Goal: Task Accomplishment & Management: Complete application form

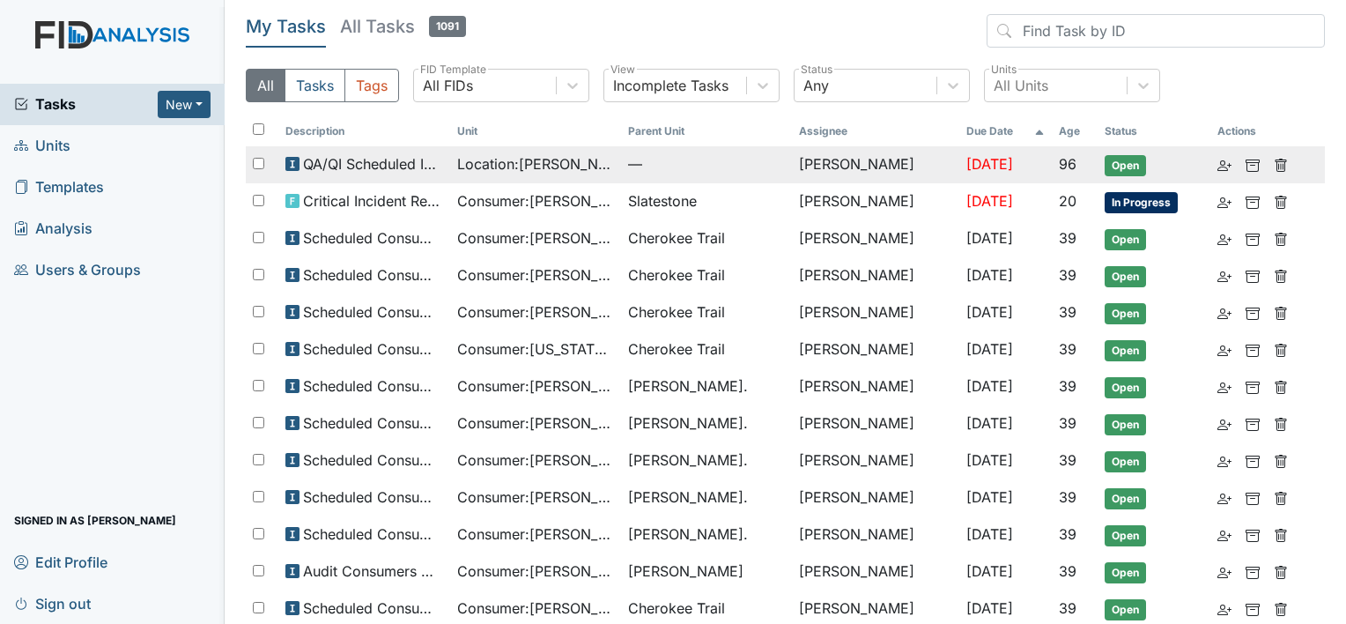
click at [525, 169] on span "Location : McFarland" at bounding box center [535, 163] width 157 height 21
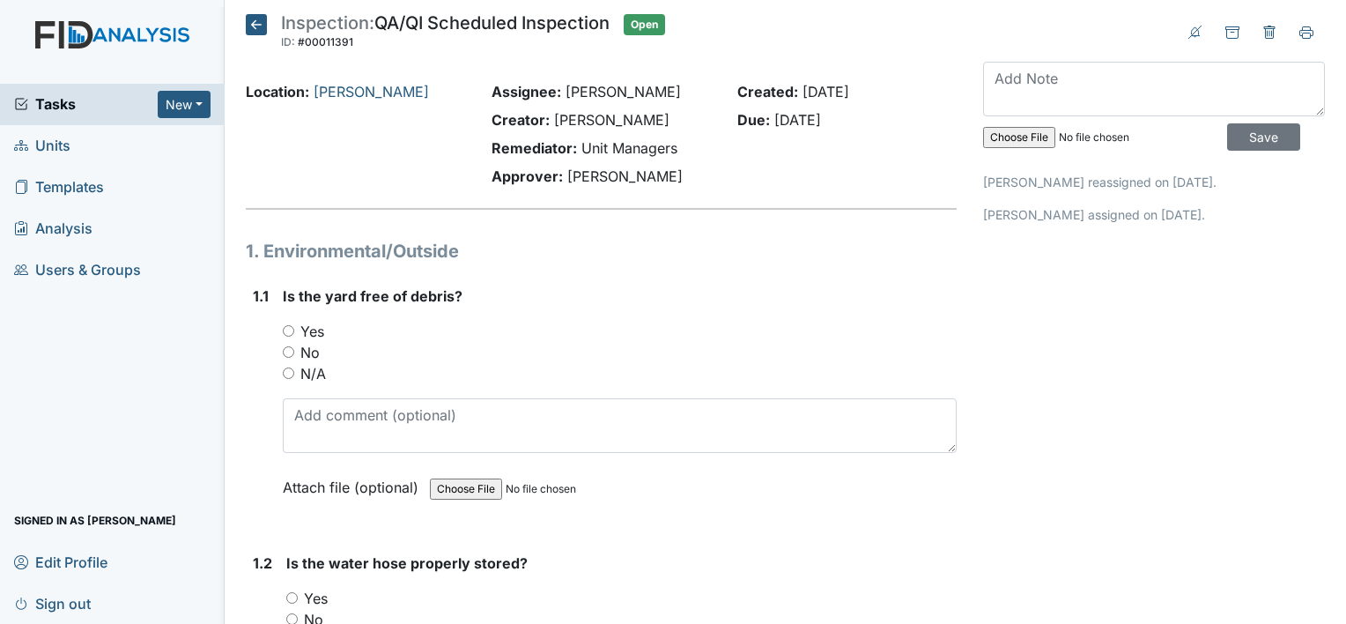
click at [285, 325] on input "Yes" at bounding box center [288, 330] width 11 height 11
radio input "true"
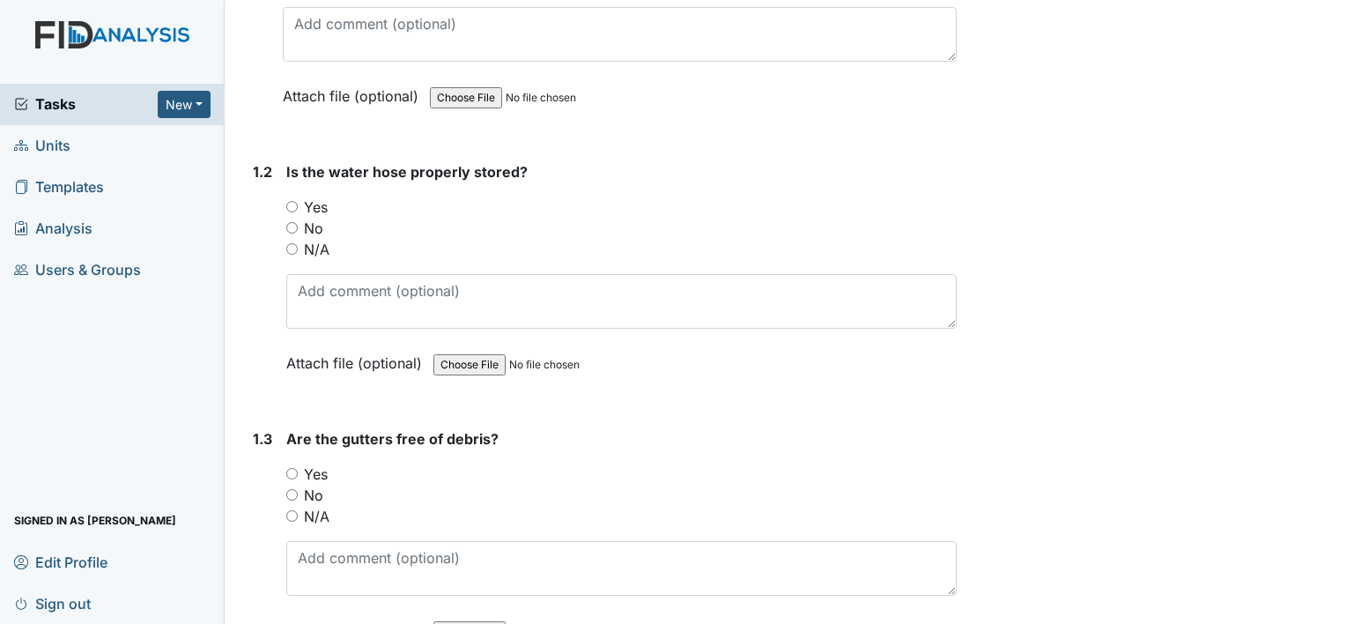
scroll to position [441, 0]
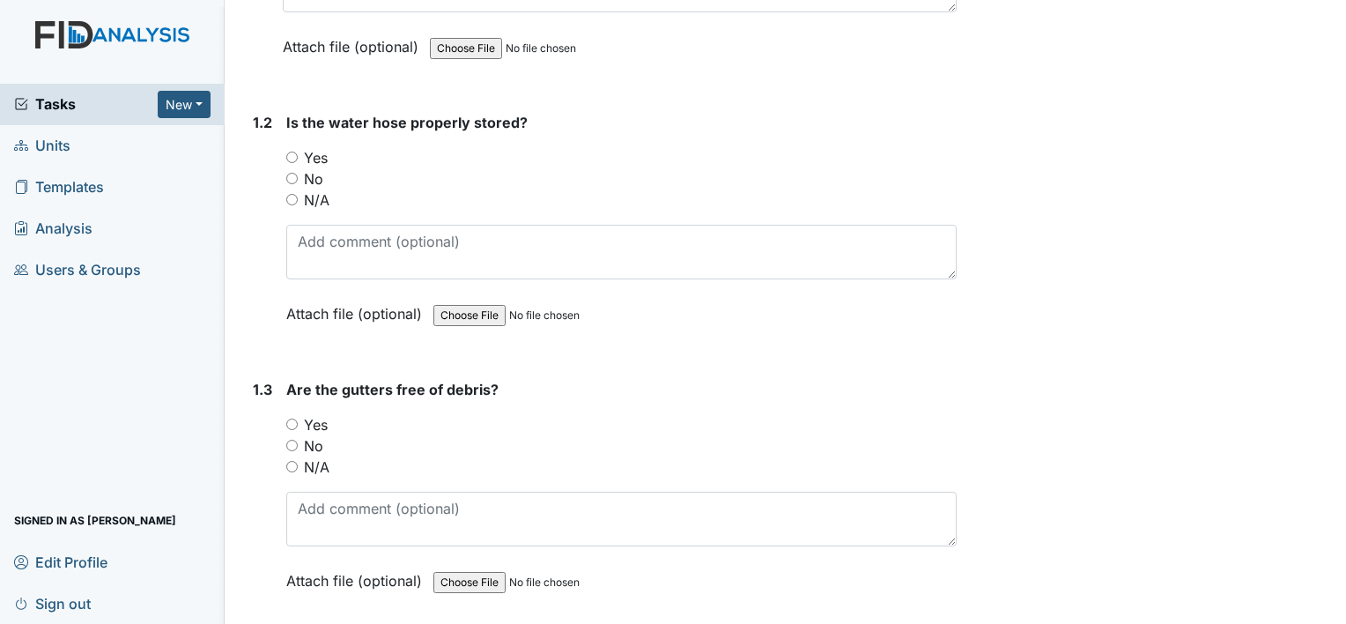
click at [293, 152] on input "Yes" at bounding box center [291, 157] width 11 height 11
radio input "true"
click at [296, 418] on input "Yes" at bounding box center [291, 423] width 11 height 11
radio input "true"
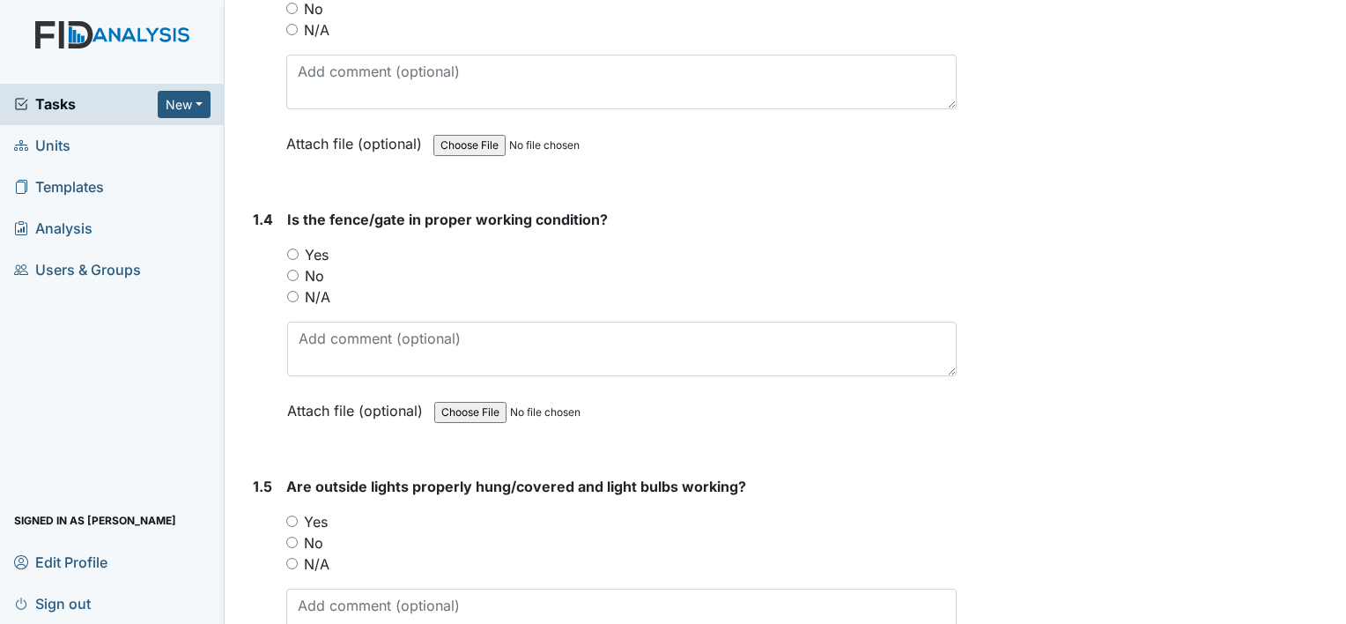
scroll to position [881, 0]
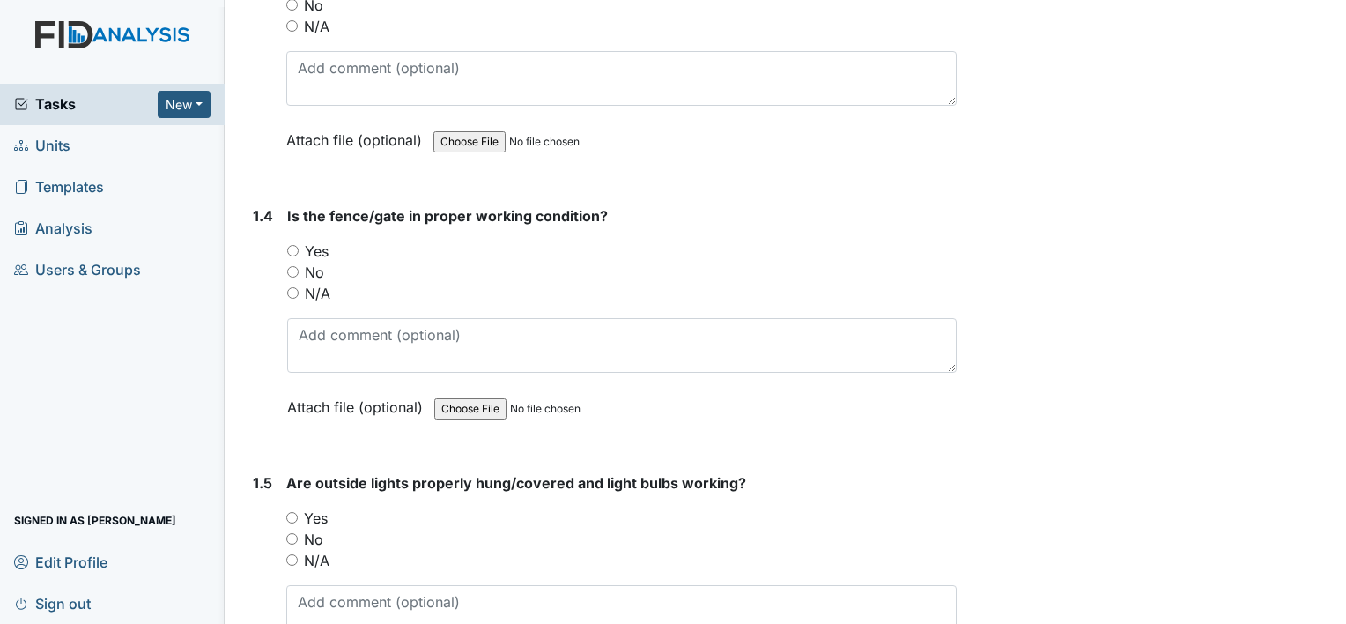
click at [295, 250] on input "Yes" at bounding box center [292, 250] width 11 height 11
radio input "true"
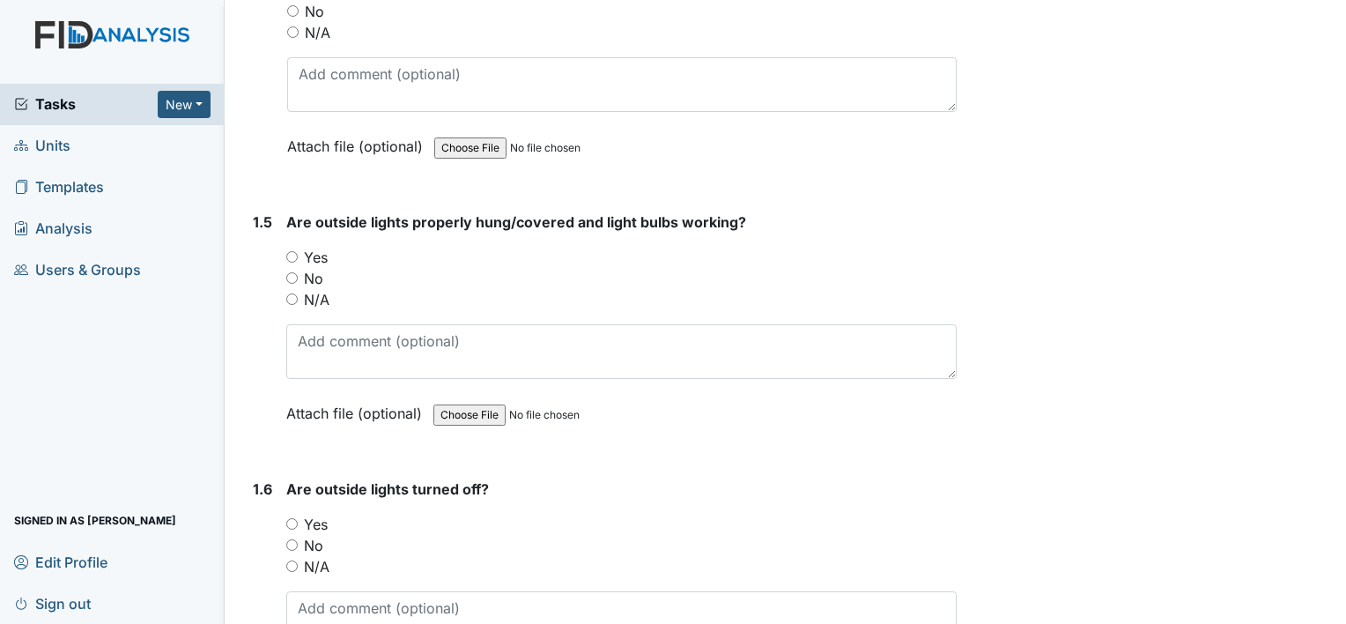
scroll to position [1145, 0]
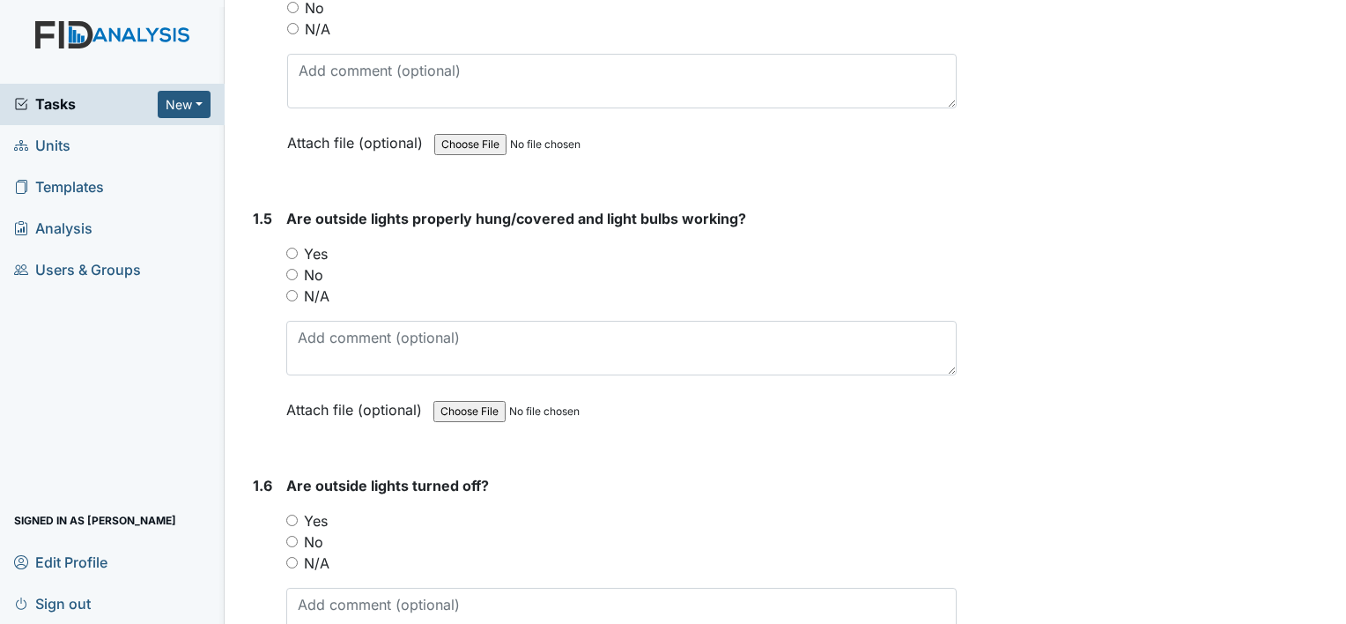
click at [293, 251] on input "Yes" at bounding box center [291, 253] width 11 height 11
radio input "true"
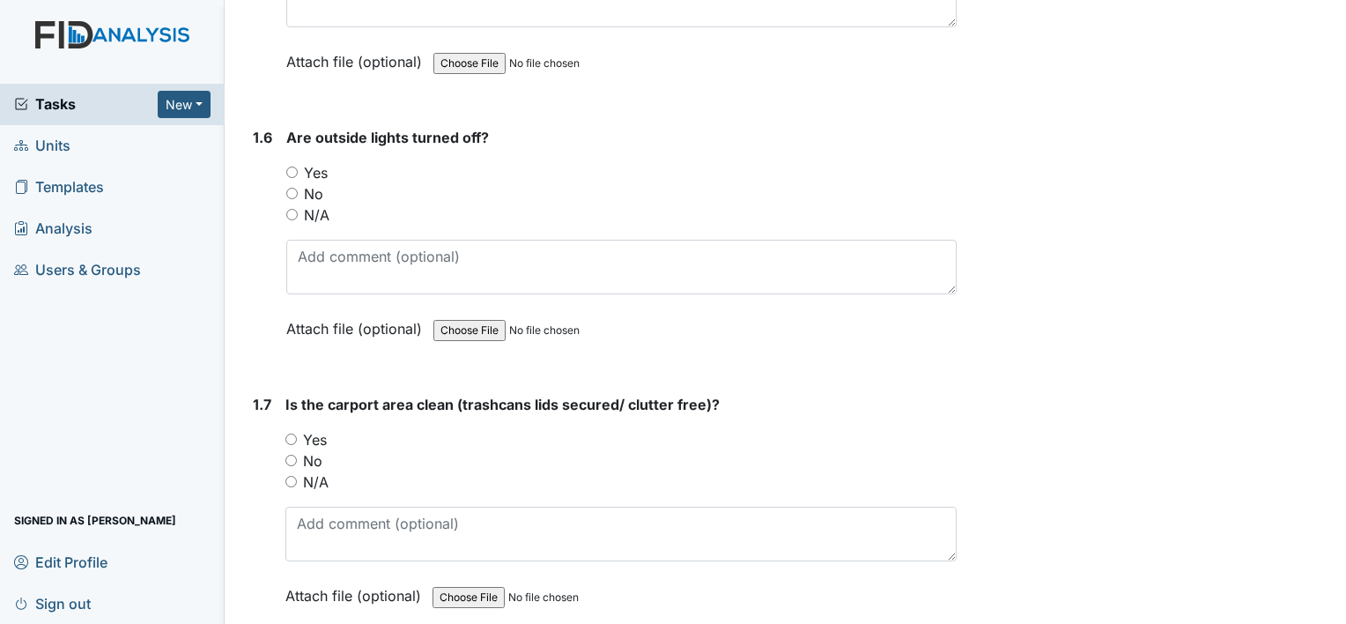
scroll to position [1498, 0]
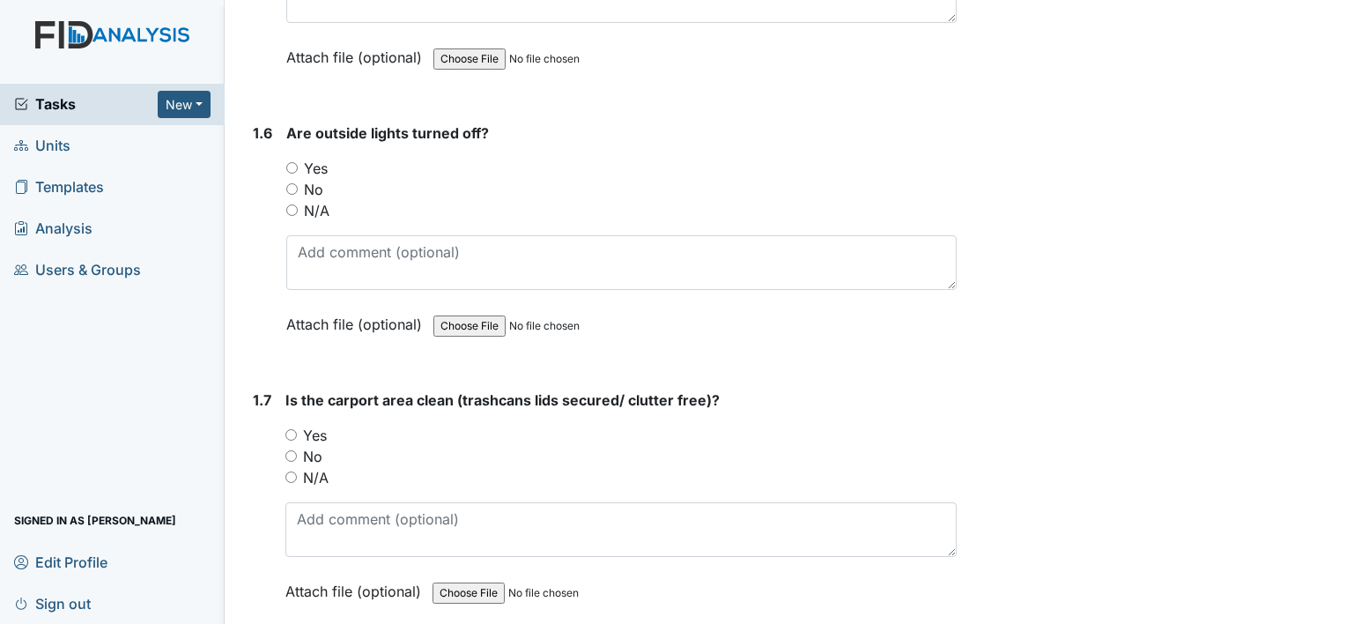
click at [290, 162] on input "Yes" at bounding box center [291, 167] width 11 height 11
radio input "true"
click at [285, 429] on input "Yes" at bounding box center [290, 434] width 11 height 11
radio input "true"
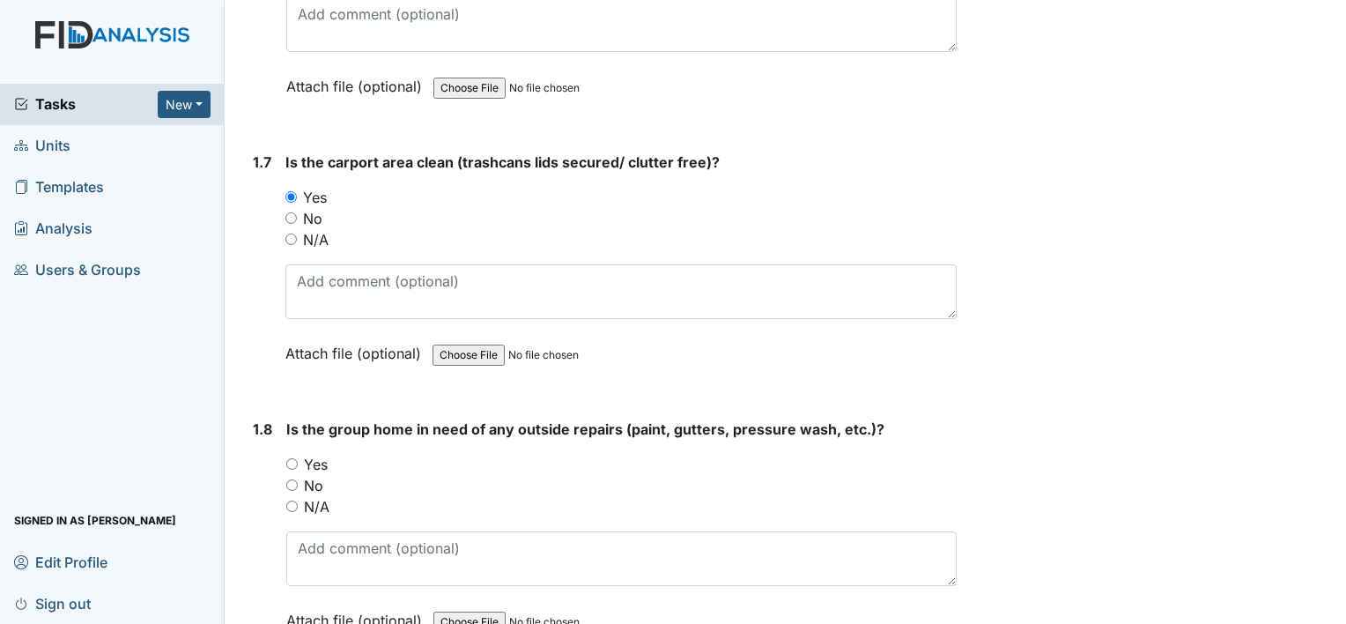
scroll to position [1762, 0]
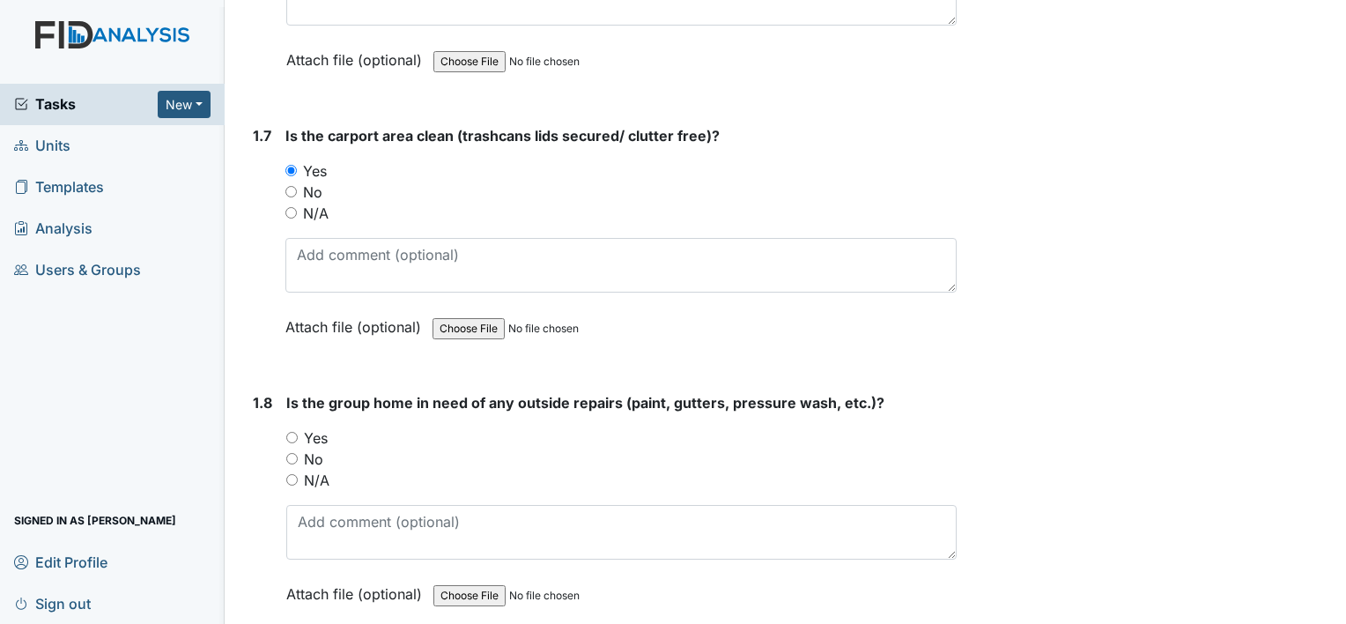
click at [293, 453] on input "No" at bounding box center [291, 458] width 11 height 11
radio input "true"
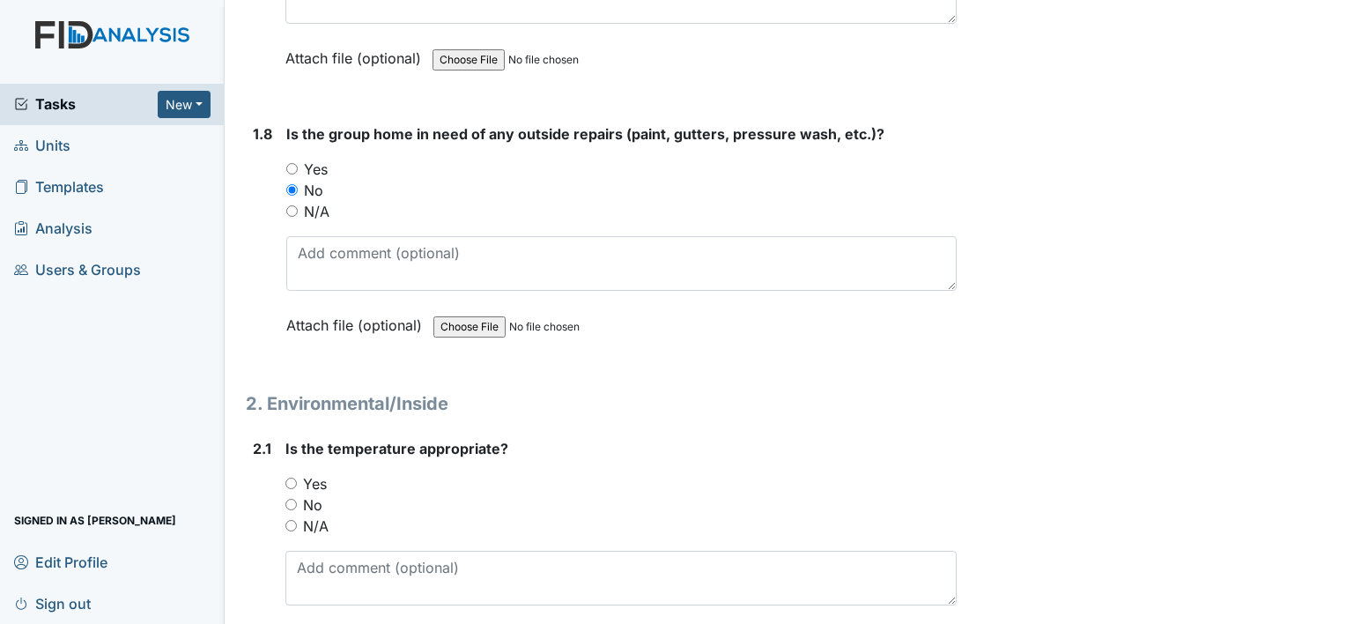
scroll to position [2114, 0]
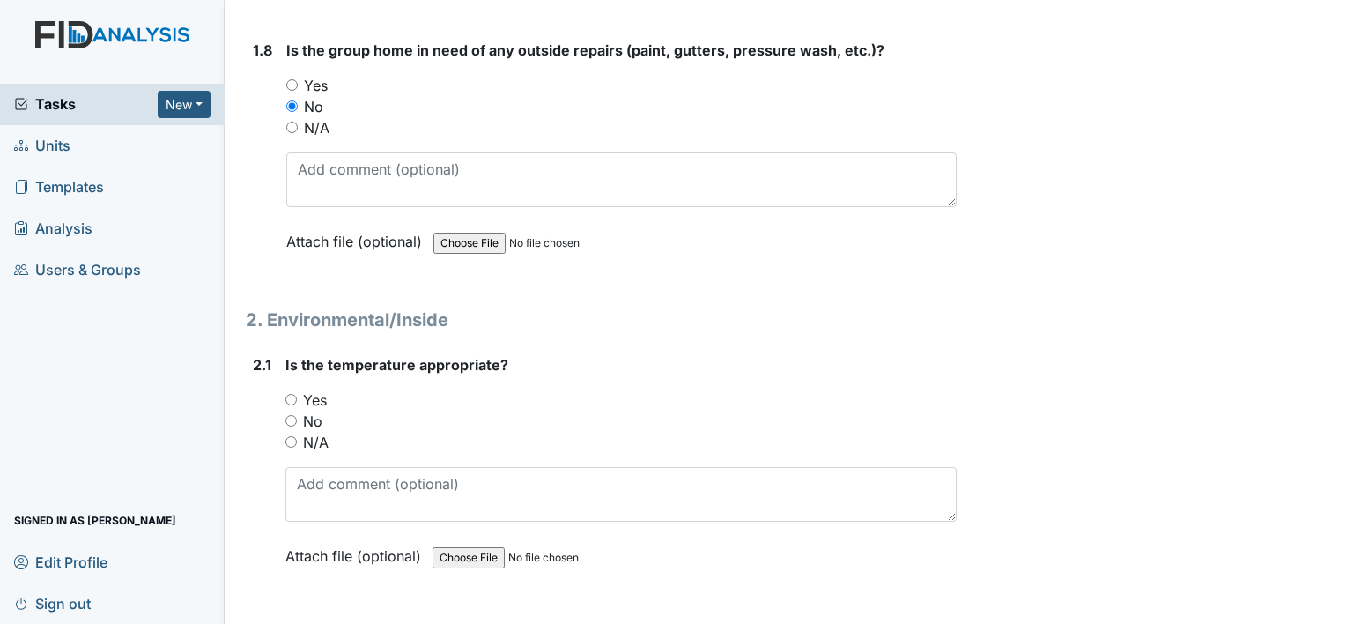
click at [289, 394] on input "Yes" at bounding box center [290, 399] width 11 height 11
radio input "true"
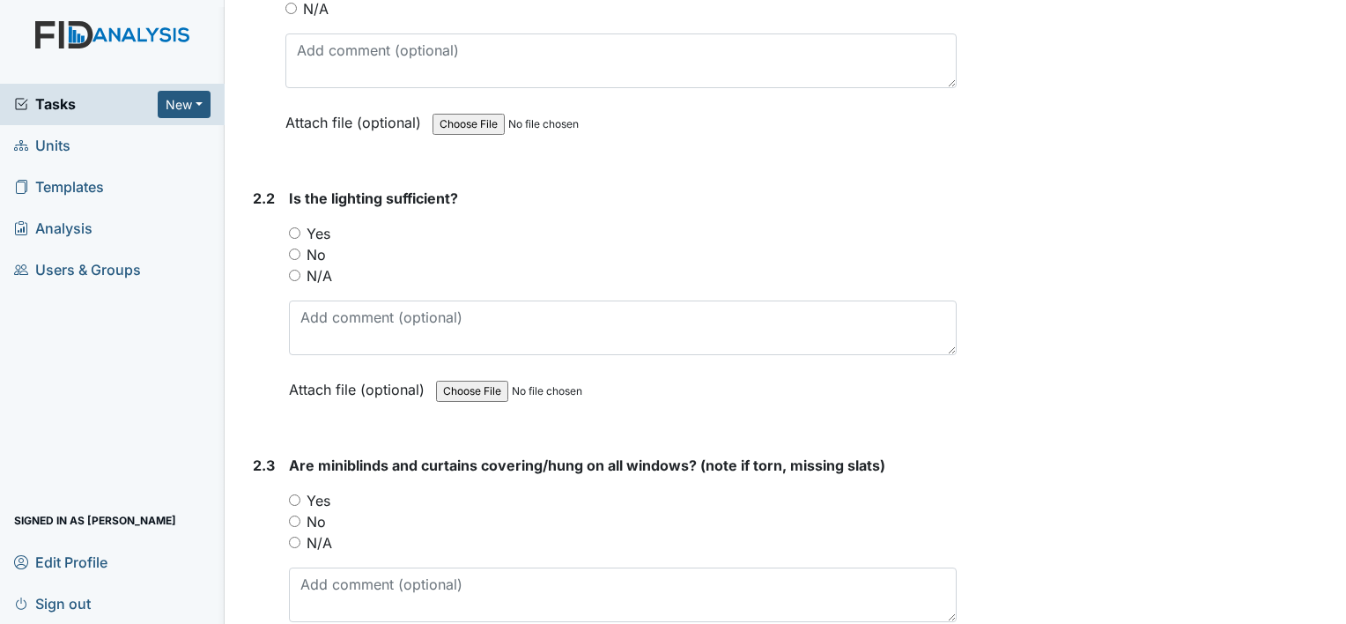
scroll to position [2555, 0]
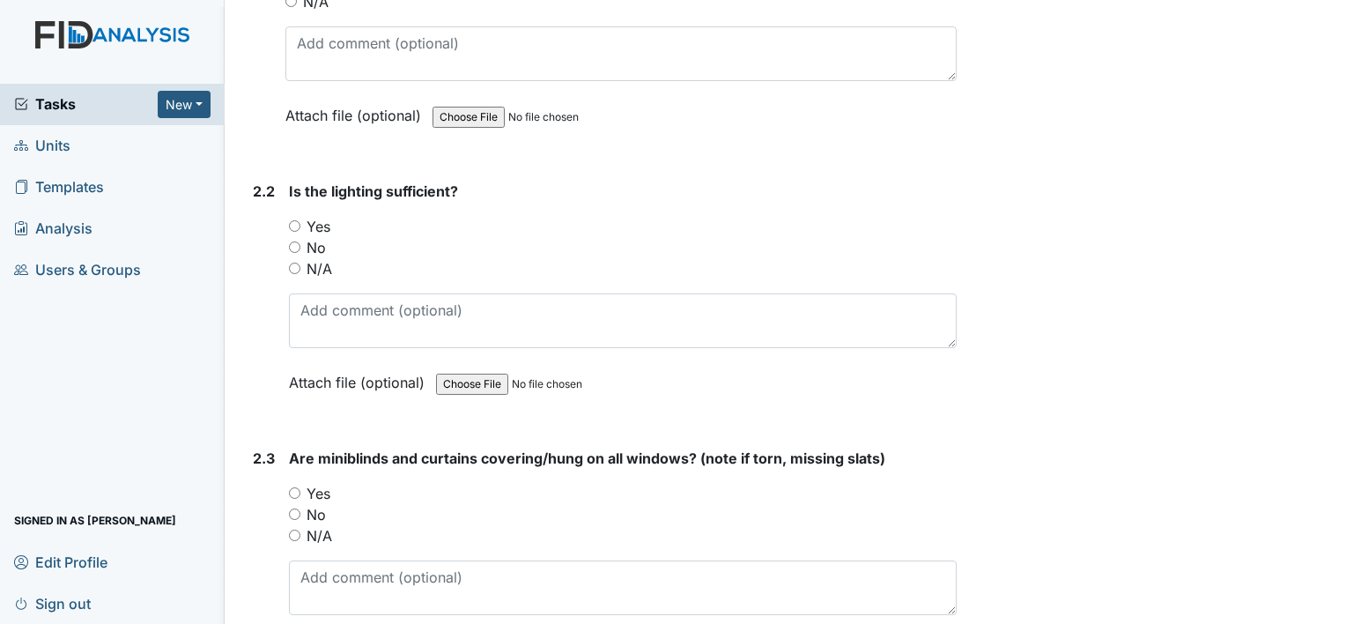
click at [293, 220] on input "Yes" at bounding box center [294, 225] width 11 height 11
radio input "true"
click at [292, 487] on input "Yes" at bounding box center [294, 492] width 11 height 11
radio input "true"
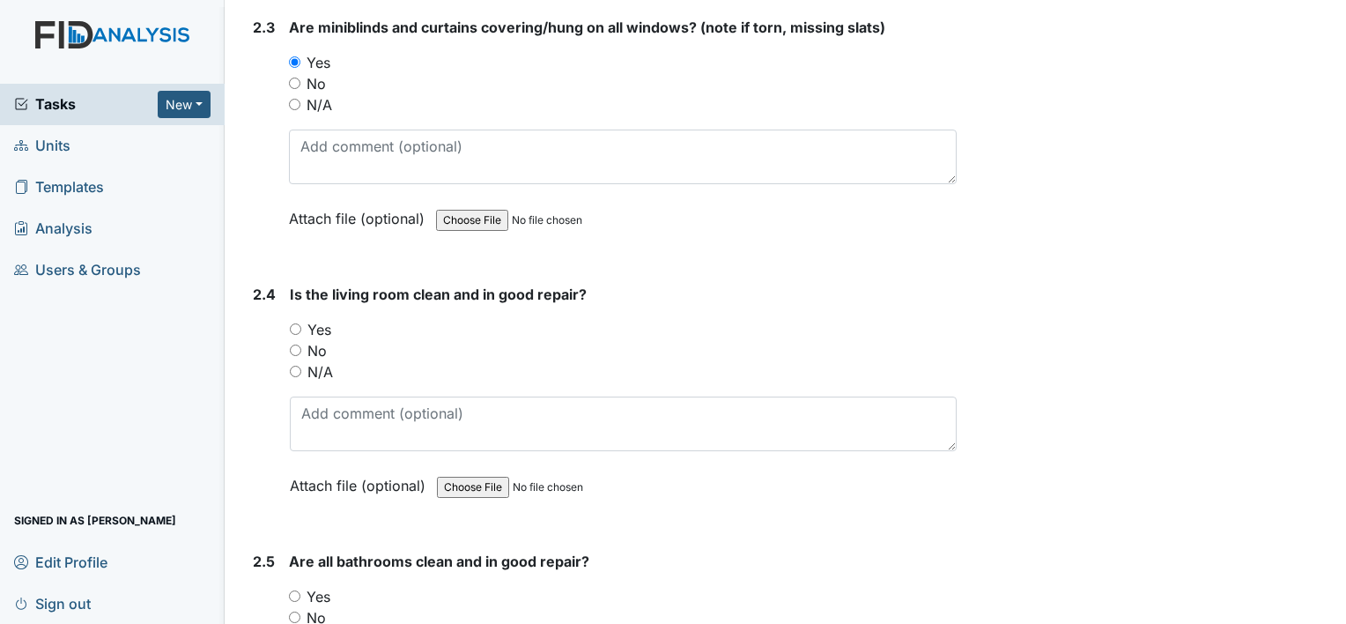
scroll to position [2996, 0]
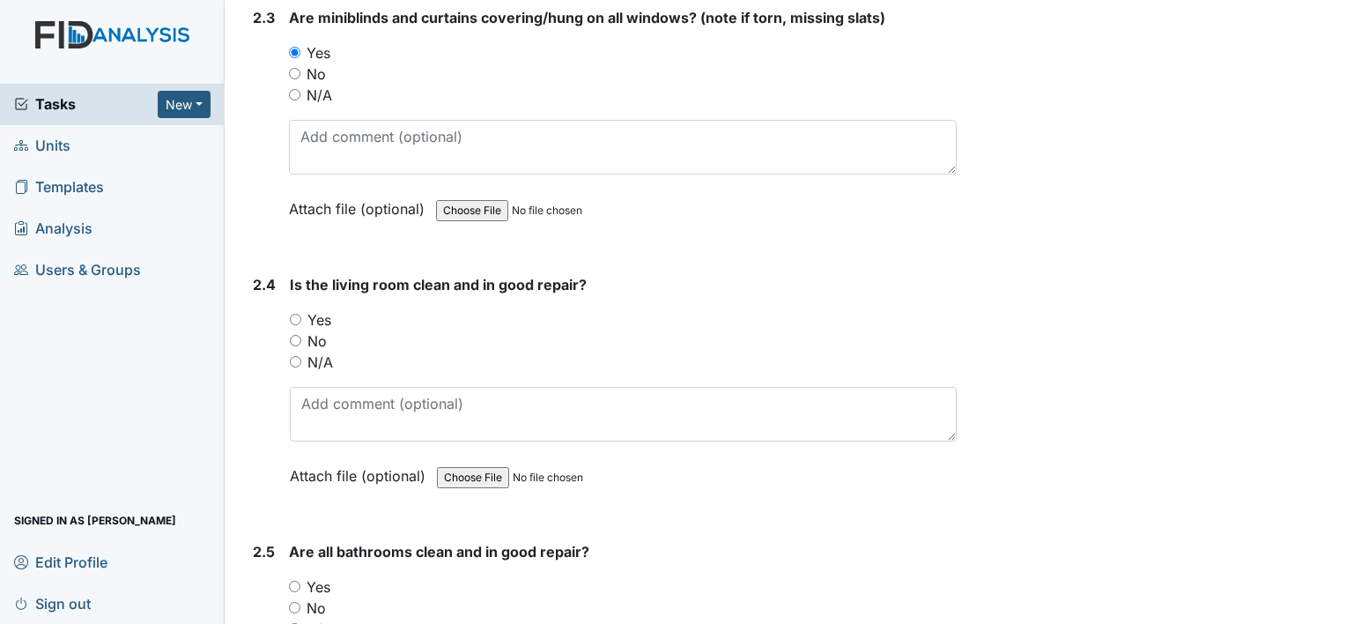
click at [296, 314] on input "Yes" at bounding box center [295, 319] width 11 height 11
radio input "true"
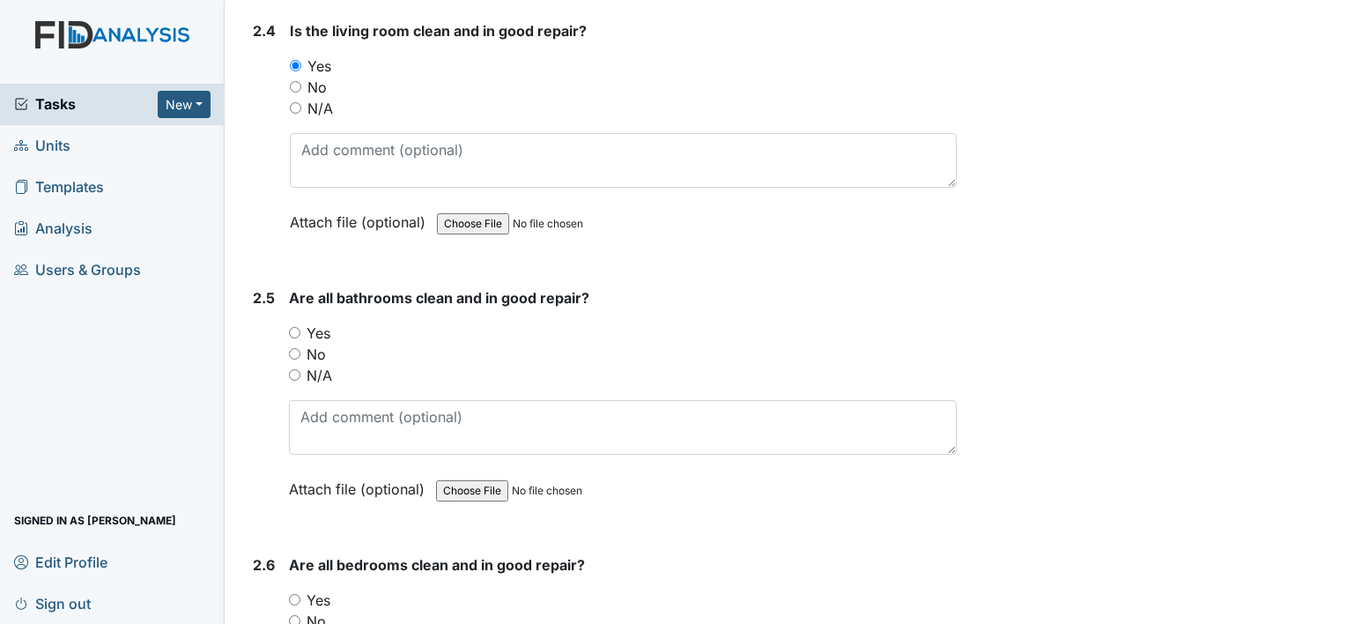
scroll to position [3260, 0]
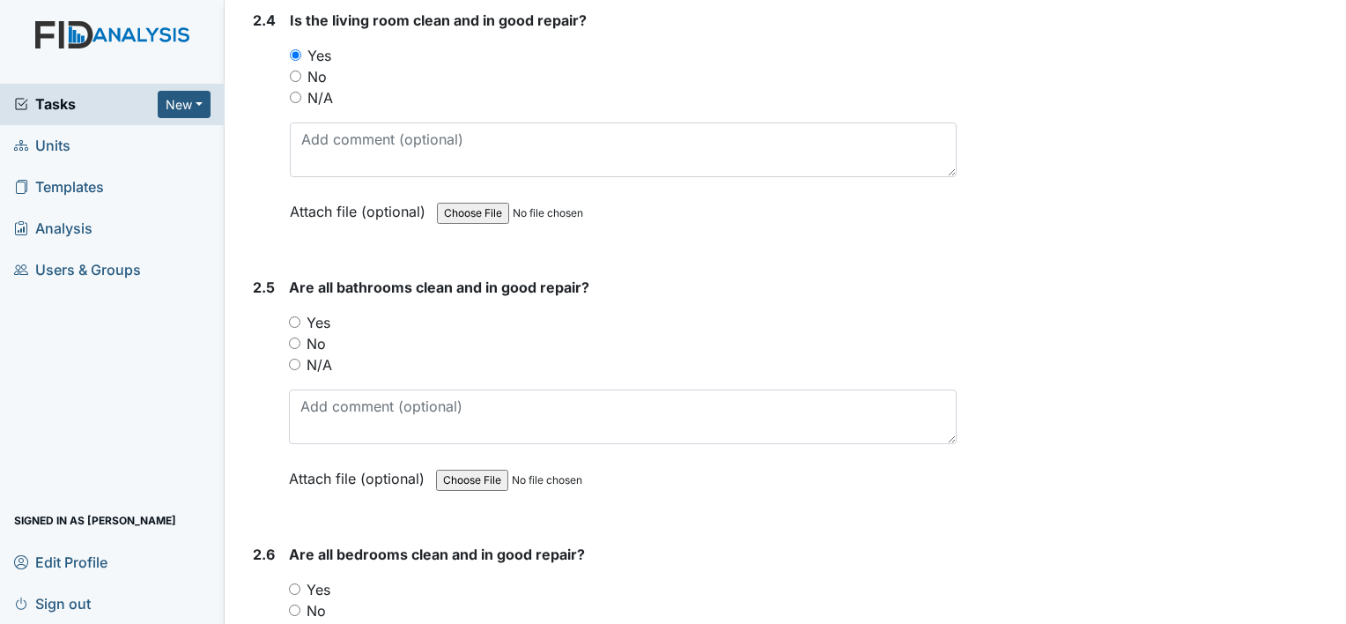
click at [293, 316] on input "Yes" at bounding box center [294, 321] width 11 height 11
radio input "true"
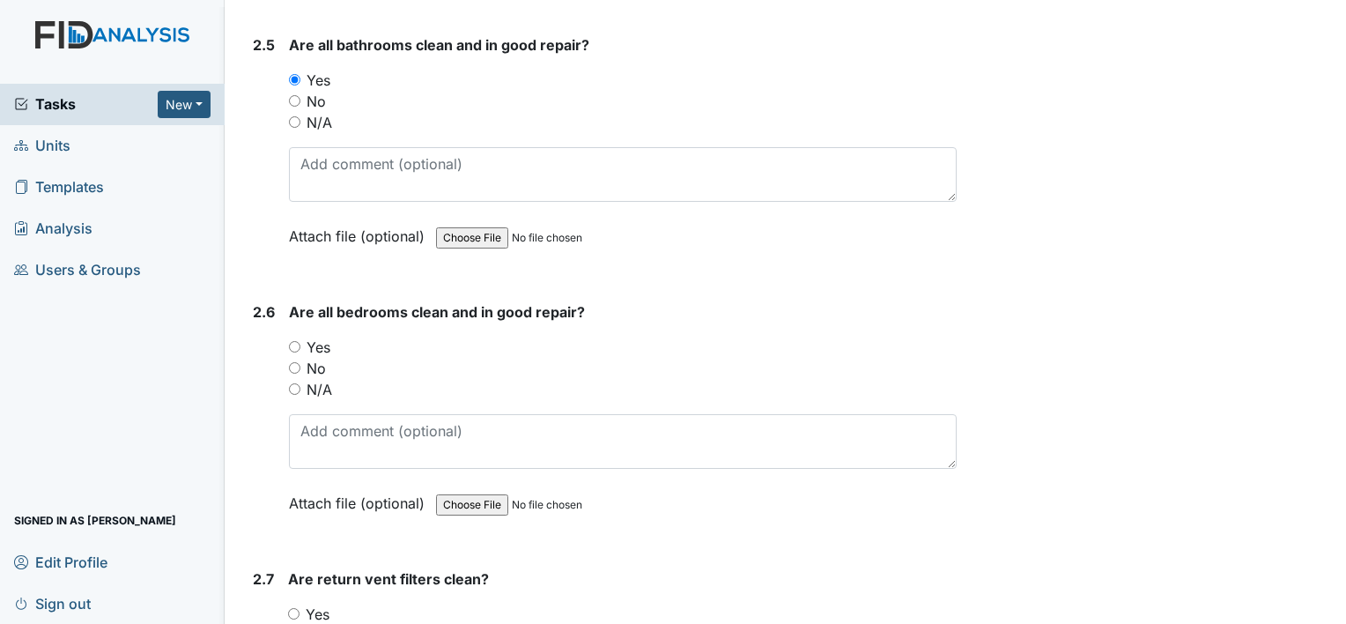
scroll to position [3524, 0]
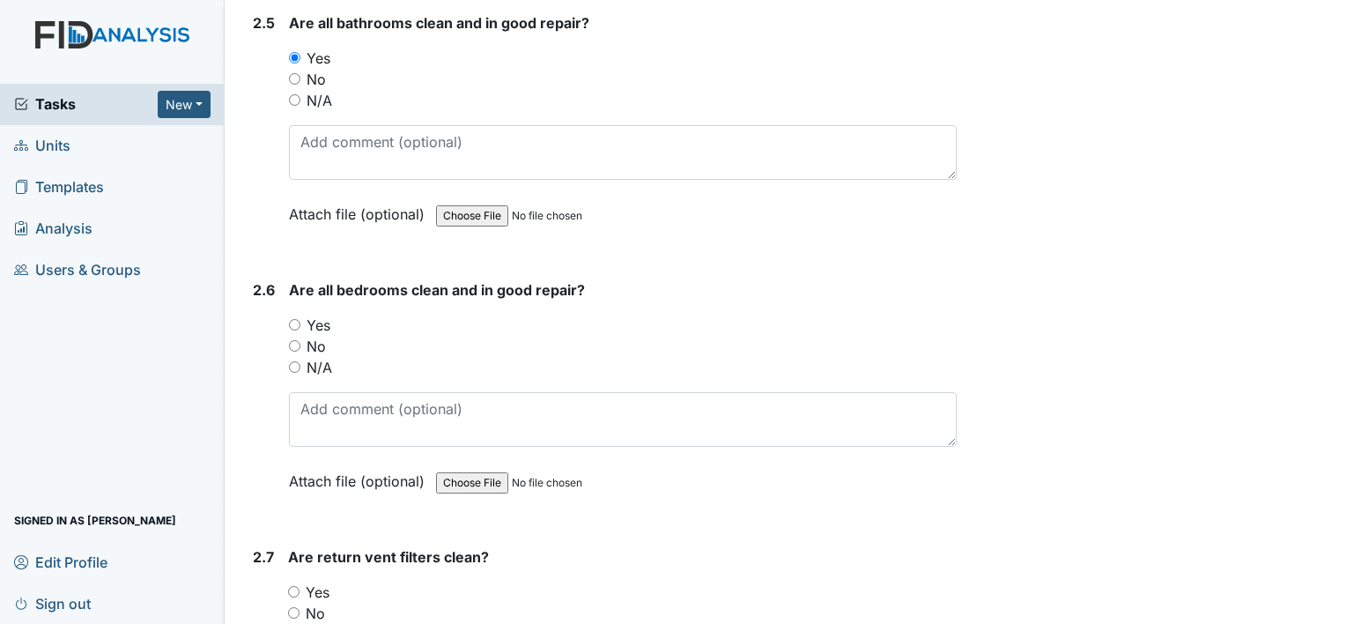
click at [299, 319] on input "Yes" at bounding box center [294, 324] width 11 height 11
radio input "true"
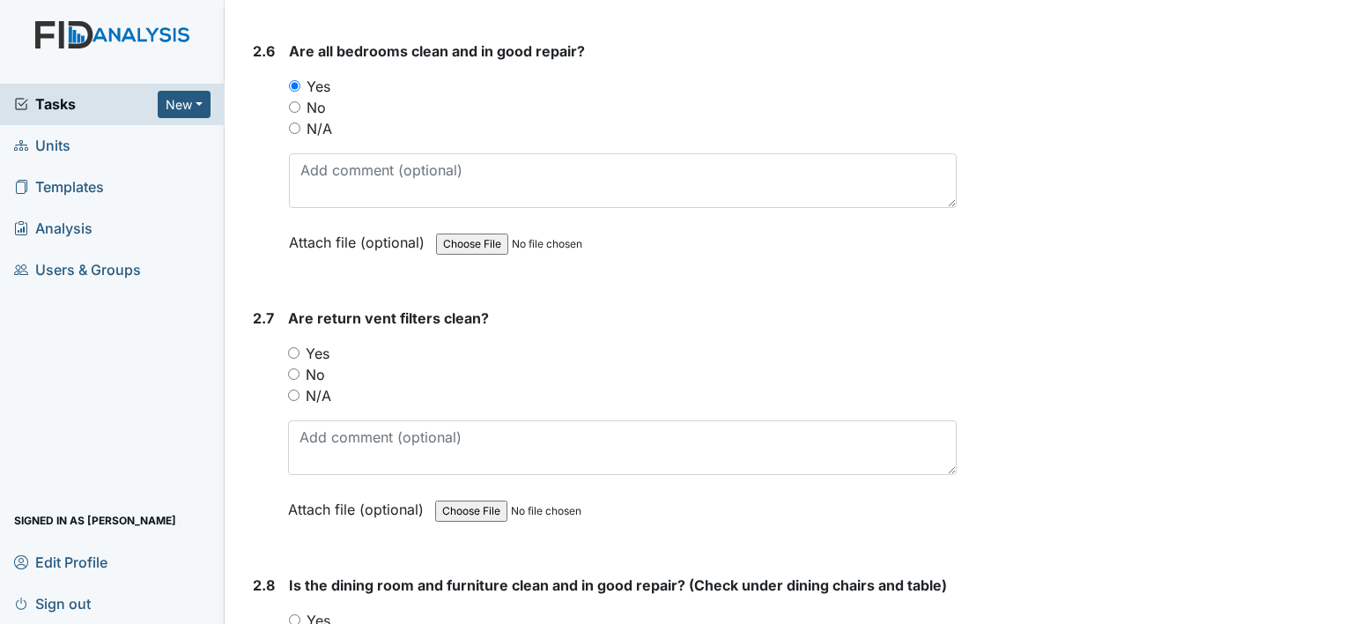
scroll to position [3788, 0]
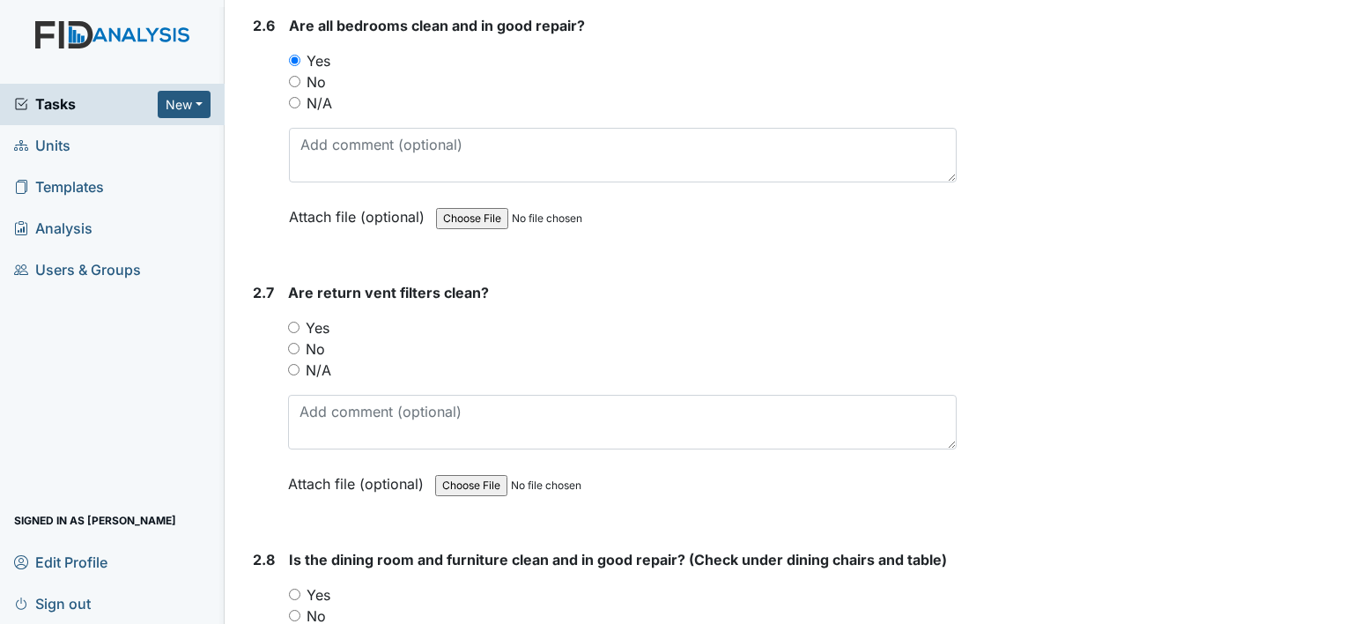
click at [294, 322] on input "Yes" at bounding box center [293, 327] width 11 height 11
radio input "true"
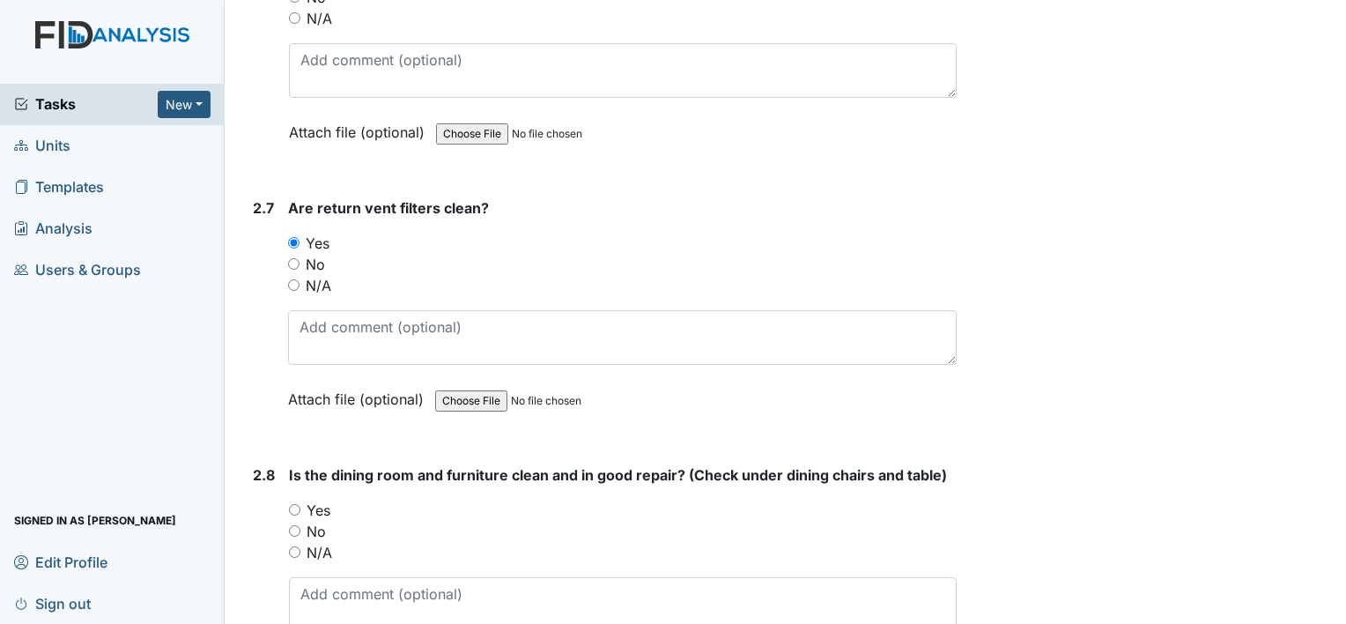
scroll to position [4053, 0]
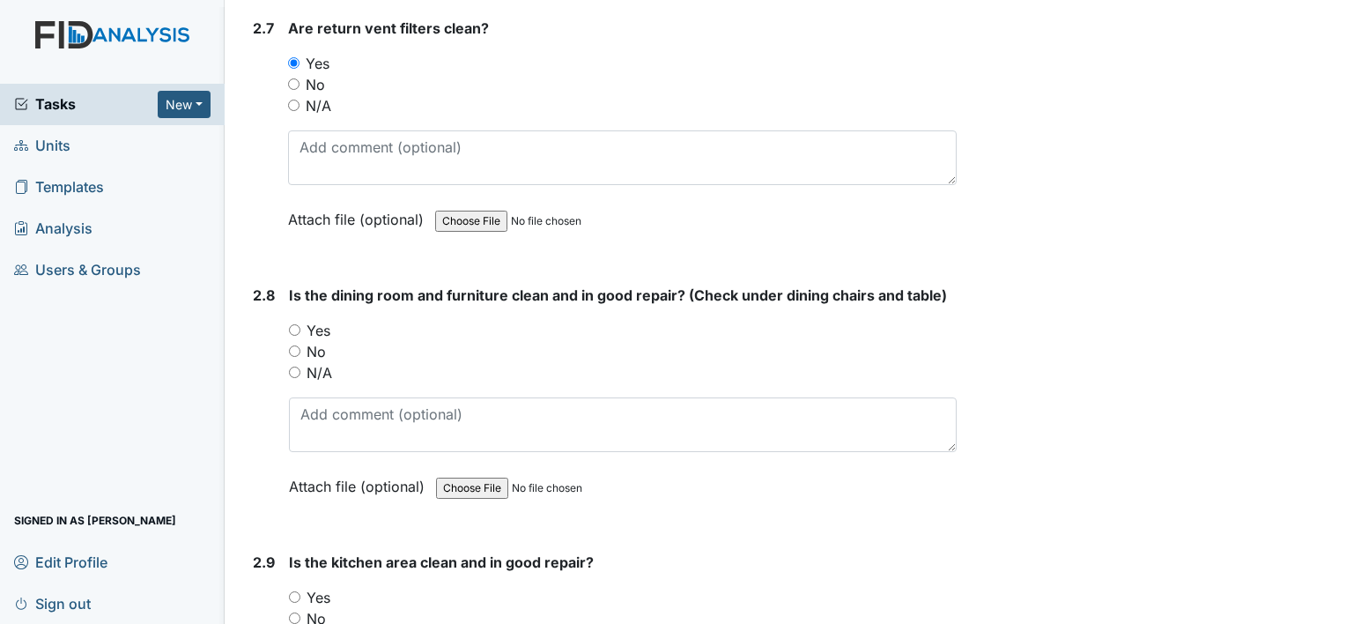
click at [289, 320] on div "Yes" at bounding box center [623, 330] width 668 height 21
click at [289, 324] on input "Yes" at bounding box center [294, 329] width 11 height 11
radio input "true"
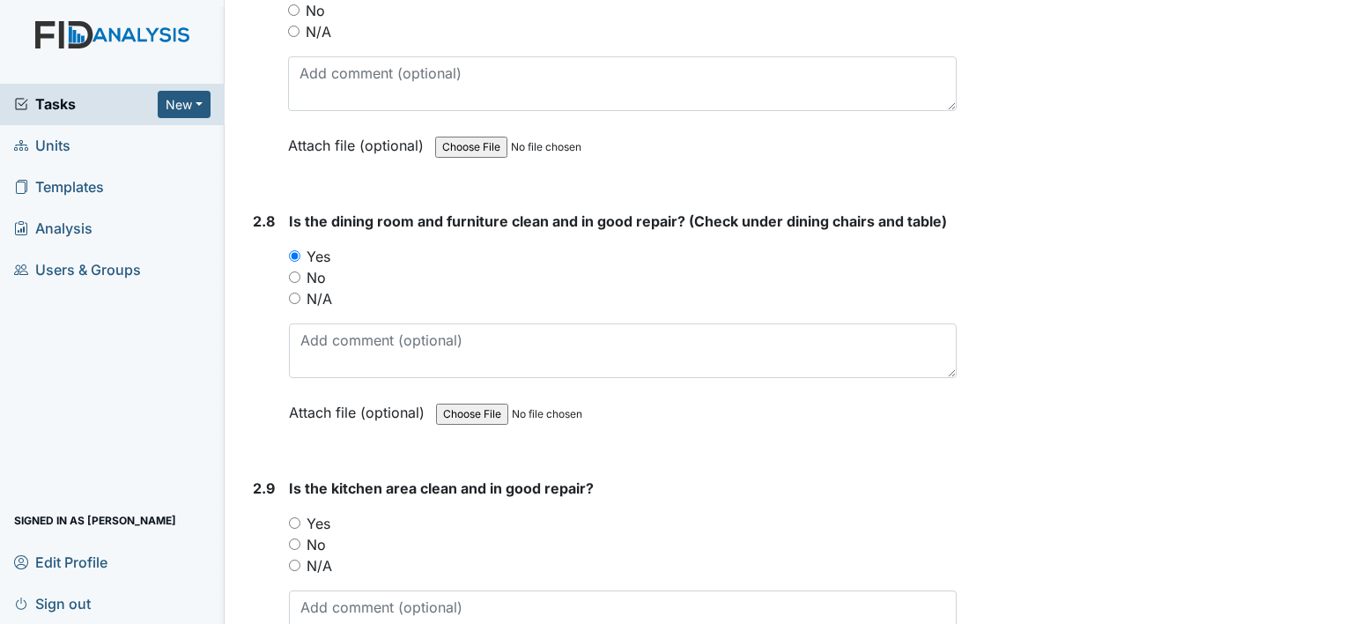
scroll to position [4229, 0]
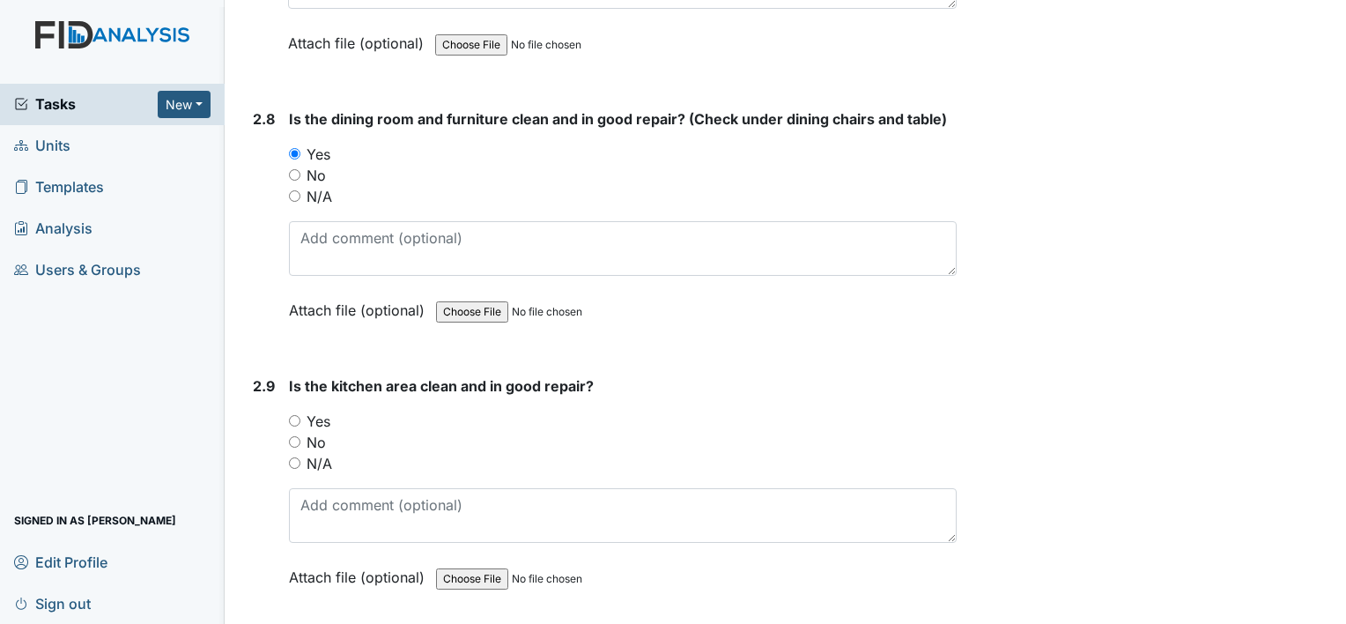
click at [297, 415] on input "Yes" at bounding box center [294, 420] width 11 height 11
radio input "true"
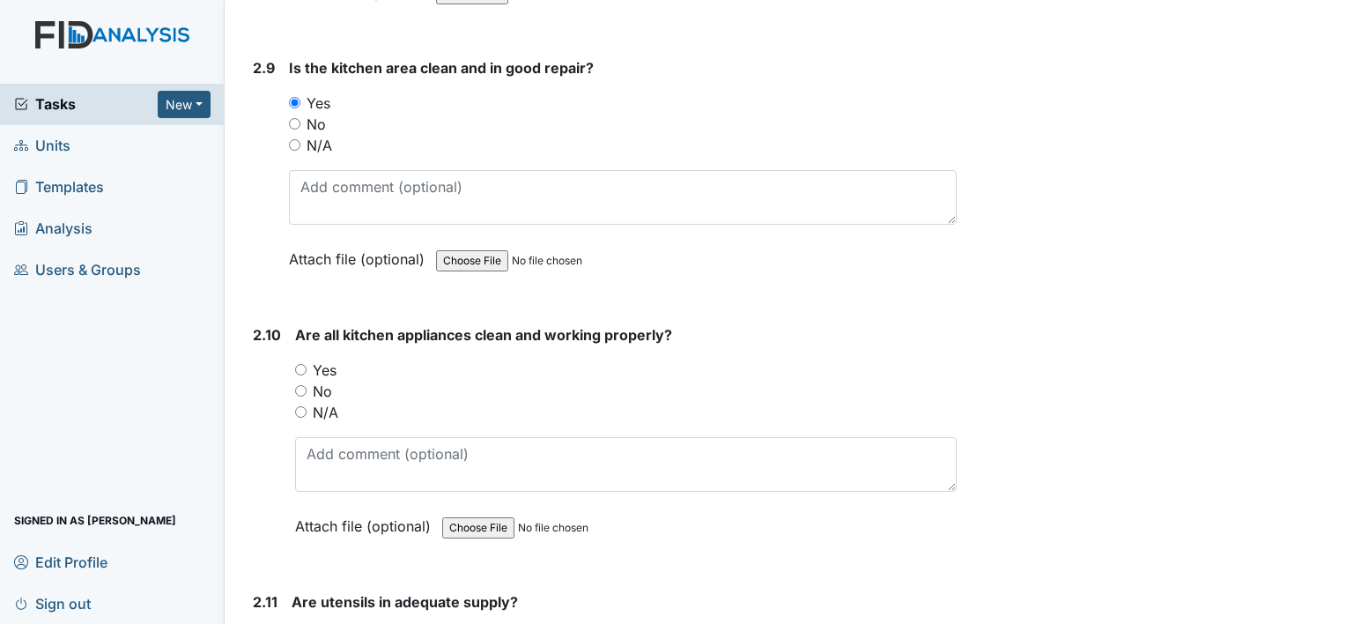
scroll to position [4581, 0]
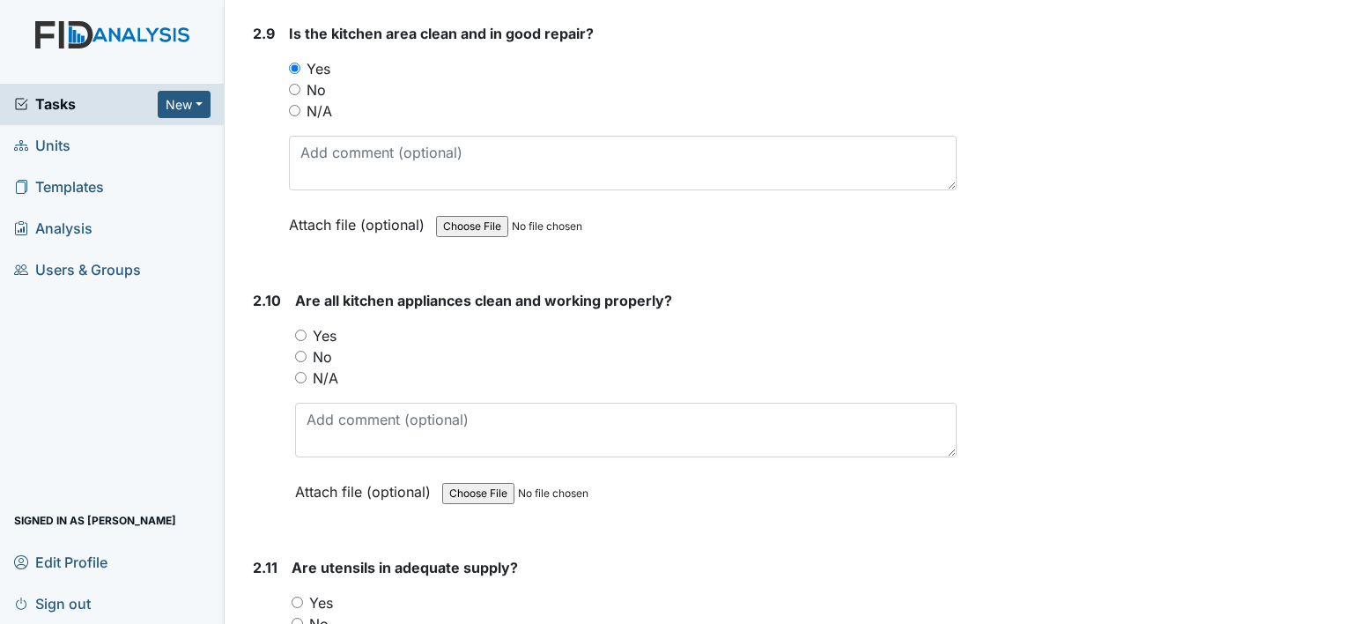
click at [300, 330] on input "Yes" at bounding box center [300, 335] width 11 height 11
radio input "true"
click at [300, 596] on input "Yes" at bounding box center [297, 601] width 11 height 11
radio input "true"
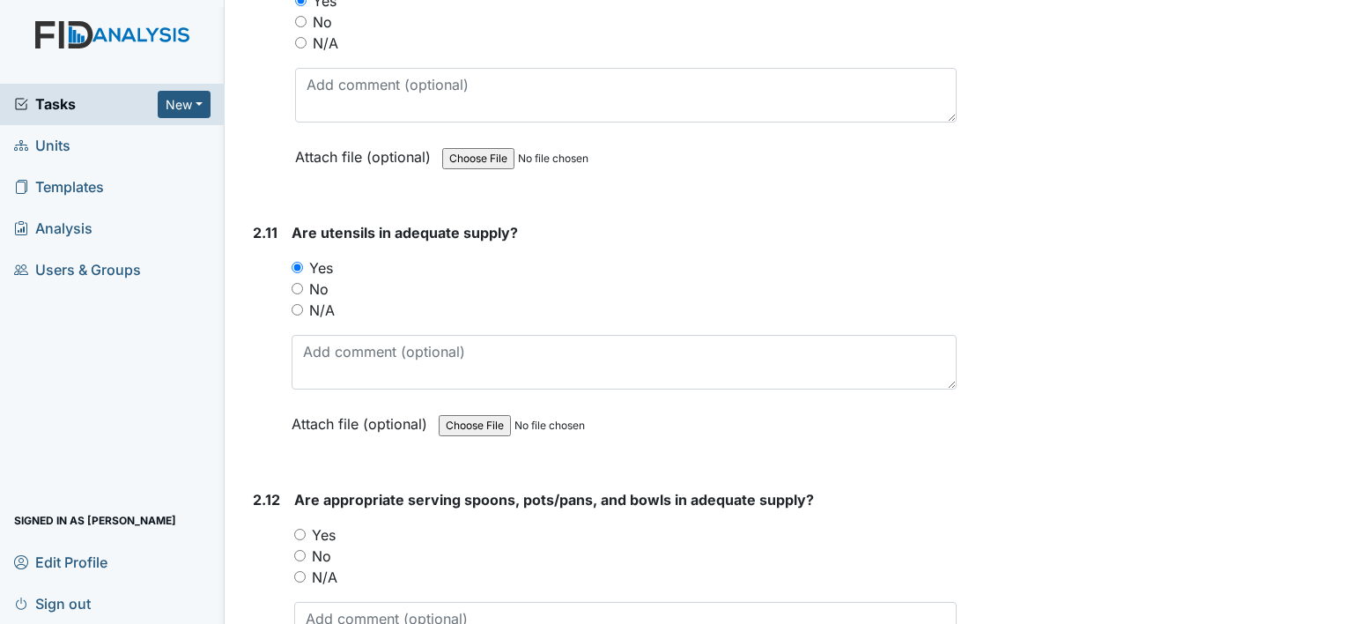
scroll to position [4934, 0]
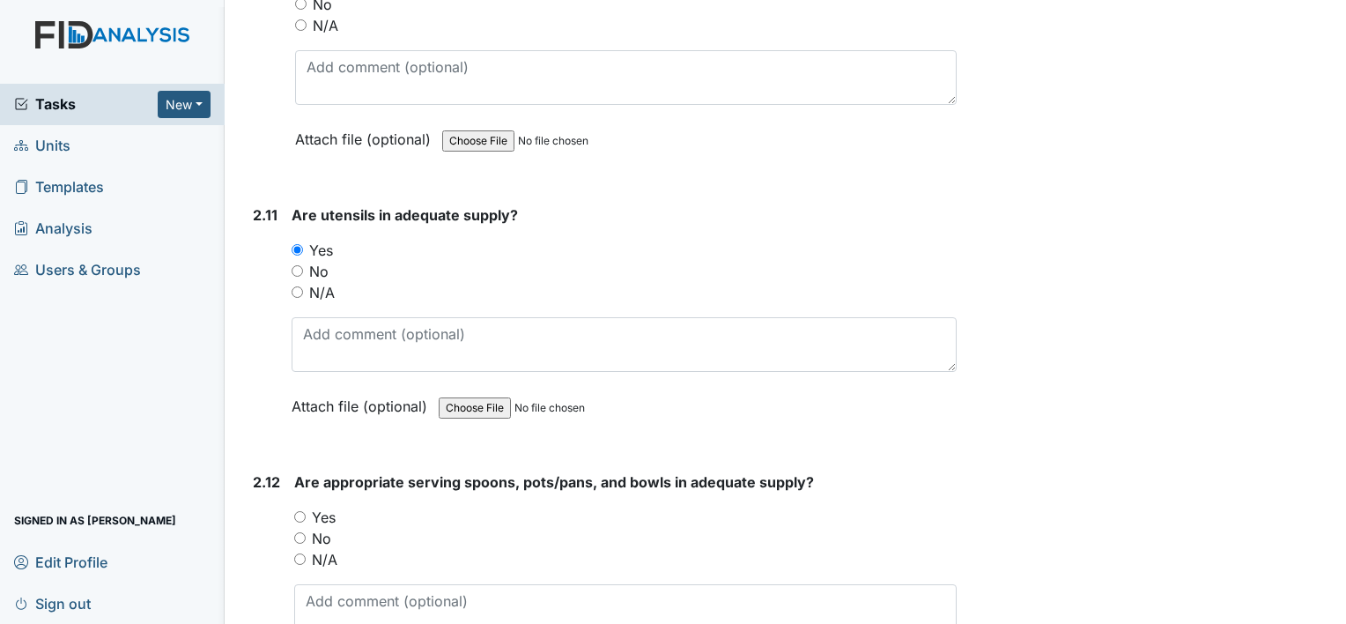
click at [304, 511] on input "Yes" at bounding box center [299, 516] width 11 height 11
radio input "true"
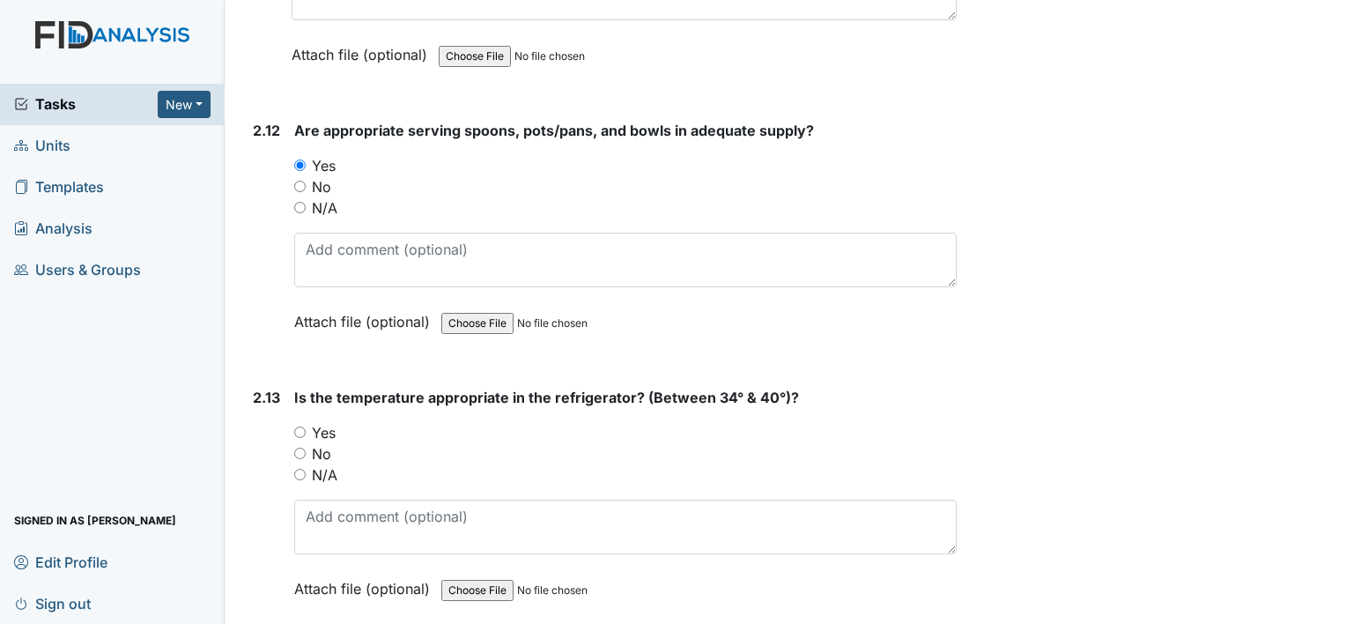
scroll to position [5286, 0]
click at [300, 421] on div "Yes" at bounding box center [625, 431] width 663 height 21
click at [301, 426] on input "Yes" at bounding box center [299, 431] width 11 height 11
radio input "true"
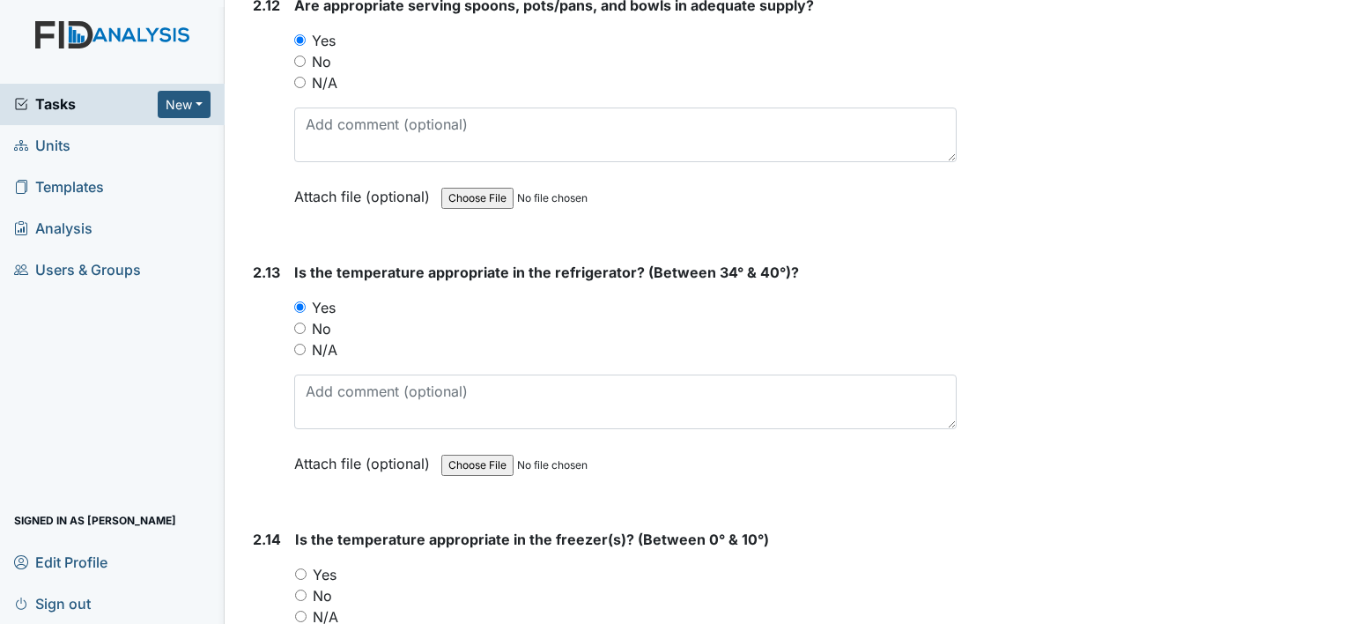
scroll to position [5639, 0]
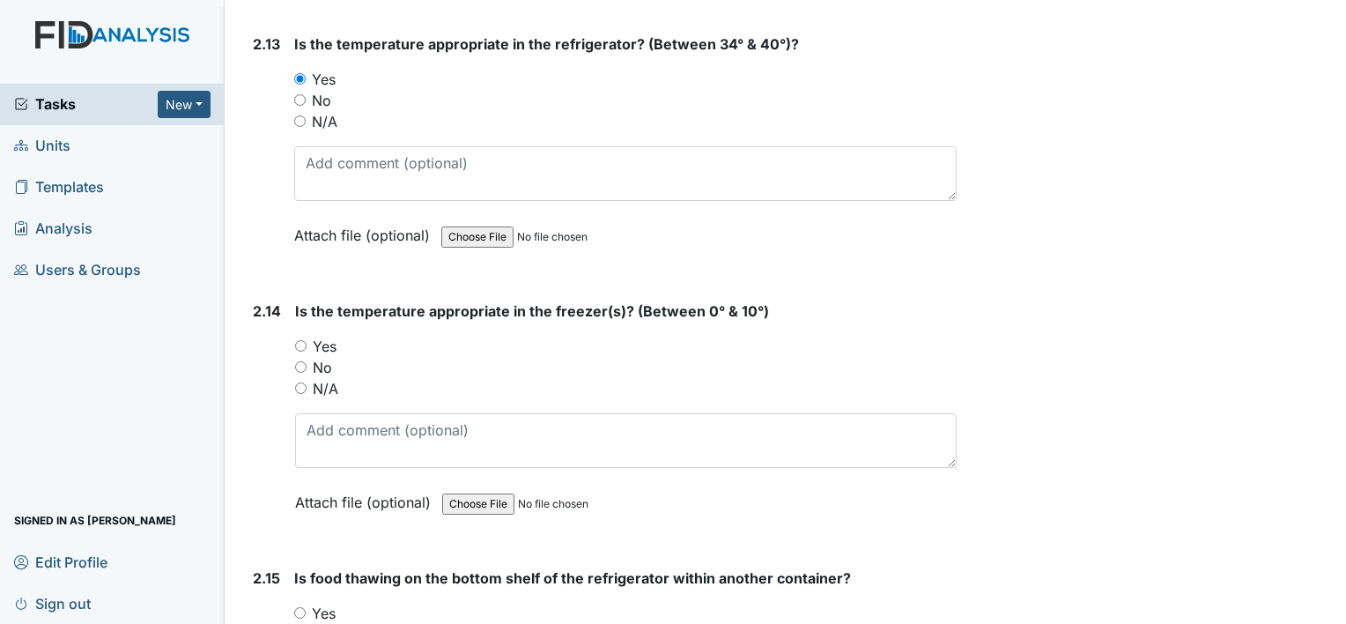
click at [297, 340] on input "Yes" at bounding box center [300, 345] width 11 height 11
radio input "true"
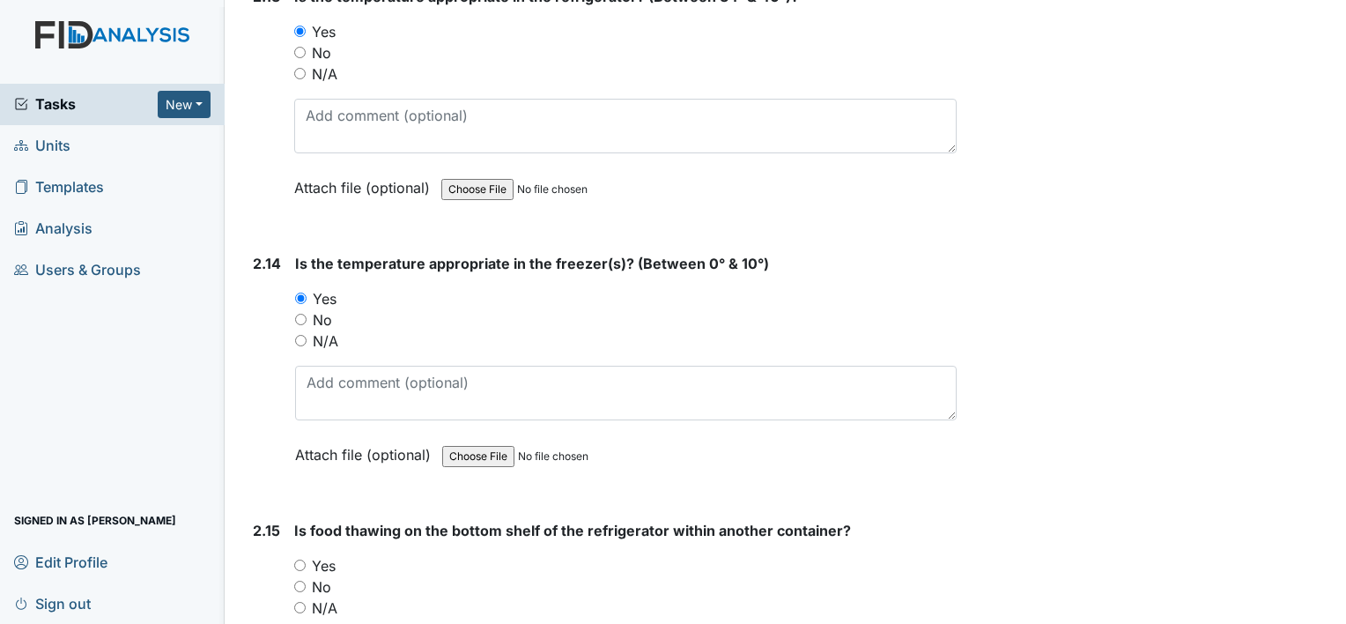
scroll to position [5727, 0]
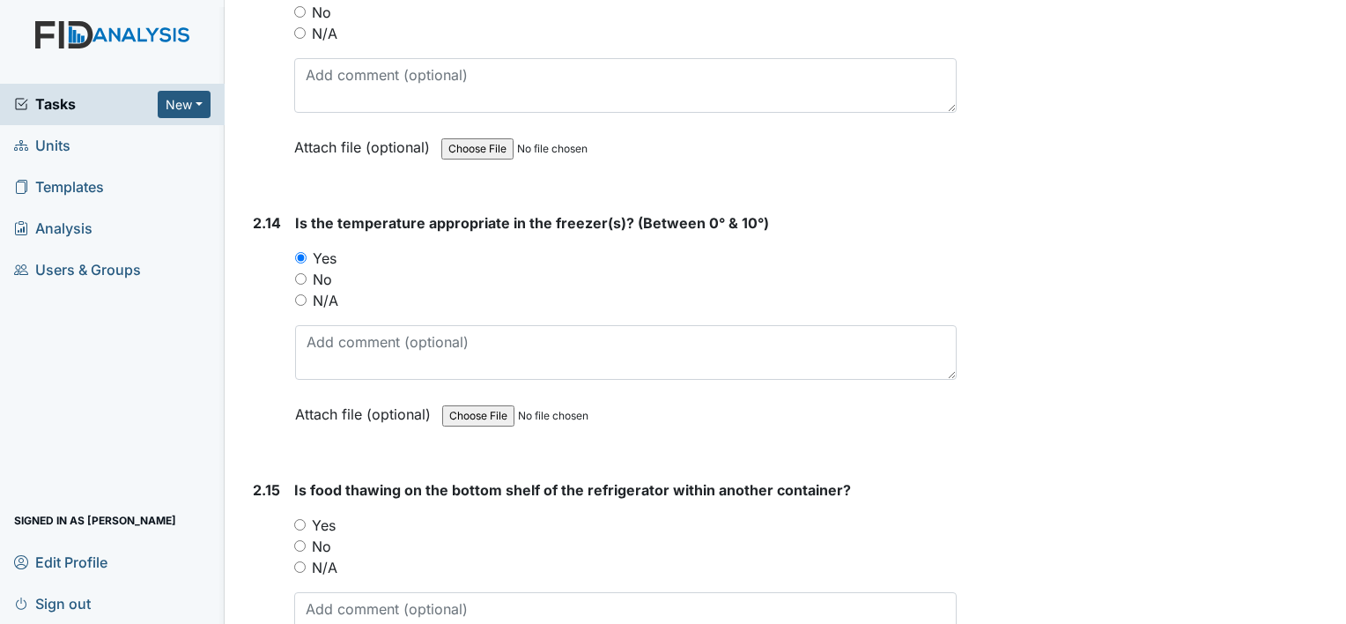
click at [300, 519] on input "Yes" at bounding box center [299, 524] width 11 height 11
radio input "true"
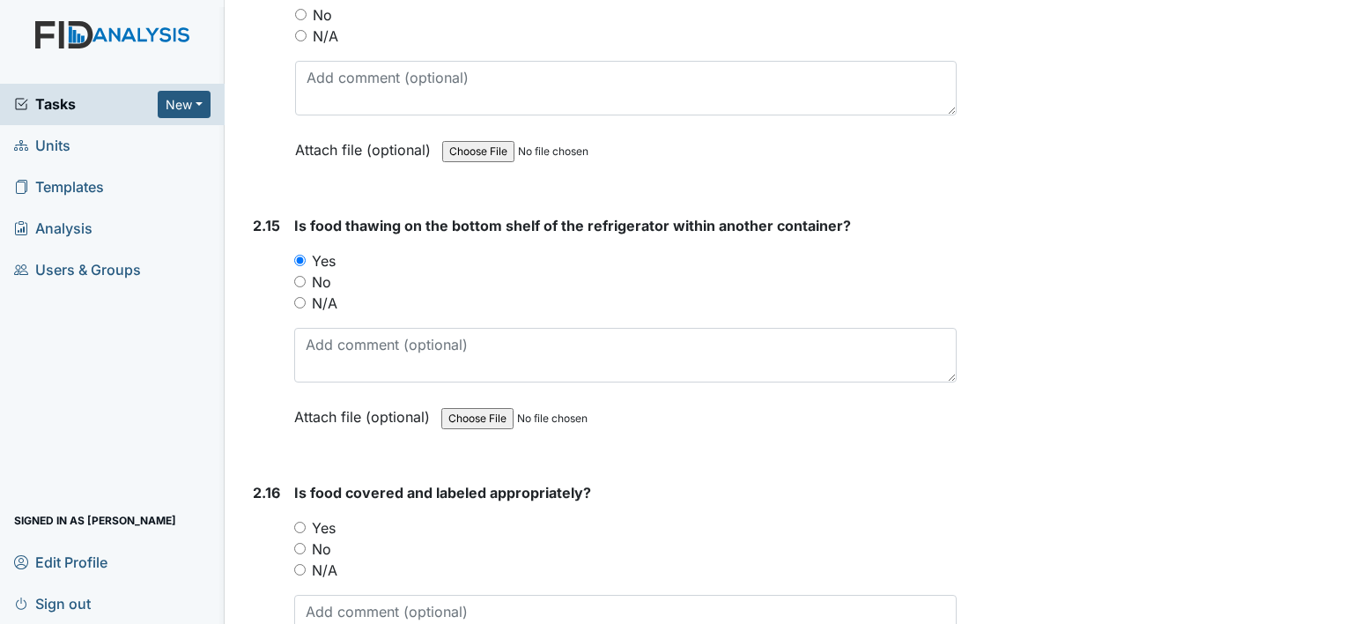
click at [300, 522] on input "Yes" at bounding box center [299, 527] width 11 height 11
radio input "true"
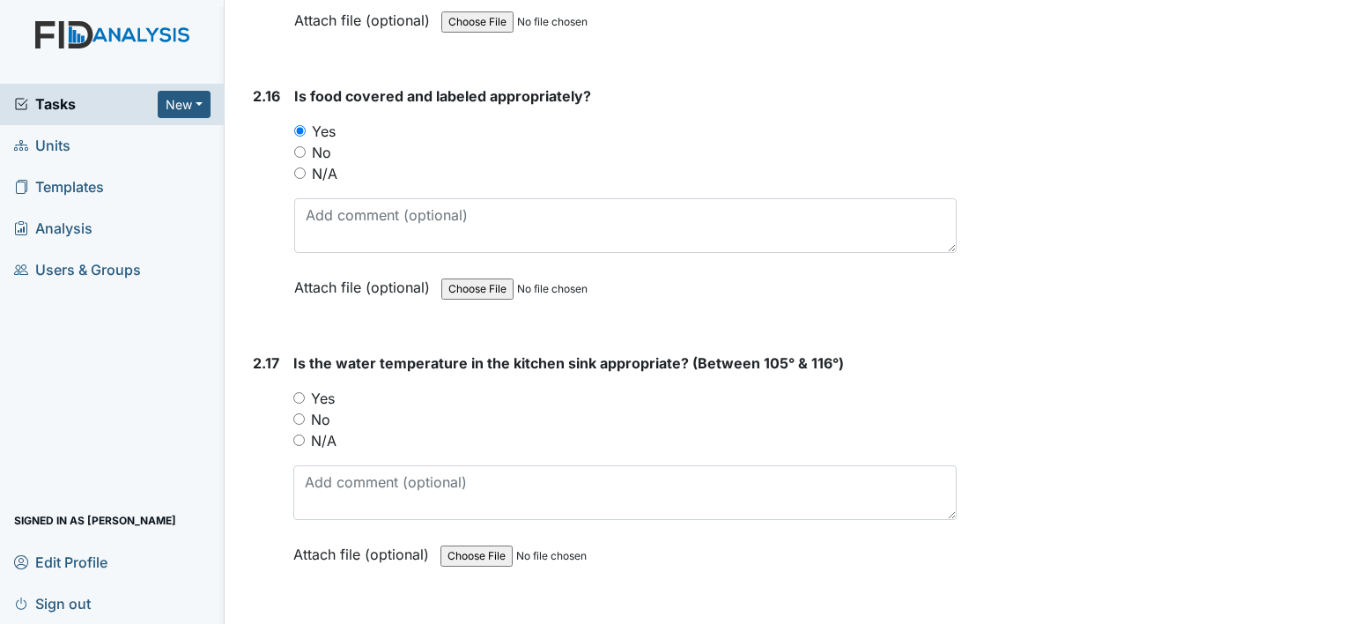
scroll to position [6432, 0]
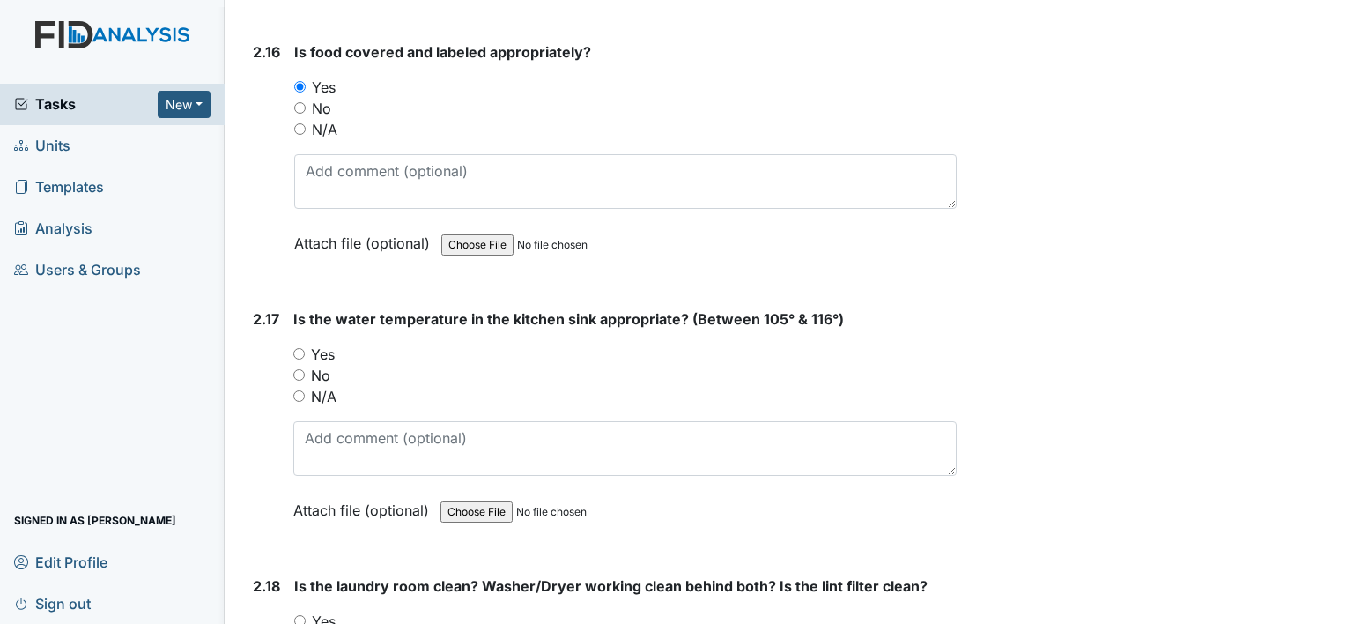
click at [298, 348] on input "Yes" at bounding box center [298, 353] width 11 height 11
radio input "true"
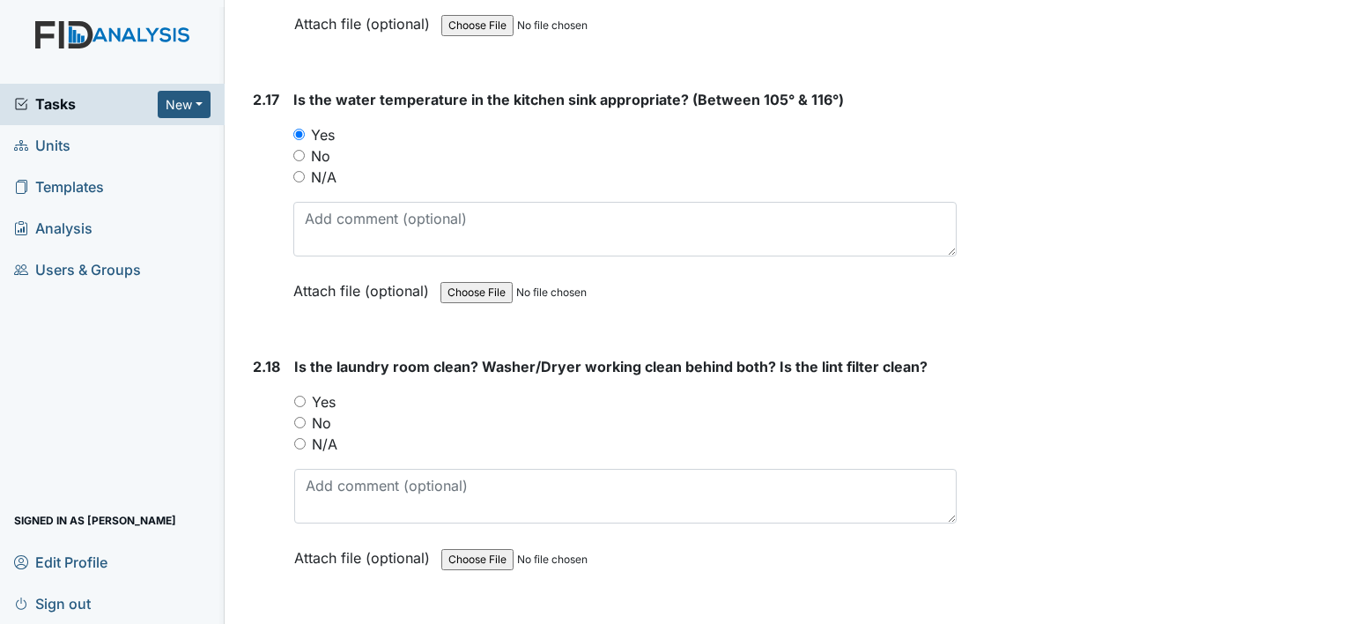
scroll to position [6696, 0]
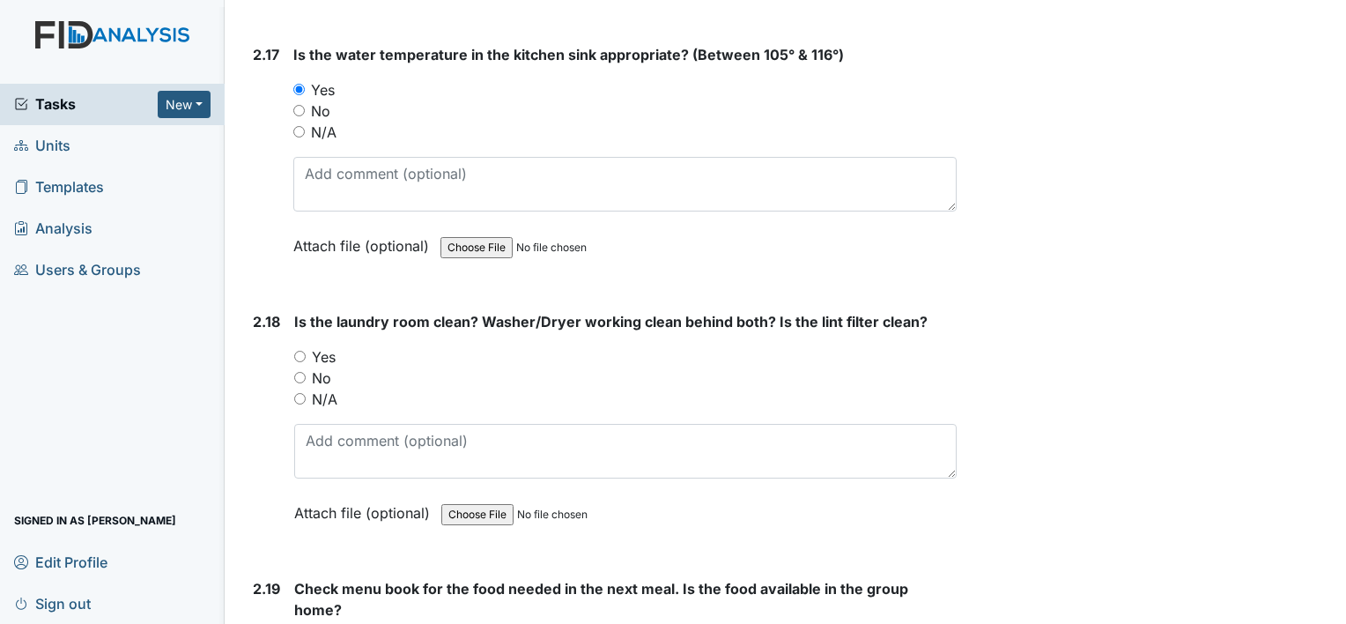
click at [300, 351] on input "Yes" at bounding box center [299, 356] width 11 height 11
radio input "true"
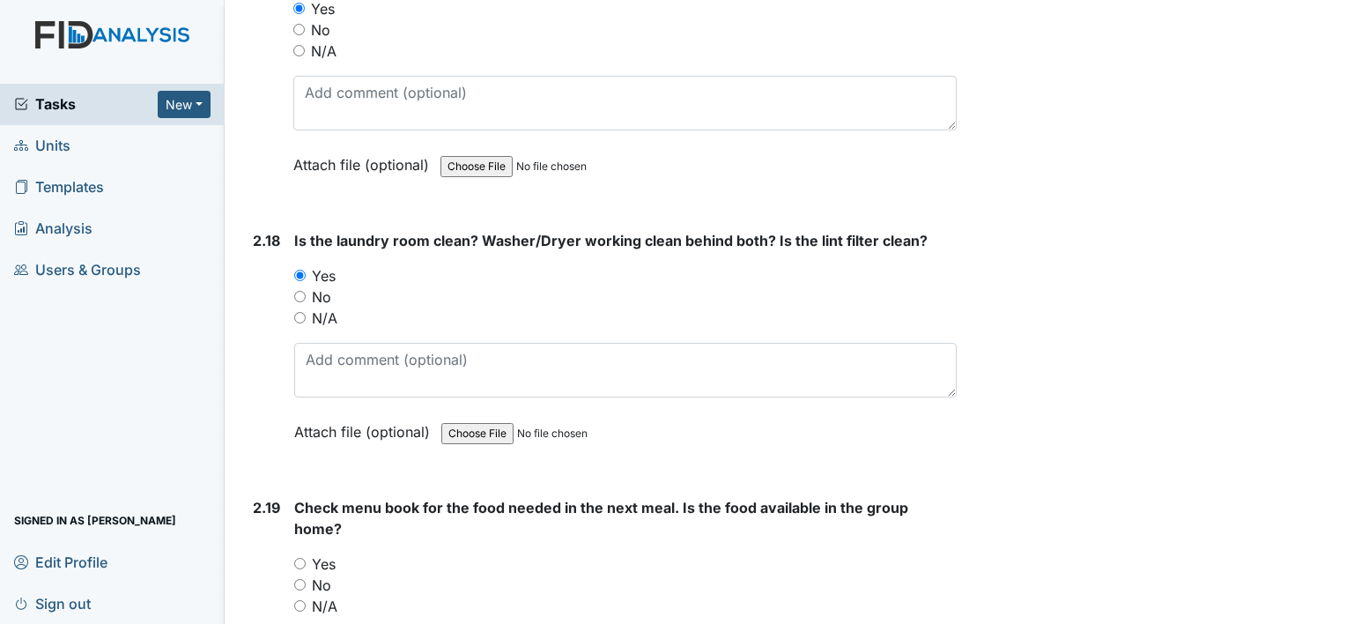
scroll to position [6960, 0]
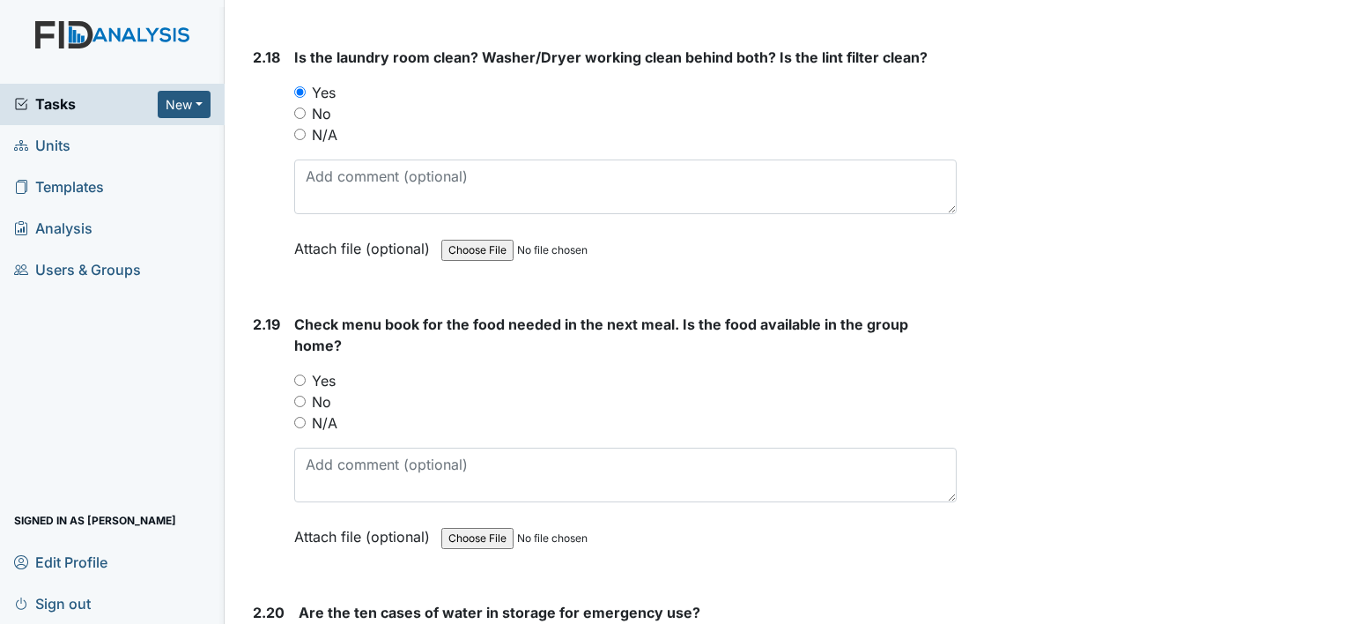
click at [300, 374] on input "Yes" at bounding box center [299, 379] width 11 height 11
radio input "true"
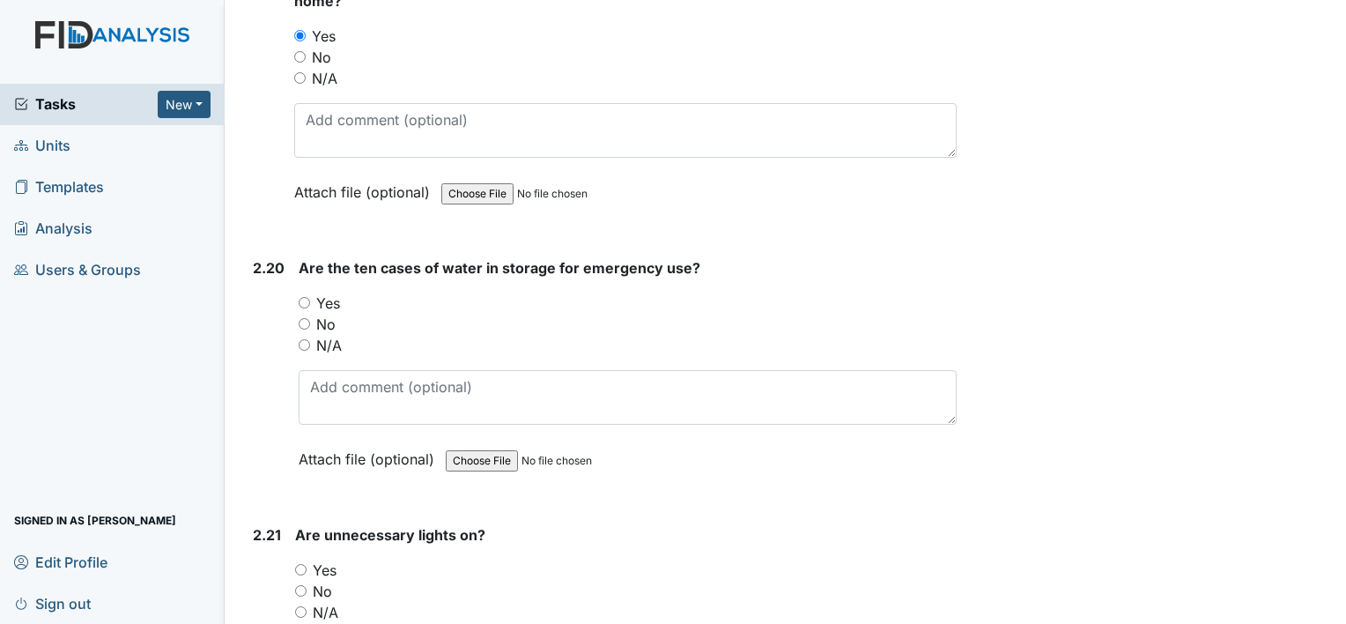
scroll to position [7401, 0]
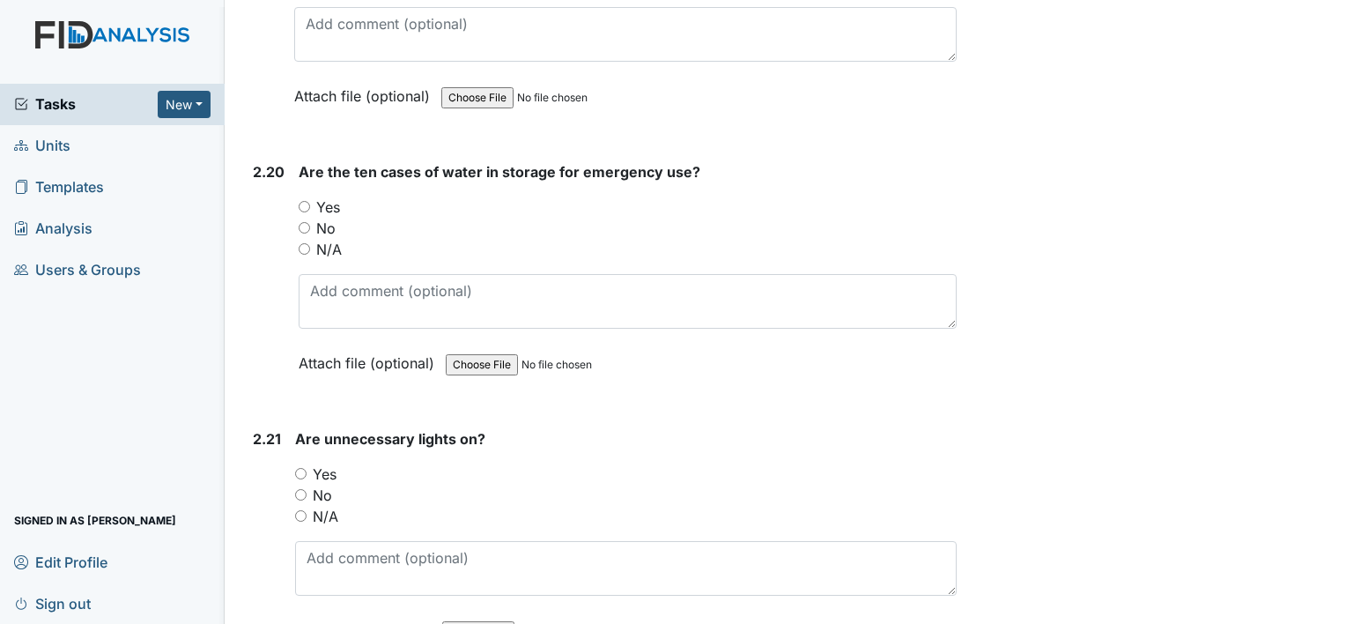
click at [303, 201] on input "Yes" at bounding box center [304, 206] width 11 height 11
radio input "true"
click at [293, 470] on div "2.21 Are unnecessary lights on? You must select one of the below options. Yes N…" at bounding box center [601, 547] width 711 height 239
click at [298, 489] on input "No" at bounding box center [300, 494] width 11 height 11
radio input "true"
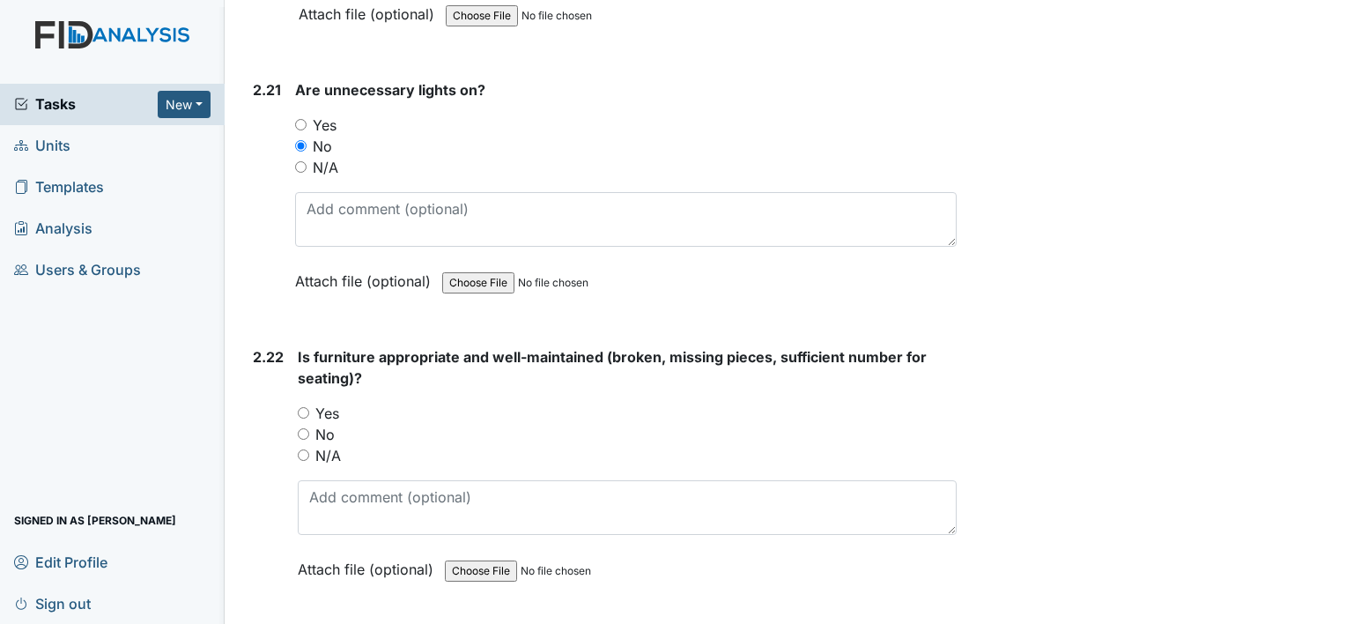
scroll to position [7753, 0]
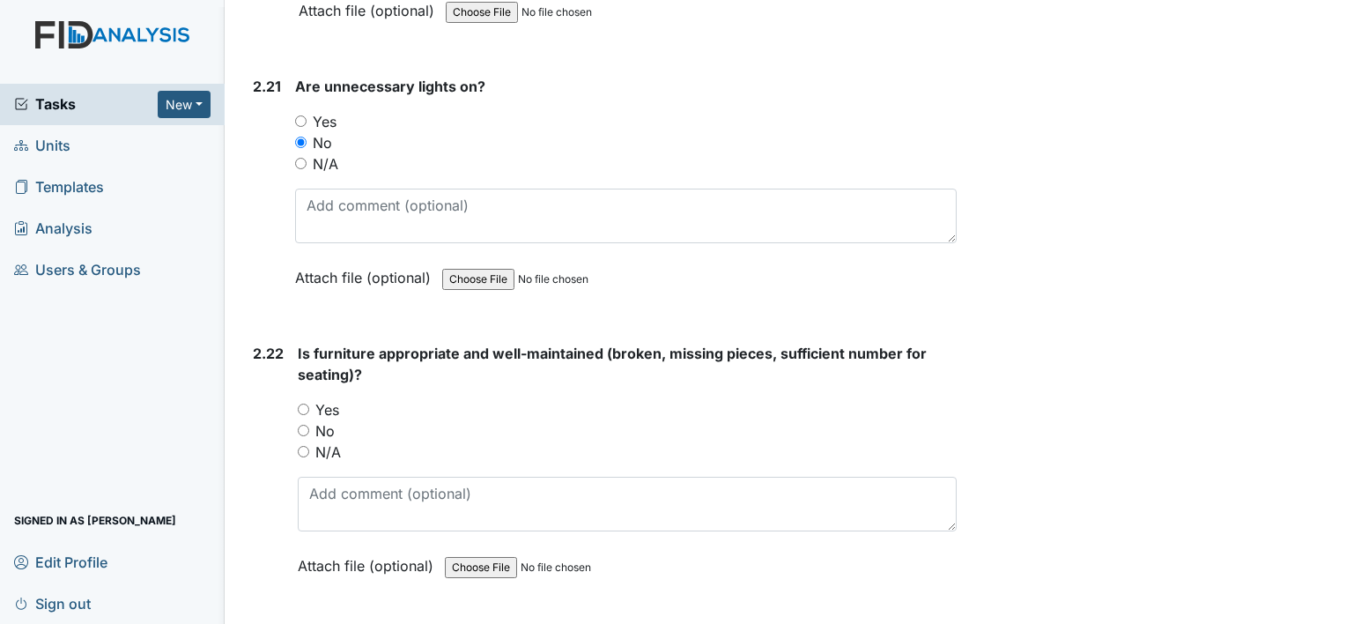
click at [304, 404] on input "Yes" at bounding box center [303, 409] width 11 height 11
radio input "true"
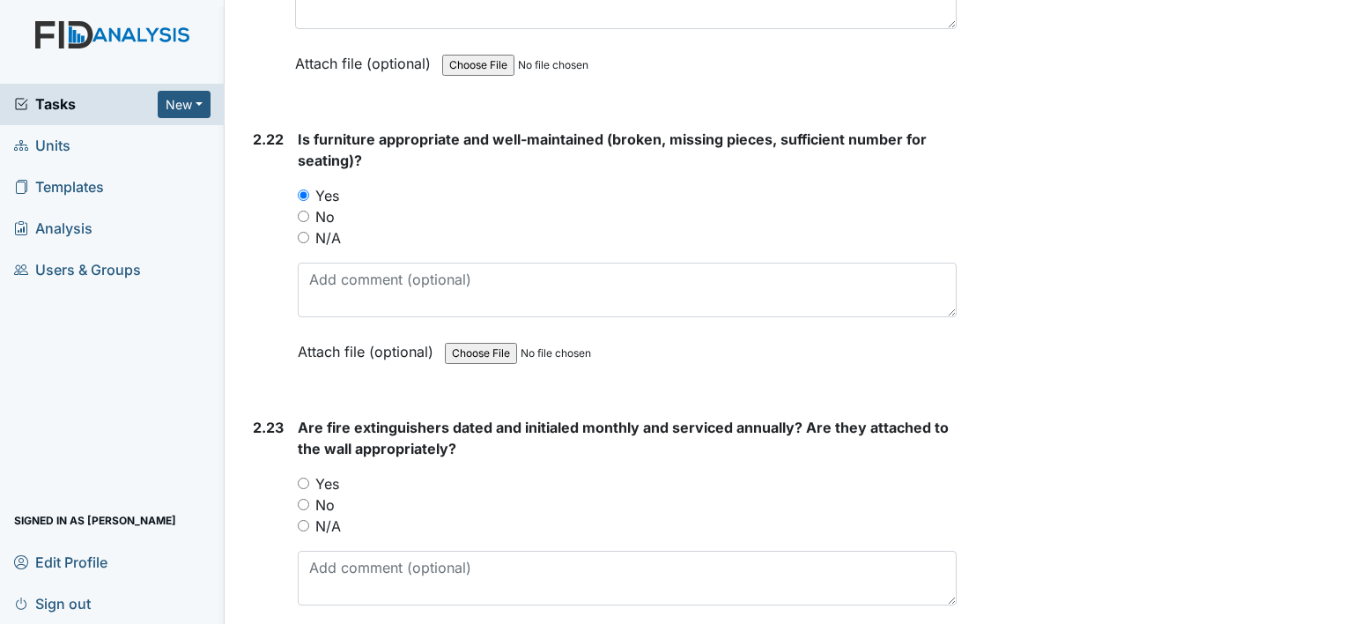
scroll to position [8194, 0]
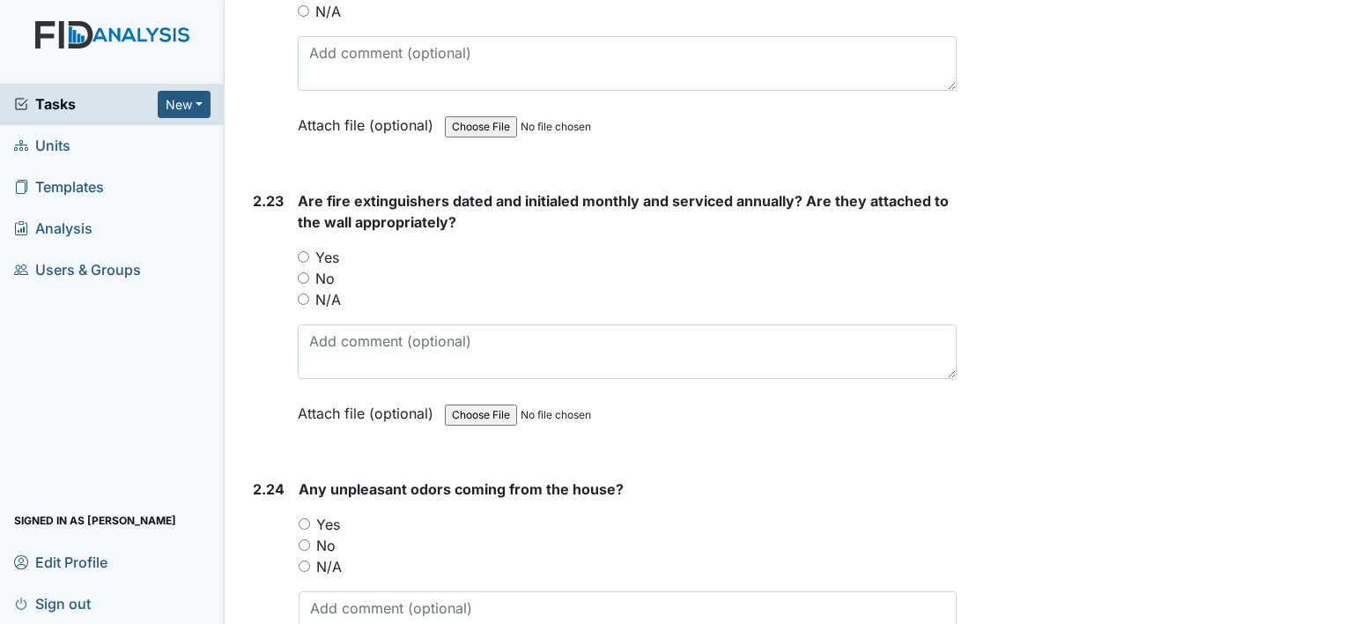
click at [300, 251] on input "Yes" at bounding box center [303, 256] width 11 height 11
radio input "true"
click at [303, 539] on input "No" at bounding box center [304, 544] width 11 height 11
radio input "true"
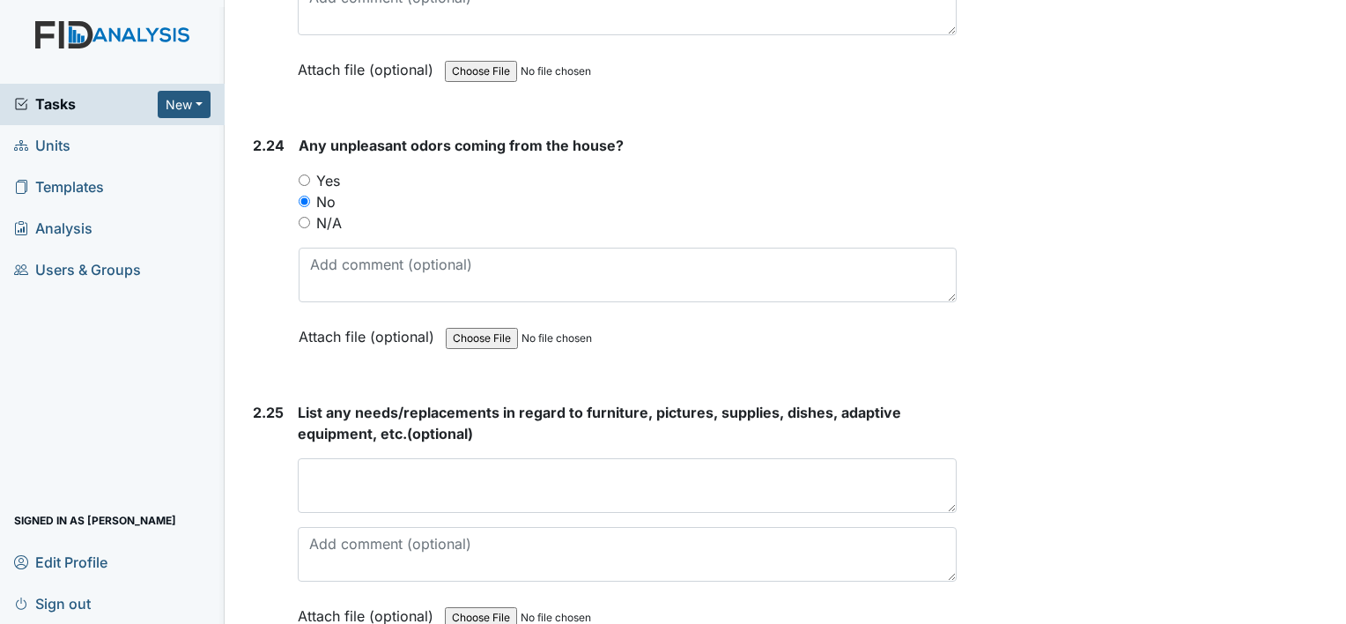
scroll to position [8546, 0]
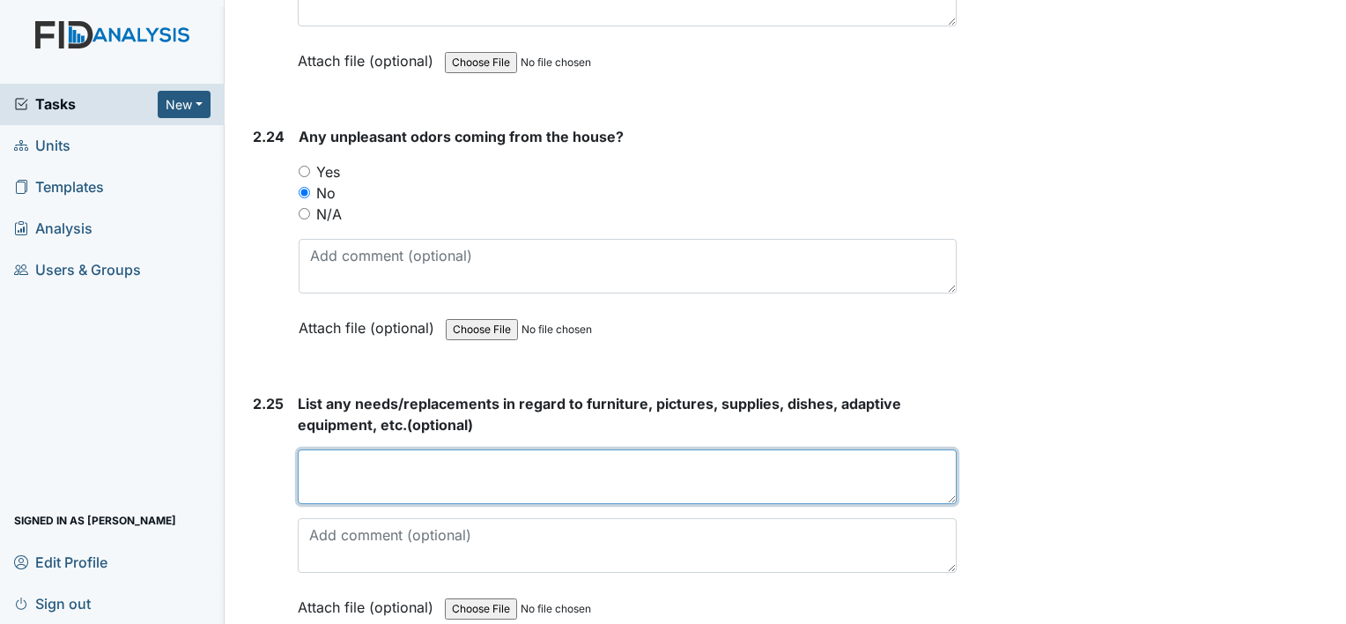
click at [351, 449] on textarea at bounding box center [627, 476] width 659 height 55
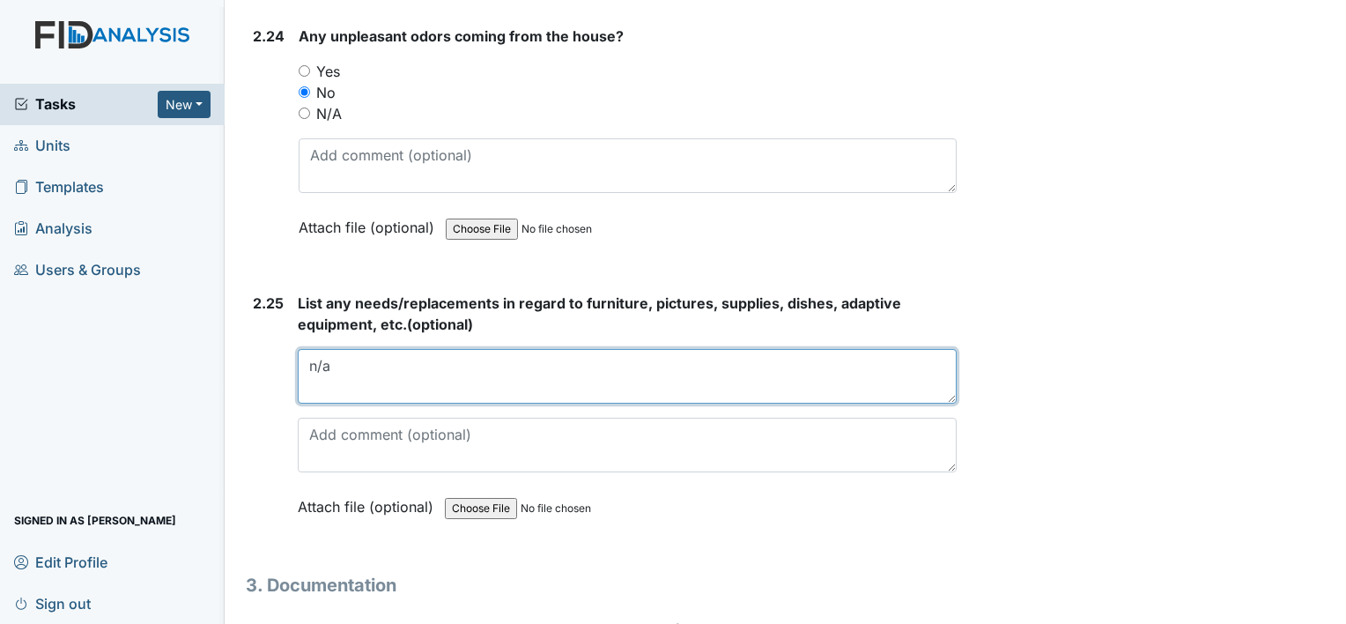
scroll to position [8898, 0]
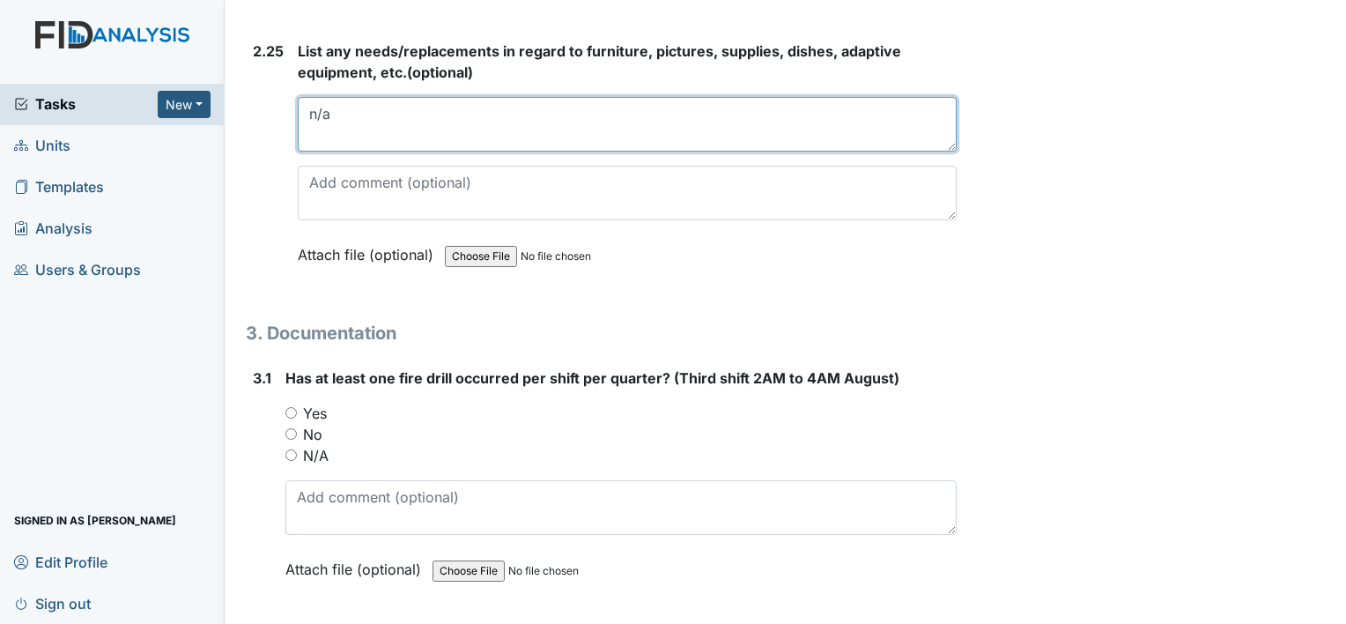
type textarea "n/a"
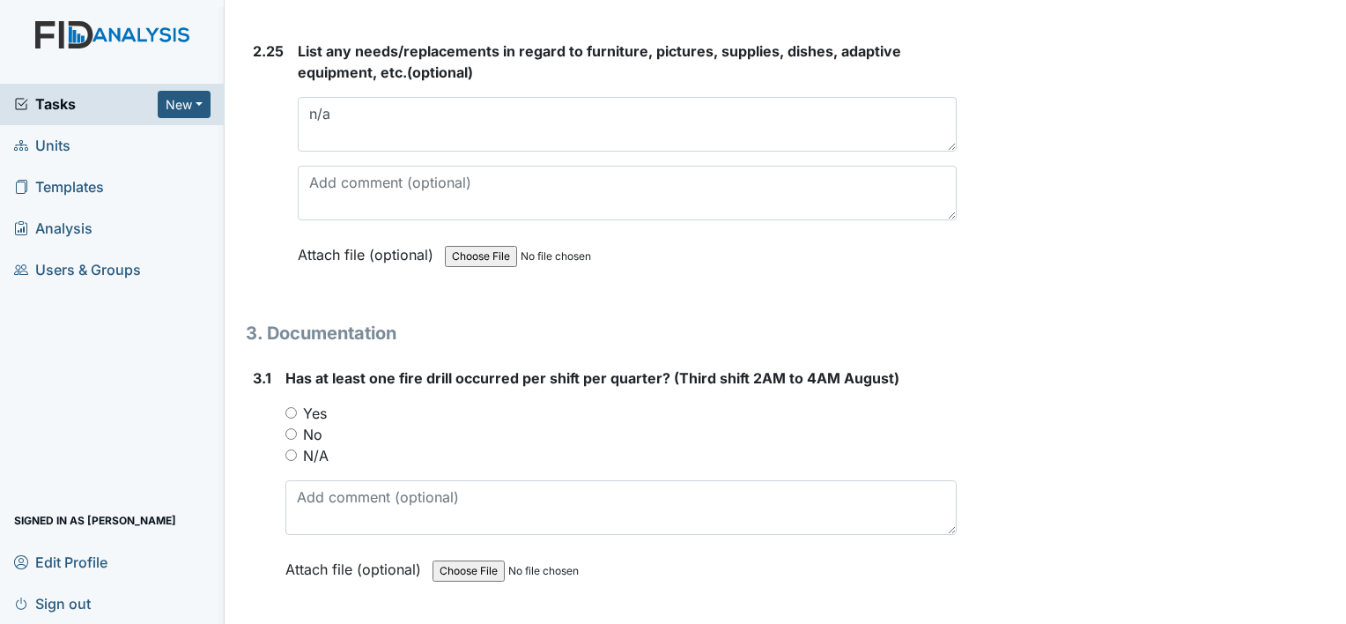
click at [290, 407] on input "Yes" at bounding box center [290, 412] width 11 height 11
radio input "true"
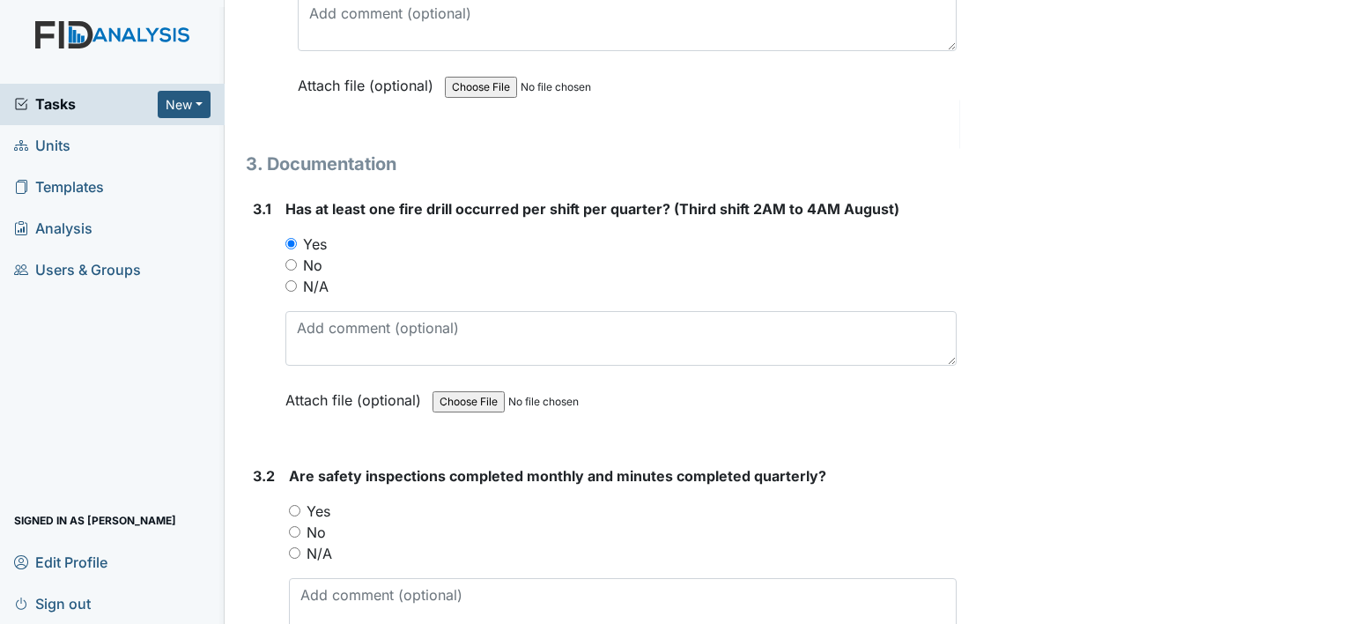
scroll to position [9163, 0]
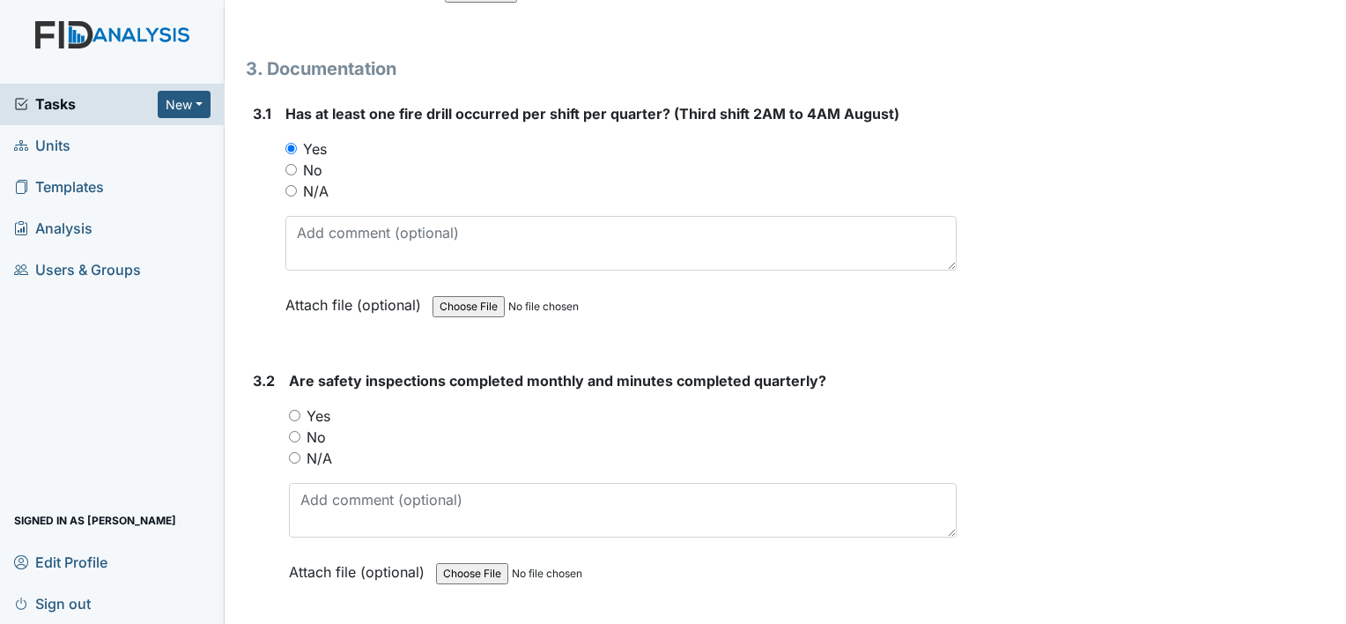
click at [291, 405] on div "Yes" at bounding box center [623, 415] width 668 height 21
click at [296, 410] on input "Yes" at bounding box center [294, 415] width 11 height 11
radio input "true"
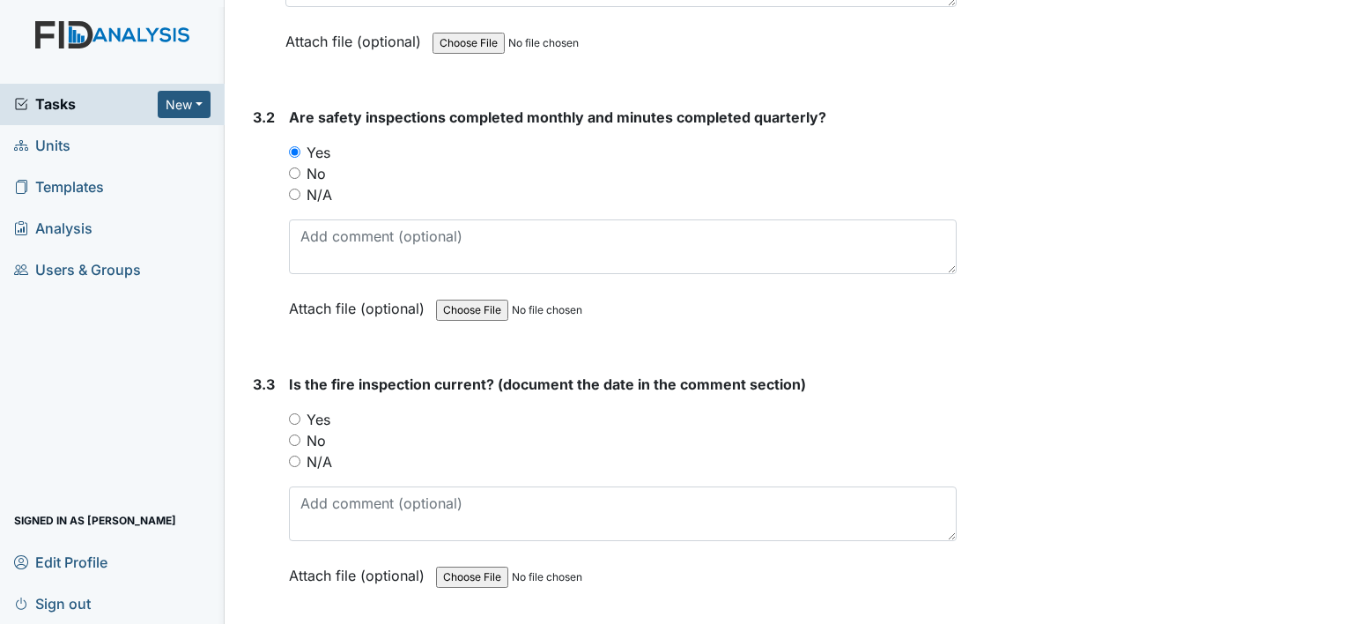
scroll to position [9427, 0]
click at [286, 386] on div "3.3 Is the fire inspection current? (document the date in the comment section) …" at bounding box center [601, 492] width 711 height 239
click at [295, 412] on input "Yes" at bounding box center [294, 417] width 11 height 11
radio input "true"
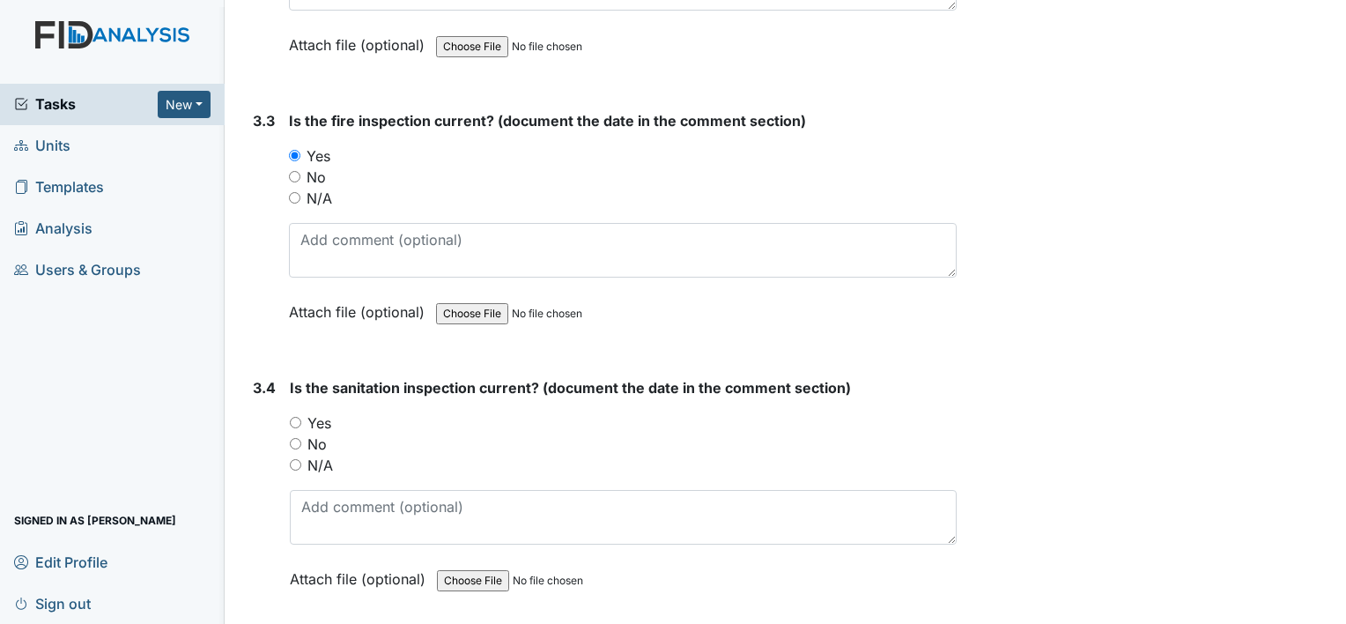
scroll to position [9691, 0]
click at [295, 415] on input "Yes" at bounding box center [295, 420] width 11 height 11
radio input "true"
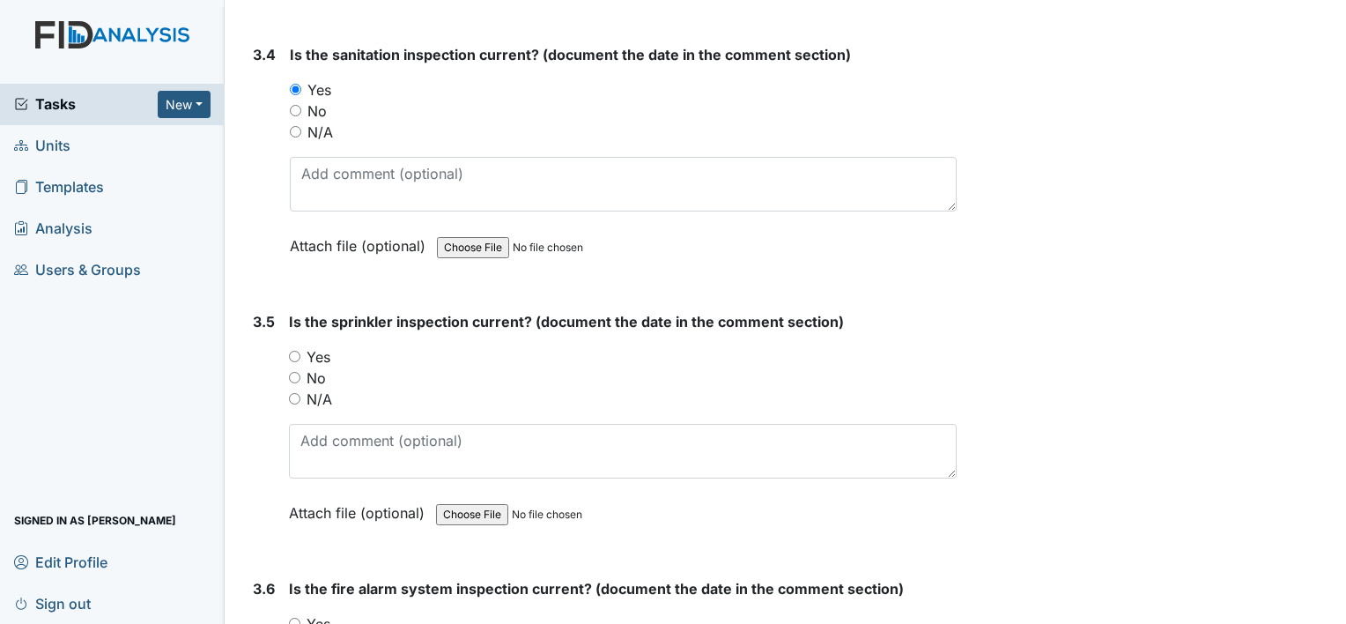
scroll to position [10044, 0]
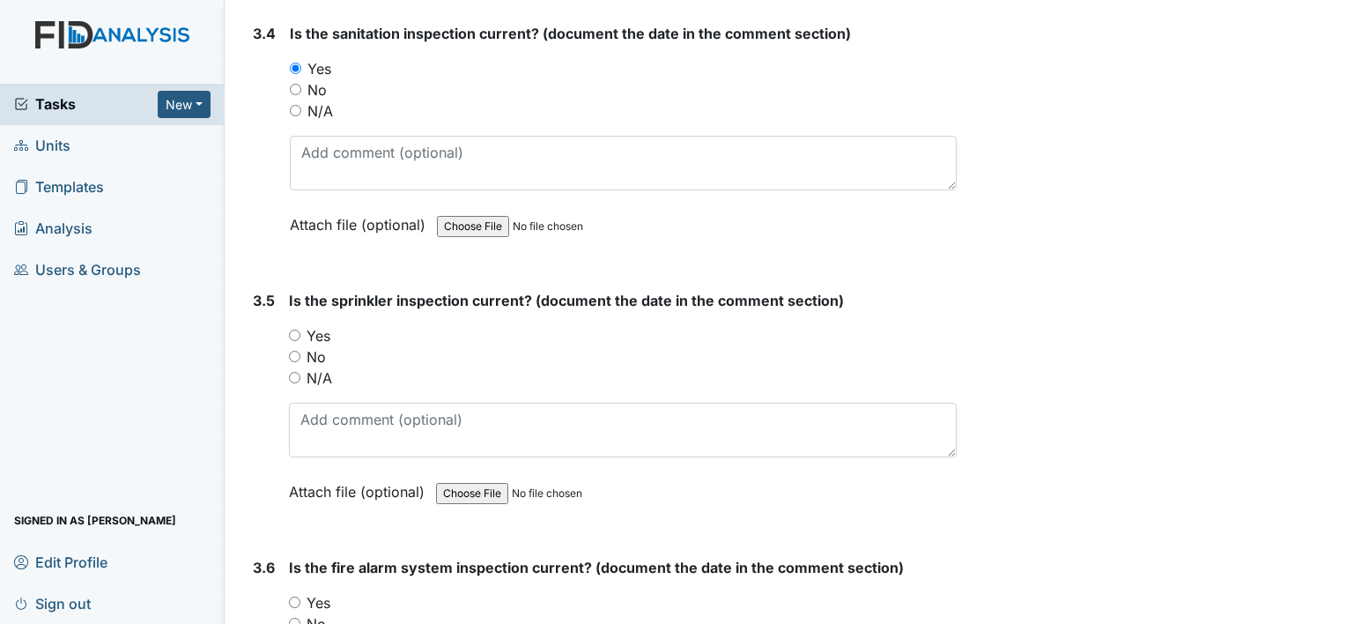
click at [296, 330] on input "Yes" at bounding box center [294, 335] width 11 height 11
radio input "true"
click at [293, 596] on input "Yes" at bounding box center [294, 601] width 11 height 11
radio input "true"
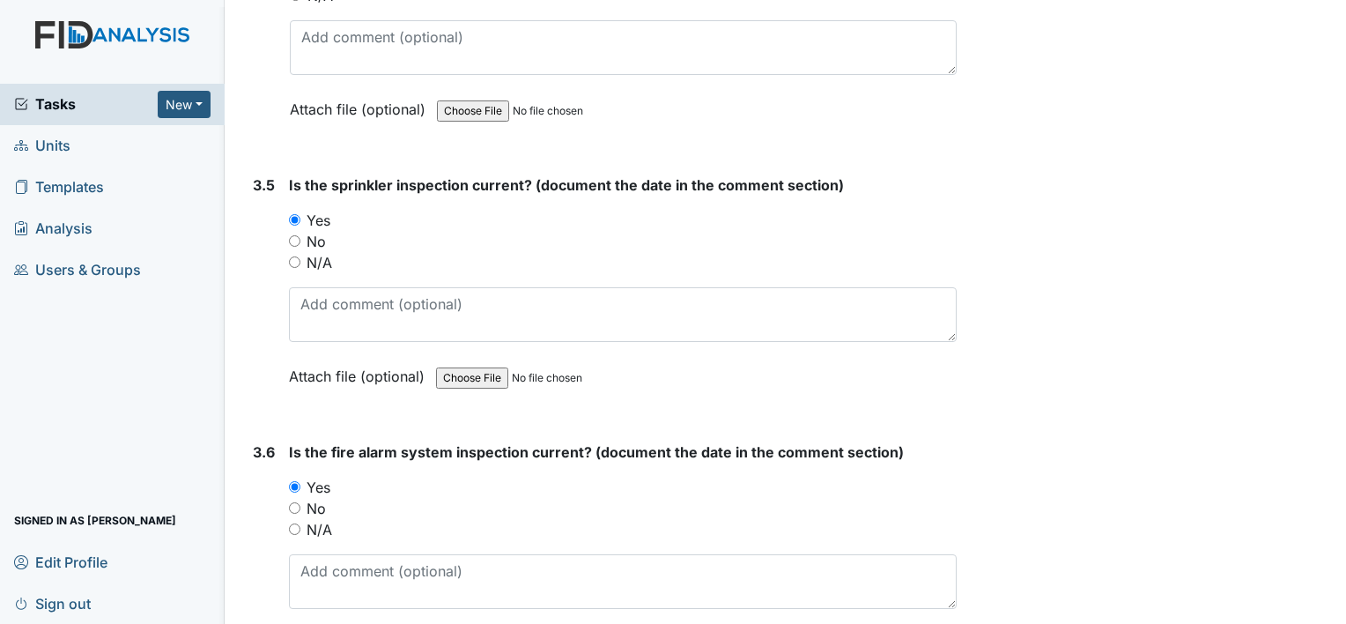
scroll to position [10396, 0]
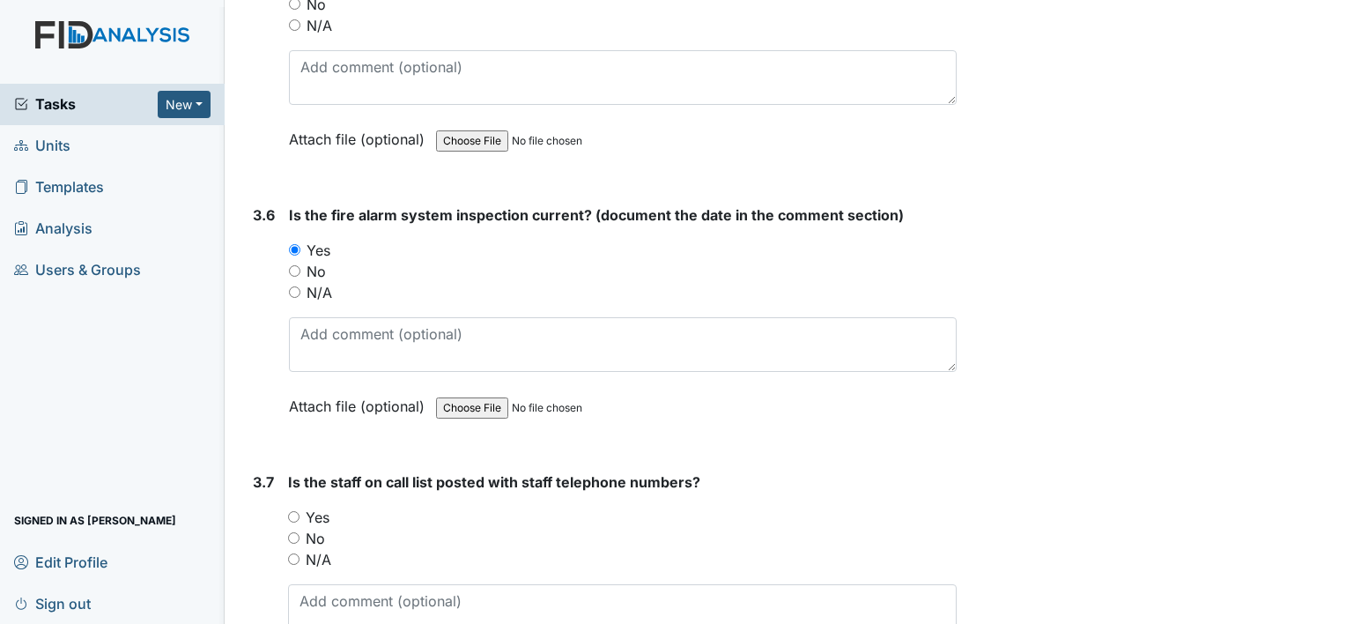
click at [296, 511] on input "Yes" at bounding box center [293, 516] width 11 height 11
radio input "true"
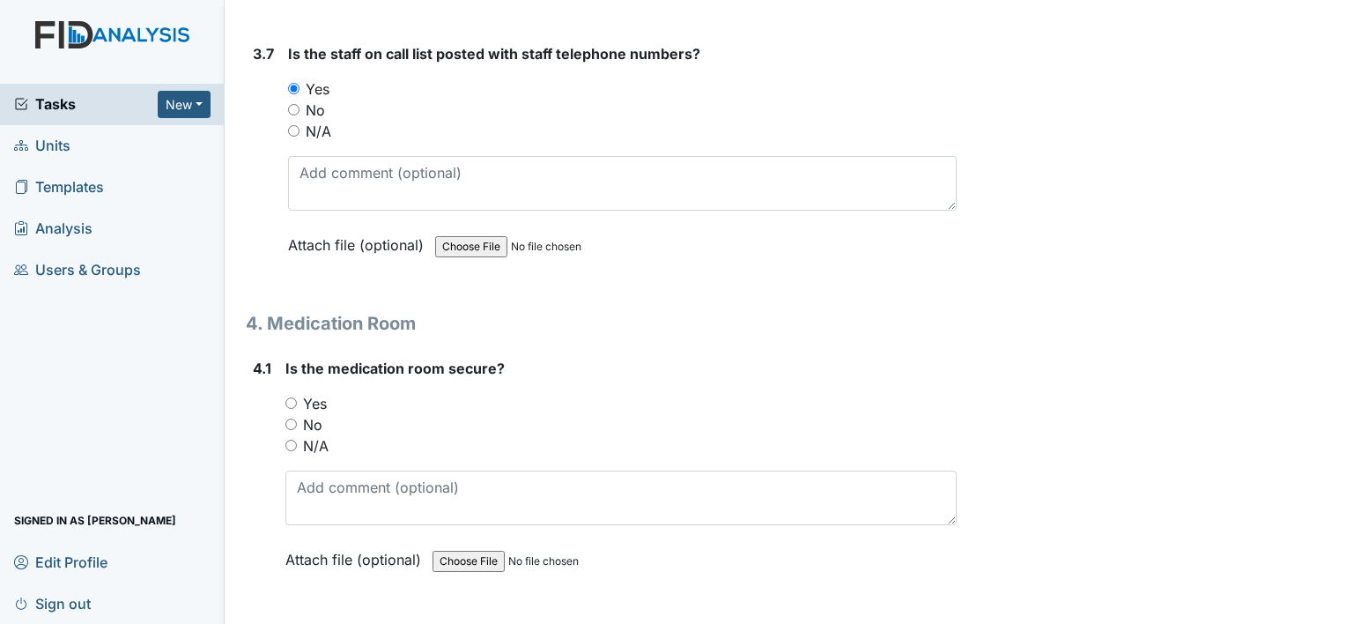
scroll to position [10837, 0]
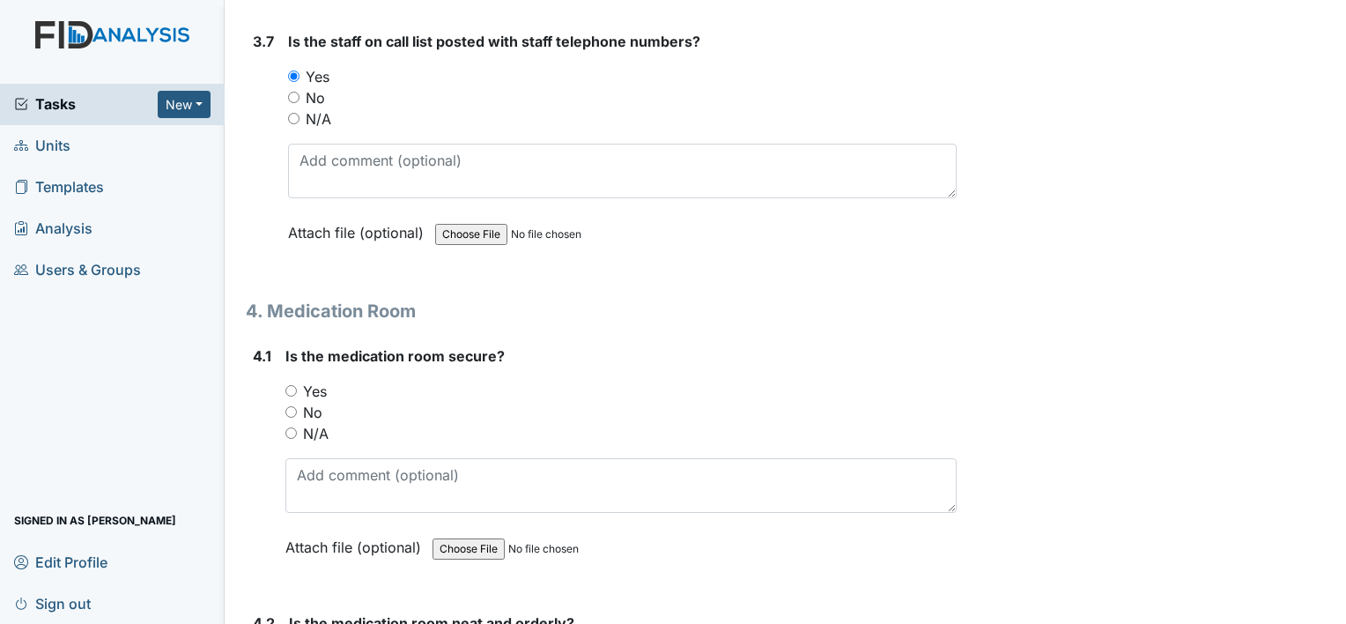
click at [293, 385] on input "Yes" at bounding box center [290, 390] width 11 height 11
radio input "true"
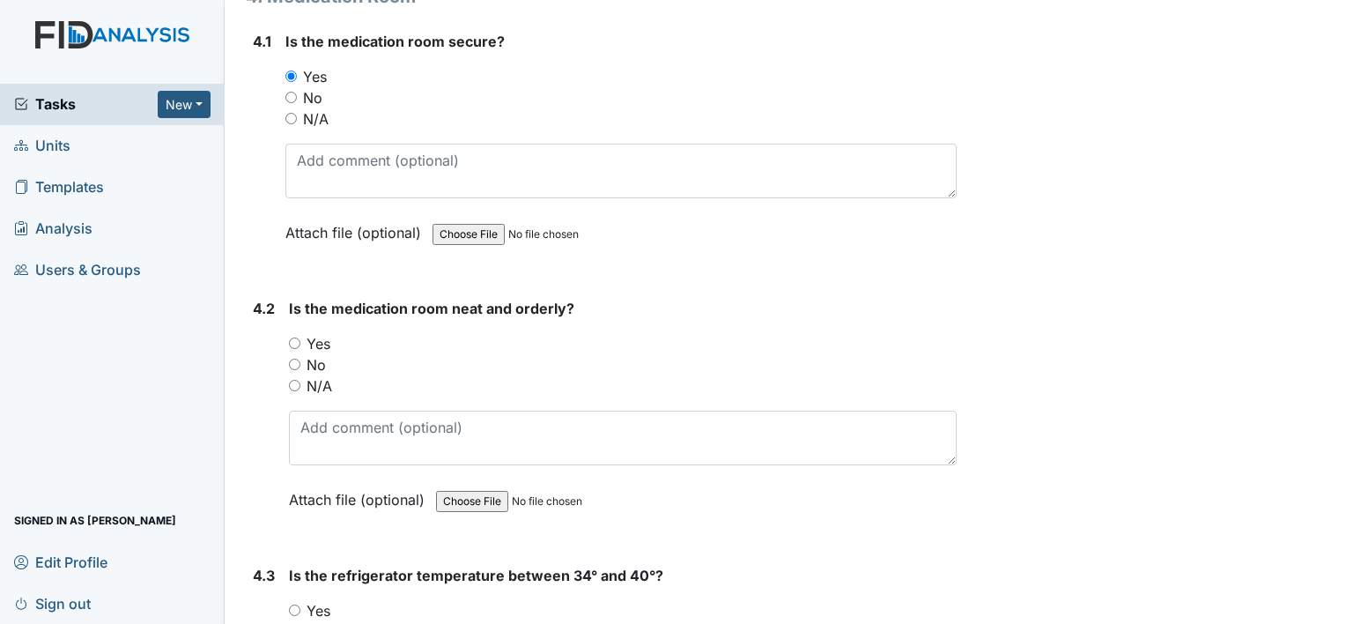
scroll to position [11189, 0]
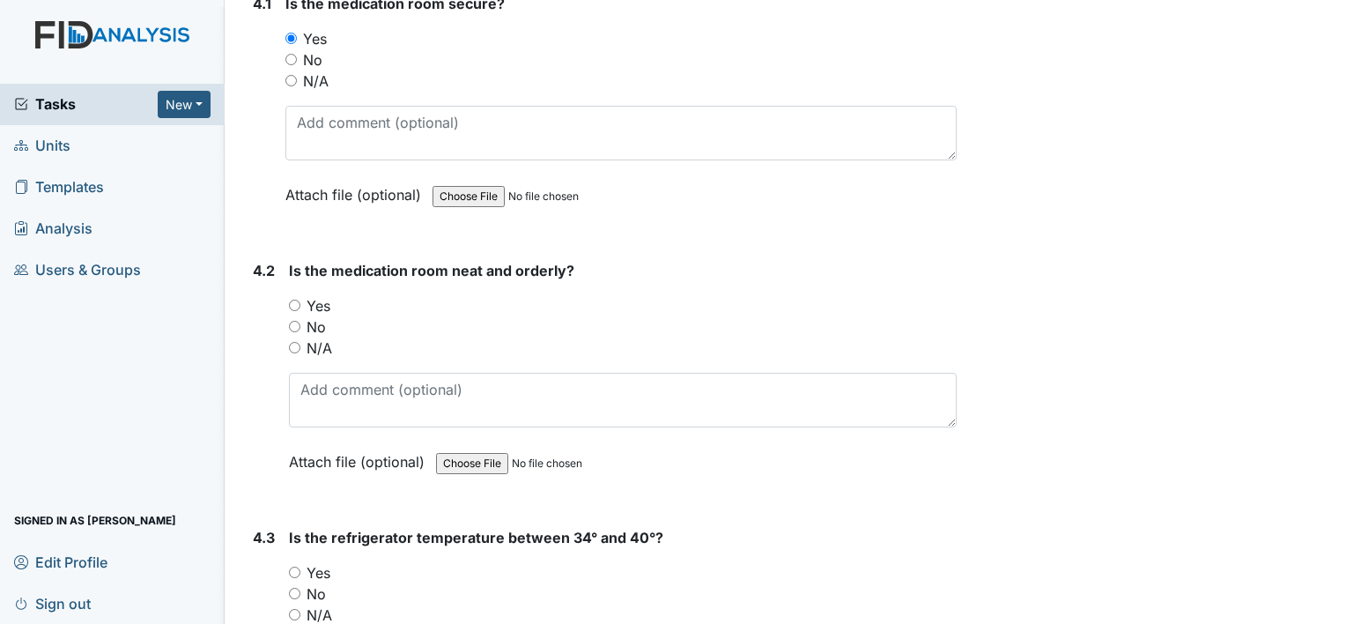
click at [295, 300] on input "Yes" at bounding box center [294, 305] width 11 height 11
radio input "true"
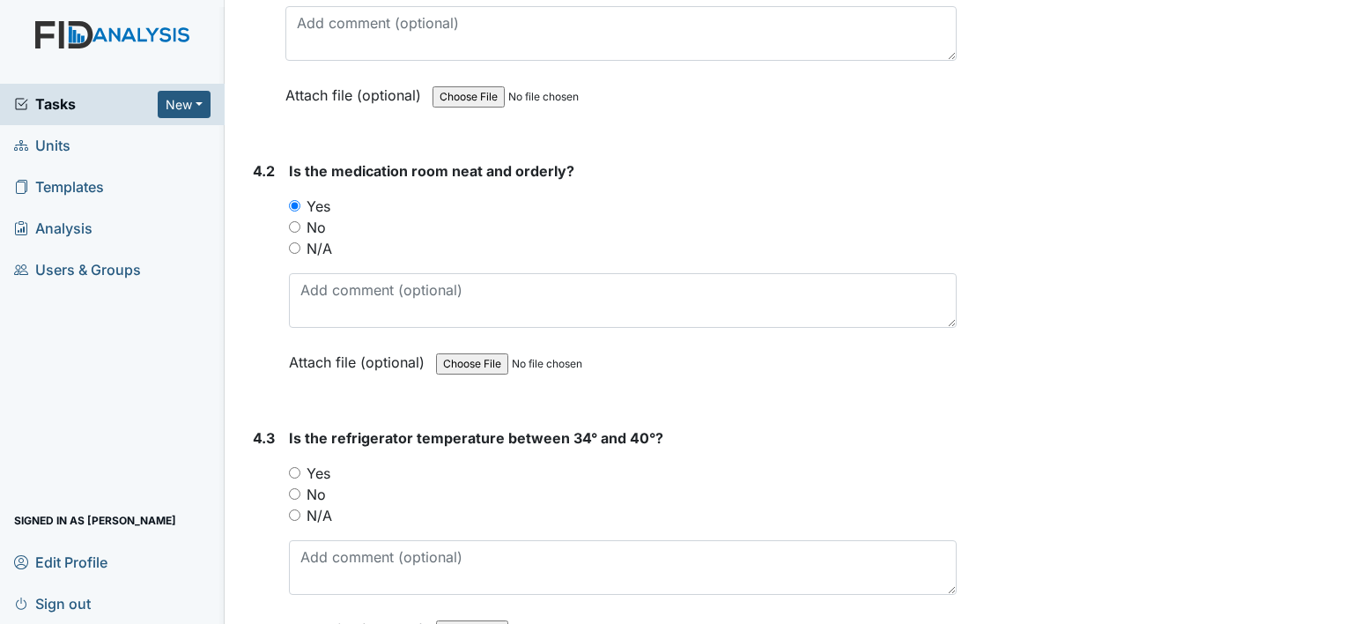
scroll to position [11365, 0]
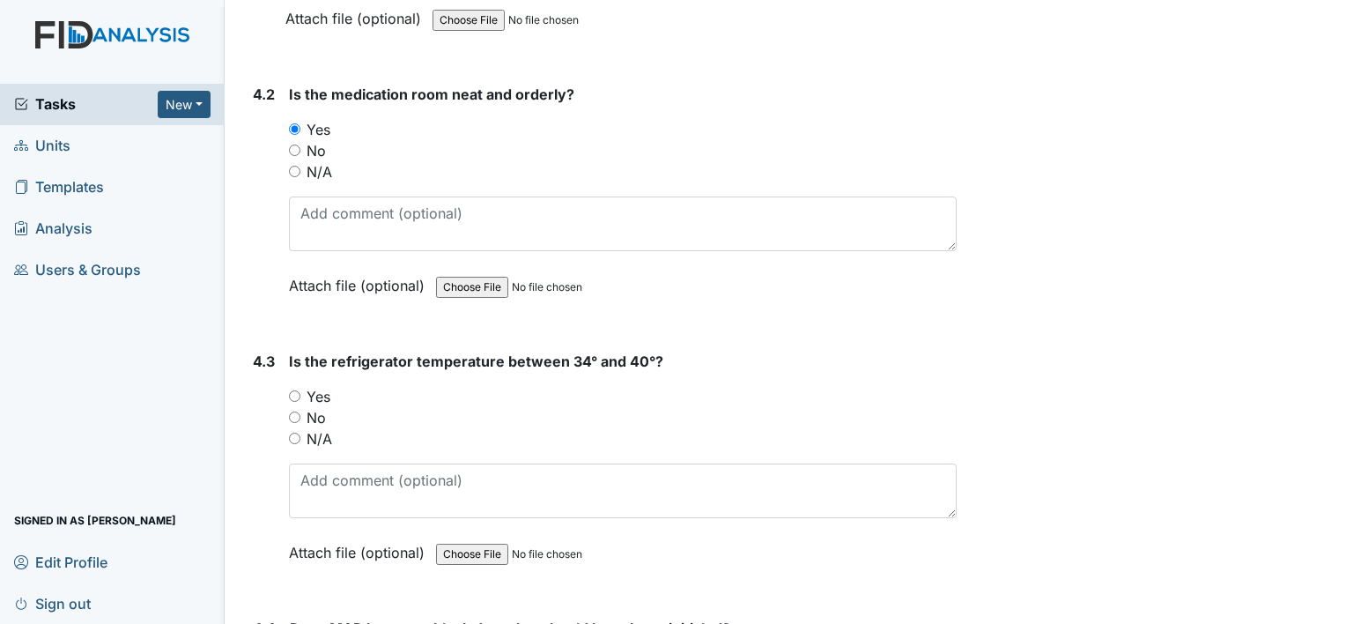
click at [300, 390] on input "Yes" at bounding box center [294, 395] width 11 height 11
radio input "true"
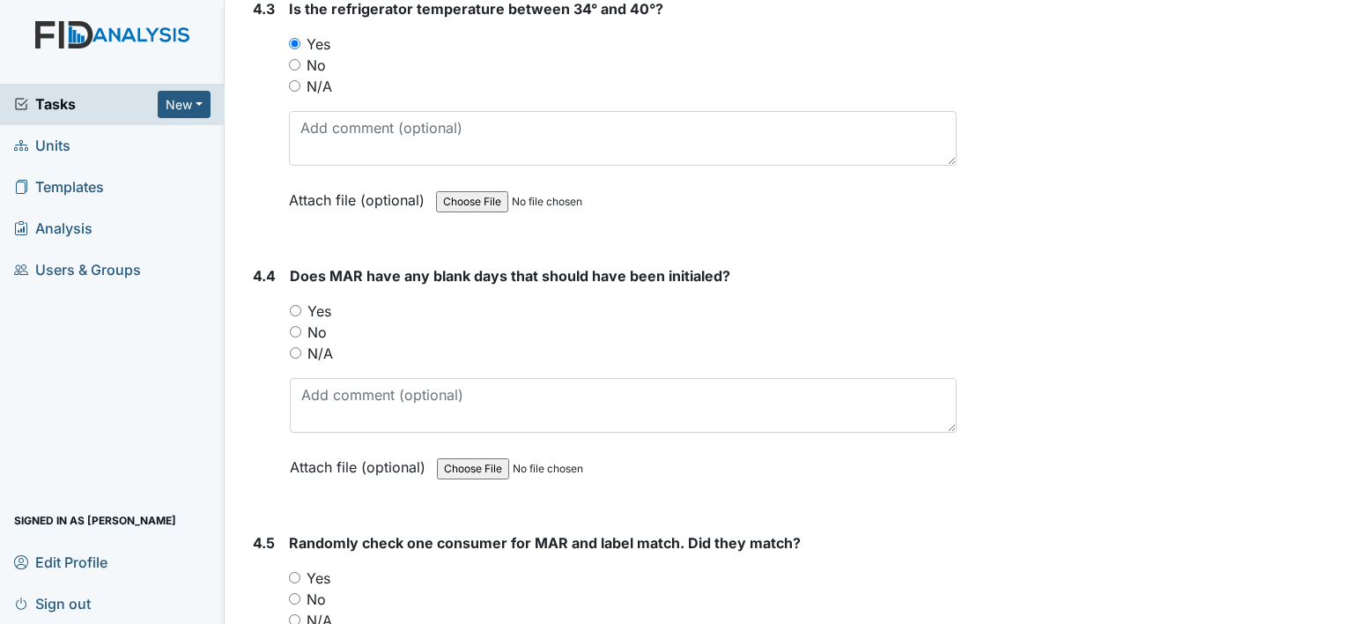
click at [293, 305] on input "Yes" at bounding box center [295, 310] width 11 height 11
radio input "true"
click at [300, 567] on div "Yes" at bounding box center [623, 577] width 668 height 21
click at [289, 572] on input "Yes" at bounding box center [294, 577] width 11 height 11
radio input "true"
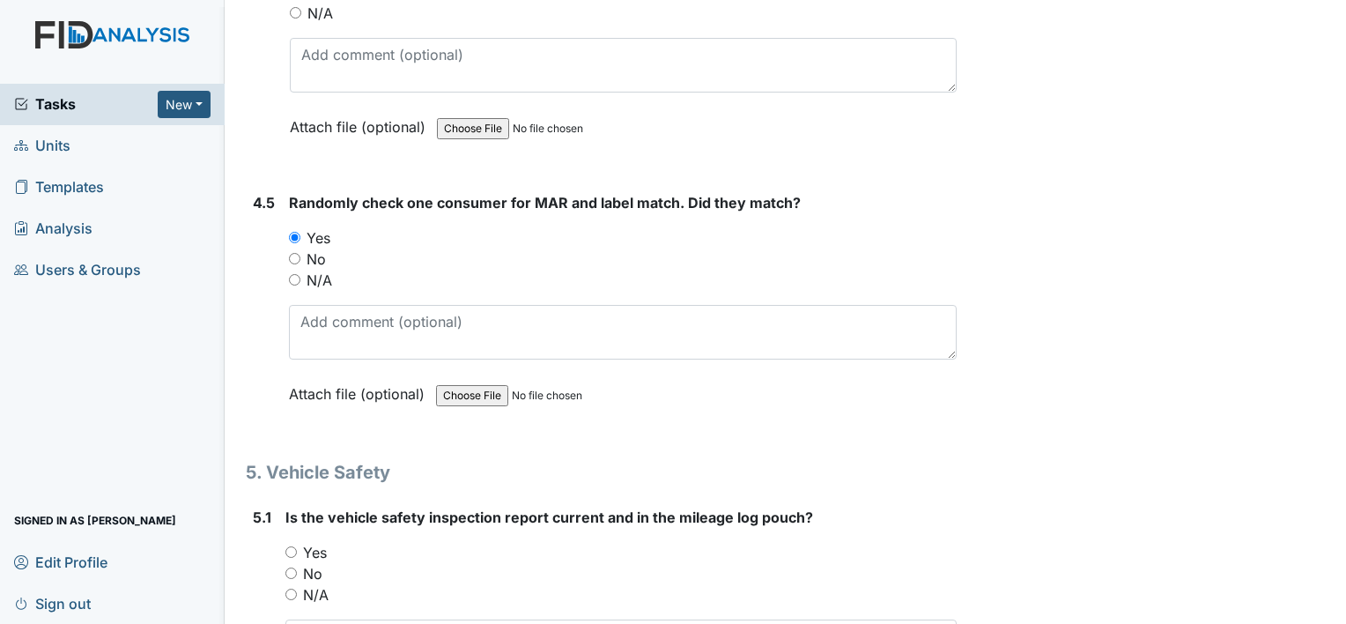
scroll to position [12070, 0]
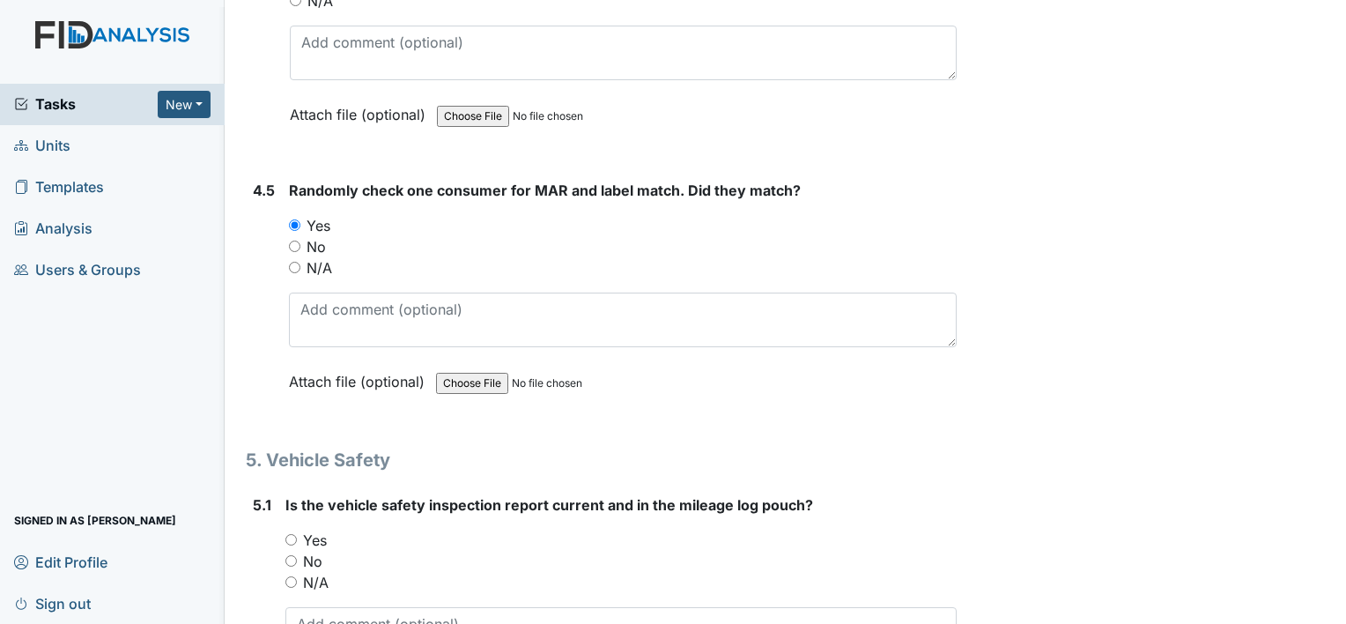
click at [296, 576] on input "N/A" at bounding box center [290, 581] width 11 height 11
radio input "true"
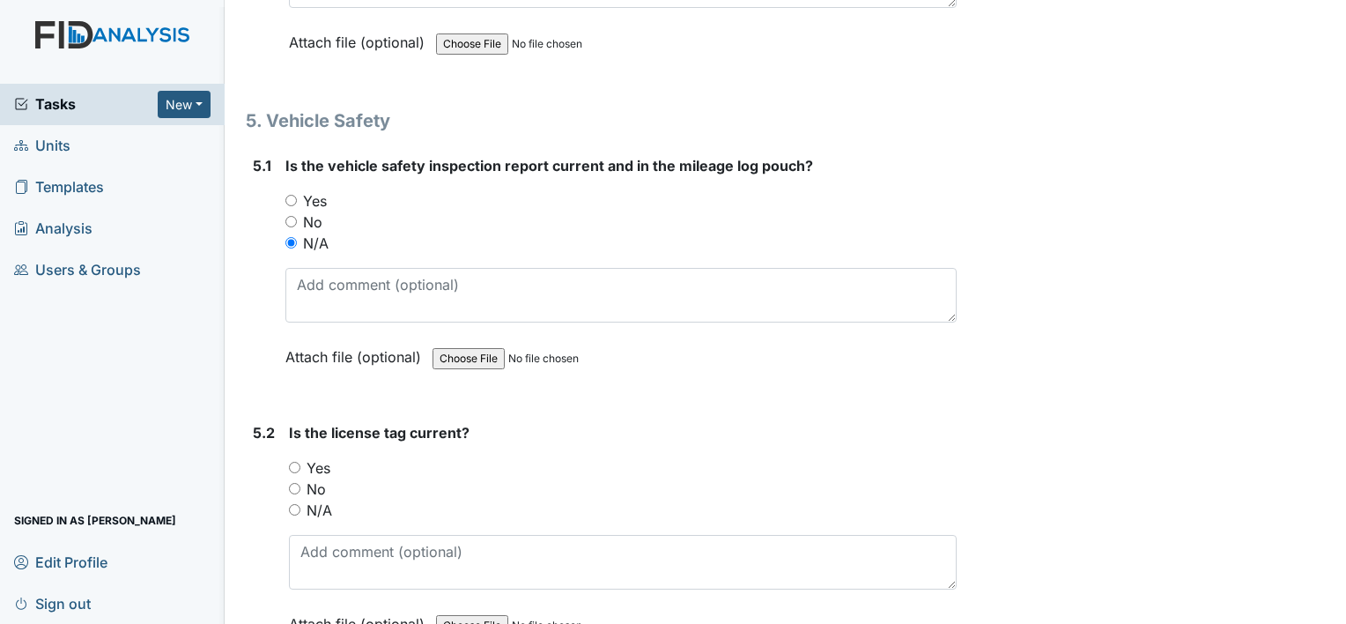
scroll to position [12423, 0]
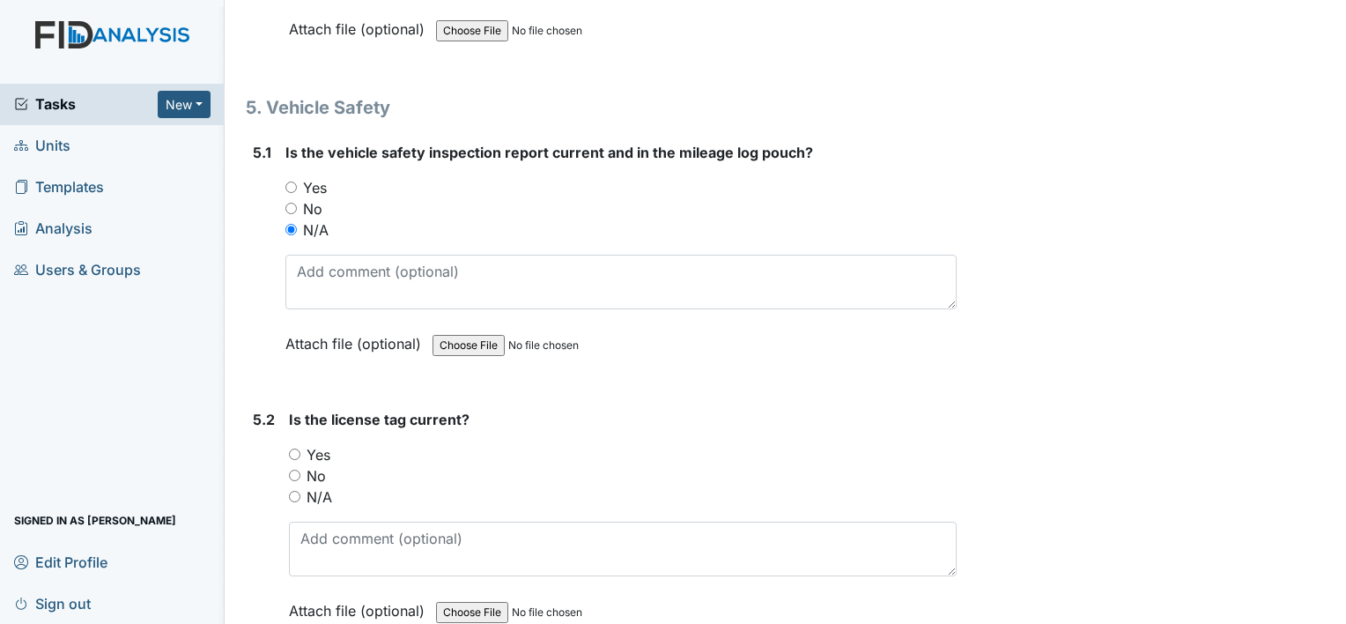
click at [299, 491] on input "N/A" at bounding box center [294, 496] width 11 height 11
radio input "true"
click at [296, 448] on input "Yes" at bounding box center [294, 453] width 11 height 11
radio input "true"
click at [285, 177] on div "Yes" at bounding box center [620, 187] width 671 height 21
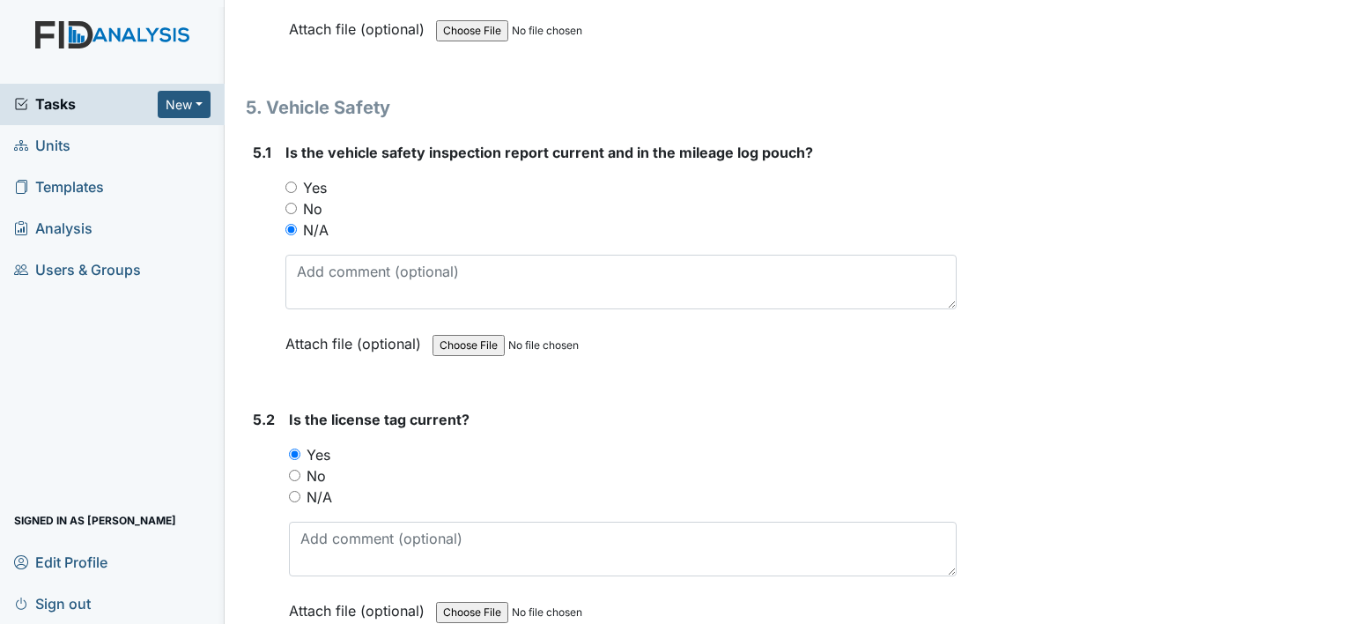
click at [288, 181] on input "Yes" at bounding box center [290, 186] width 11 height 11
radio input "true"
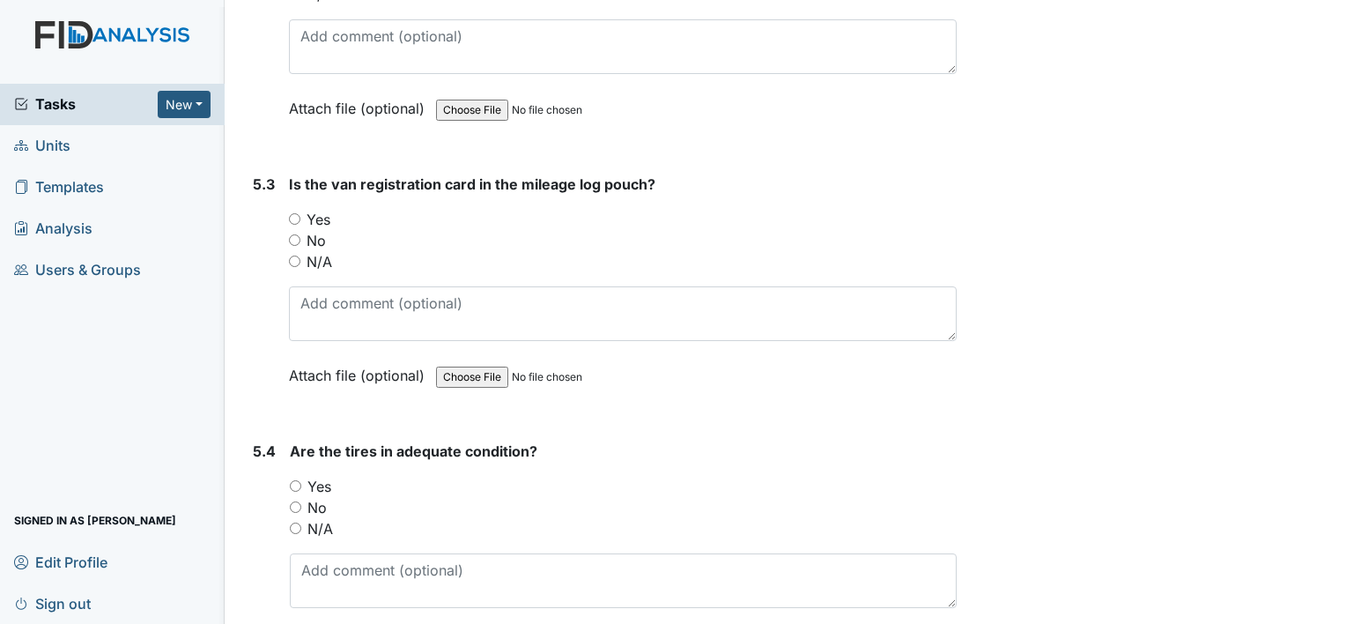
scroll to position [12951, 0]
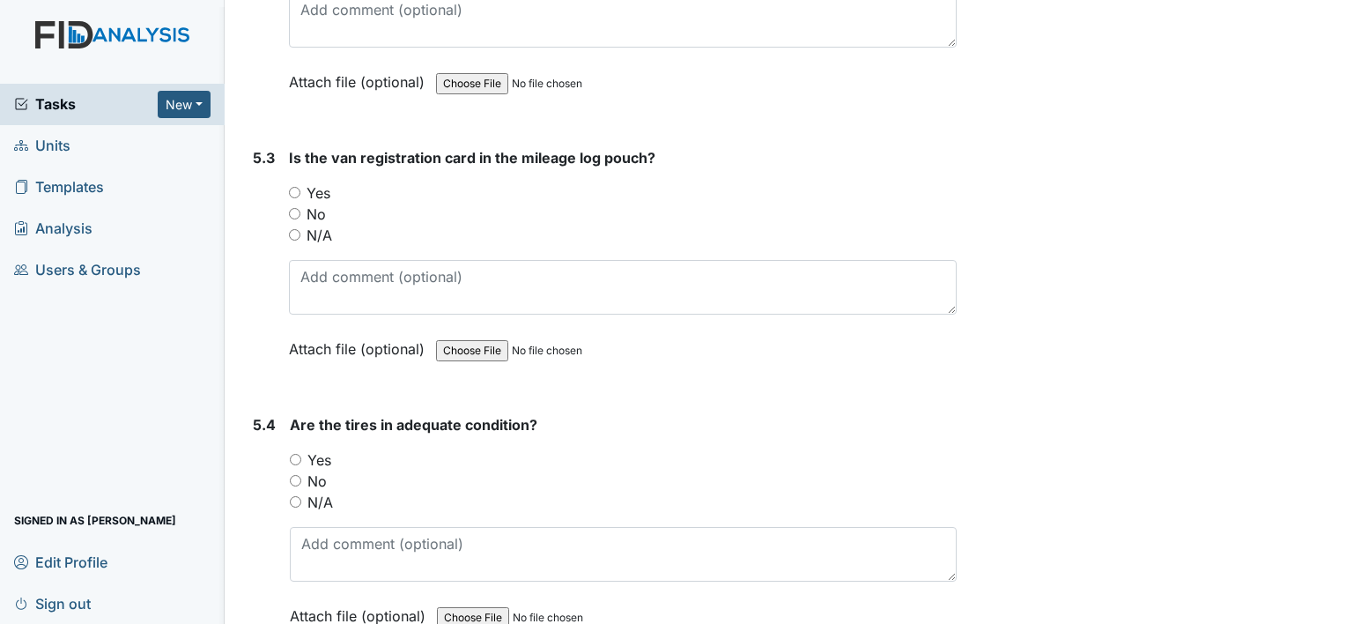
click at [298, 187] on input "Yes" at bounding box center [294, 192] width 11 height 11
radio input "true"
click at [300, 454] on input "Yes" at bounding box center [295, 459] width 11 height 11
radio input "true"
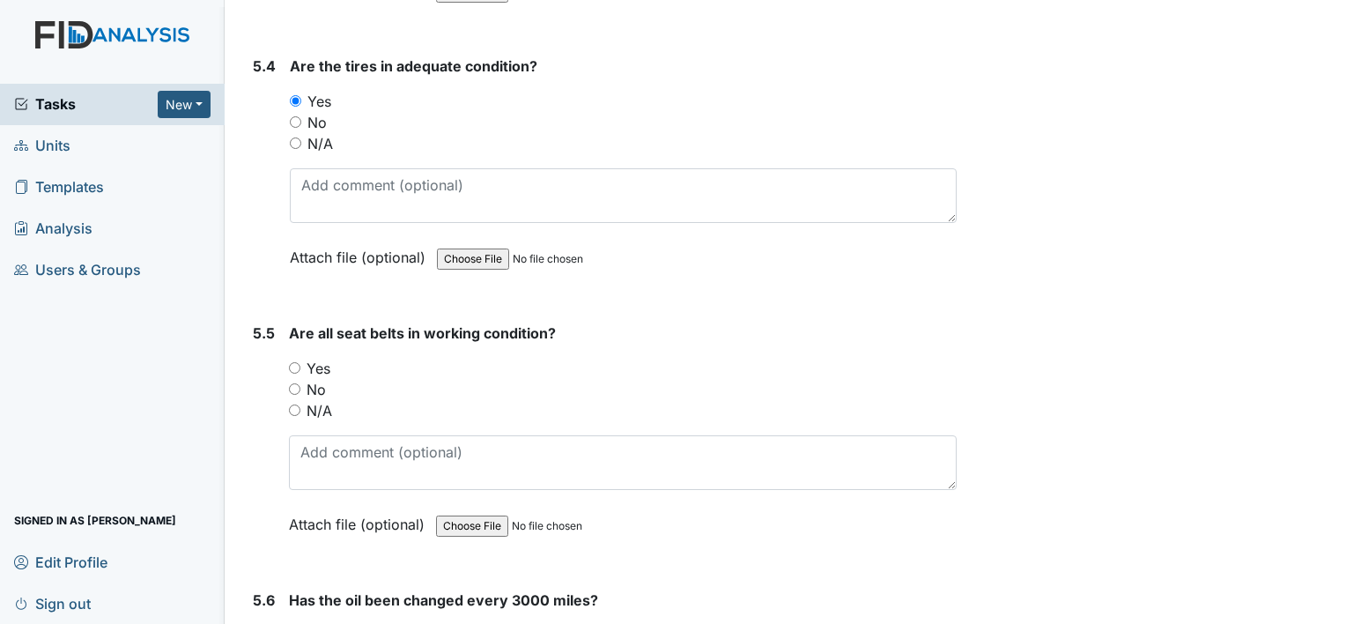
scroll to position [13392, 0]
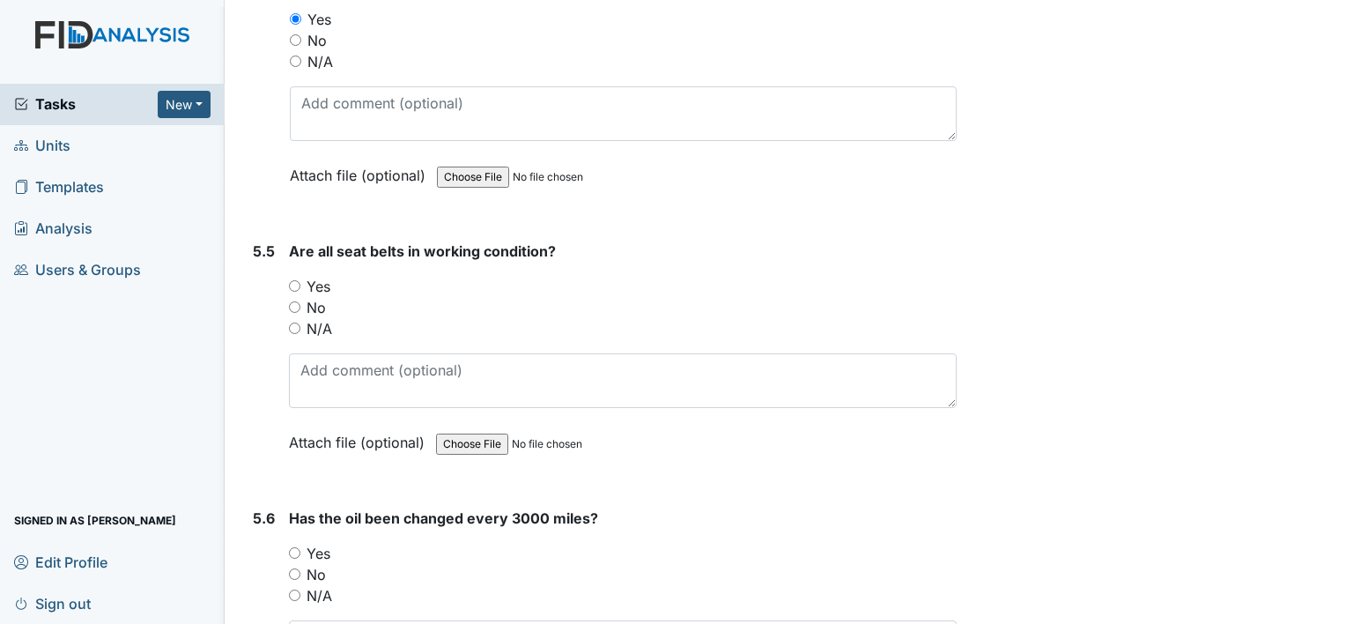
click at [293, 280] on input "Yes" at bounding box center [294, 285] width 11 height 11
radio input "true"
click at [290, 547] on input "Yes" at bounding box center [294, 552] width 11 height 11
radio input "true"
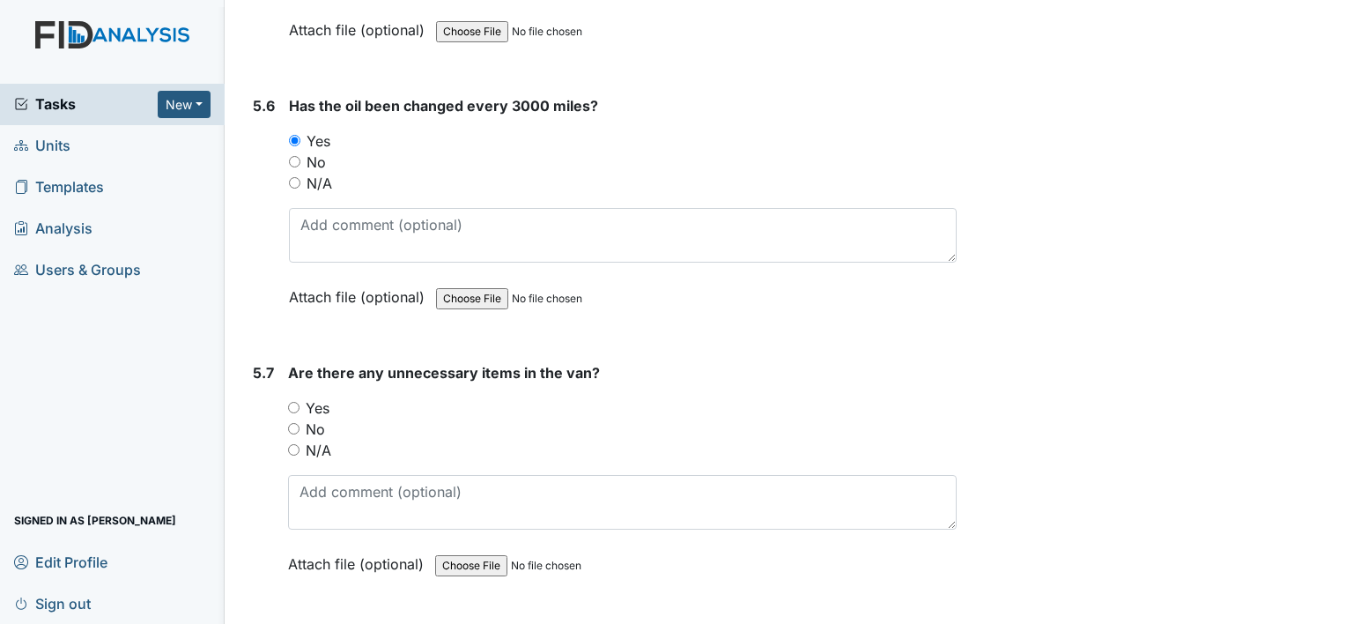
scroll to position [13810, 0]
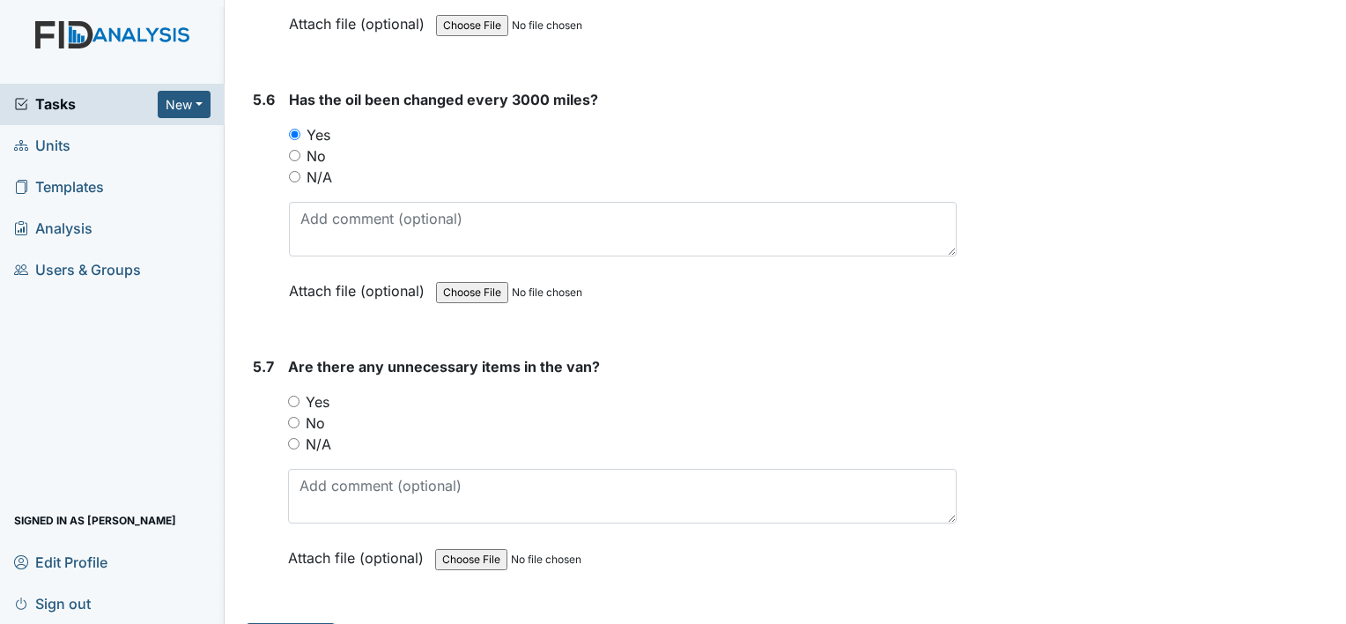
click at [293, 412] on div "No" at bounding box center [622, 422] width 669 height 21
click at [294, 417] on input "No" at bounding box center [293, 422] width 11 height 11
radio input "true"
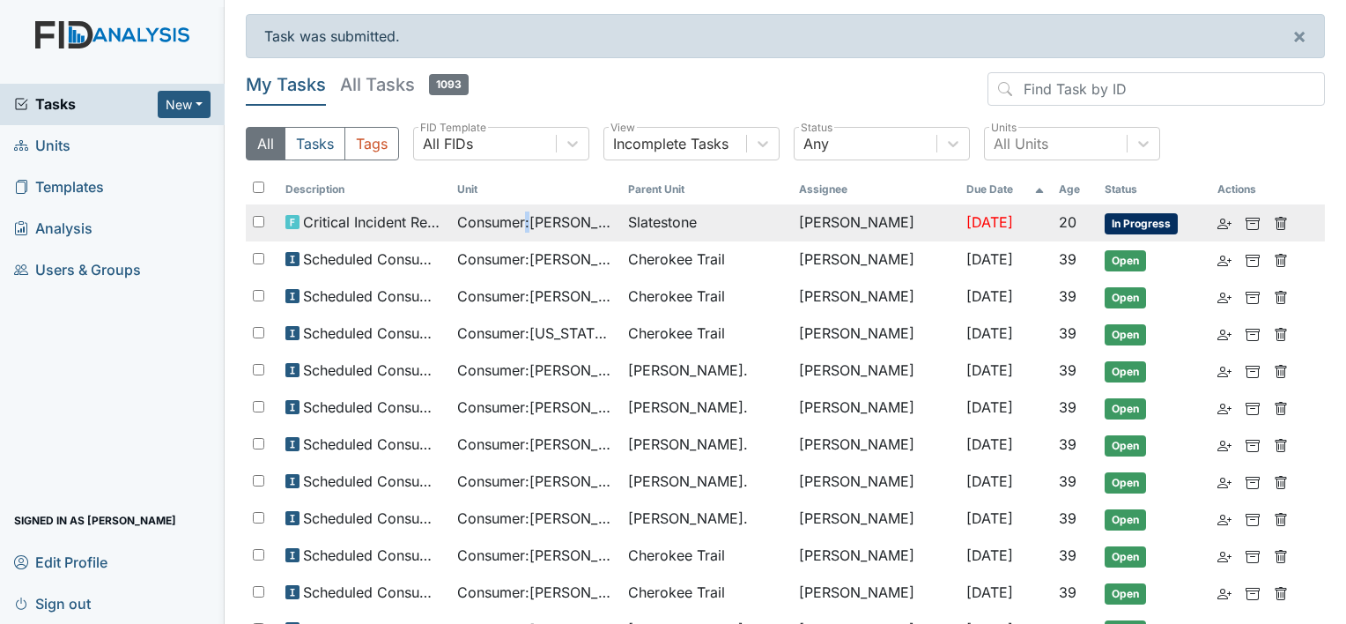
click at [530, 217] on span "Consumer : [PERSON_NAME]" at bounding box center [535, 221] width 157 height 21
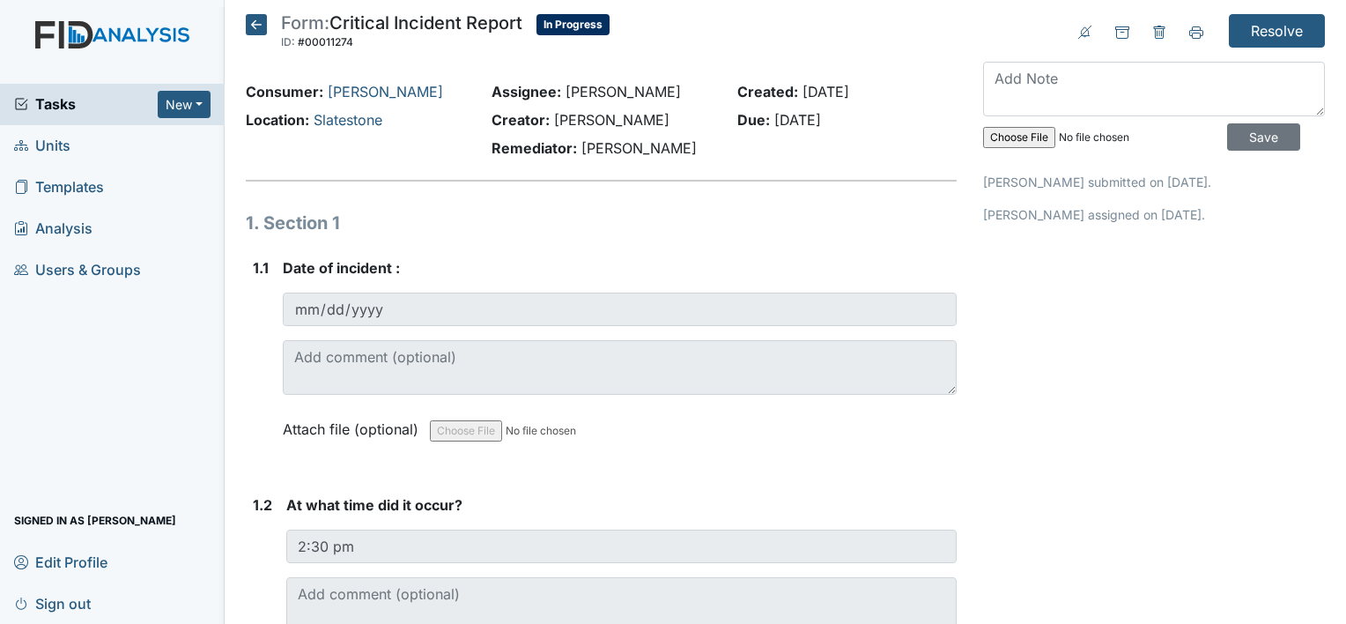
click at [260, 26] on icon at bounding box center [256, 24] width 21 height 21
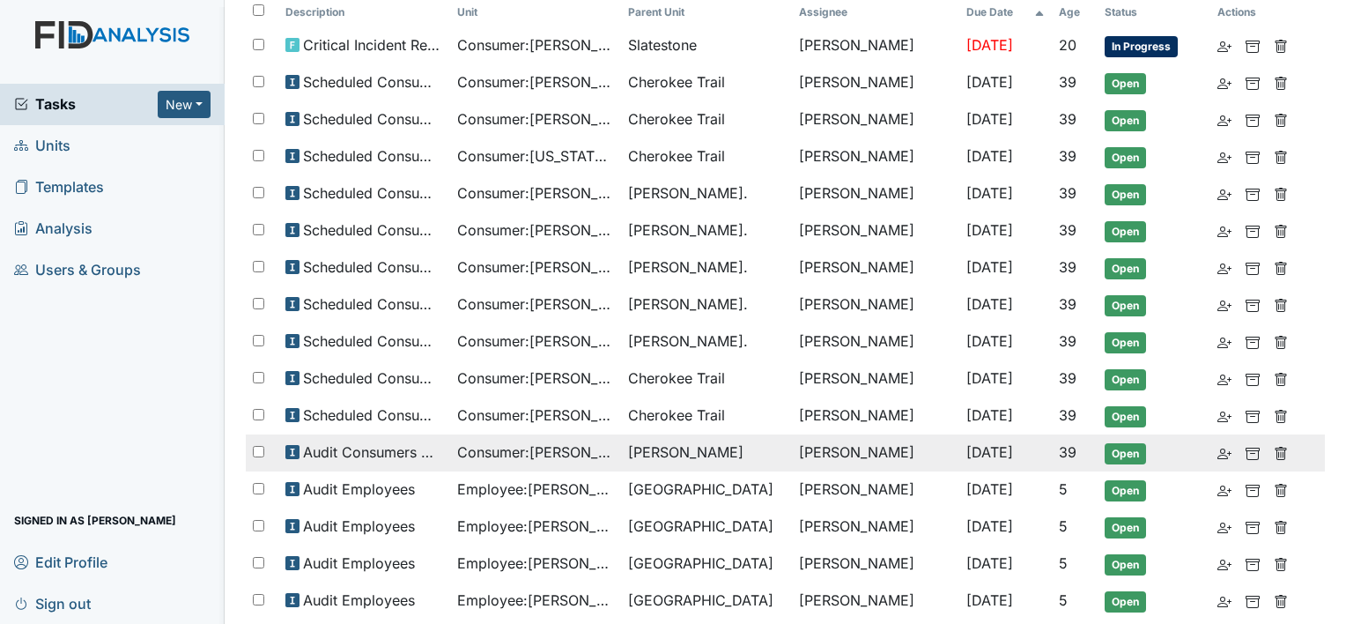
scroll to position [88, 0]
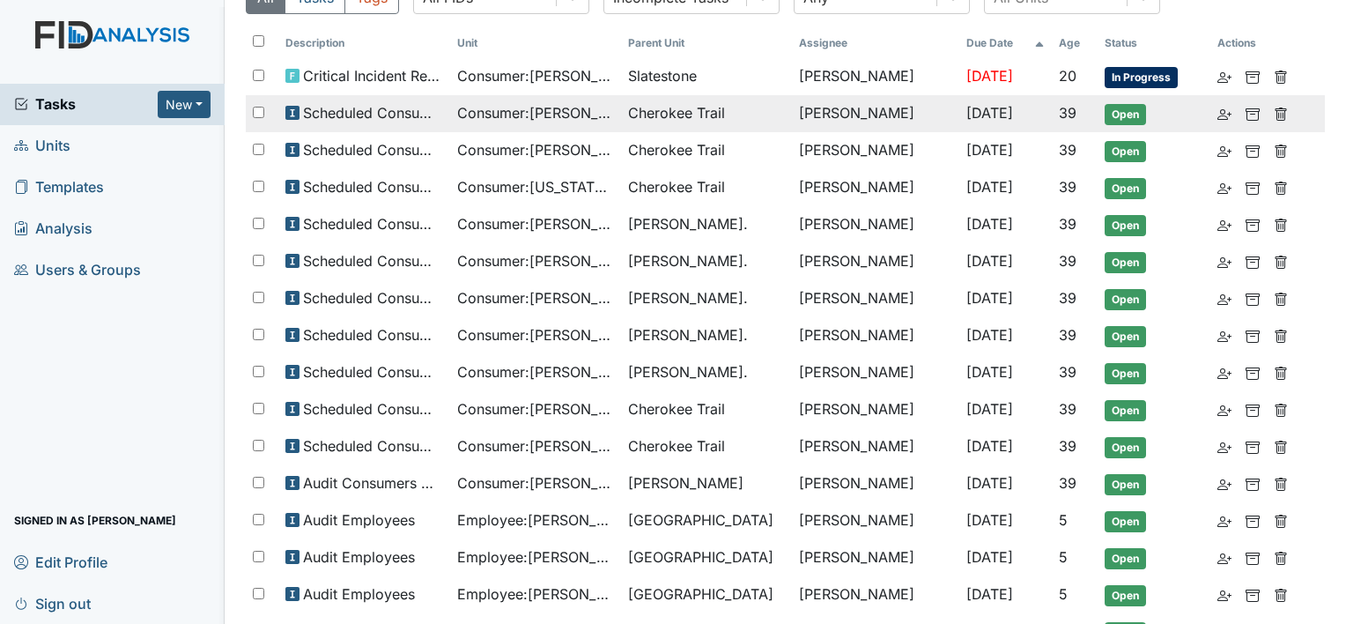
click at [670, 117] on span "Cherokee Trail" at bounding box center [676, 112] width 97 height 21
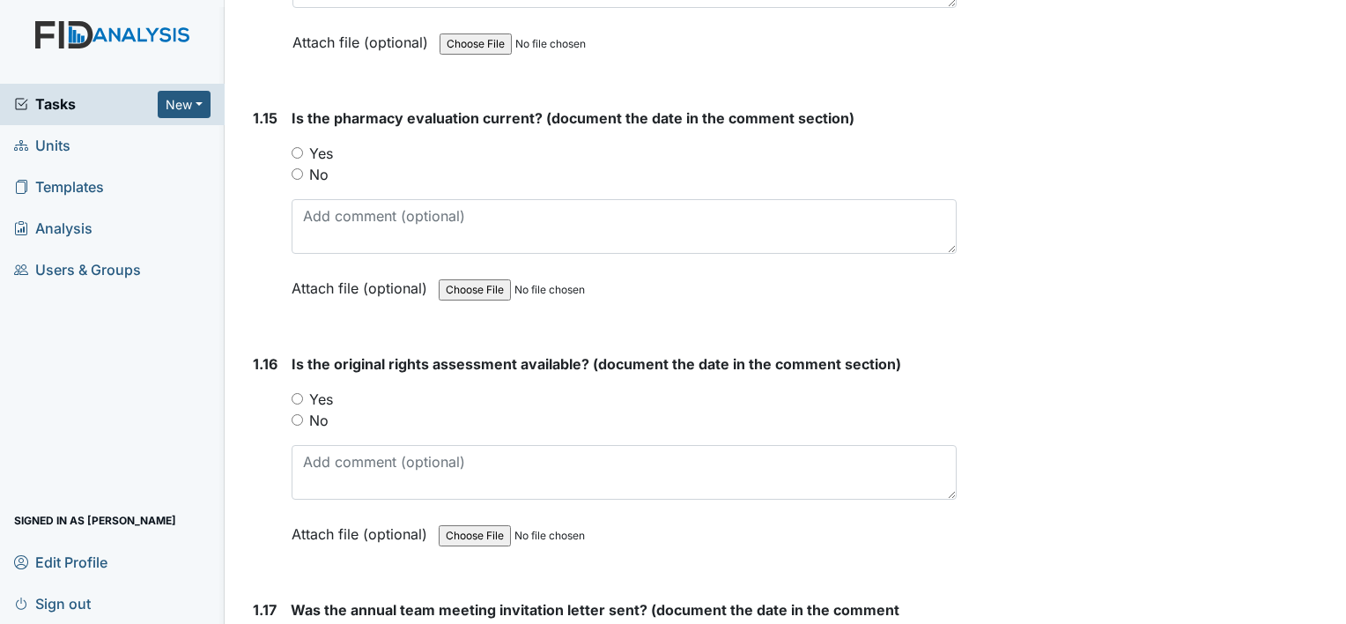
scroll to position [3700, 0]
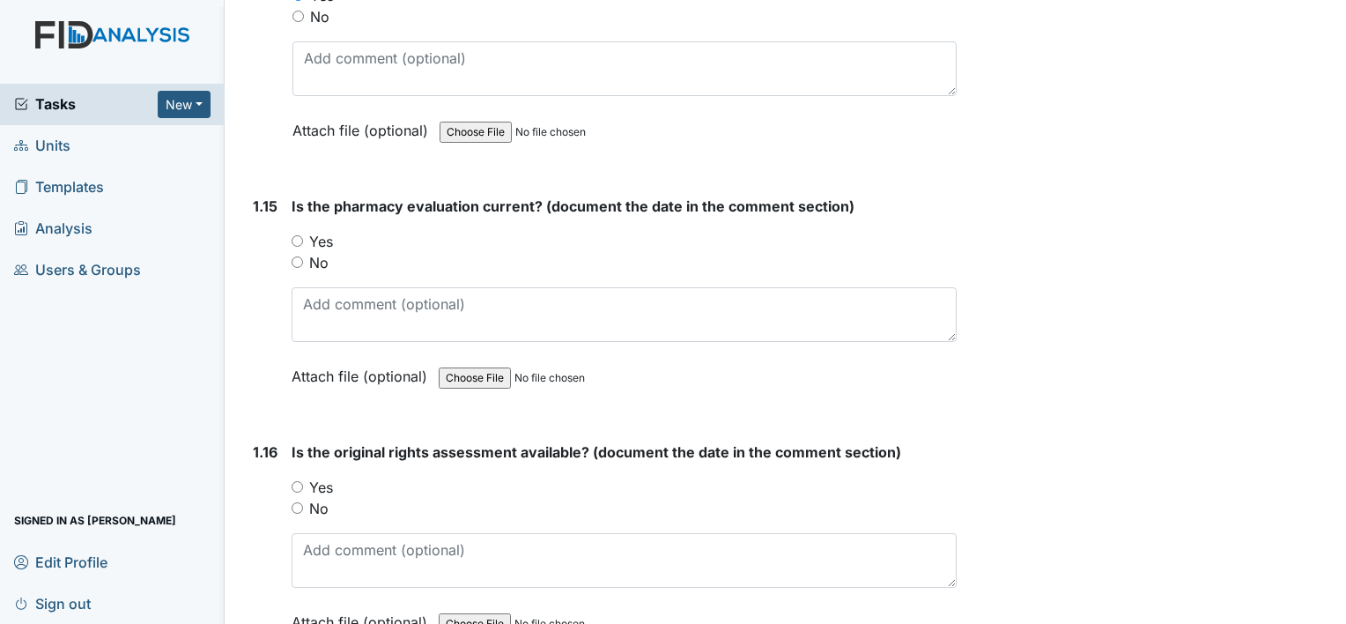
click at [295, 256] on input "No" at bounding box center [297, 261] width 11 height 11
radio input "true"
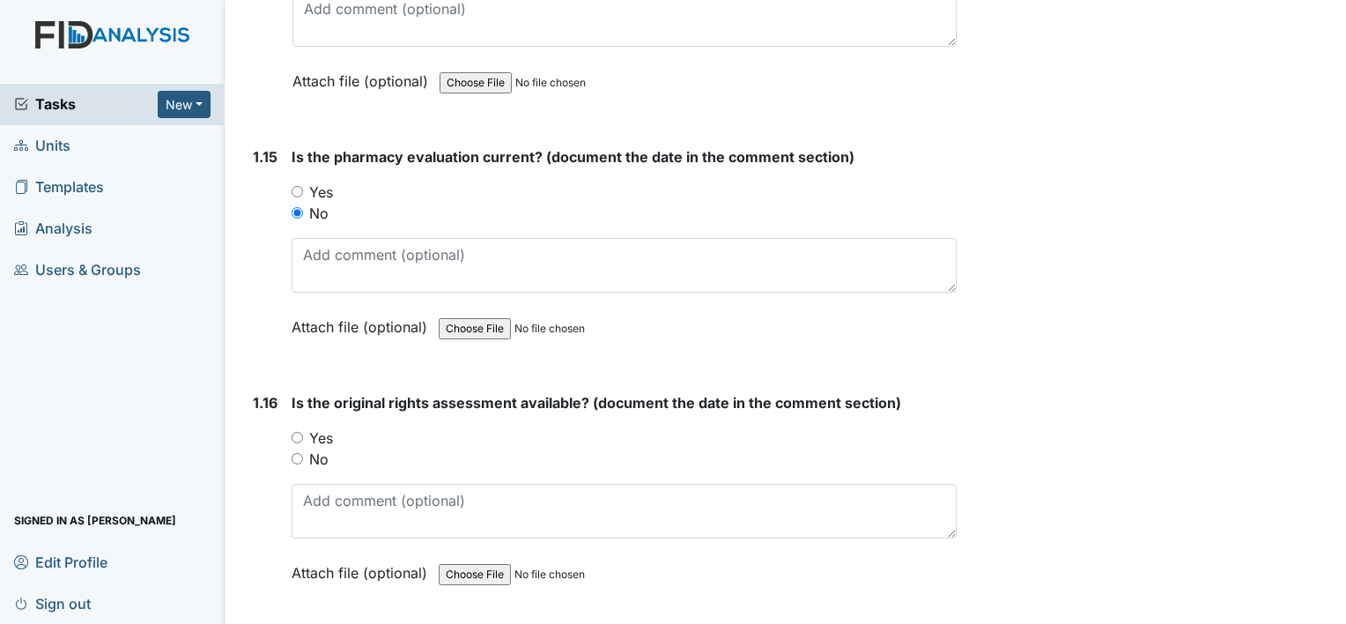
scroll to position [3788, 0]
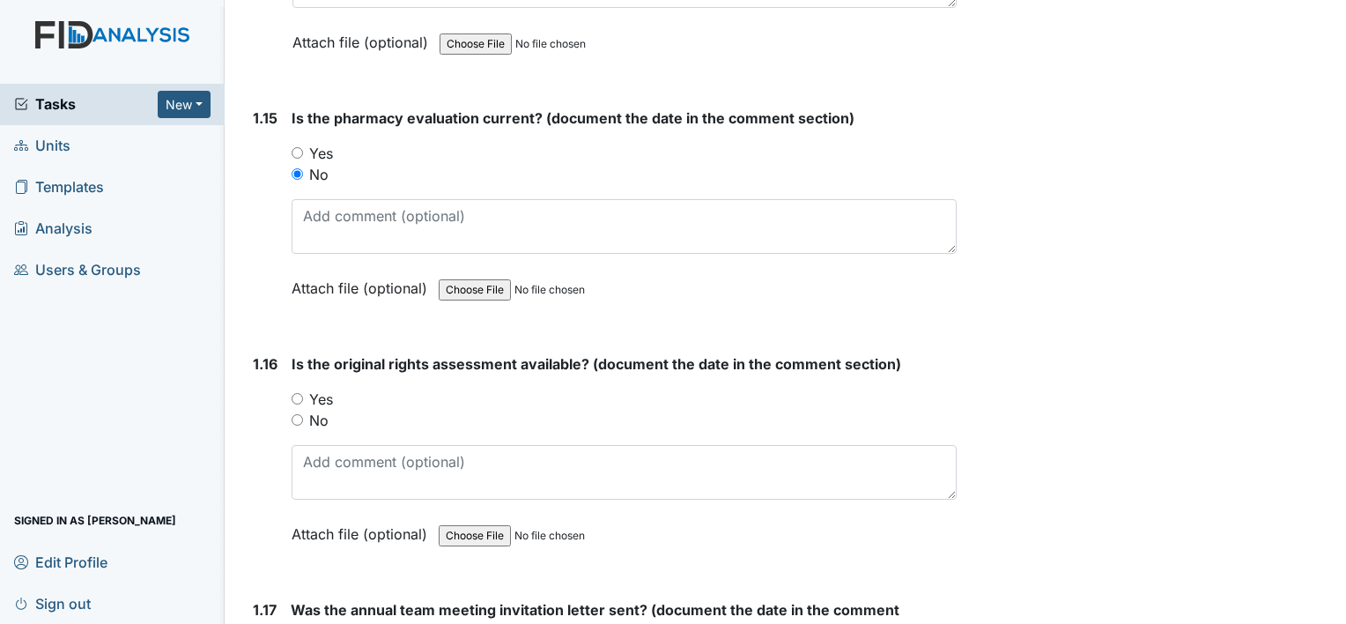
click at [297, 393] on input "Yes" at bounding box center [297, 398] width 11 height 11
radio input "true"
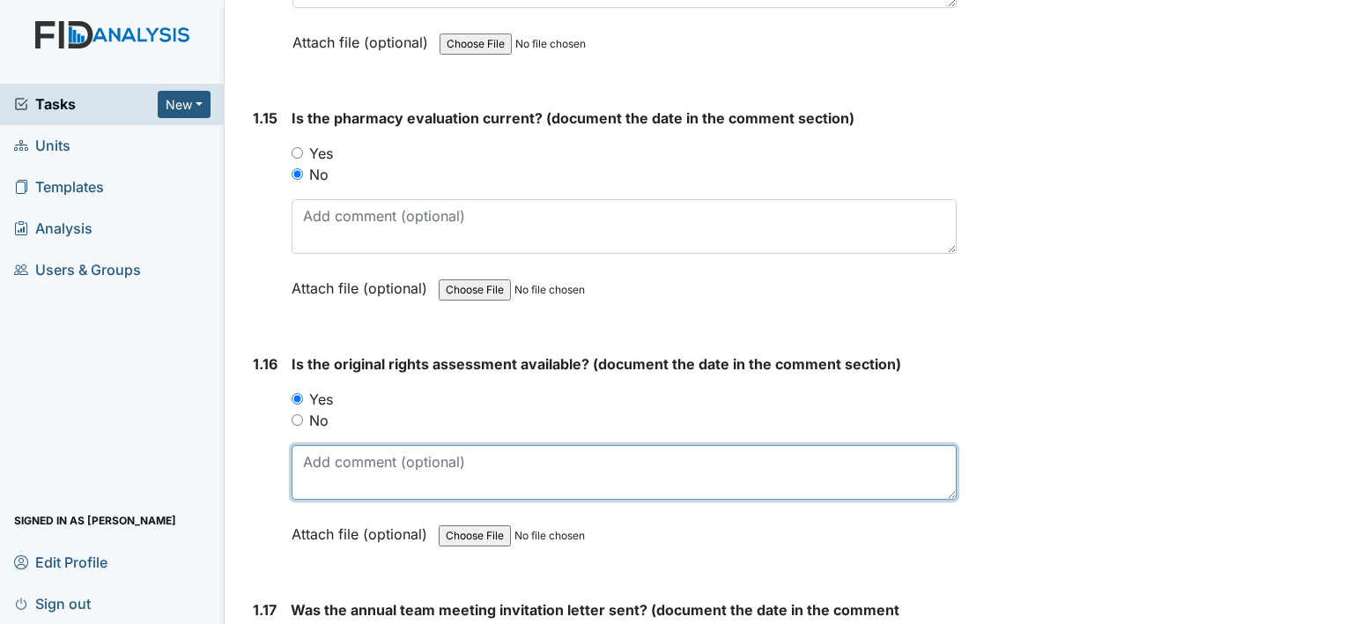
click at [324, 472] on textarea at bounding box center [624, 472] width 665 height 55
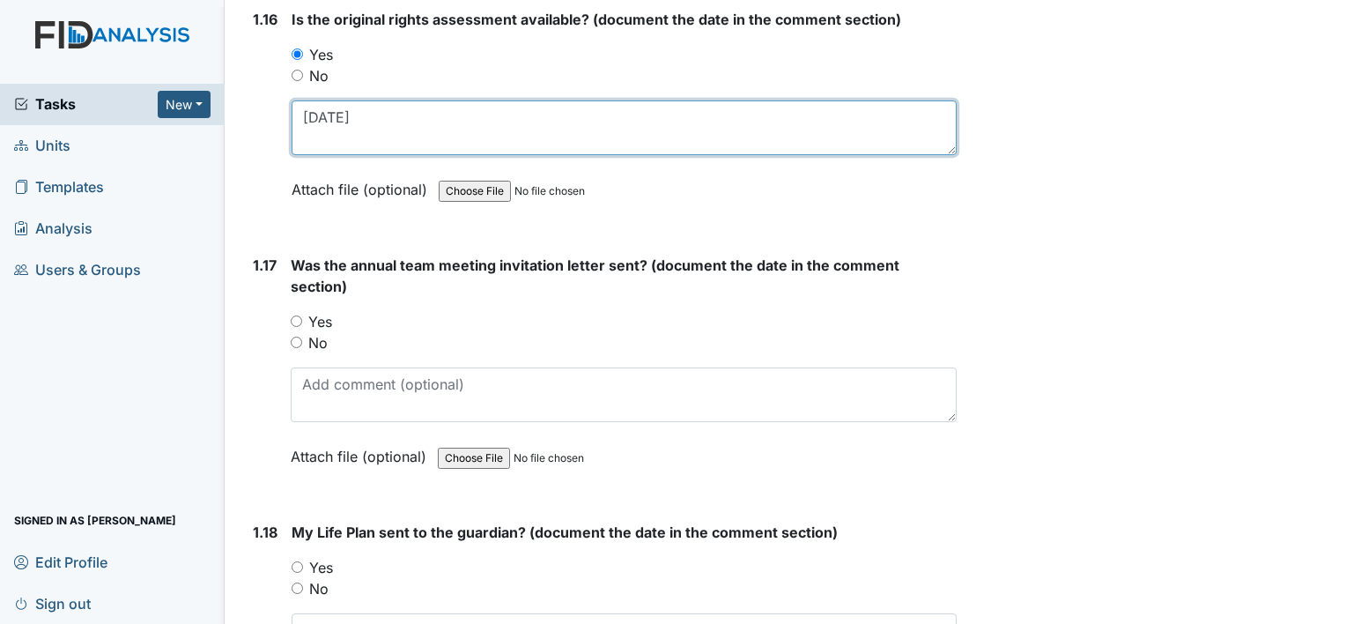
scroll to position [4141, 0]
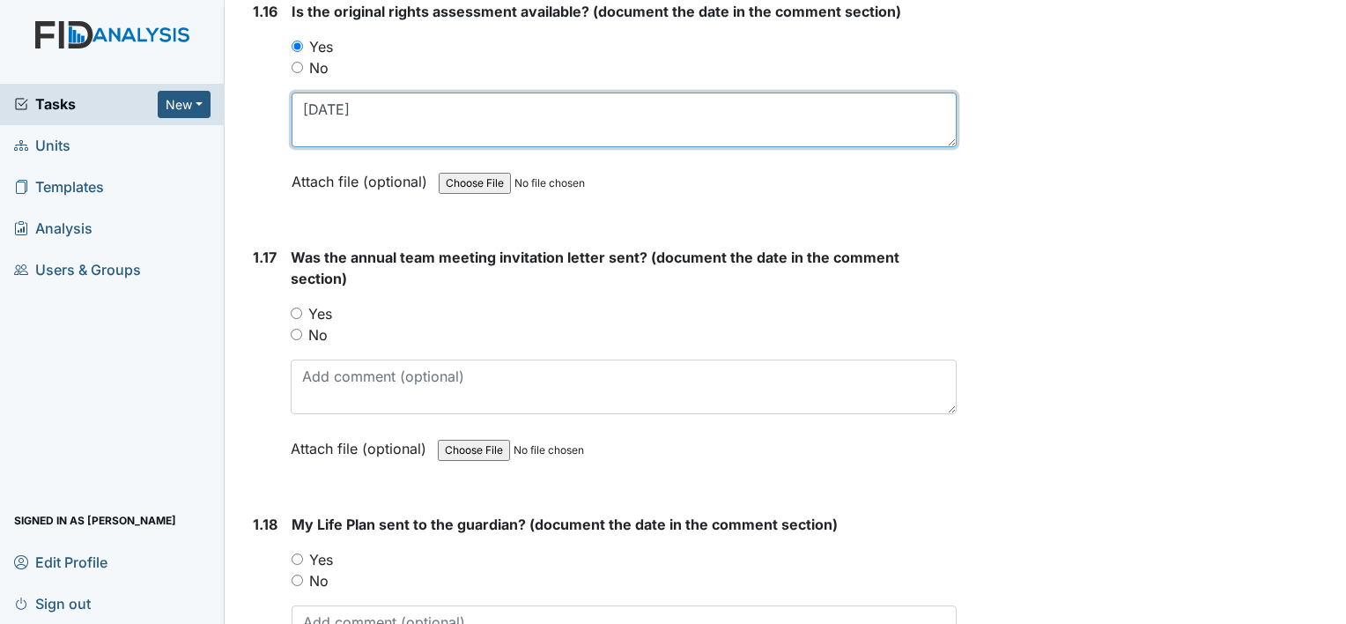
type textarea "07/18/23"
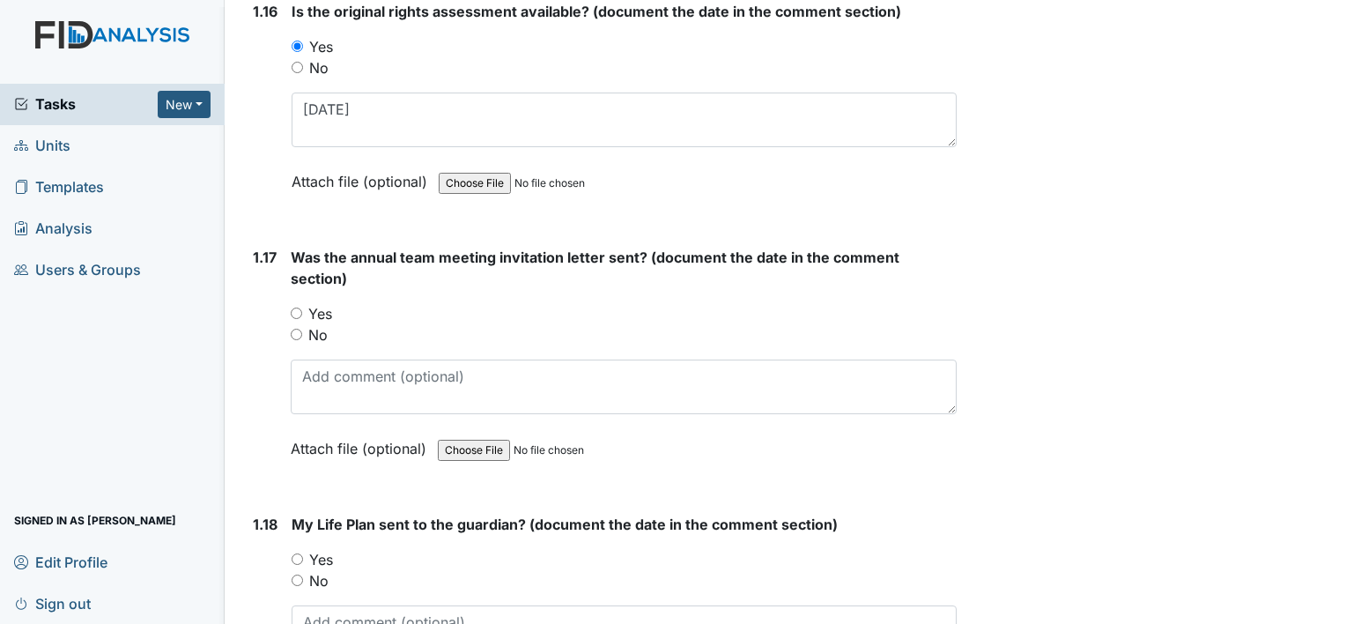
click at [293, 307] on input "Yes" at bounding box center [296, 312] width 11 height 11
radio input "true"
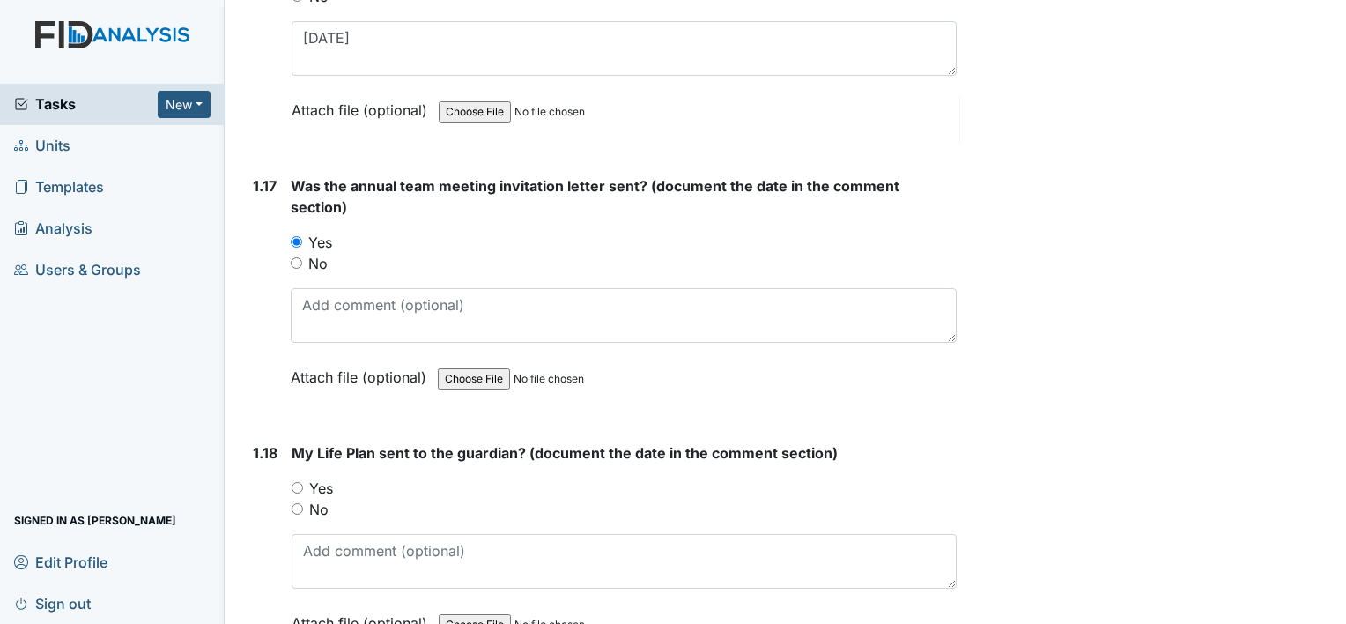
scroll to position [4317, 0]
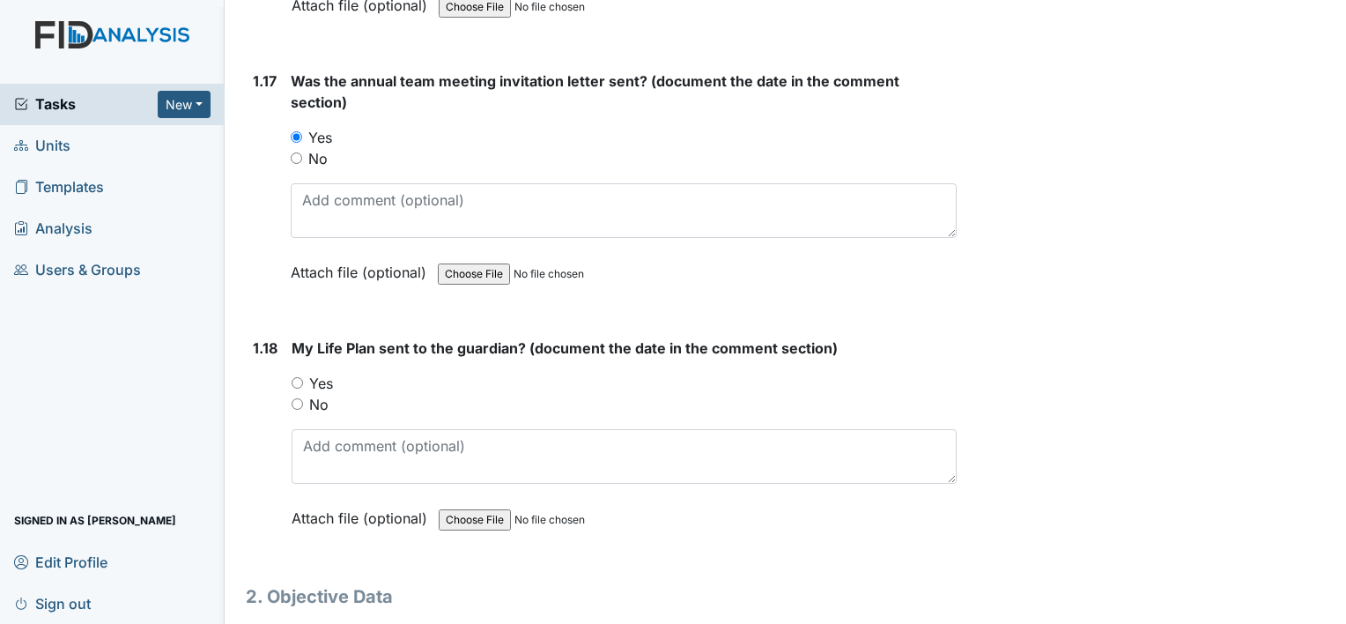
click at [296, 377] on input "Yes" at bounding box center [297, 382] width 11 height 11
radio input "true"
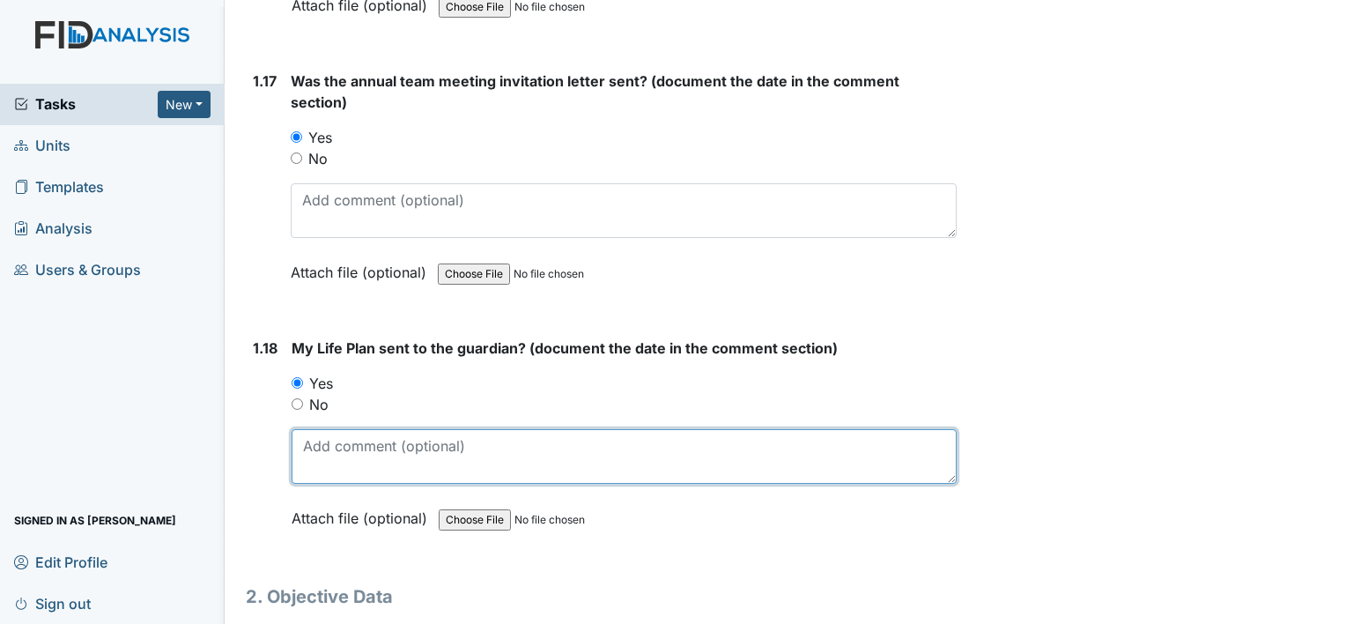
click at [488, 456] on textarea at bounding box center [624, 456] width 665 height 55
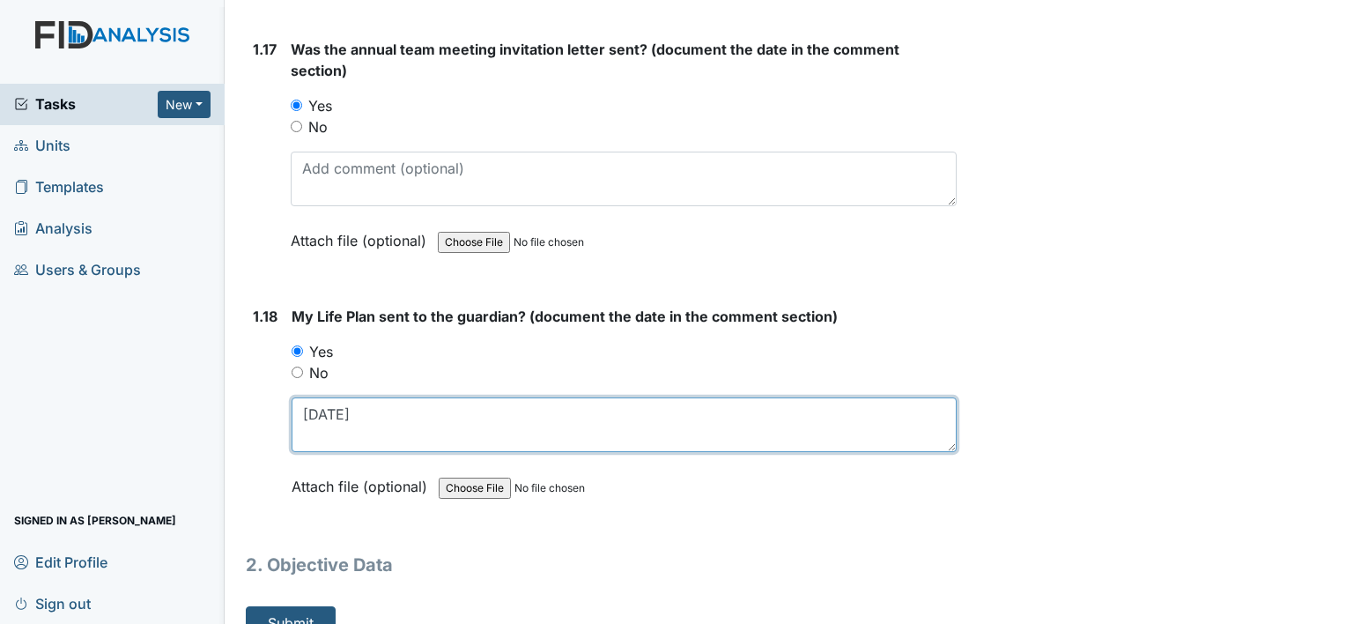
scroll to position [4362, 0]
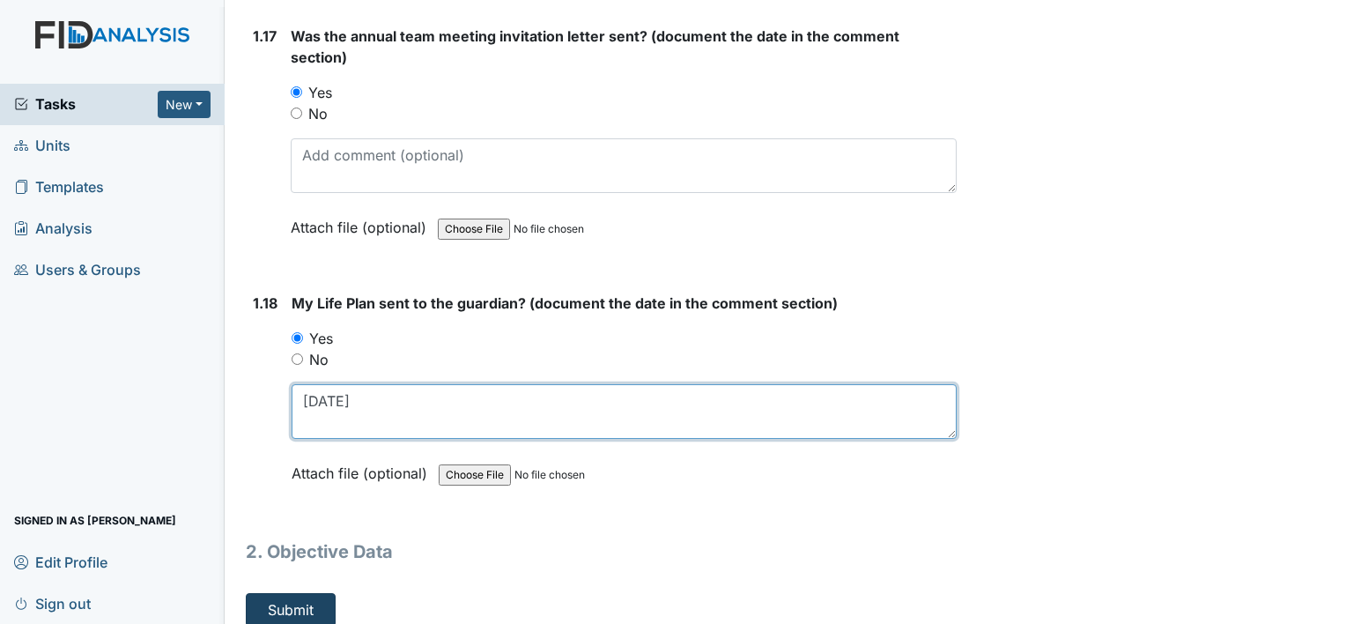
type textarea "06/29/24"
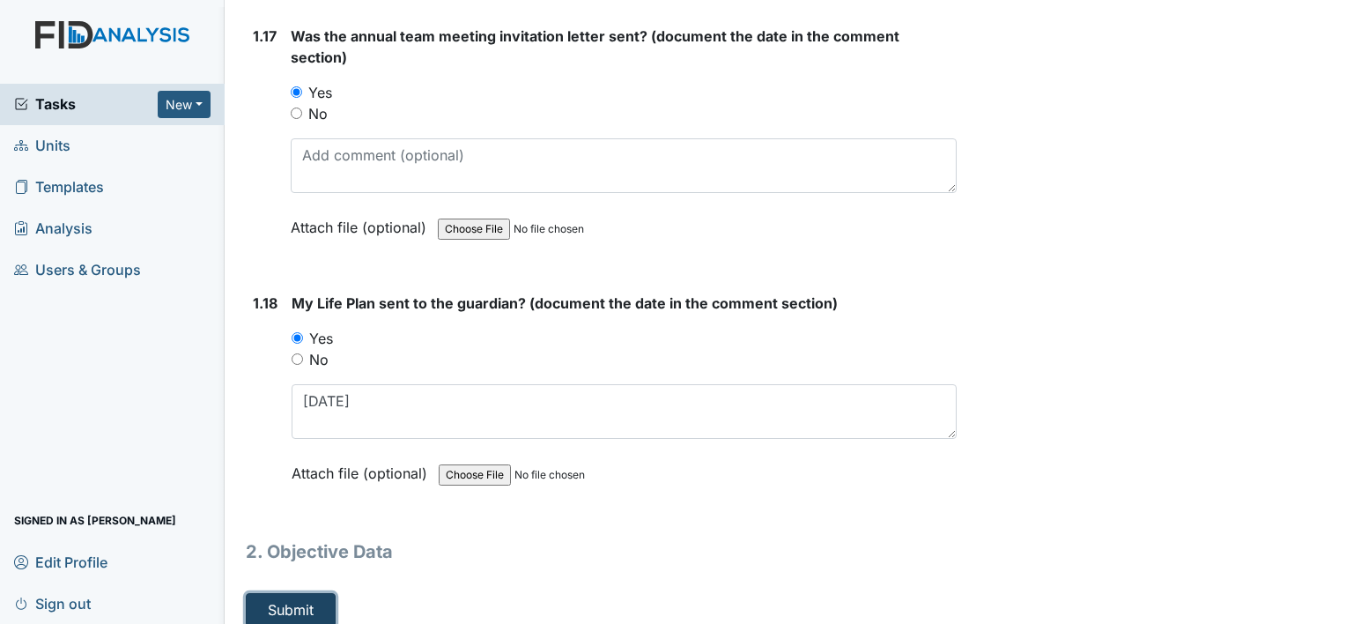
click at [315, 593] on button "Submit" at bounding box center [291, 609] width 90 height 33
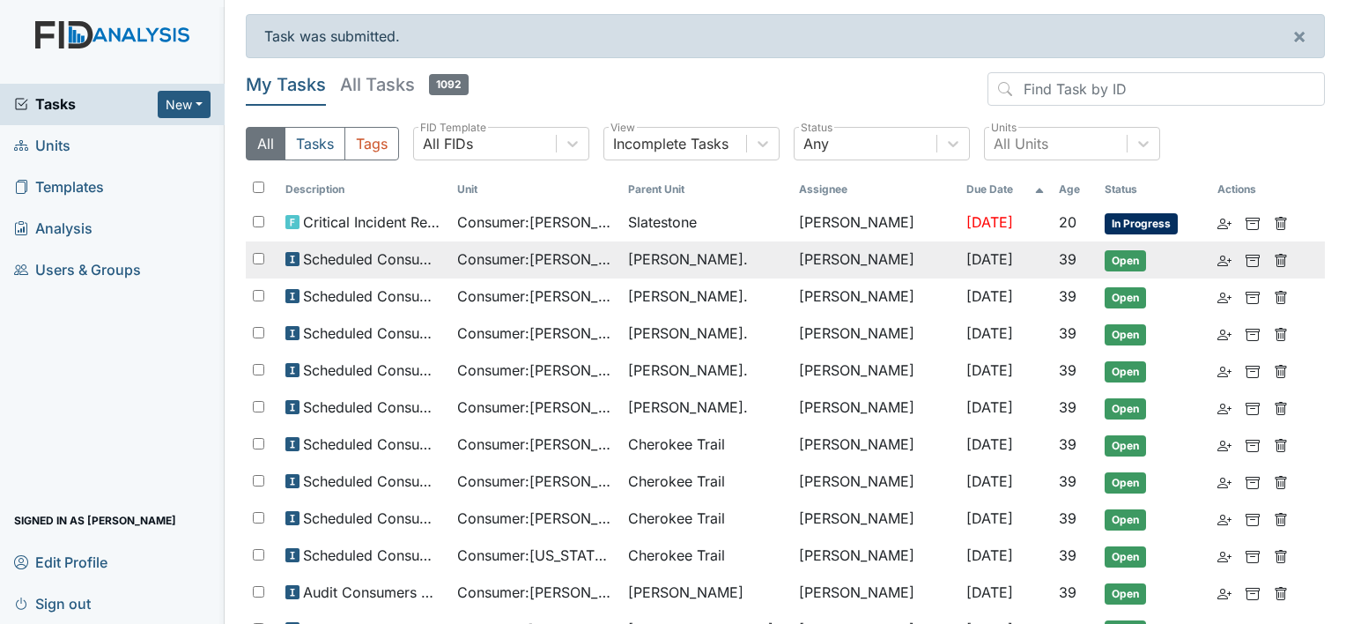
click at [492, 251] on span "Consumer : [PERSON_NAME]" at bounding box center [535, 258] width 157 height 21
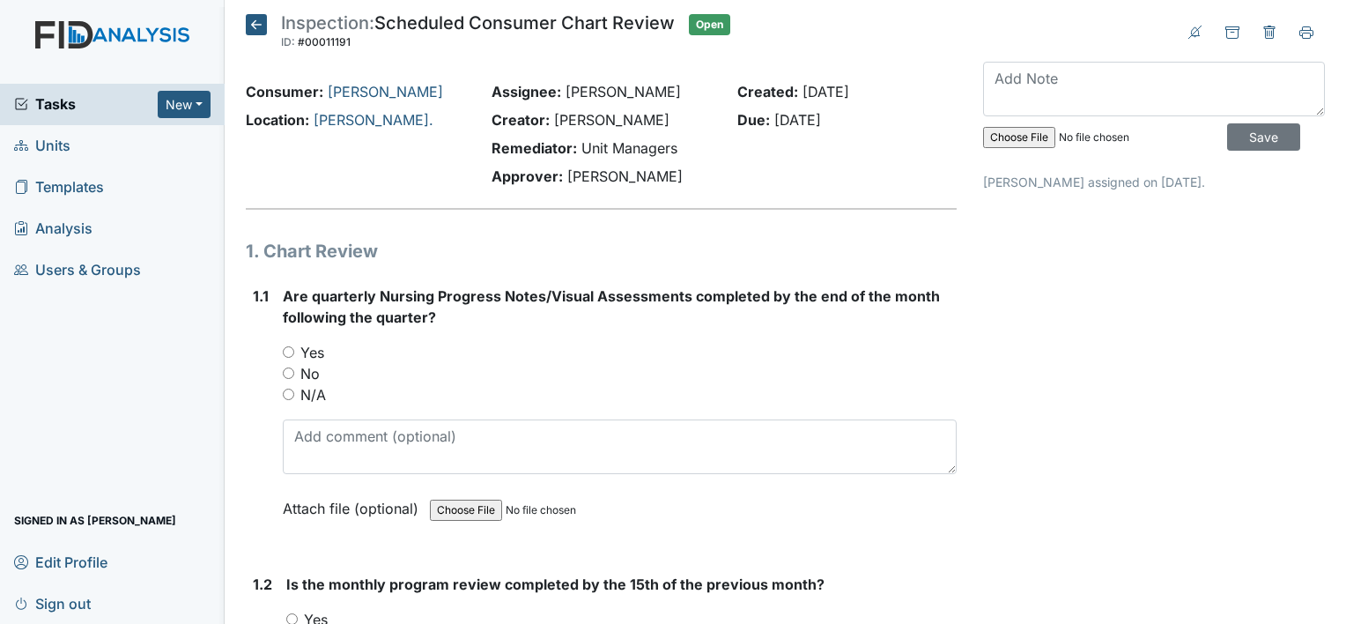
click at [289, 346] on input "Yes" at bounding box center [288, 351] width 11 height 11
radio input "true"
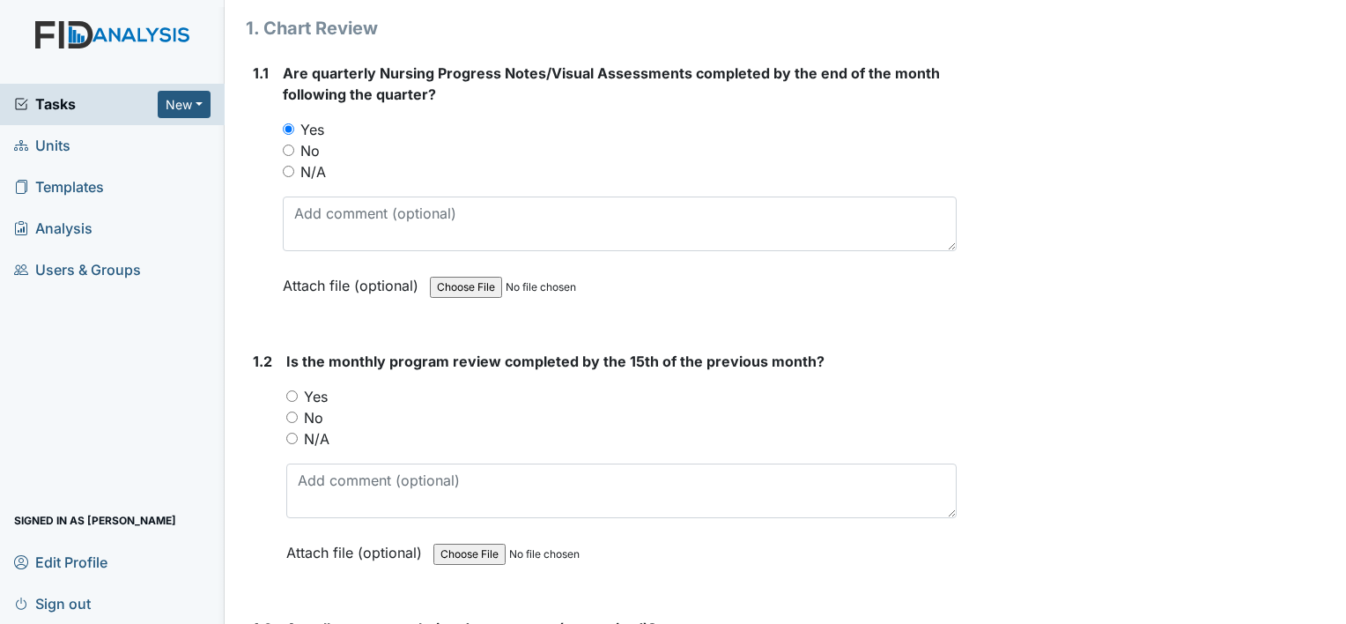
scroll to position [264, 0]
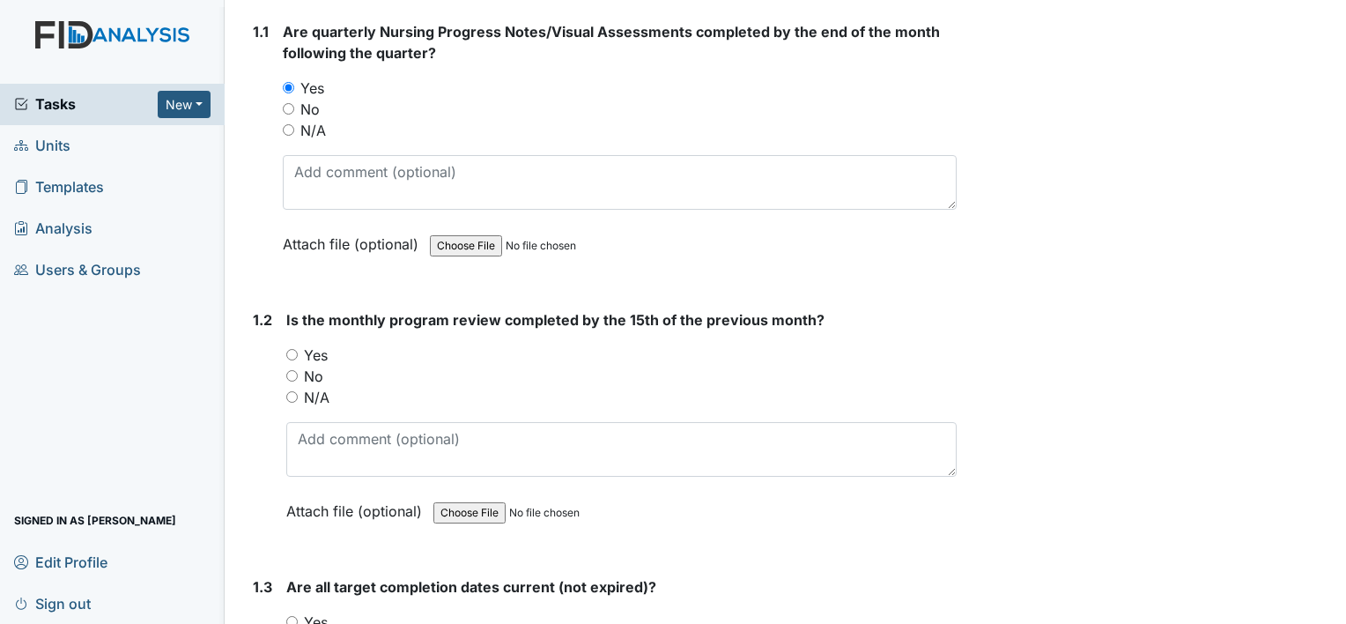
click at [296, 370] on input "No" at bounding box center [291, 375] width 11 height 11
radio input "true"
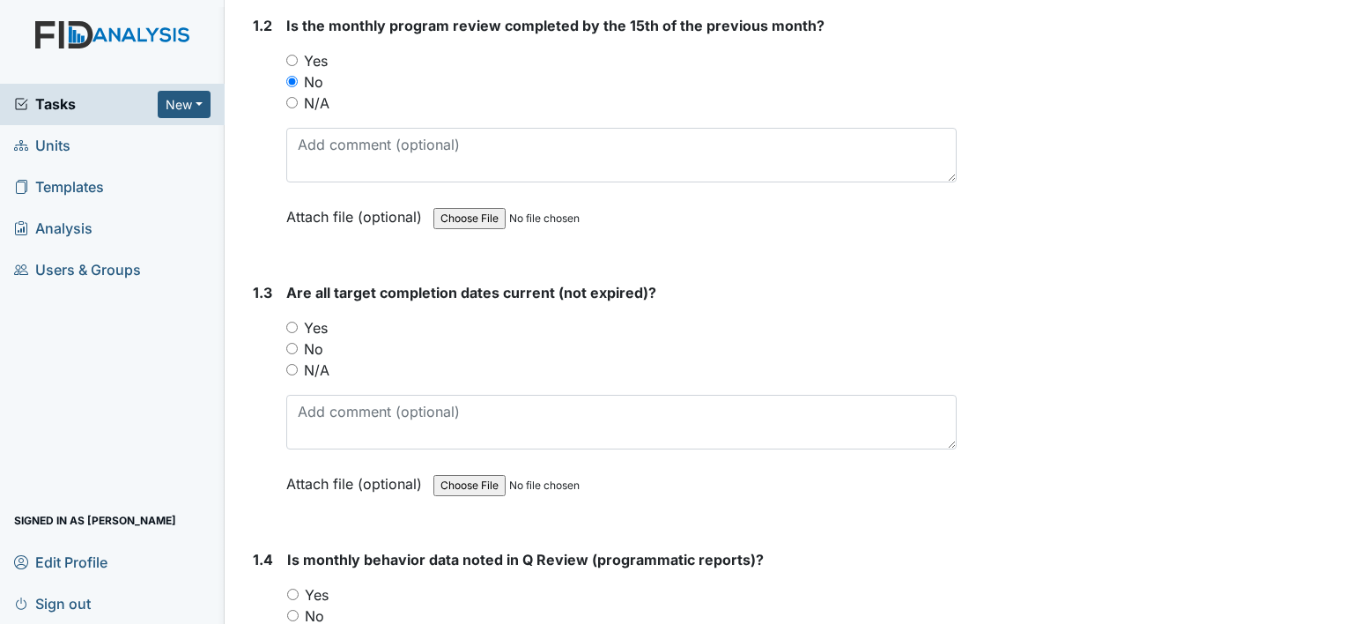
scroll to position [617, 0]
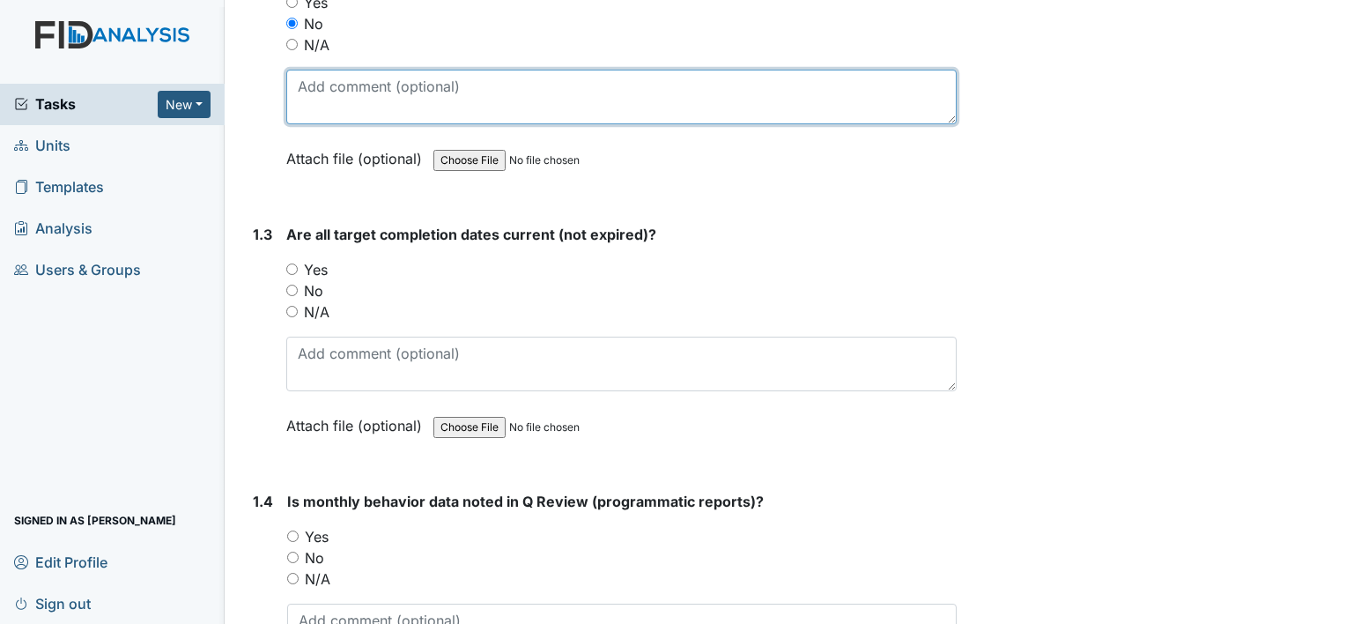
click at [358, 88] on textarea at bounding box center [621, 97] width 670 height 55
type textarea "completed 08/20"
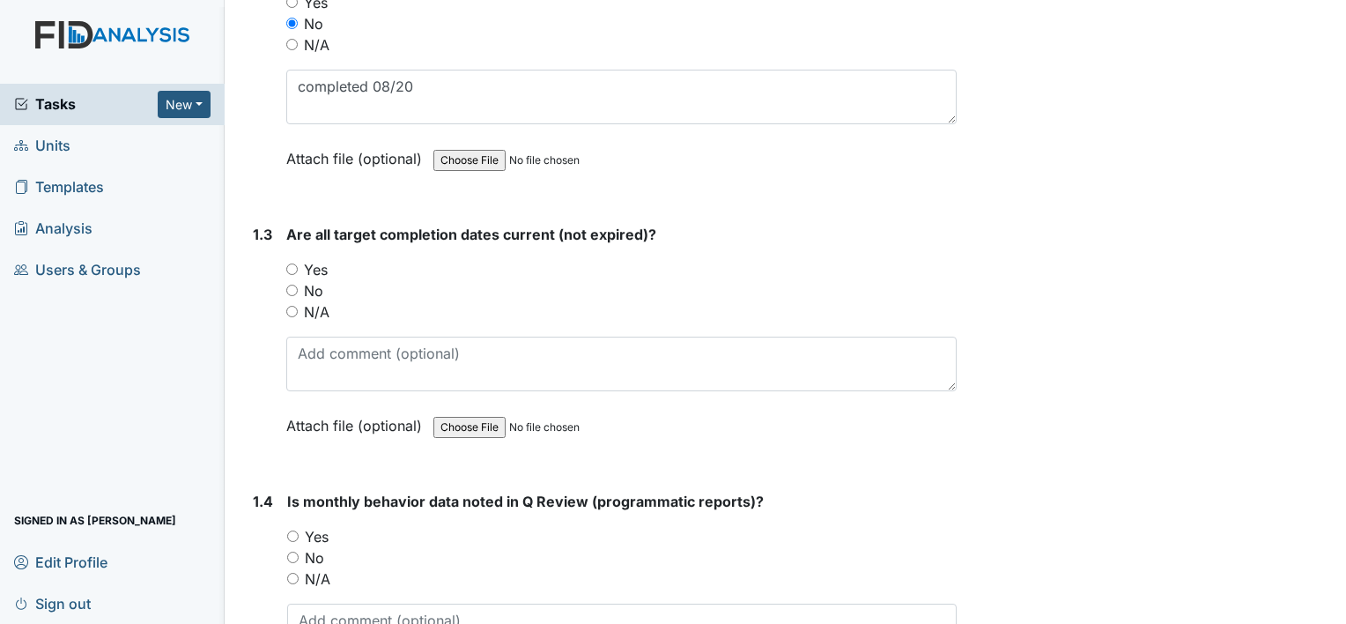
click at [285, 268] on div "1.3 Are all target completion dates current (not expired)? You must select one …" at bounding box center [601, 343] width 711 height 239
click at [292, 267] on input "Yes" at bounding box center [291, 268] width 11 height 11
radio input "true"
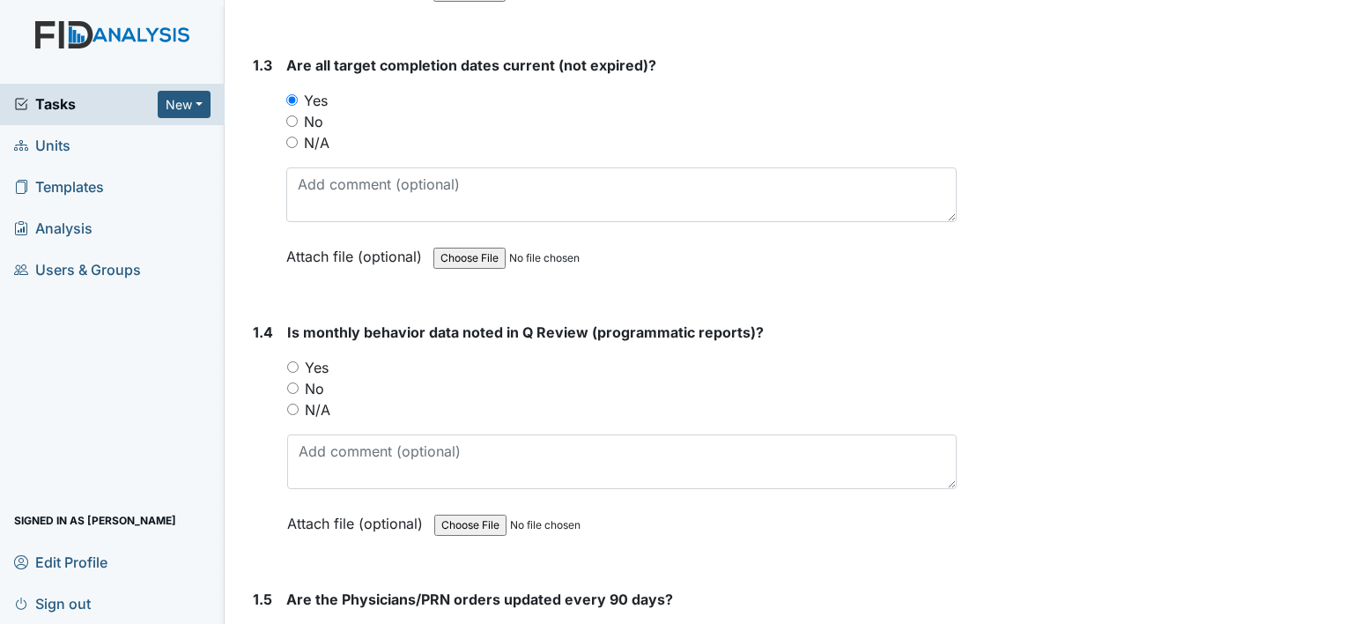
scroll to position [793, 0]
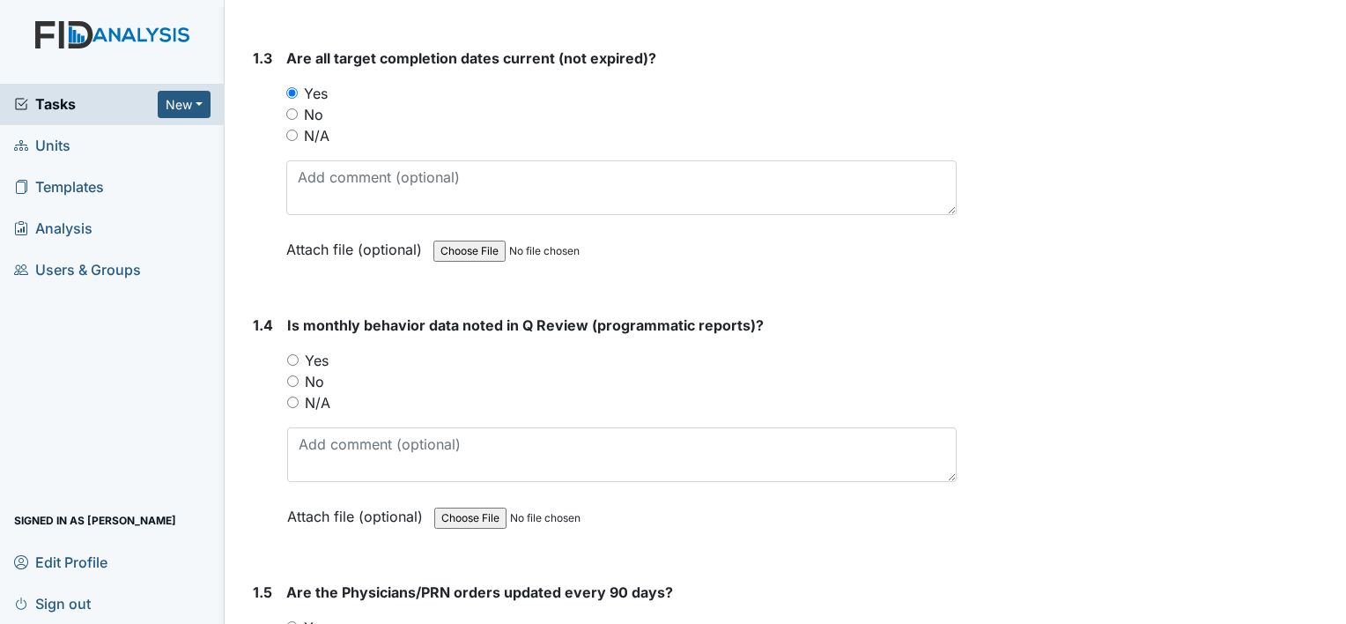
click at [289, 356] on input "Yes" at bounding box center [292, 359] width 11 height 11
radio input "true"
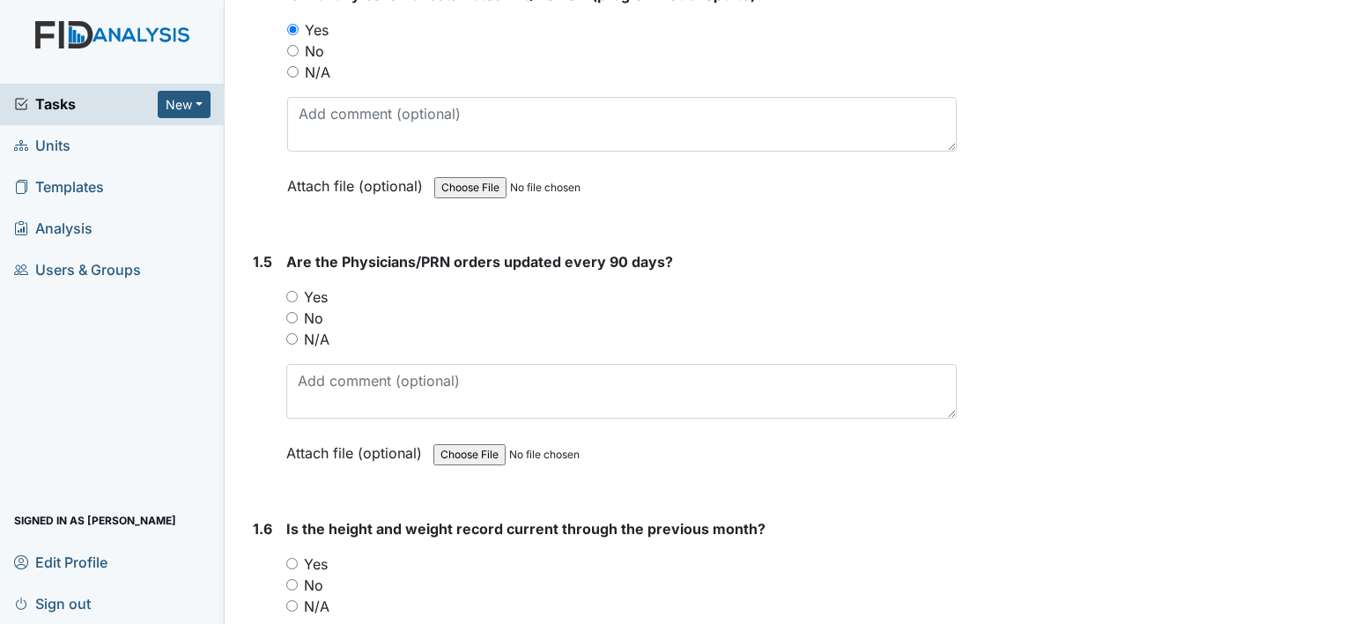
scroll to position [1145, 0]
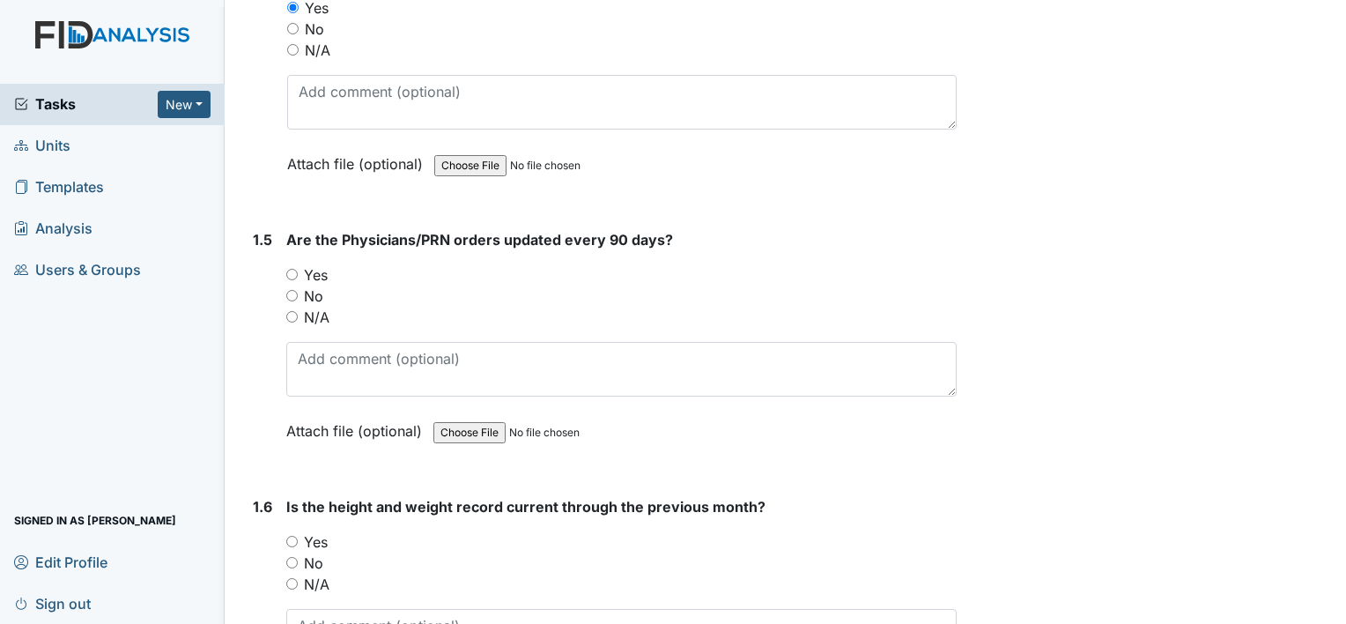
click at [291, 271] on input "Yes" at bounding box center [291, 274] width 11 height 11
radio input "true"
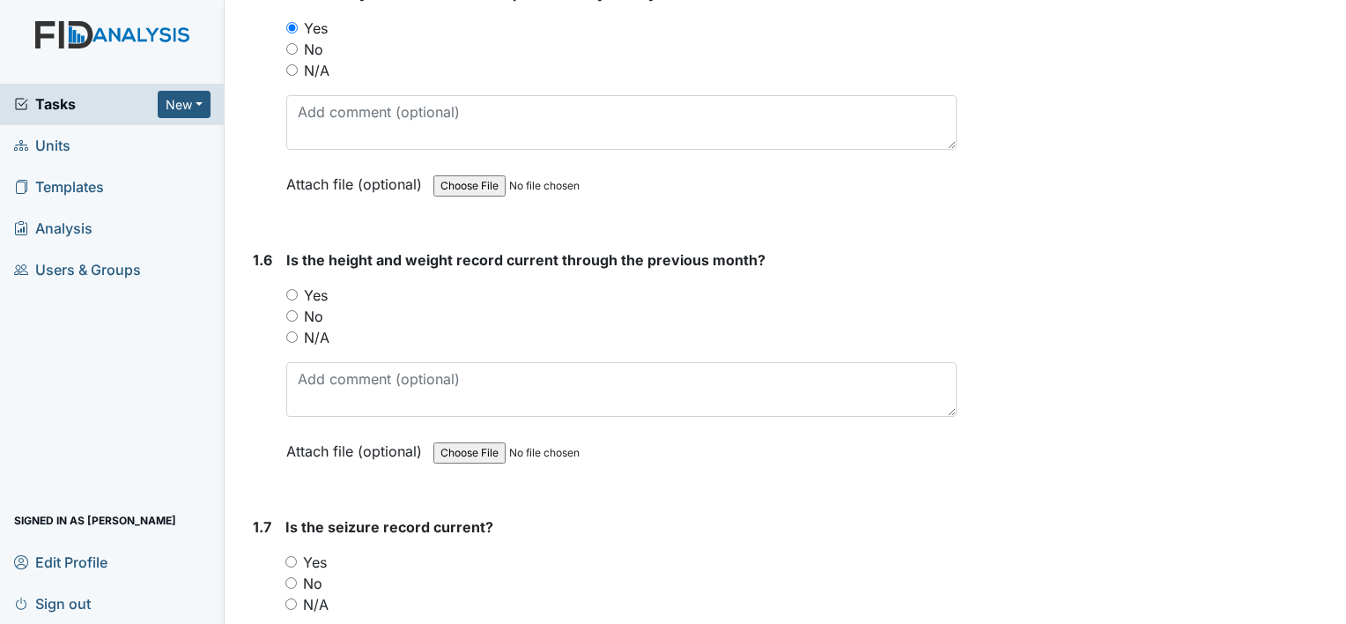
scroll to position [1410, 0]
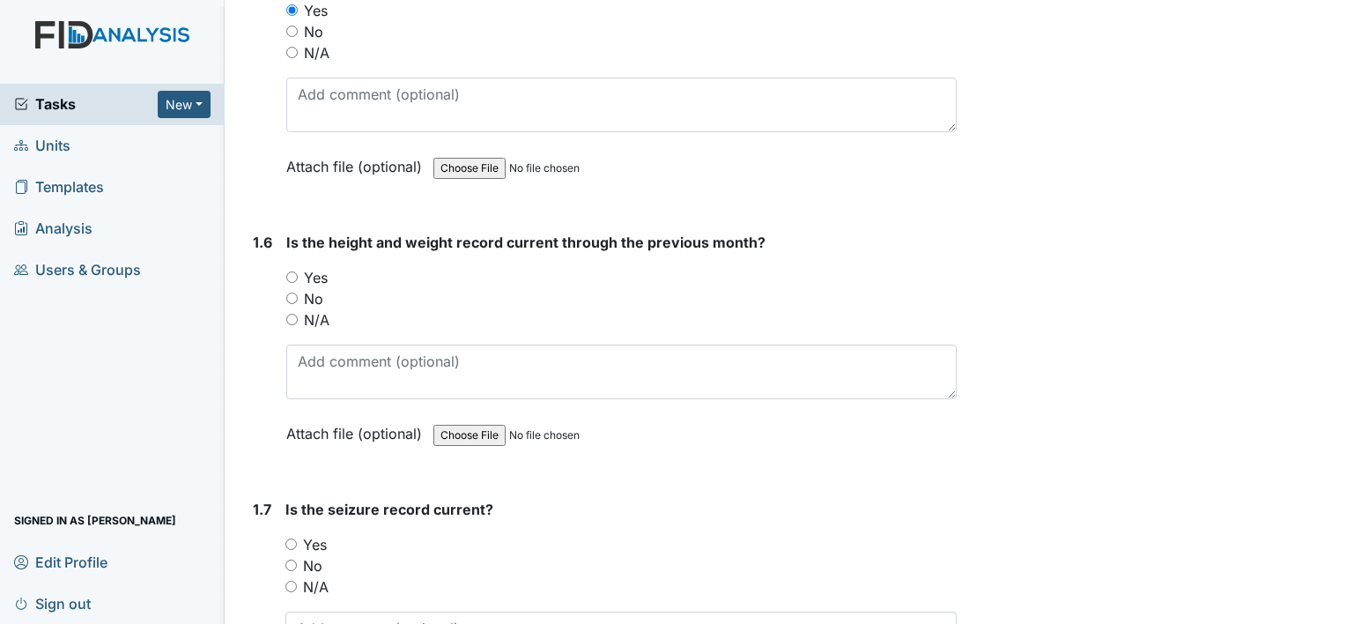
click at [289, 276] on input "Yes" at bounding box center [291, 276] width 11 height 11
radio input "true"
click at [293, 581] on input "N/A" at bounding box center [290, 586] width 11 height 11
radio input "true"
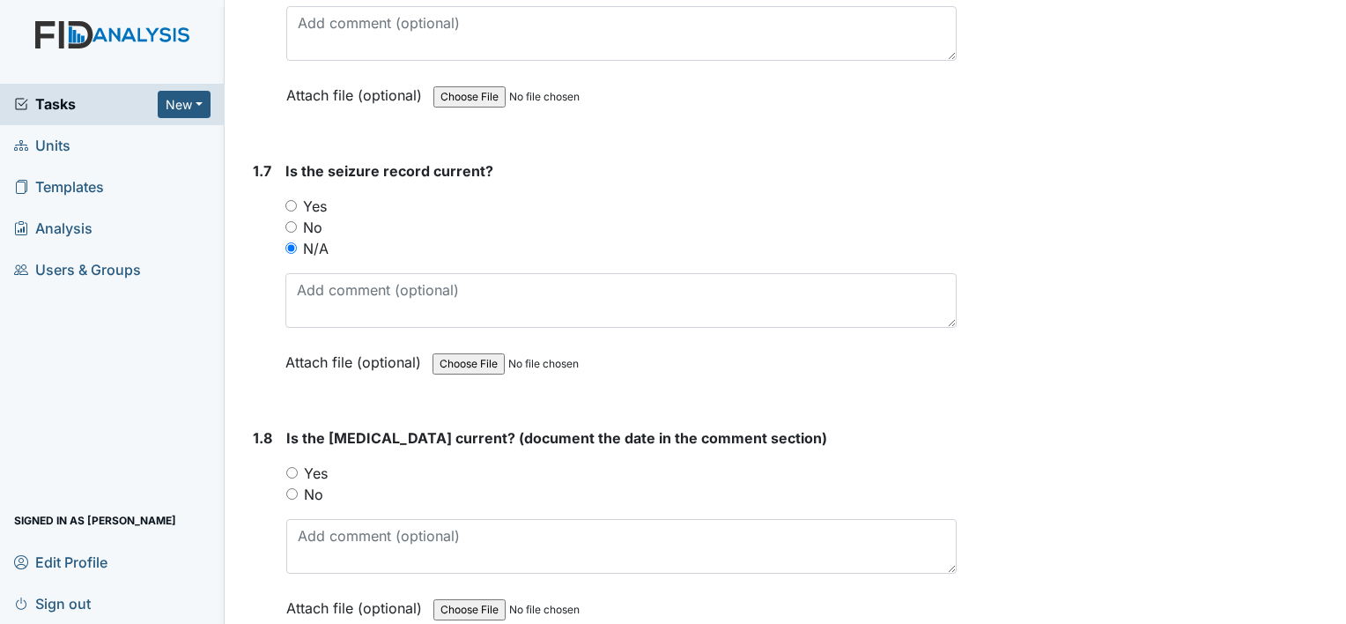
scroll to position [1762, 0]
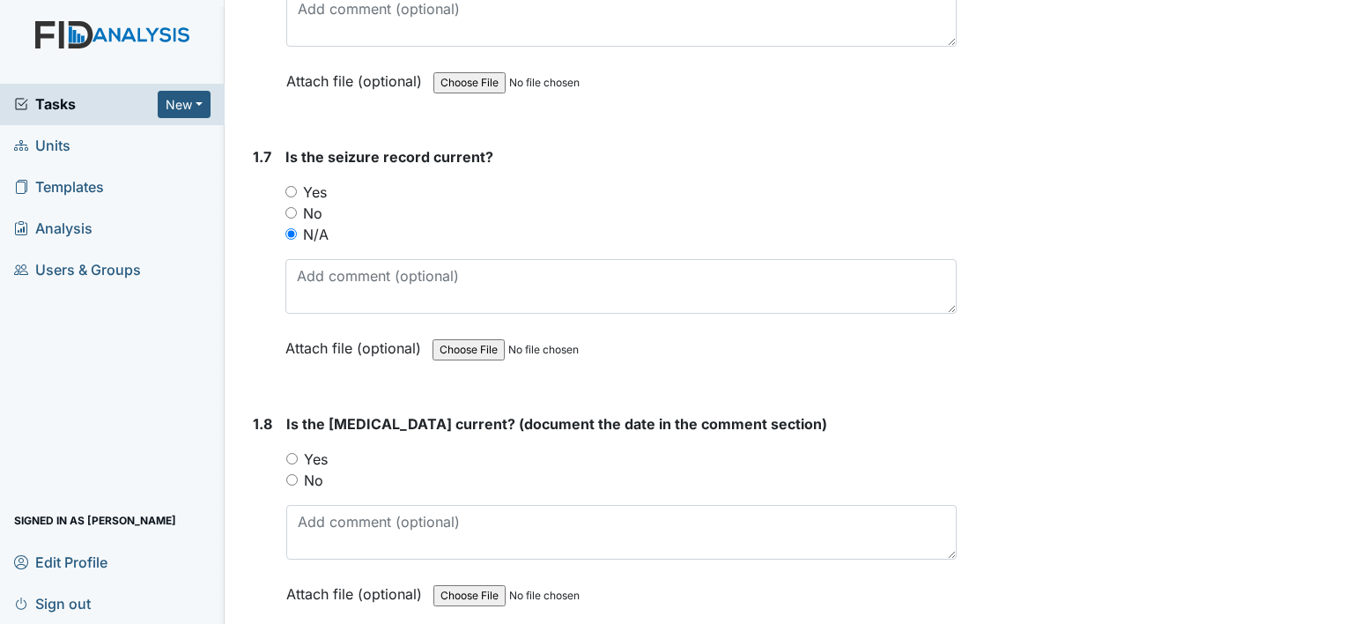
drag, startPoint x: 286, startPoint y: 448, endPoint x: 296, endPoint y: 455, distance: 11.5
click at [291, 453] on input "Yes" at bounding box center [291, 458] width 11 height 11
radio input "true"
click at [297, 455] on input "Yes" at bounding box center [291, 458] width 11 height 11
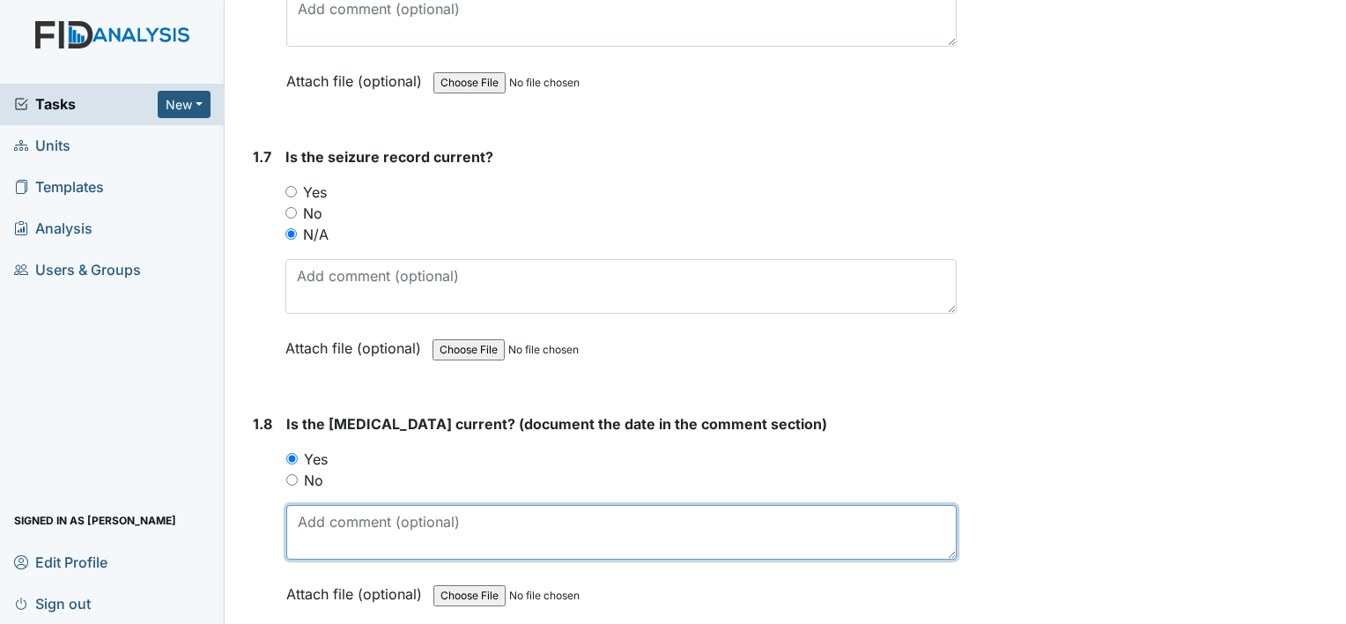
click at [342, 512] on textarea at bounding box center [621, 532] width 670 height 55
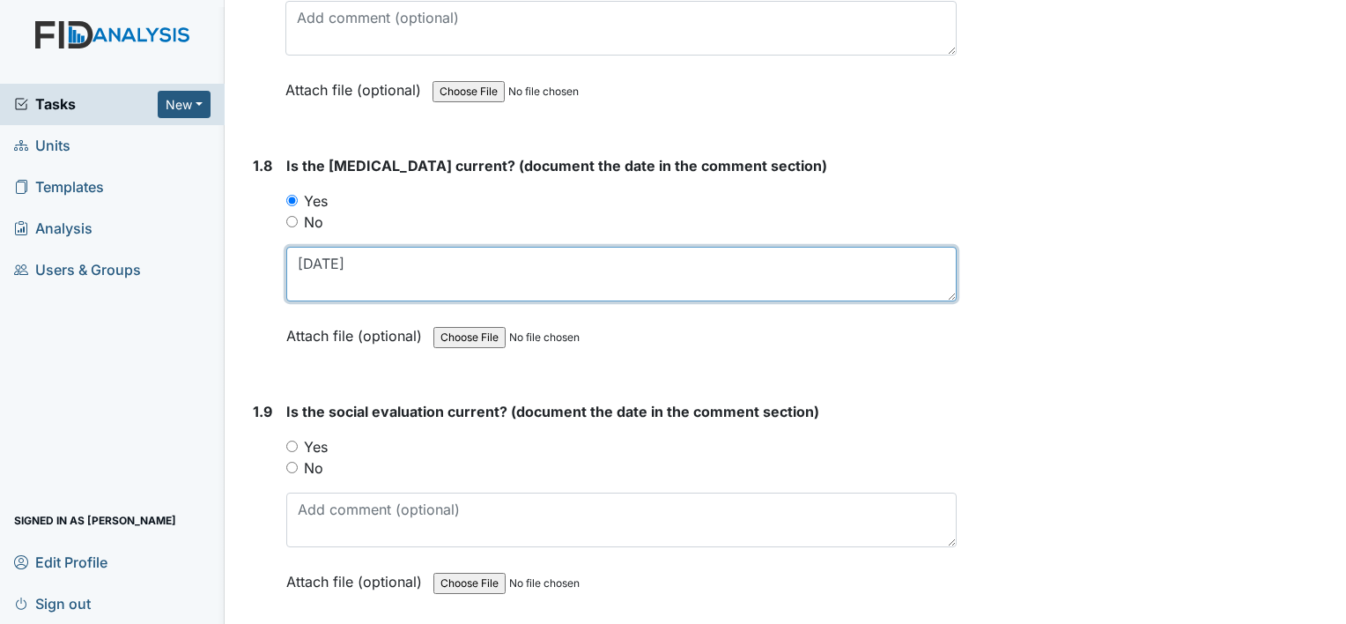
scroll to position [2114, 0]
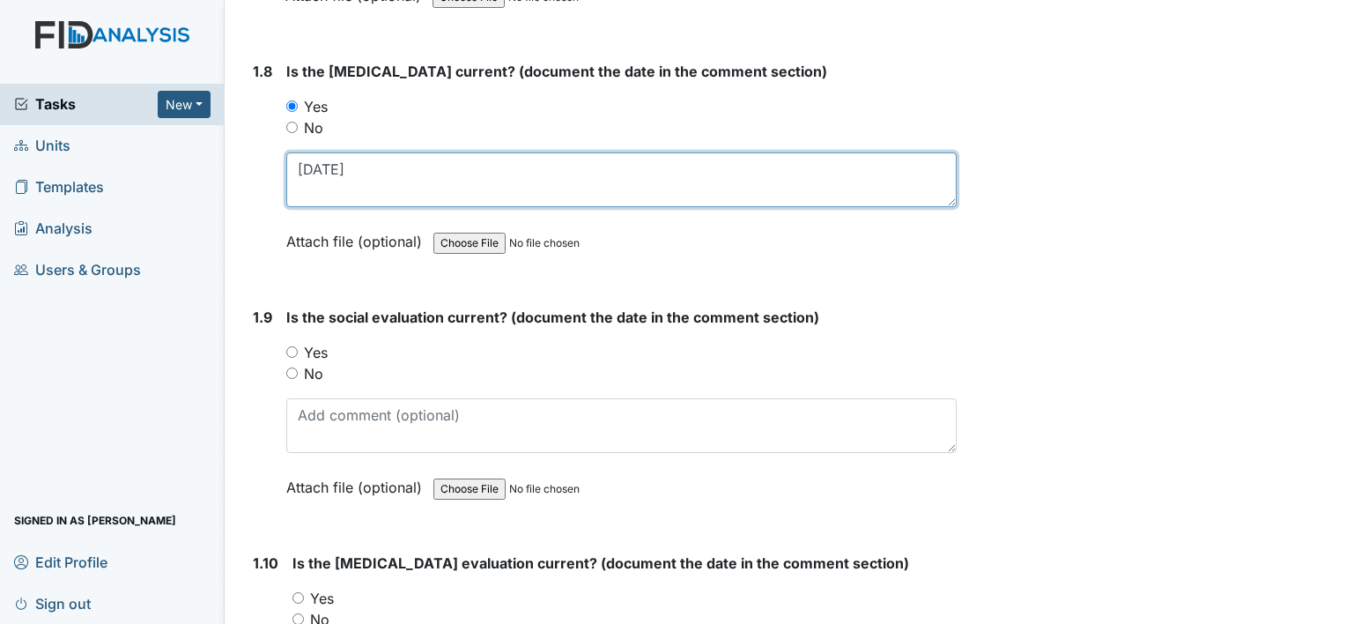
type textarea "07/17/23"
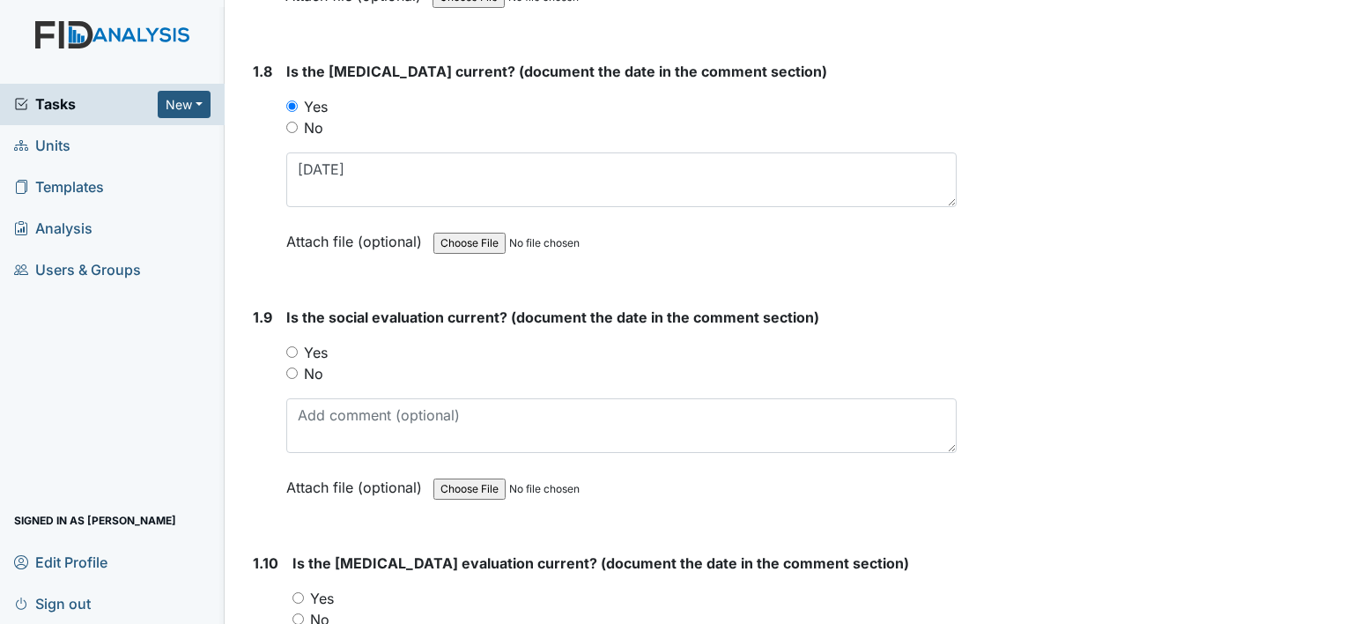
click at [286, 367] on input "No" at bounding box center [291, 372] width 11 height 11
radio input "true"
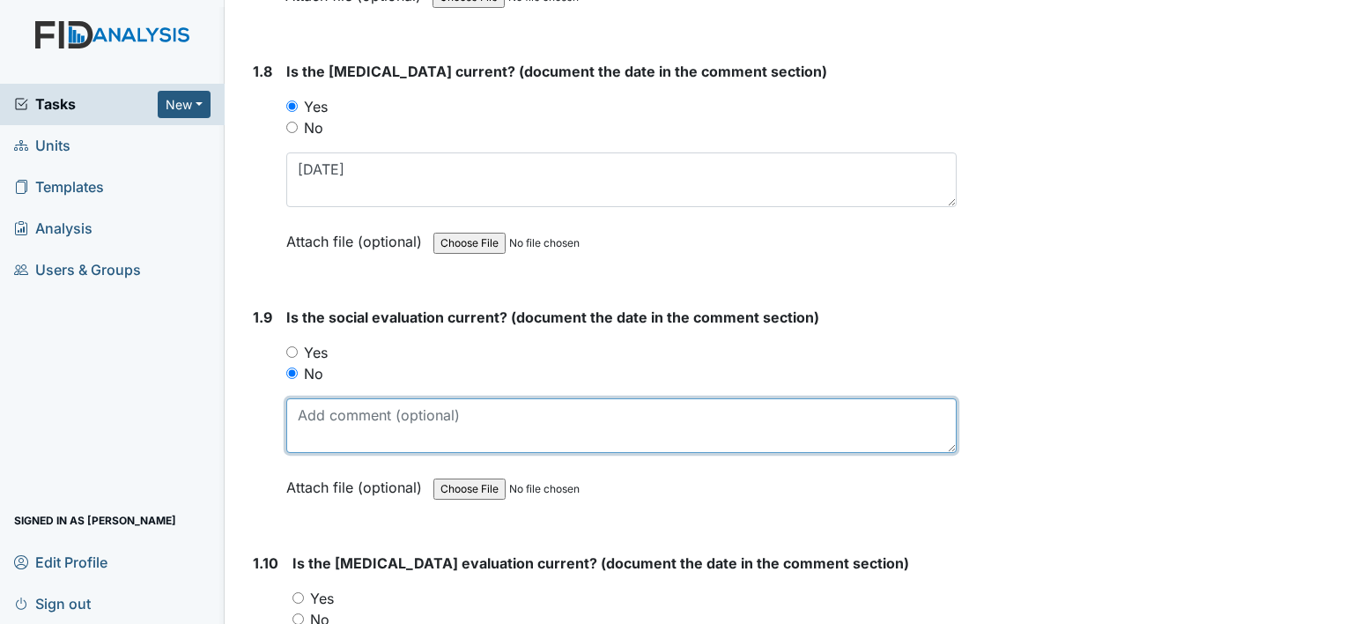
click at [398, 421] on textarea at bounding box center [621, 425] width 670 height 55
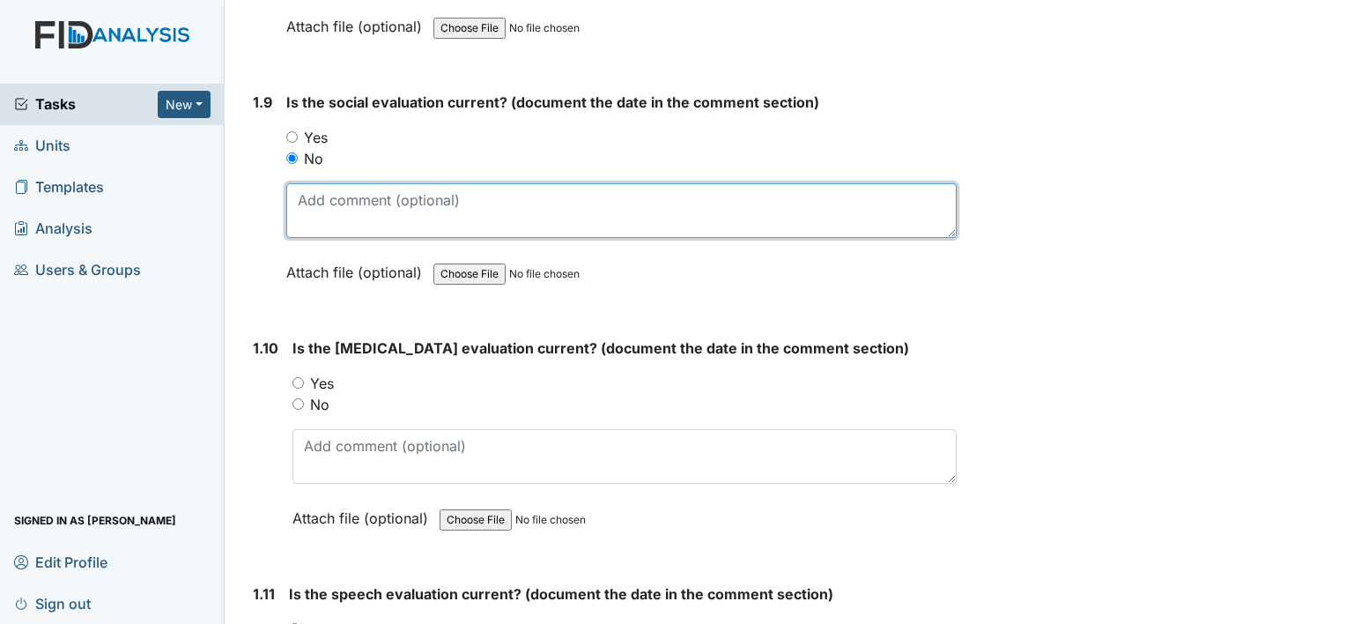
scroll to position [2379, 0]
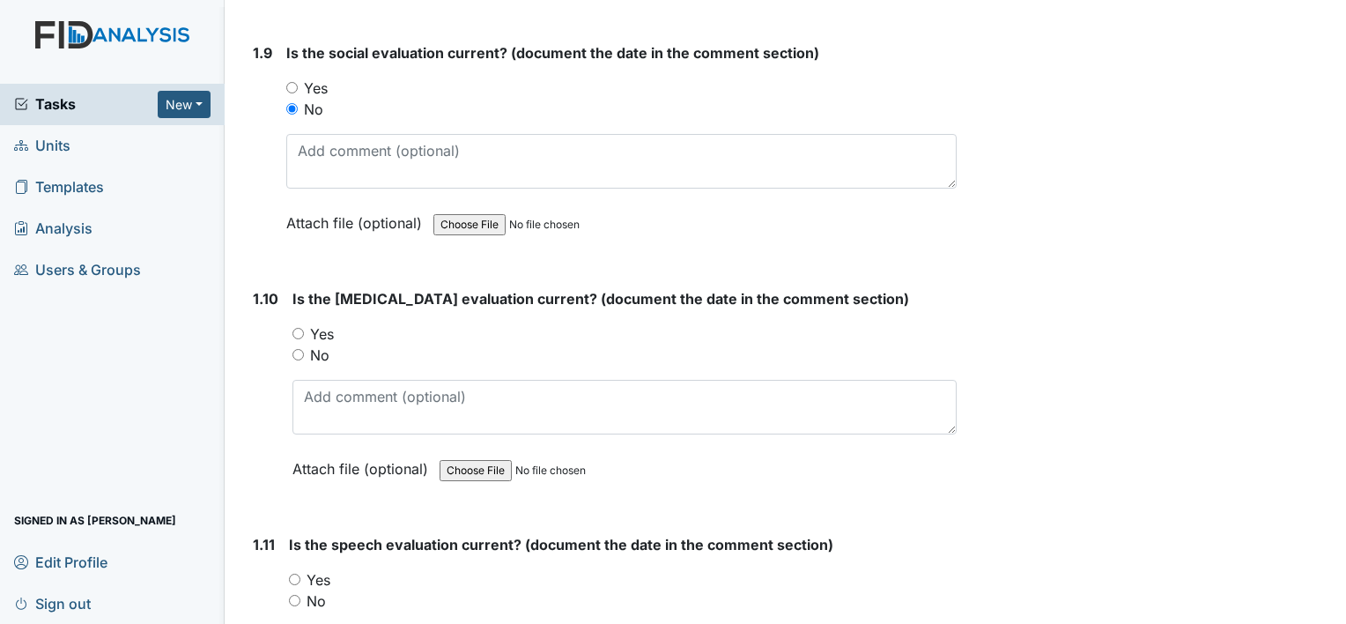
click at [296, 328] on input "Yes" at bounding box center [298, 333] width 11 height 11
radio input "true"
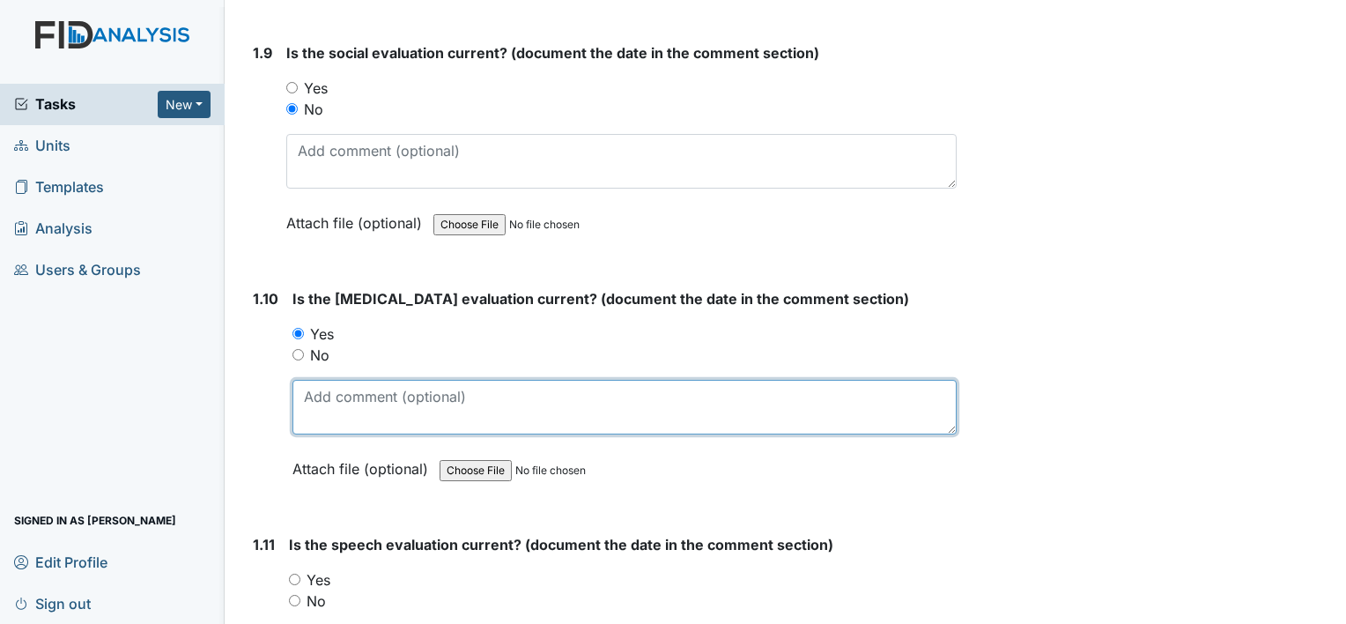
click at [373, 399] on textarea at bounding box center [625, 407] width 664 height 55
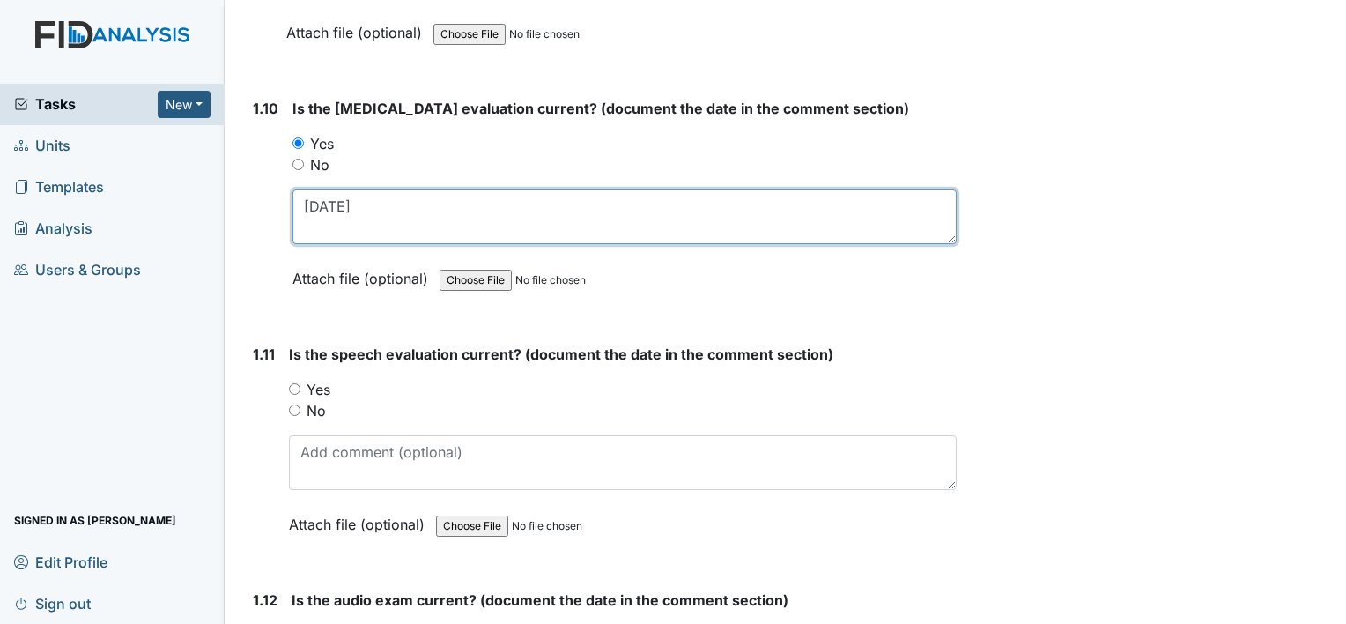
scroll to position [2643, 0]
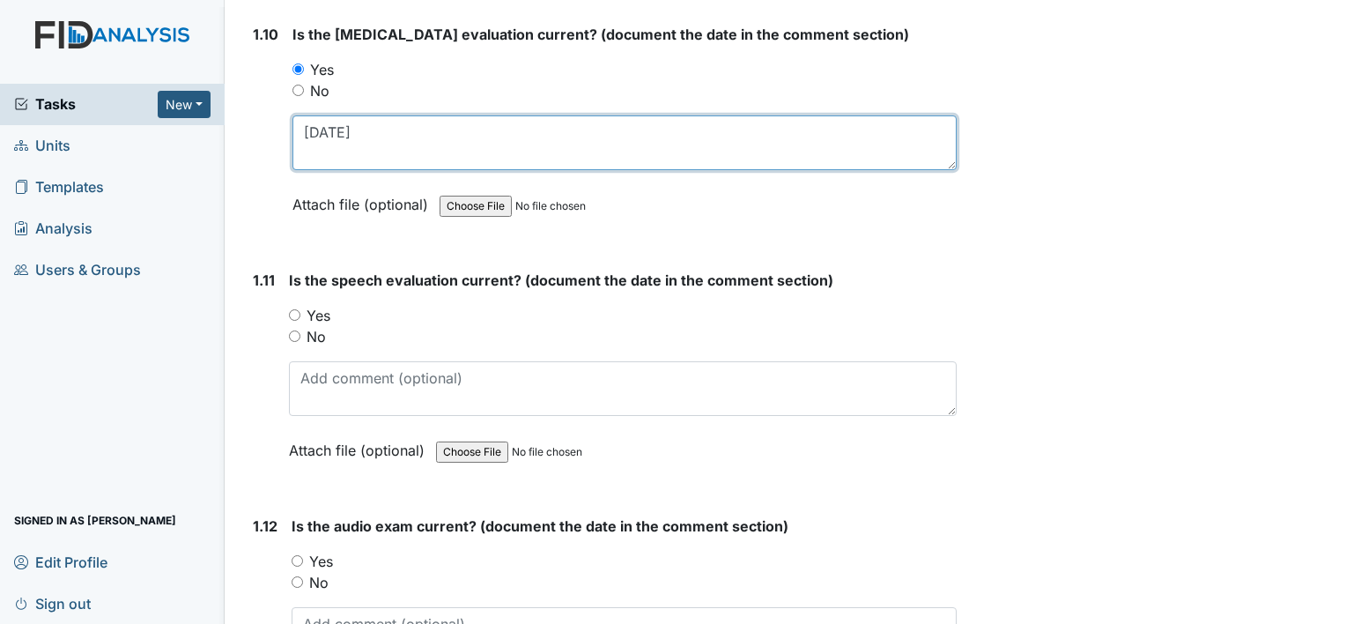
type textarea "09/20/23"
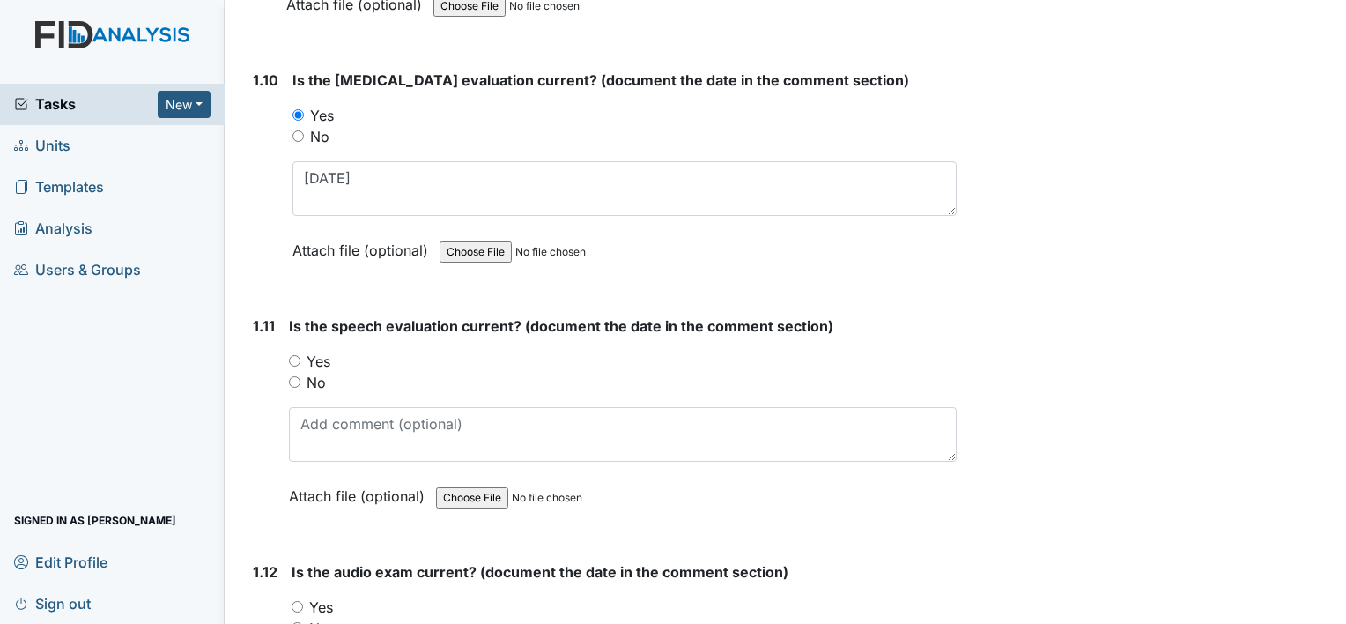
scroll to position [2555, 0]
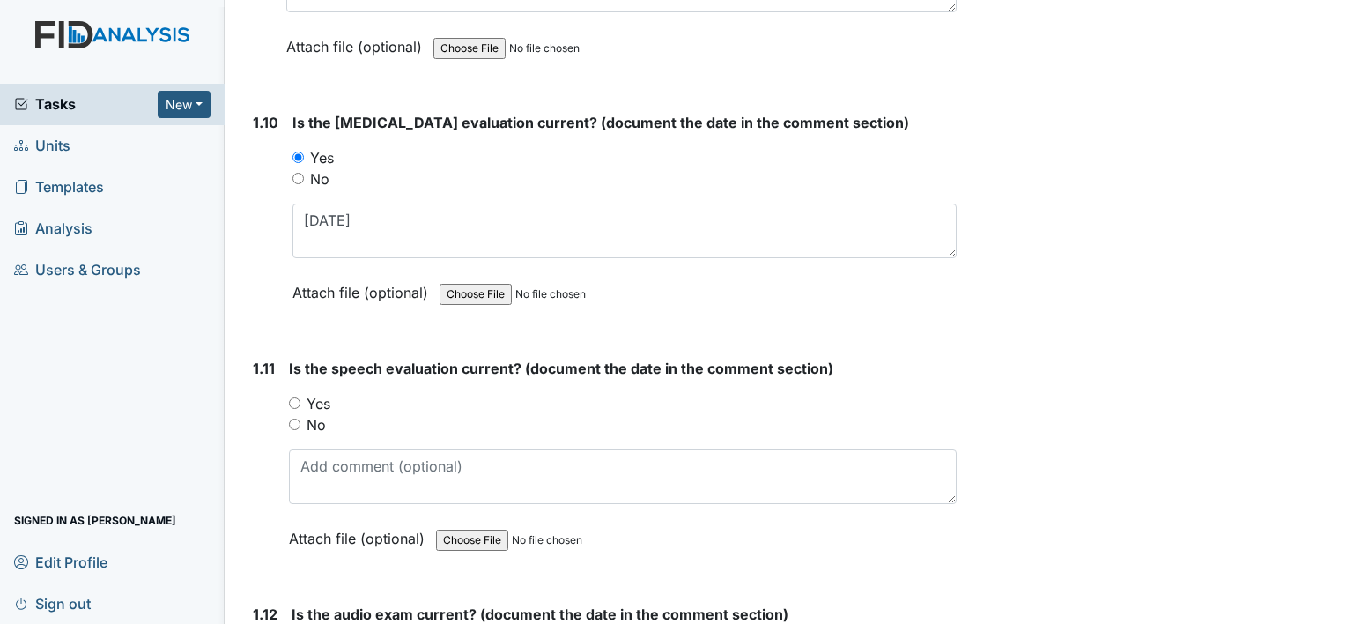
click at [299, 418] on input "No" at bounding box center [294, 423] width 11 height 11
radio input "true"
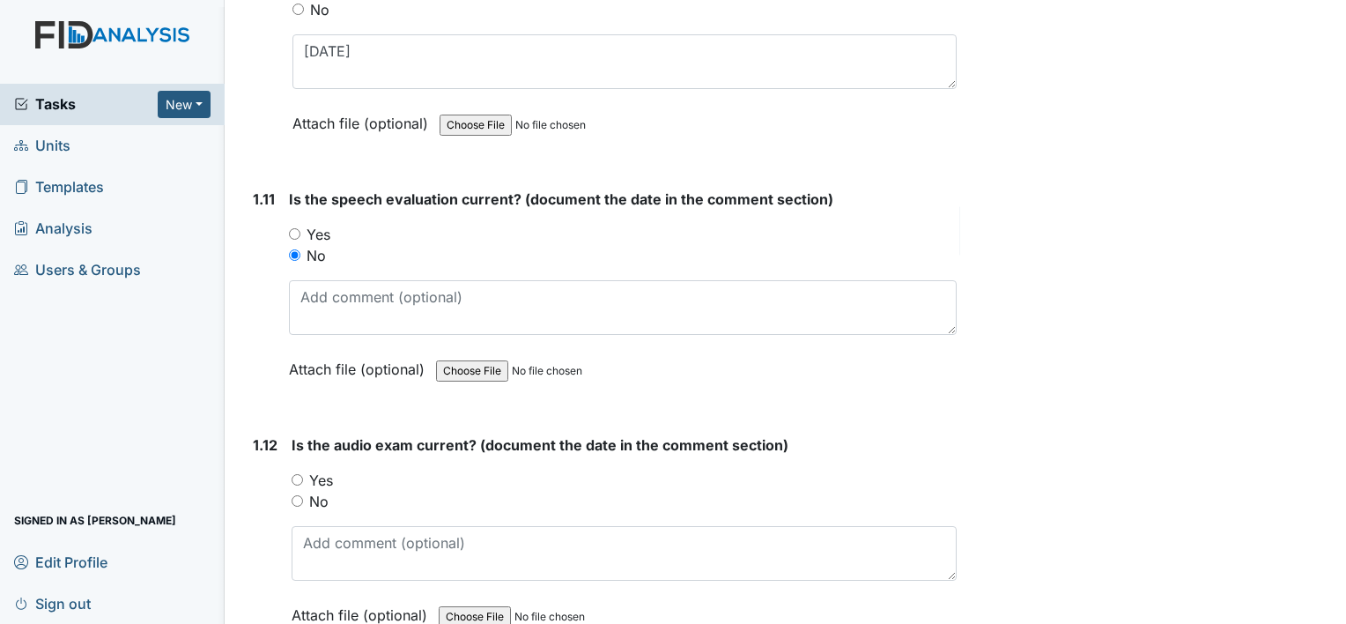
scroll to position [2731, 0]
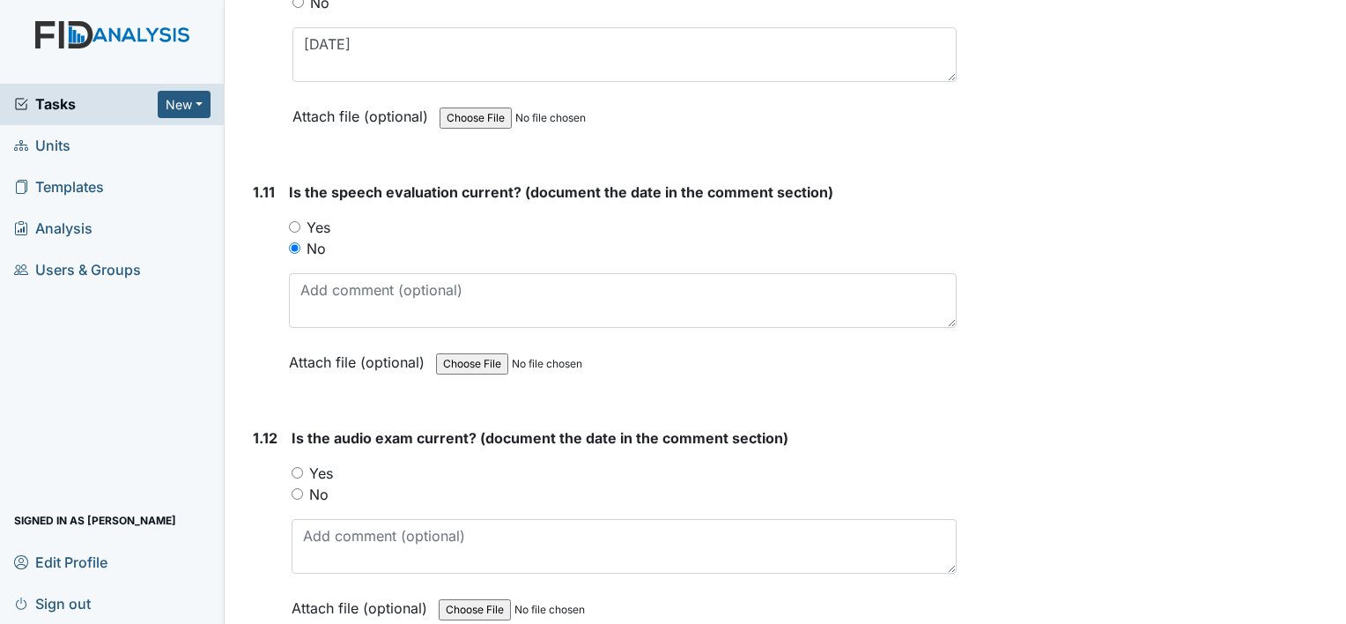
click at [296, 467] on input "Yes" at bounding box center [297, 472] width 11 height 11
radio input "true"
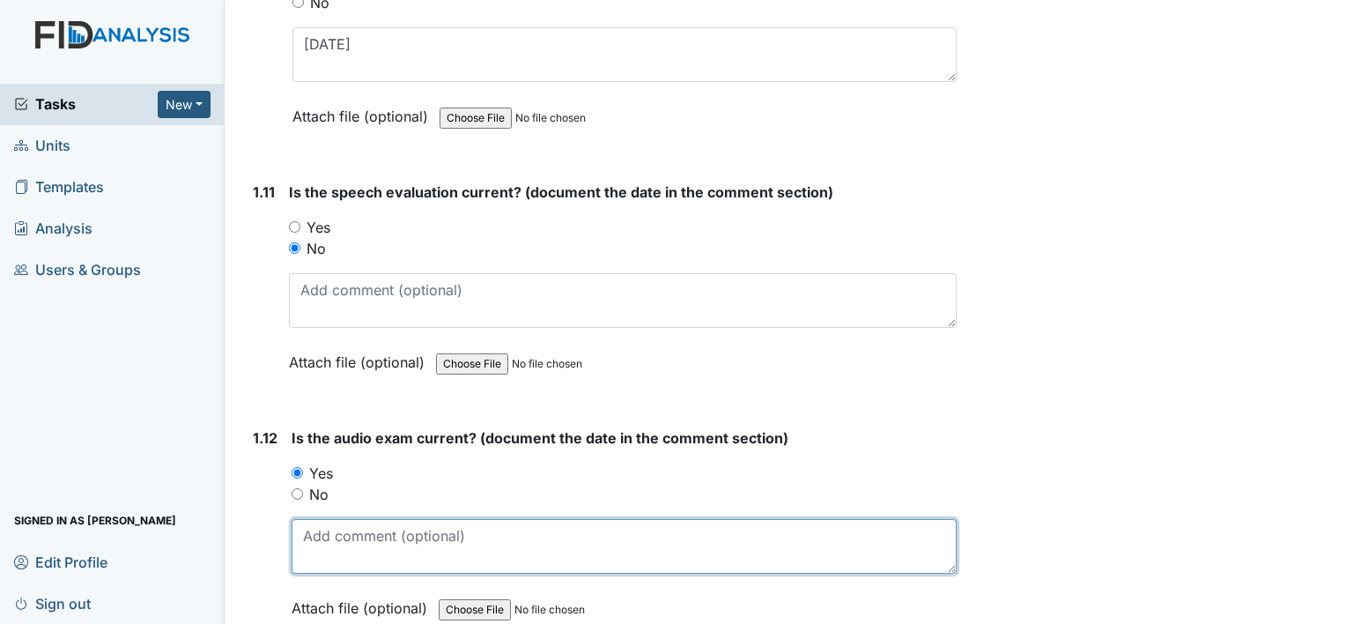
click at [347, 540] on textarea at bounding box center [624, 546] width 665 height 55
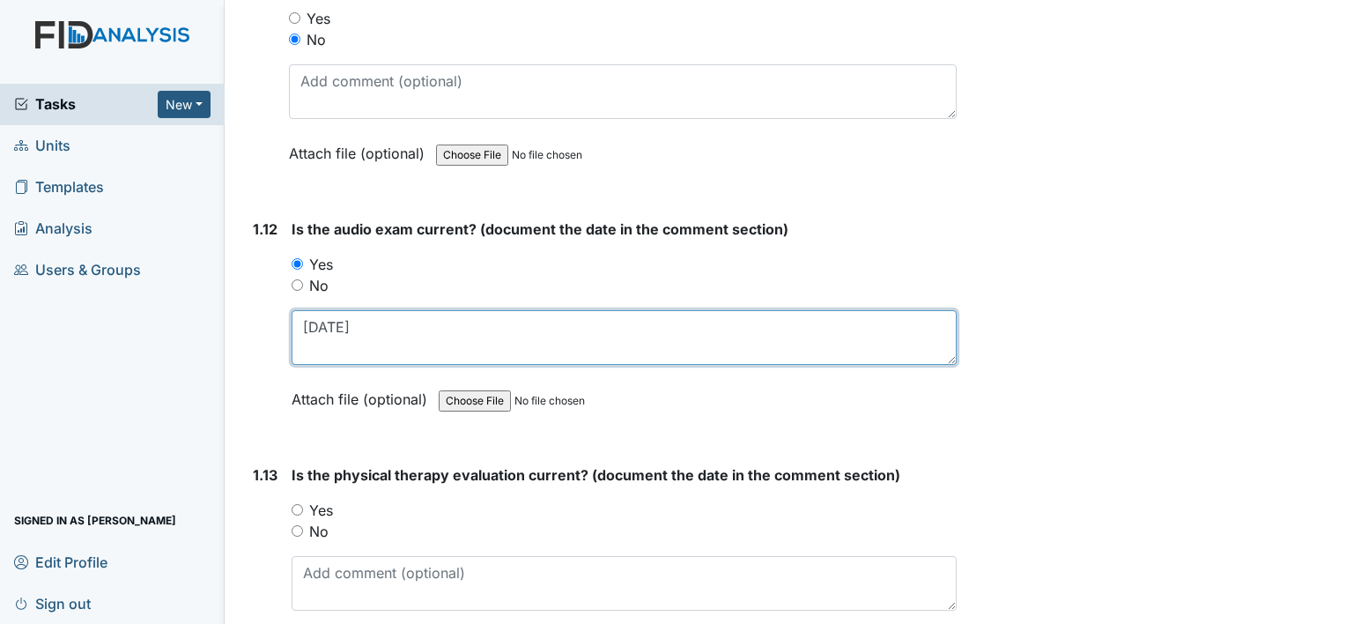
scroll to position [2996, 0]
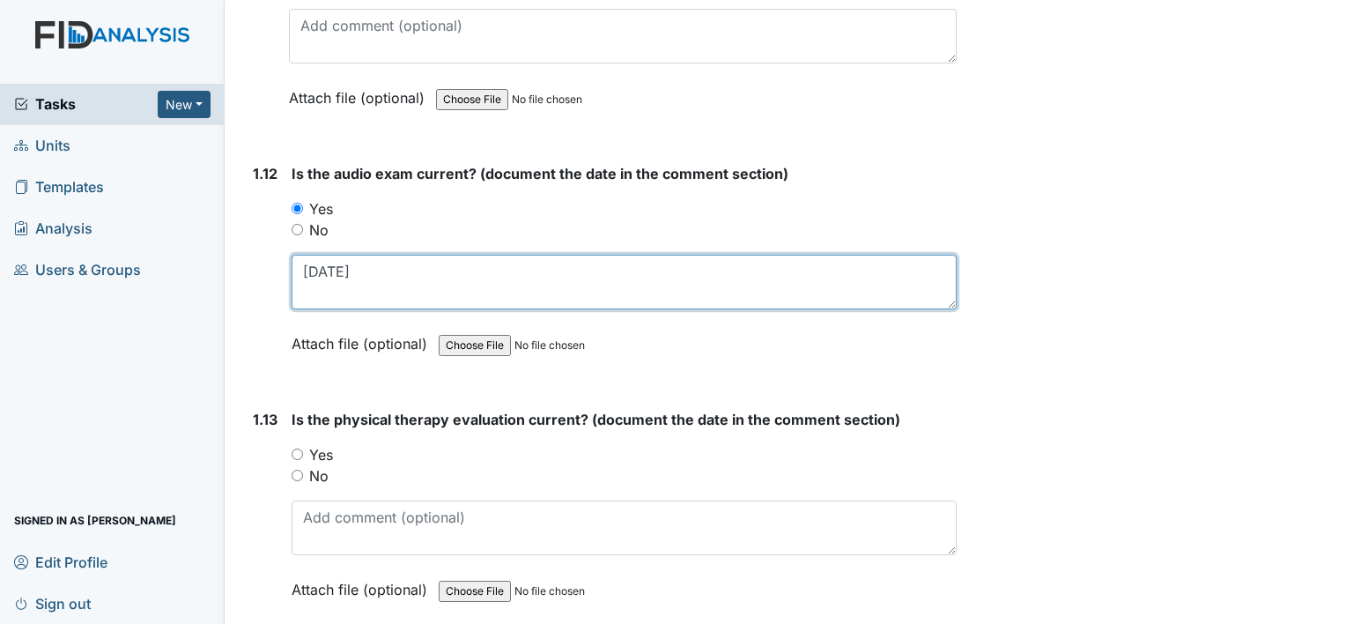
type textarea "10/16/23"
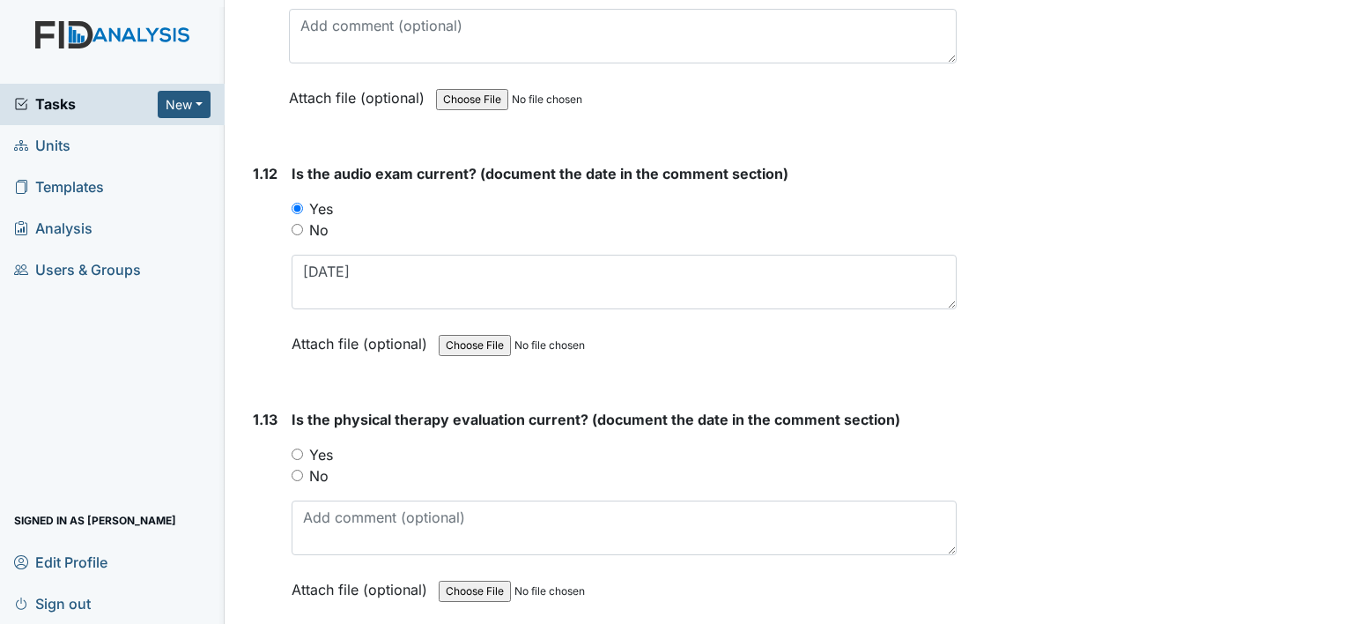
drag, startPoint x: 295, startPoint y: 443, endPoint x: 342, endPoint y: 500, distance: 73.2
click at [296, 448] on input "Yes" at bounding box center [297, 453] width 11 height 11
radio input "true"
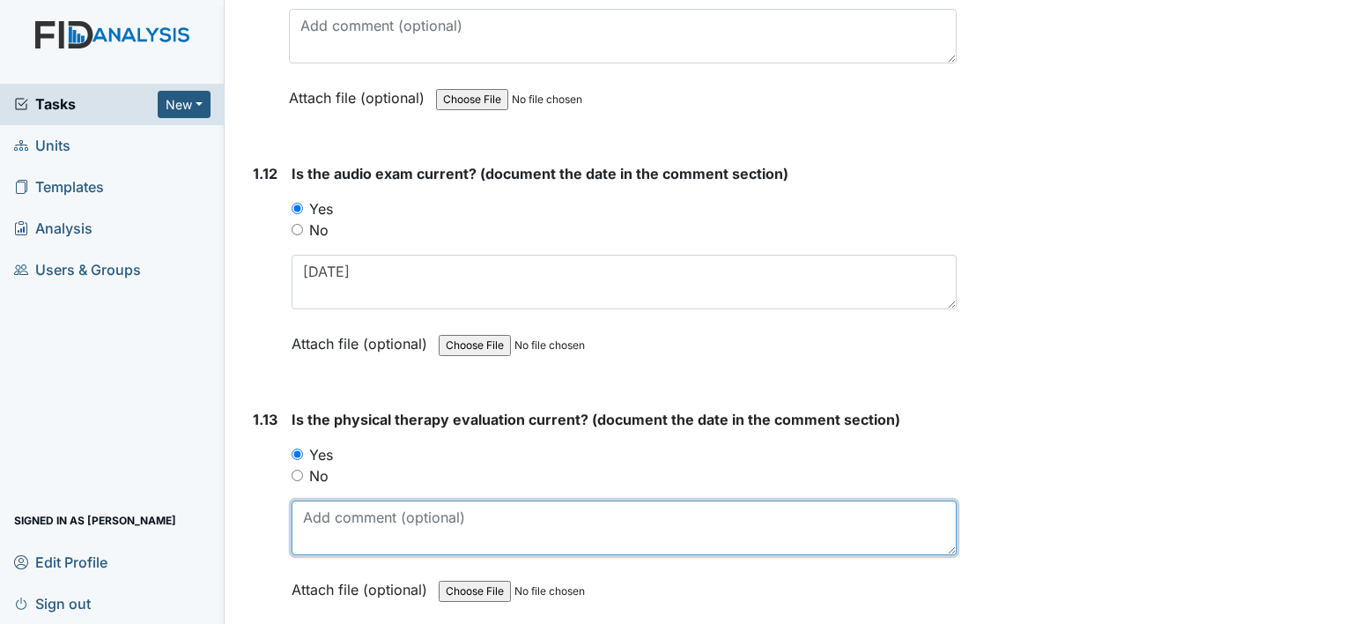
click at [366, 529] on textarea at bounding box center [624, 527] width 665 height 55
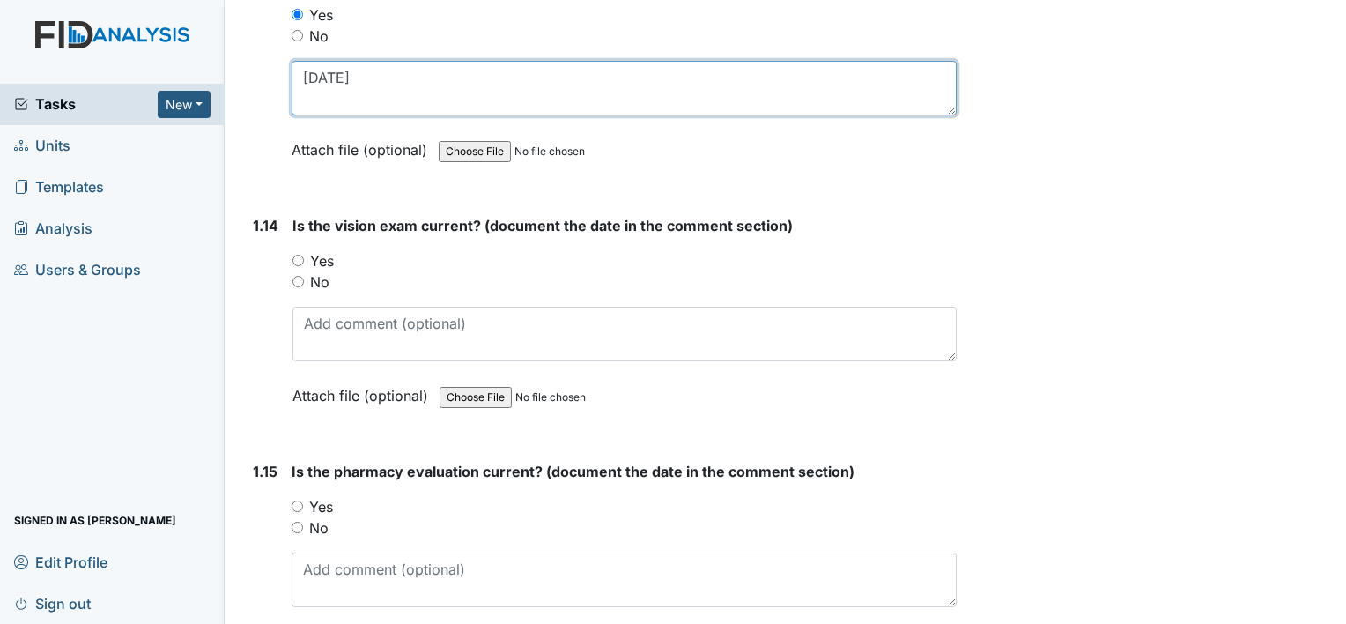
scroll to position [3436, 0]
type textarea "04/11/24"
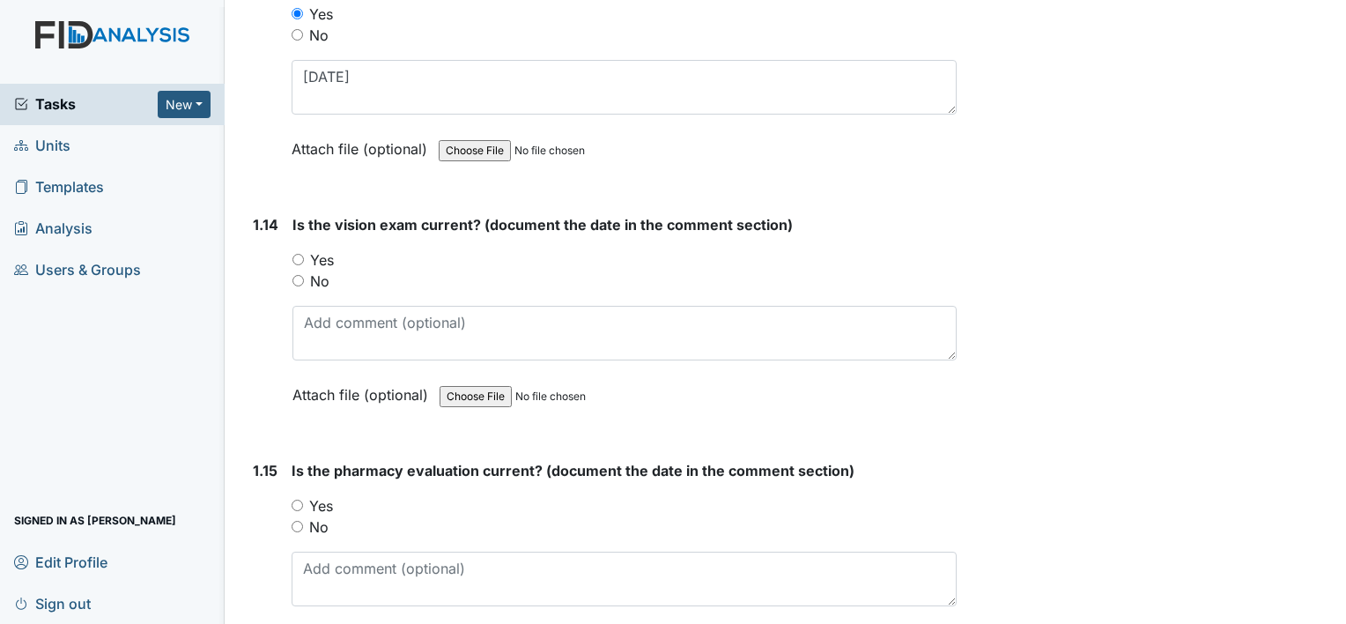
drag, startPoint x: 297, startPoint y: 243, endPoint x: 305, endPoint y: 254, distance: 13.2
click at [298, 254] on input "Yes" at bounding box center [298, 259] width 11 height 11
radio input "true"
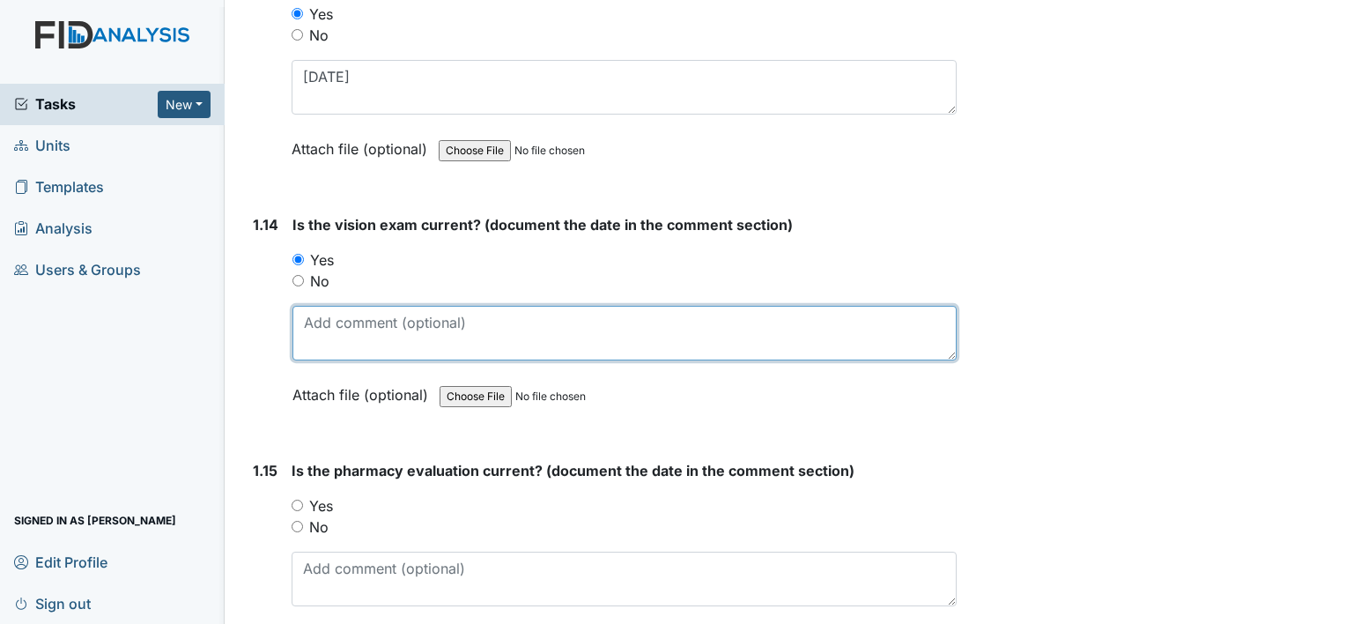
click at [355, 319] on textarea at bounding box center [625, 333] width 664 height 55
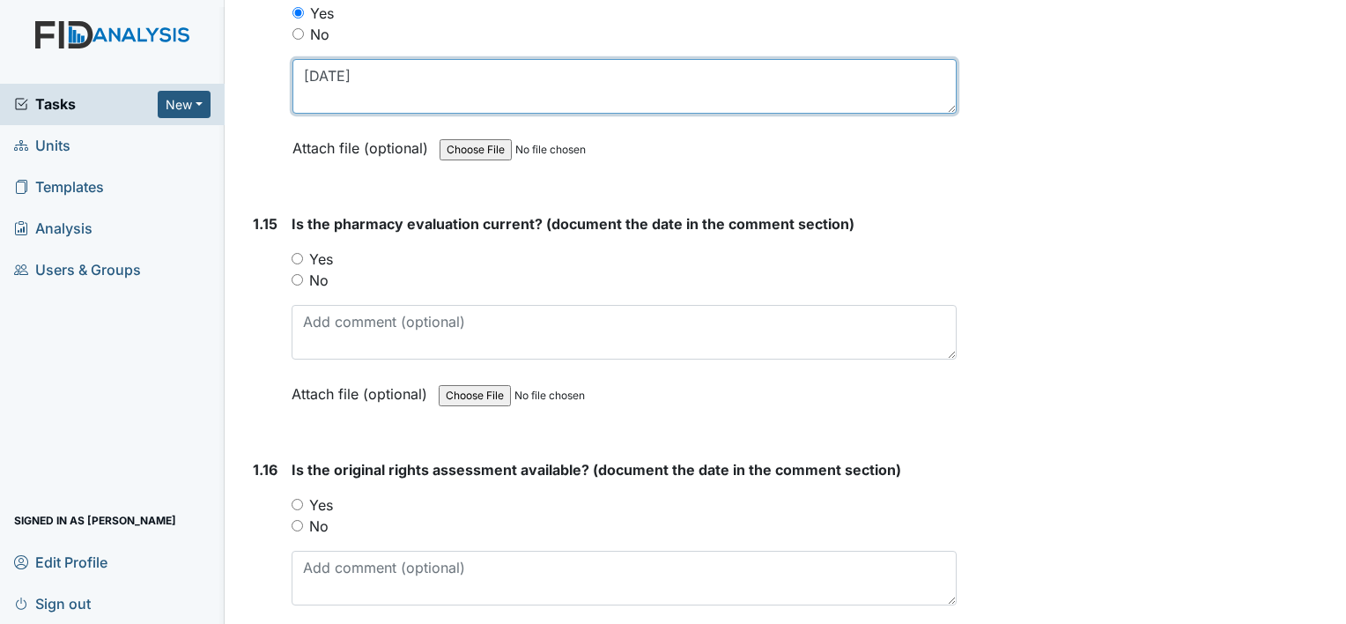
scroll to position [3700, 0]
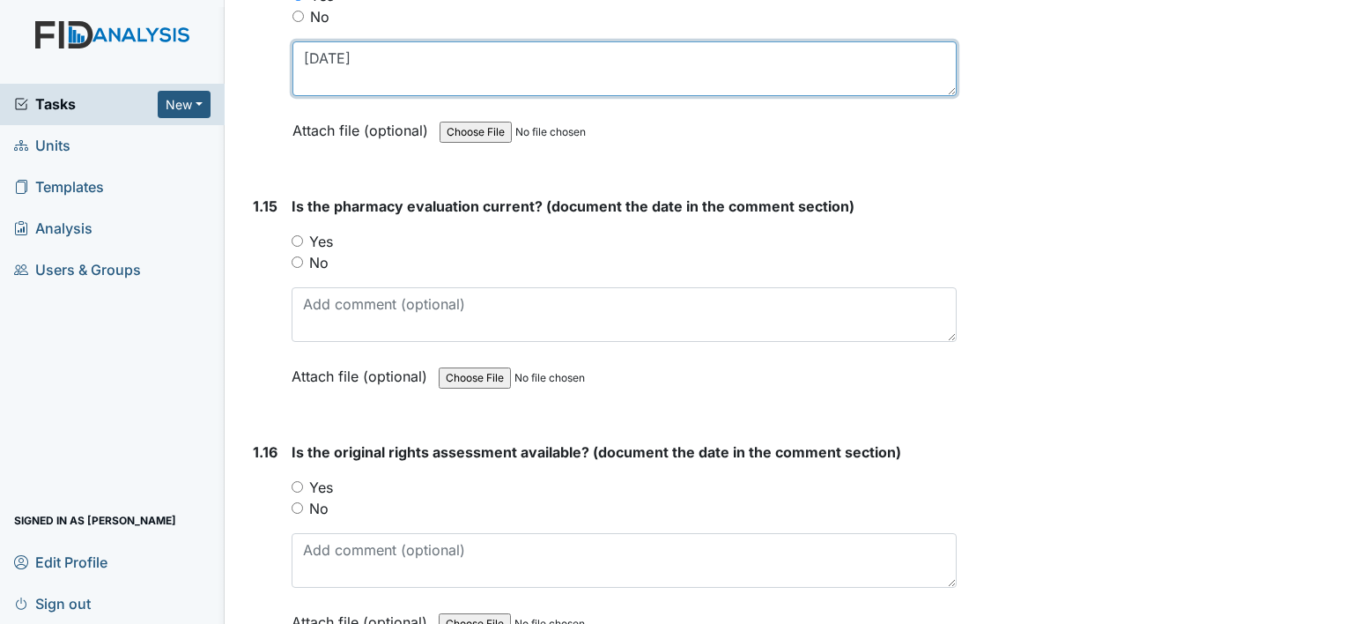
type textarea "01/29/25"
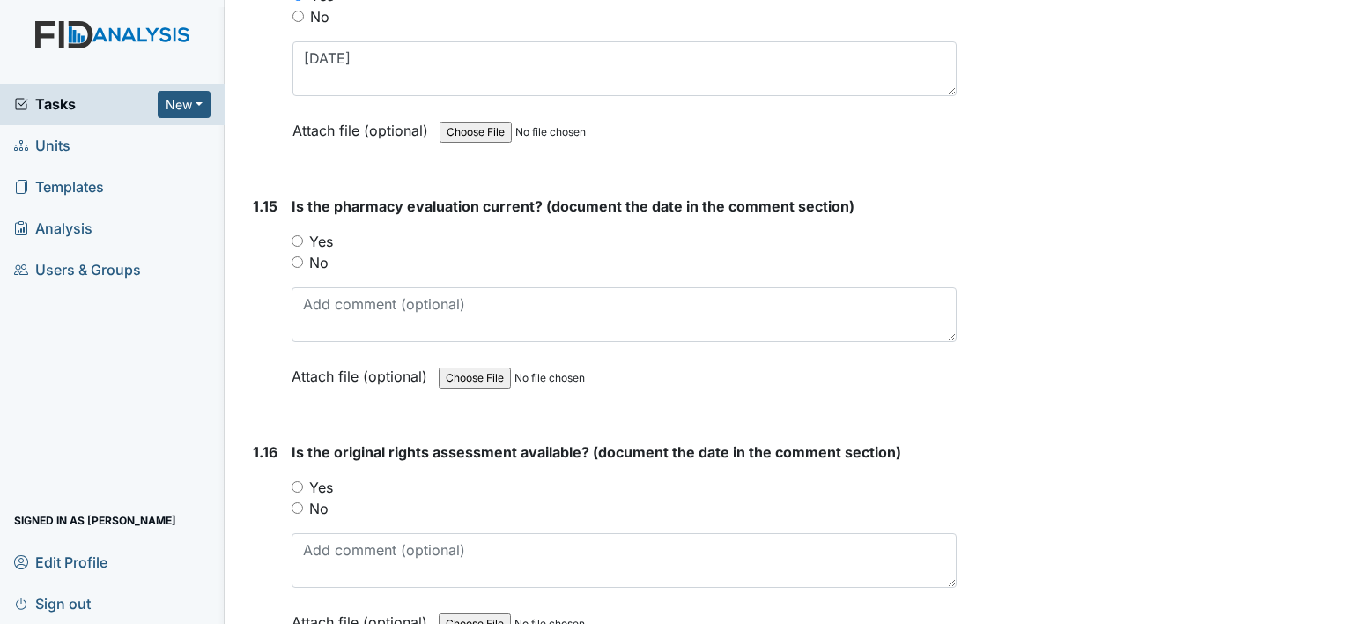
click at [297, 235] on input "Yes" at bounding box center [297, 240] width 11 height 11
radio input "true"
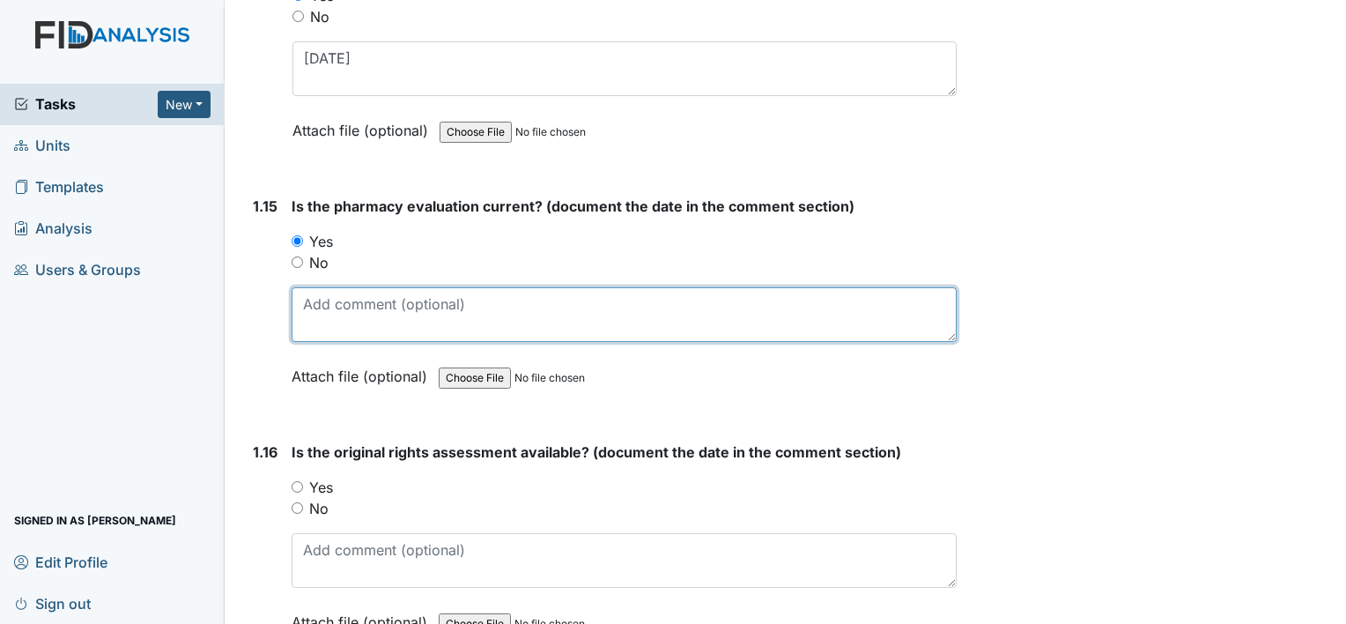
click at [374, 320] on textarea at bounding box center [624, 314] width 665 height 55
drag, startPoint x: 476, startPoint y: 293, endPoint x: 131, endPoint y: 285, distance: 344.6
click at [144, 286] on div "Tasks New Form Inspection Document Bundle Units Templates Analysis Users & Grou…" at bounding box center [673, 312] width 1346 height 624
type textarea "good thru 09/30/25"
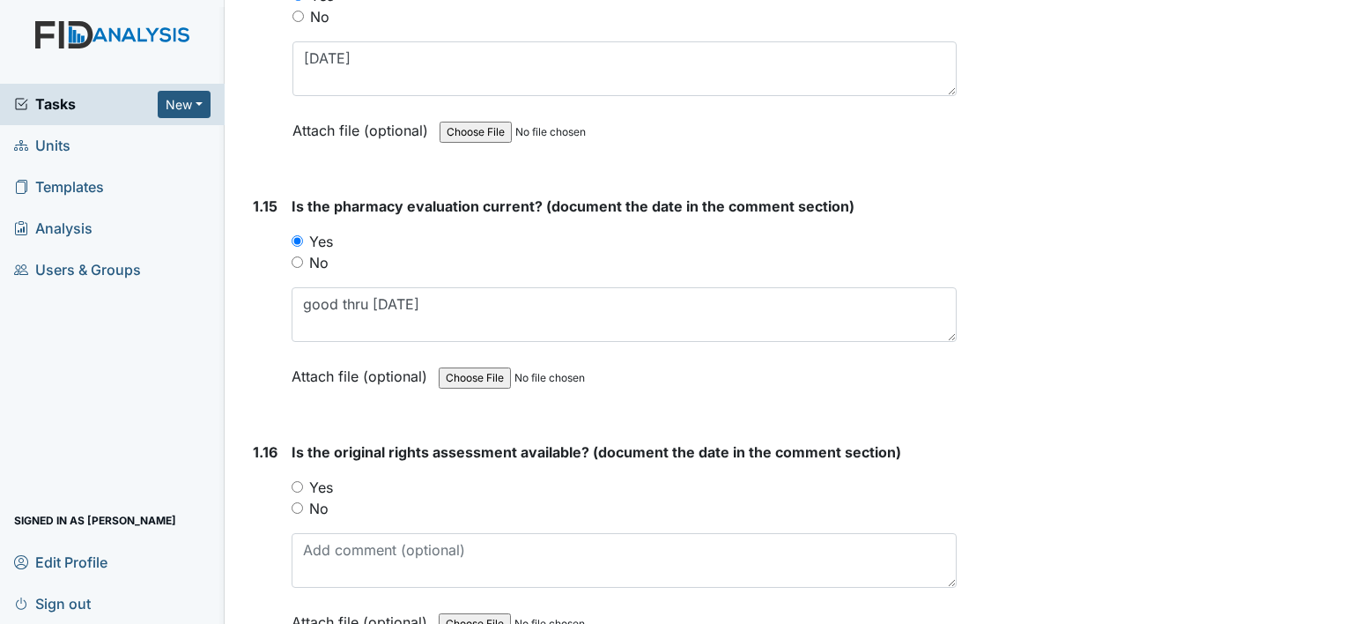
drag, startPoint x: 296, startPoint y: 465, endPoint x: 315, endPoint y: 484, distance: 26.8
click at [296, 477] on div "Yes" at bounding box center [624, 487] width 665 height 21
click at [296, 481] on input "Yes" at bounding box center [297, 486] width 11 height 11
radio input "true"
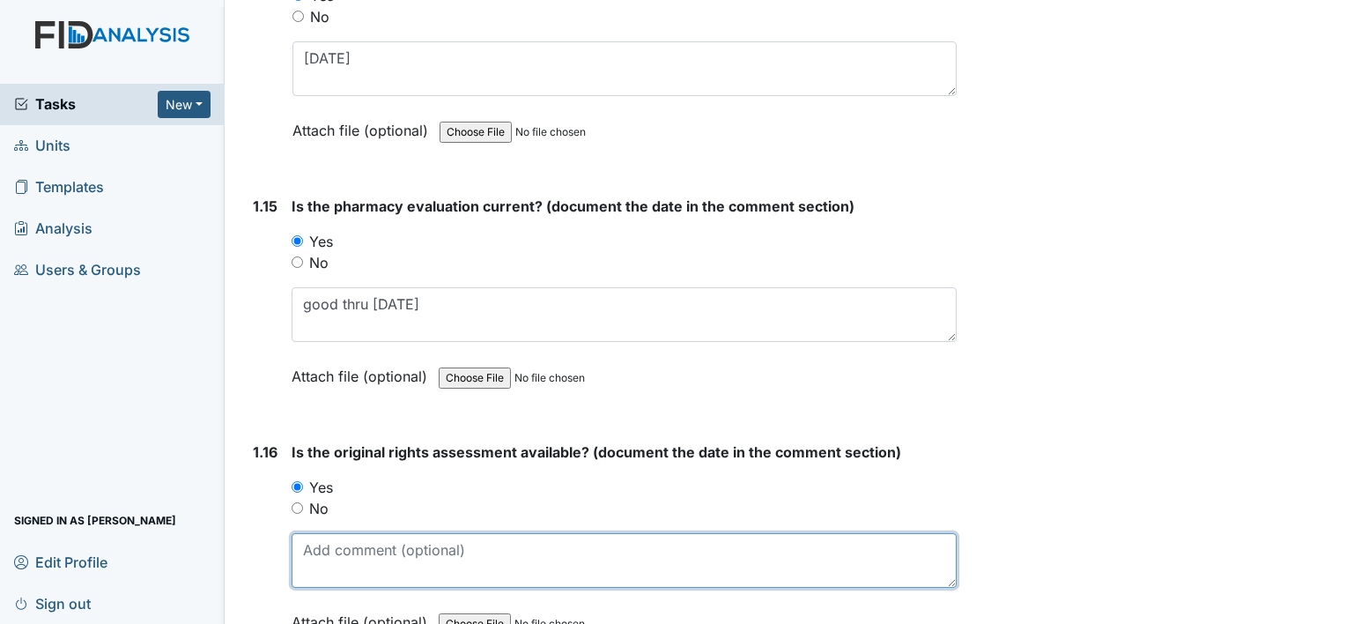
click at [349, 542] on textarea at bounding box center [624, 560] width 665 height 55
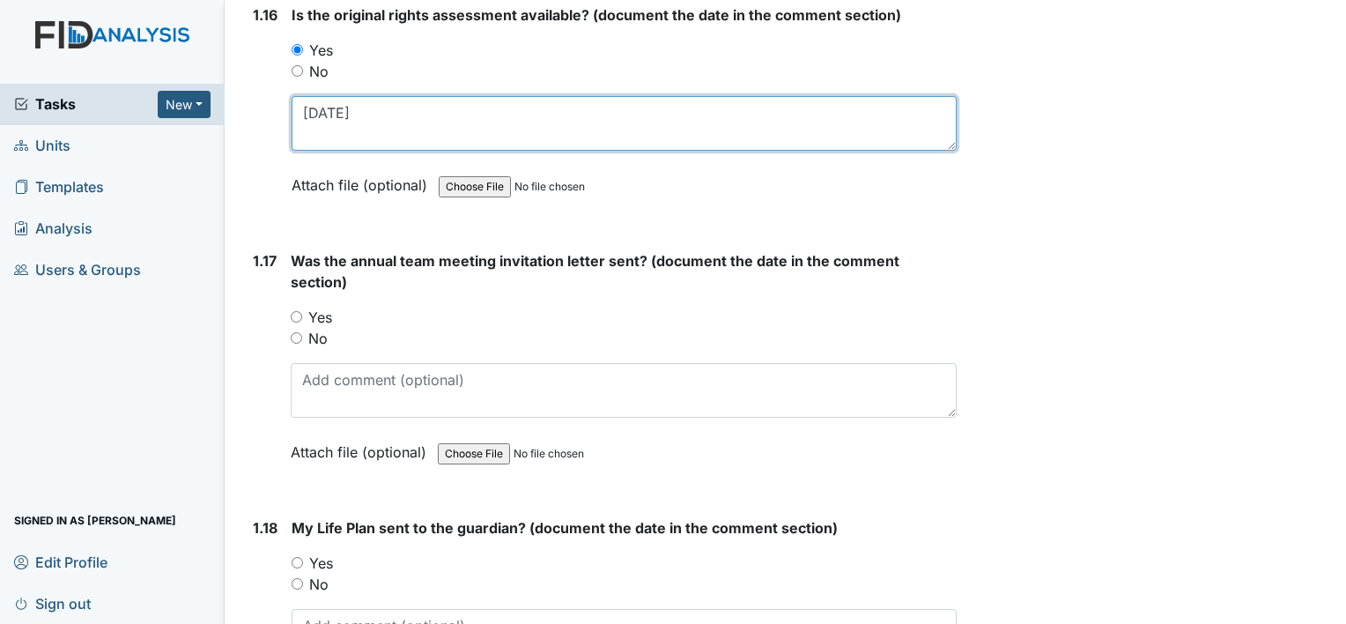
scroll to position [4141, 0]
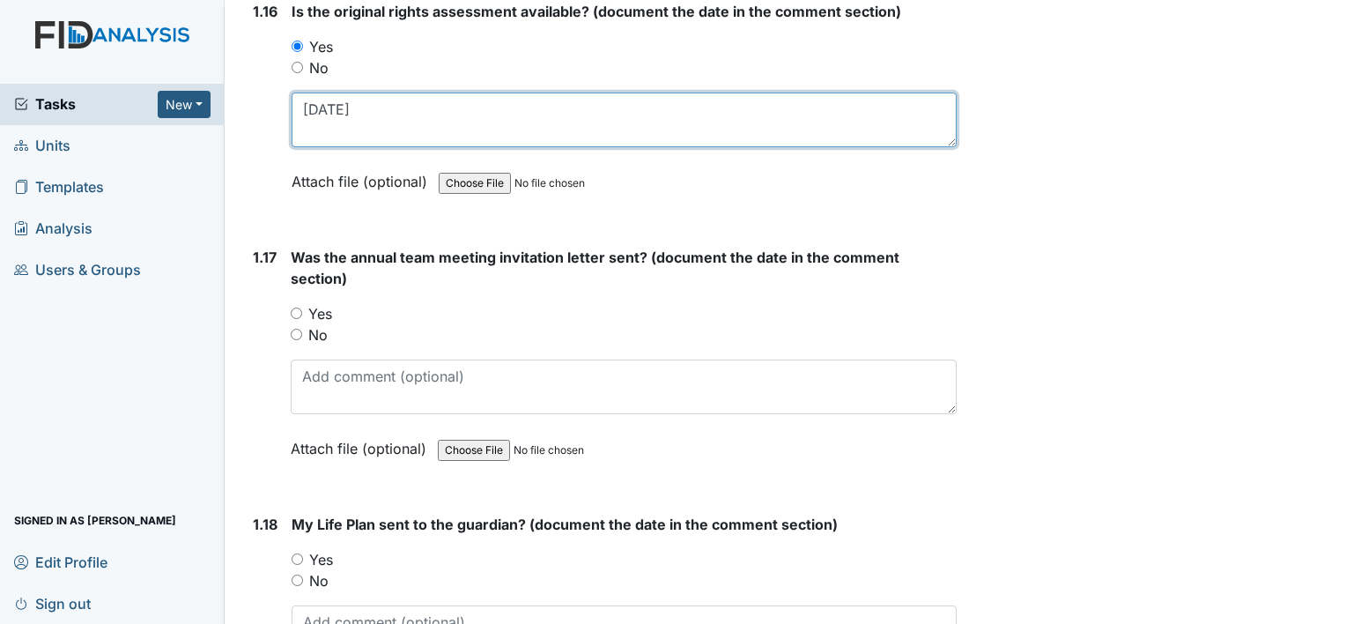
type textarea "09/26/23"
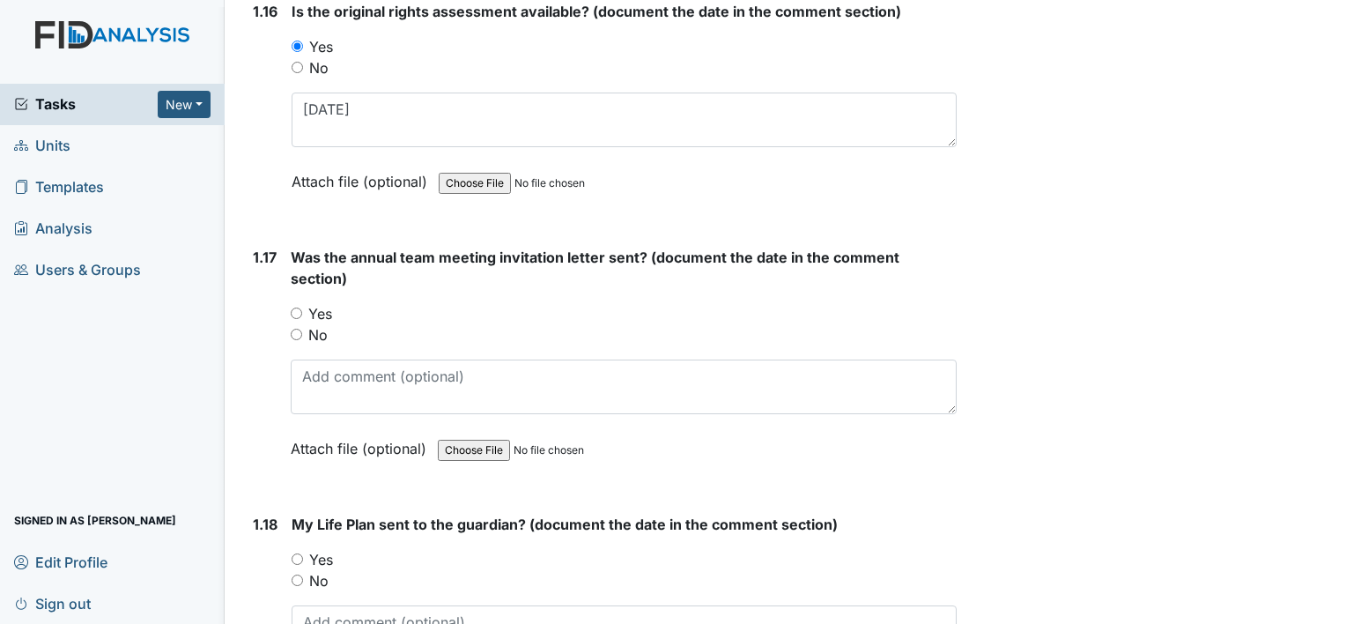
click at [293, 307] on input "Yes" at bounding box center [296, 312] width 11 height 11
radio input "true"
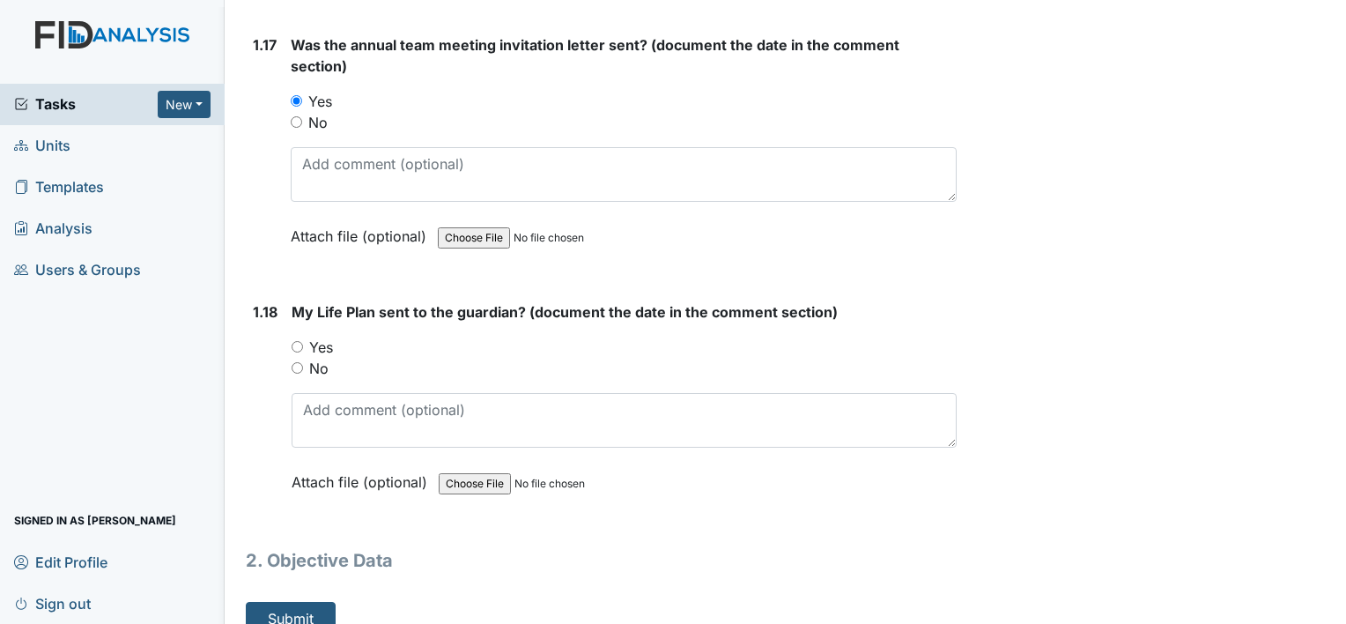
scroll to position [4362, 0]
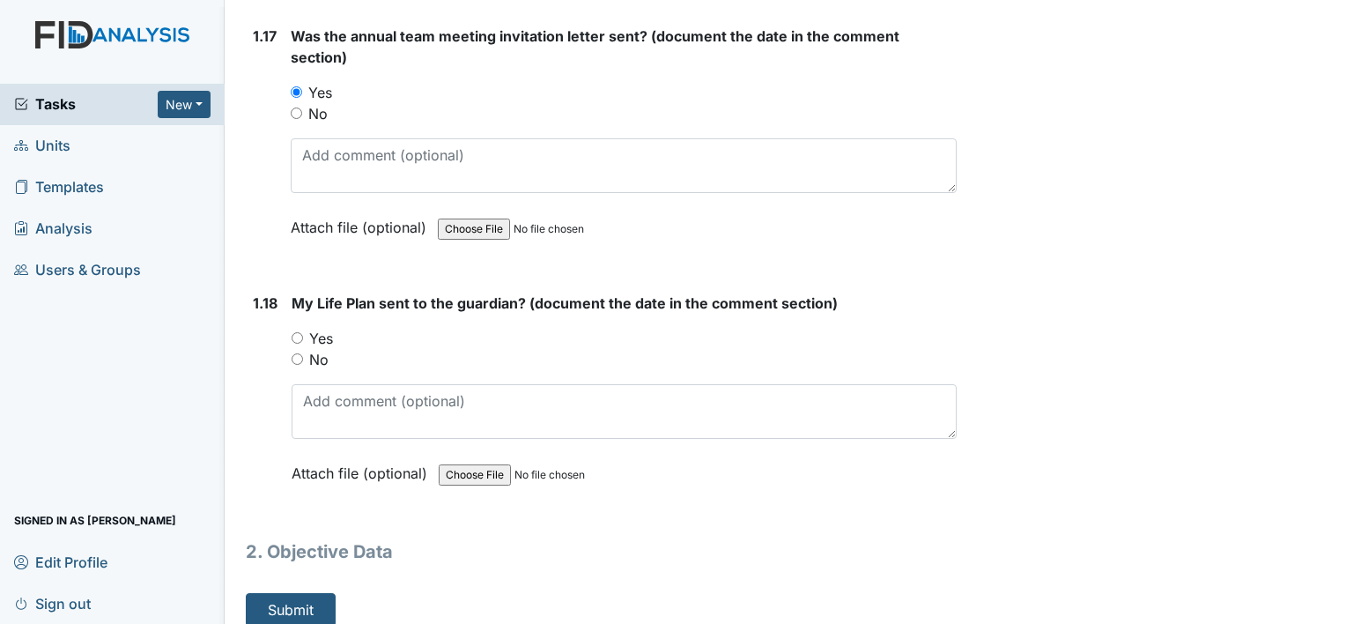
click at [294, 332] on input "Yes" at bounding box center [297, 337] width 11 height 11
radio input "true"
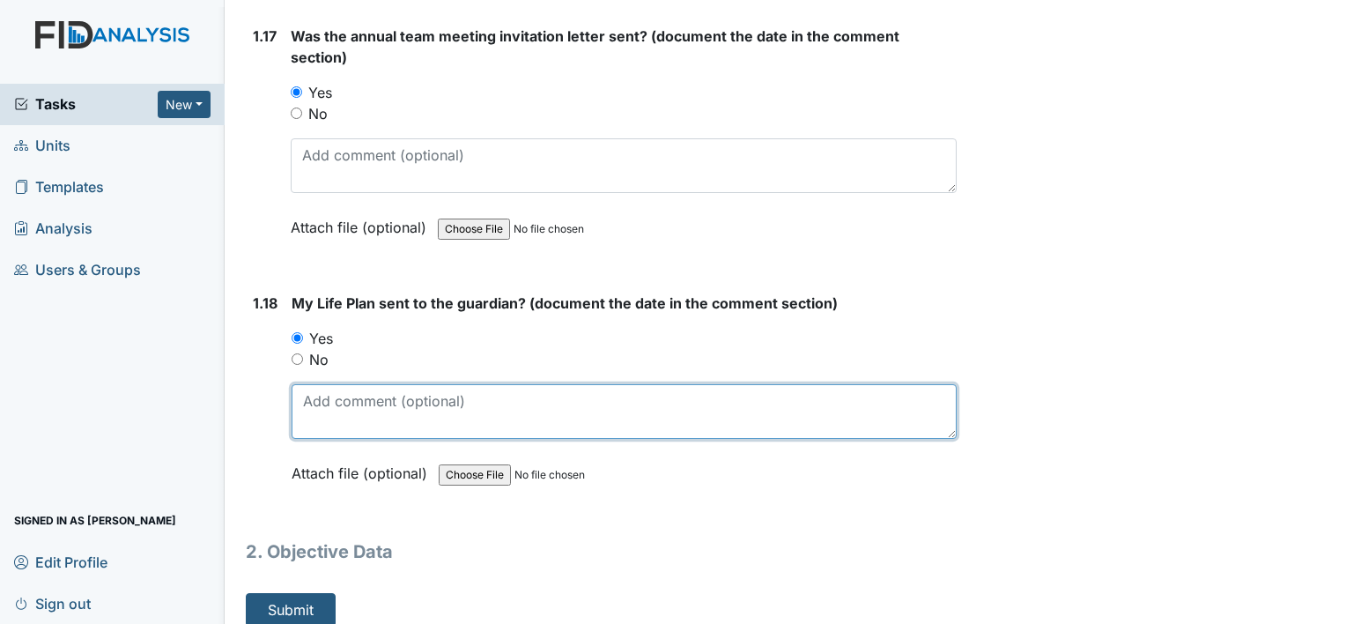
click at [375, 384] on textarea at bounding box center [624, 411] width 665 height 55
type textarea "08/28/24"
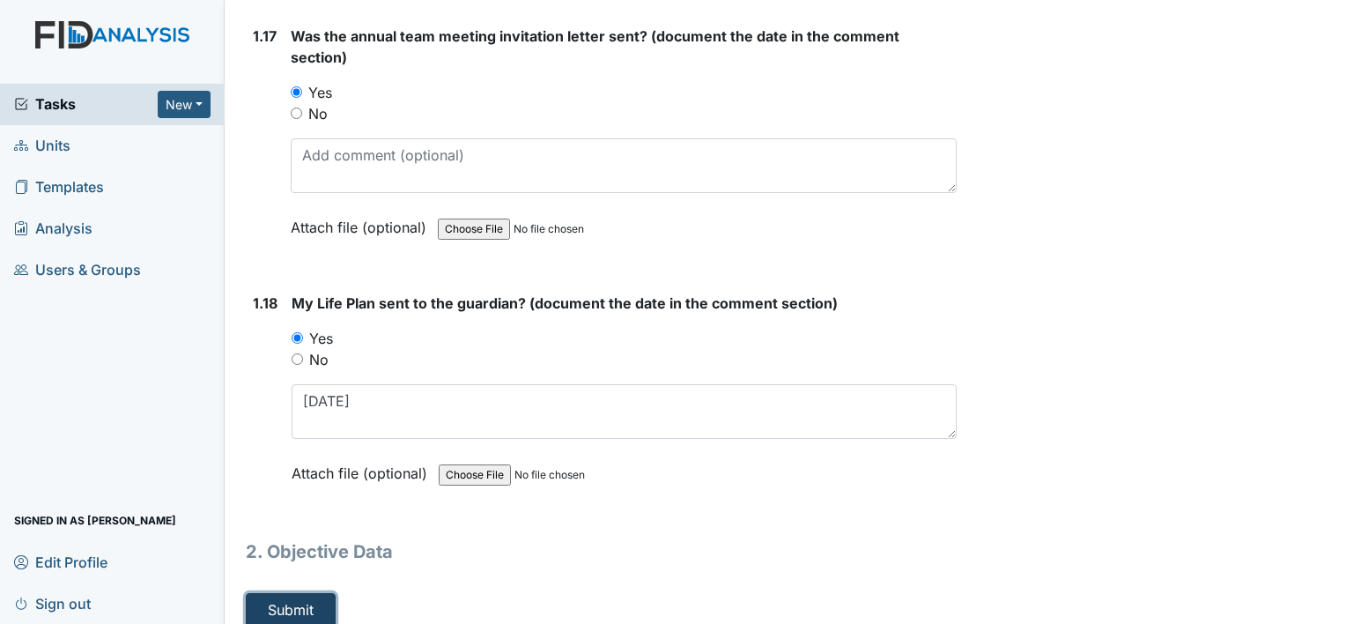
click at [315, 593] on button "Submit" at bounding box center [291, 609] width 90 height 33
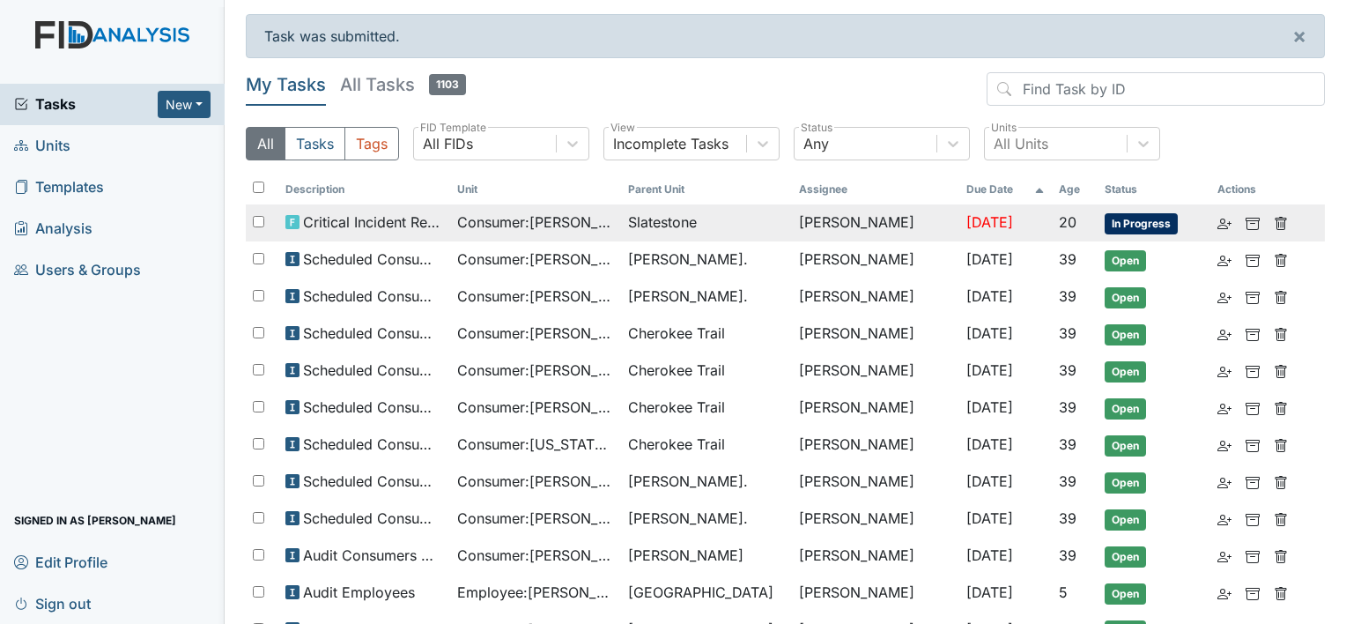
click at [514, 227] on span "Consumer : [PERSON_NAME]" at bounding box center [535, 221] width 157 height 21
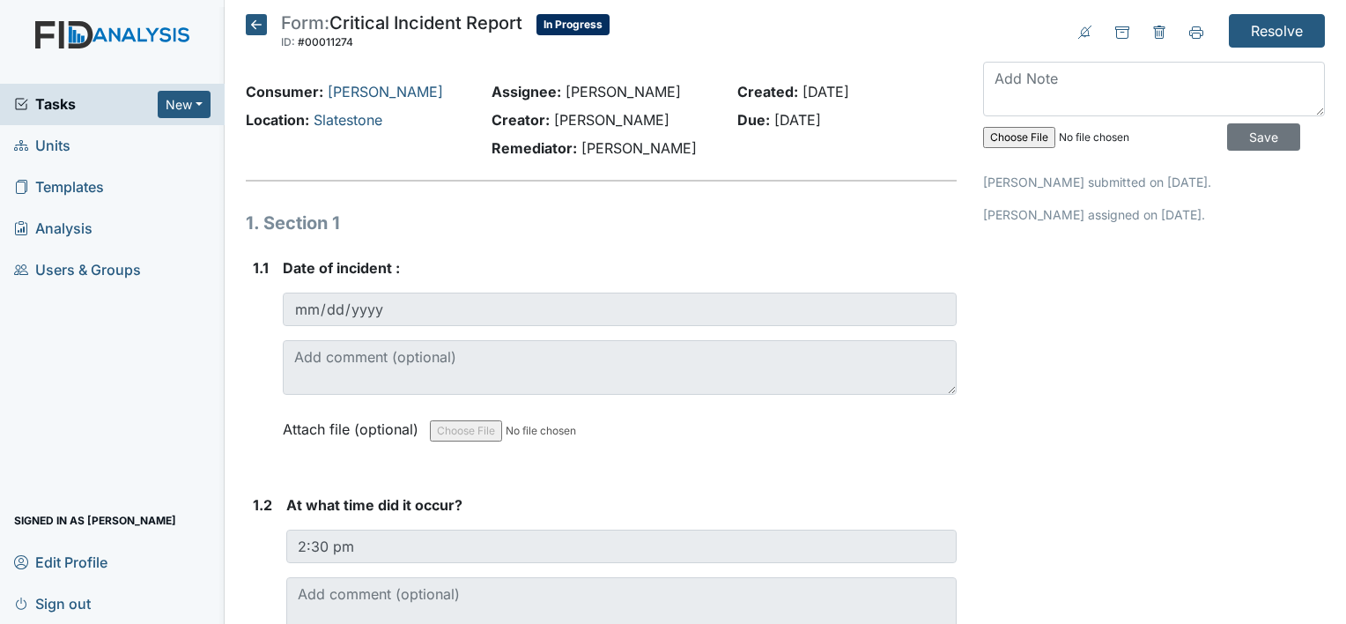
click at [259, 28] on icon at bounding box center [256, 24] width 21 height 21
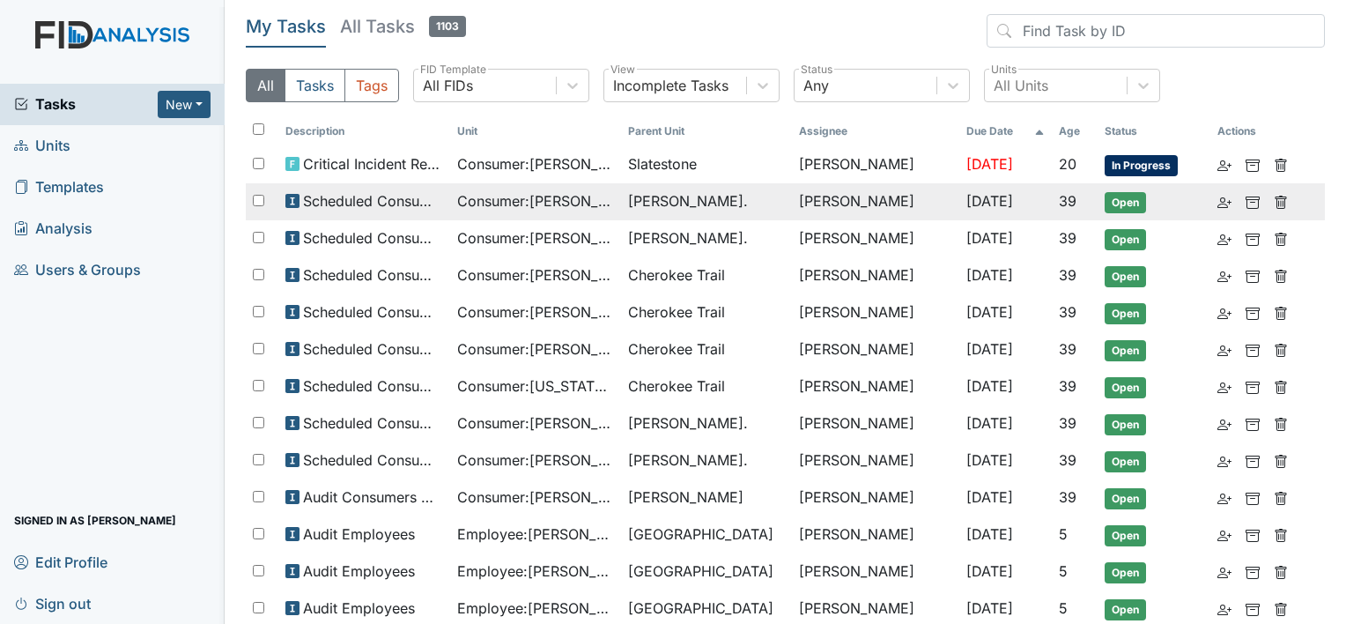
click at [453, 211] on td "Consumer : Whitehead, Davie" at bounding box center [535, 201] width 171 height 37
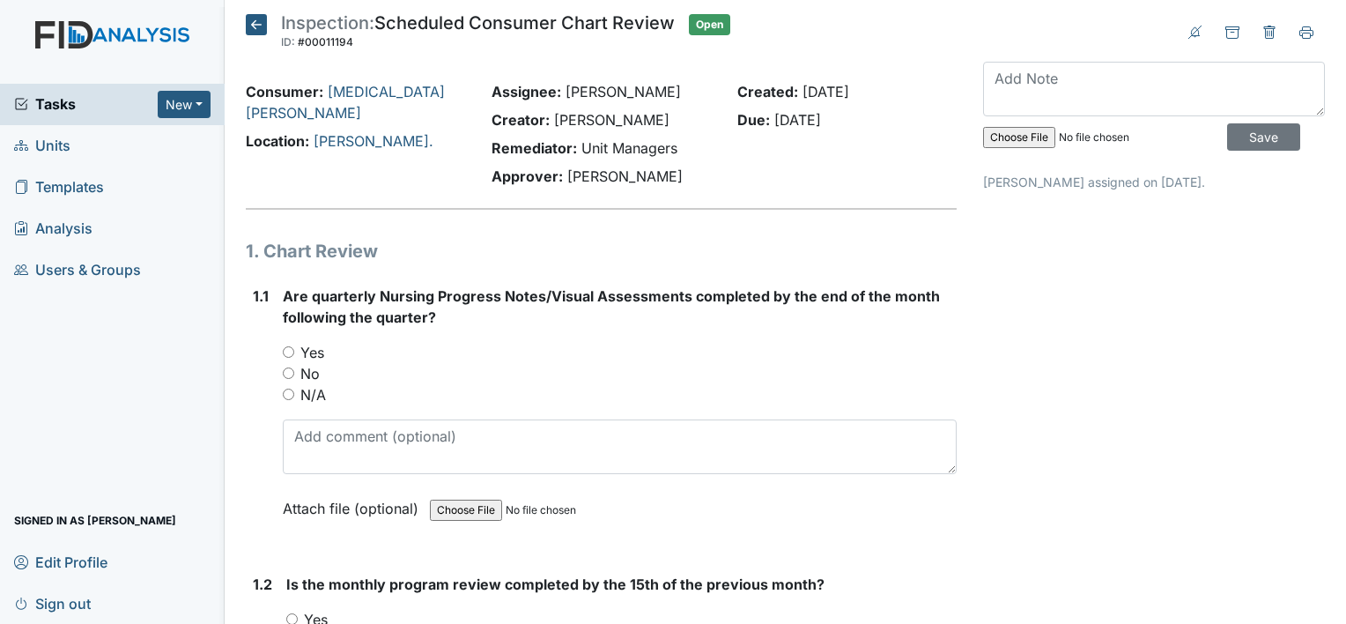
click at [287, 354] on input "Yes" at bounding box center [288, 351] width 11 height 11
radio input "true"
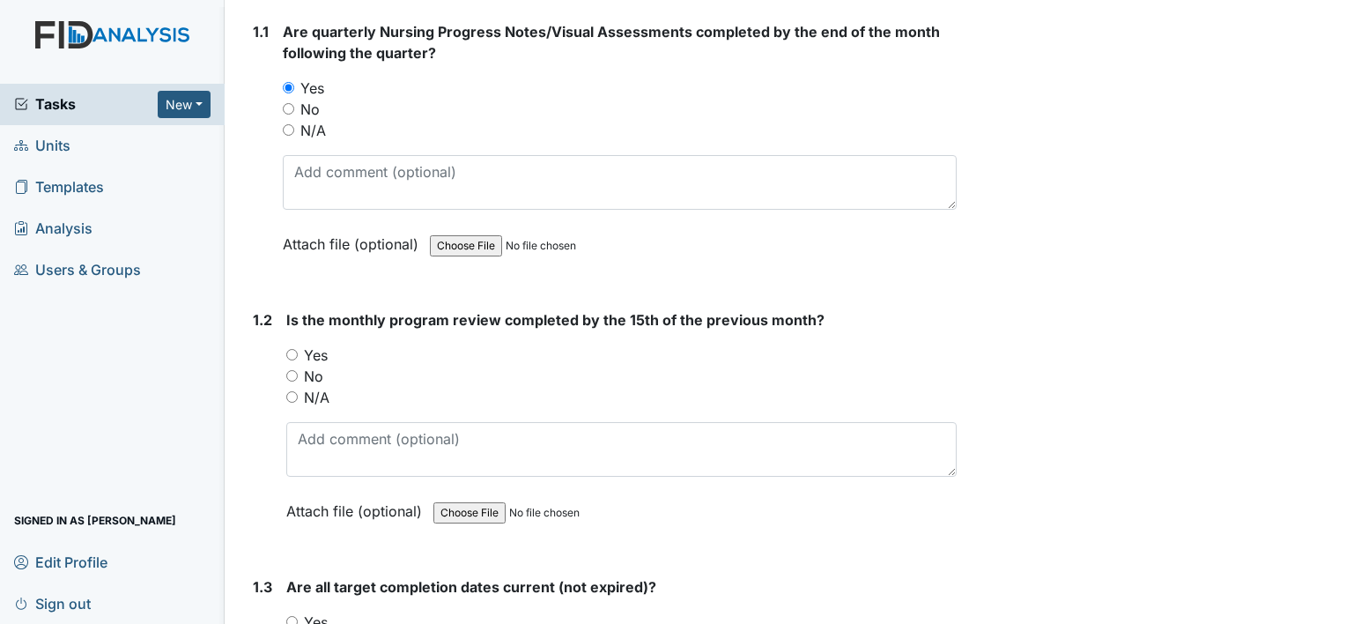
scroll to position [352, 0]
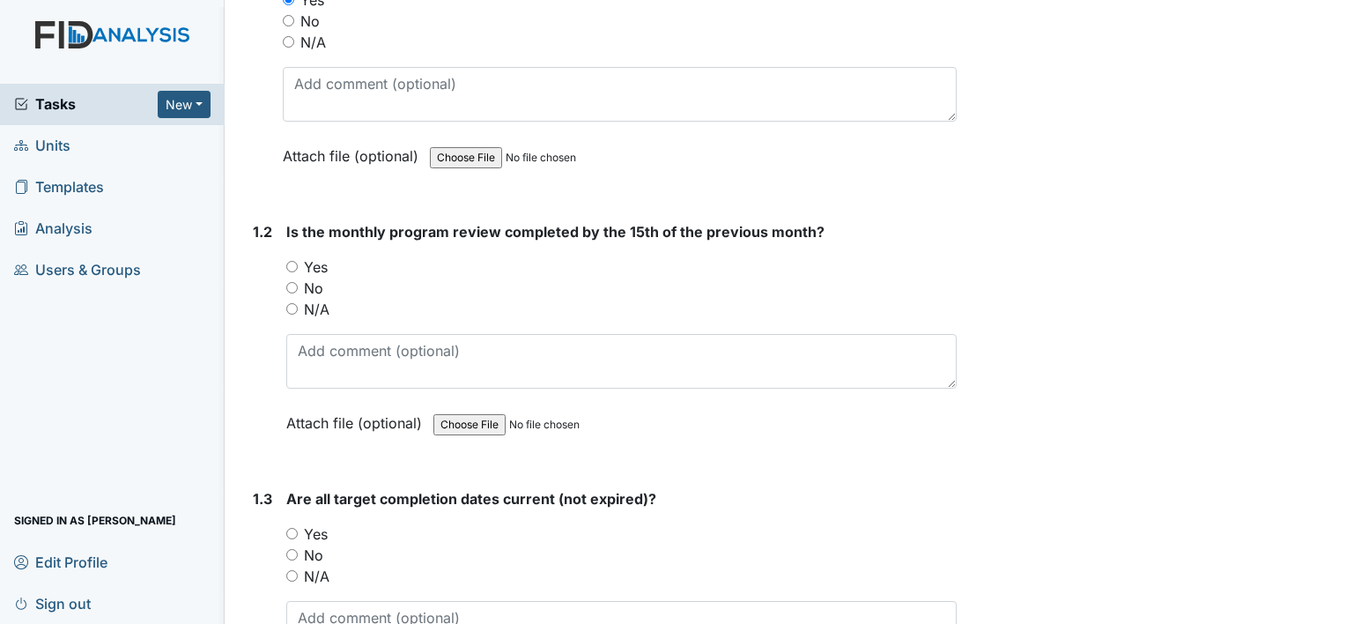
click at [293, 287] on input "No" at bounding box center [291, 287] width 11 height 11
radio input "true"
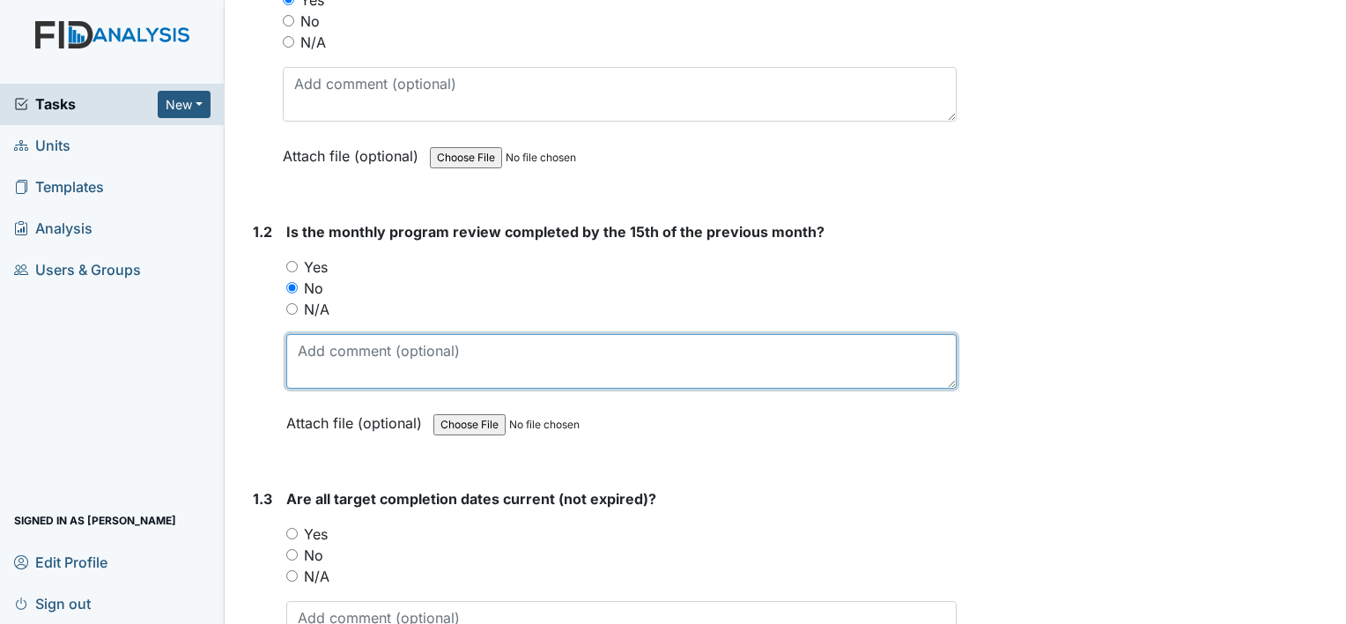
click at [337, 348] on textarea at bounding box center [621, 361] width 670 height 55
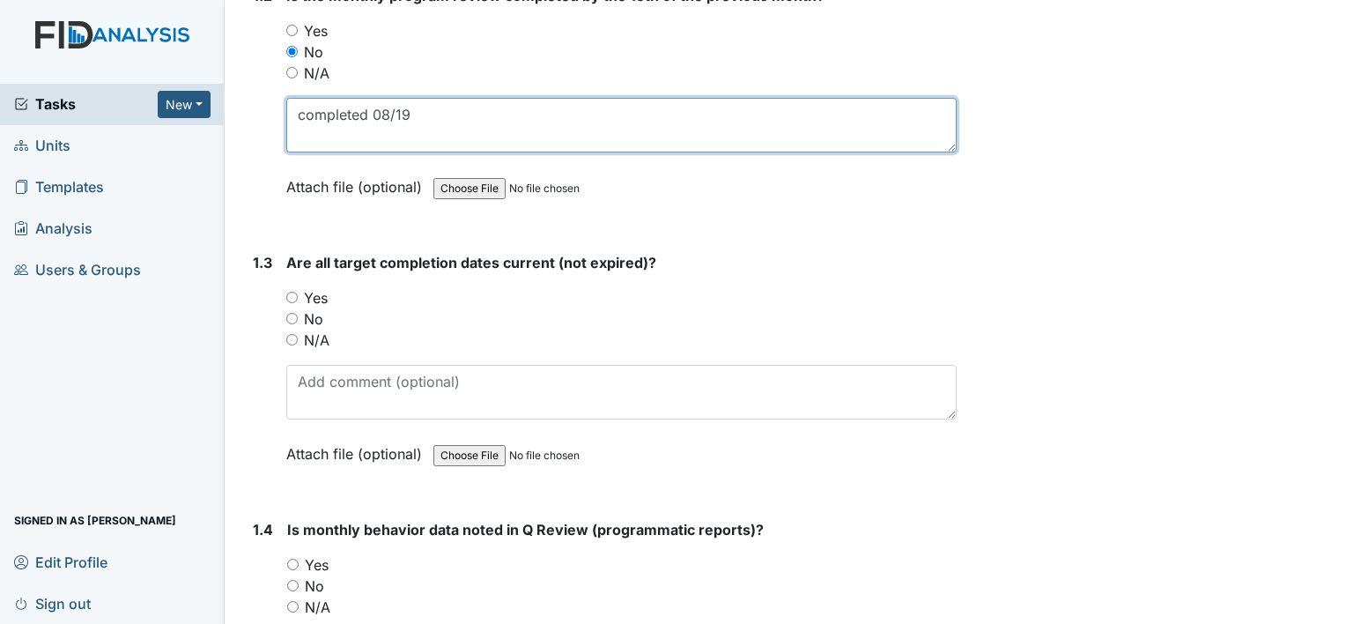
scroll to position [617, 0]
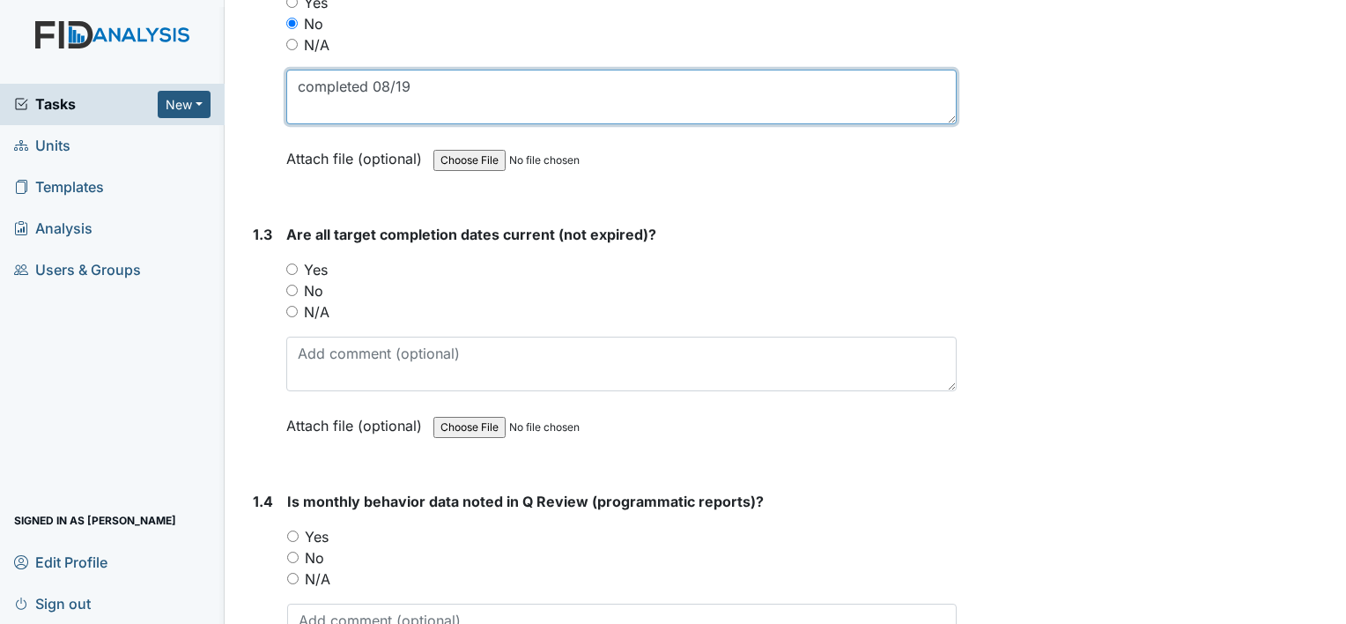
type textarea "completed 08/19"
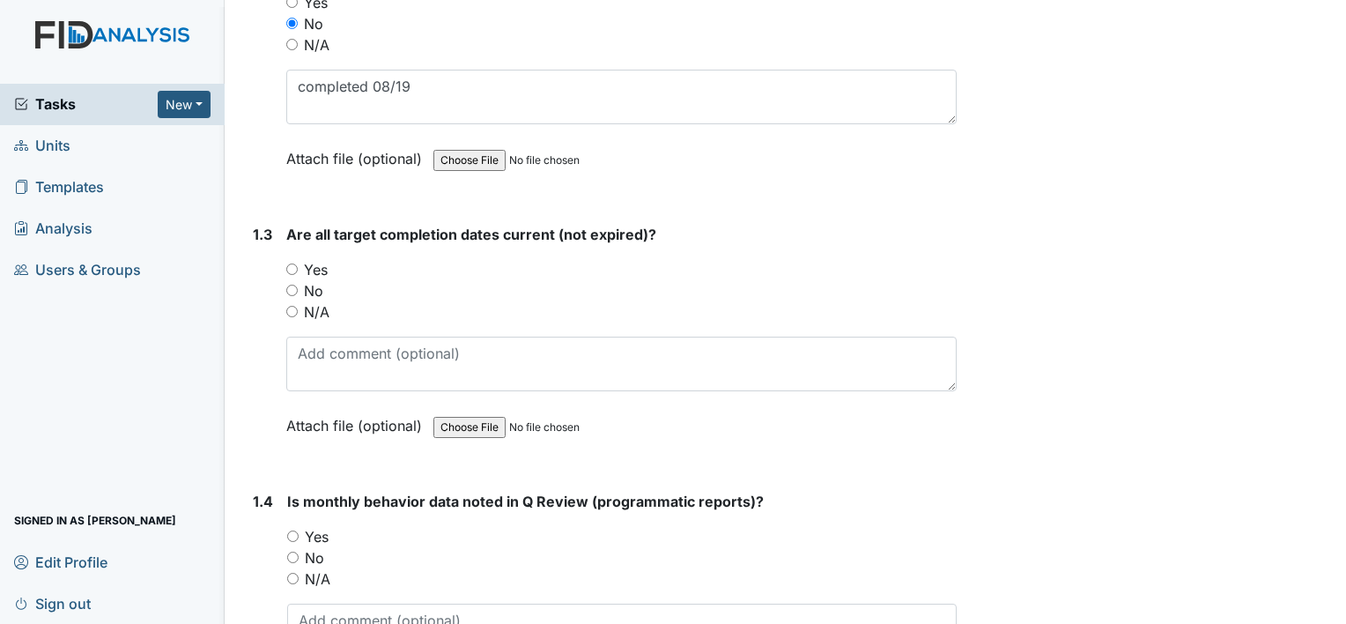
click at [293, 268] on input "Yes" at bounding box center [291, 268] width 11 height 11
radio input "true"
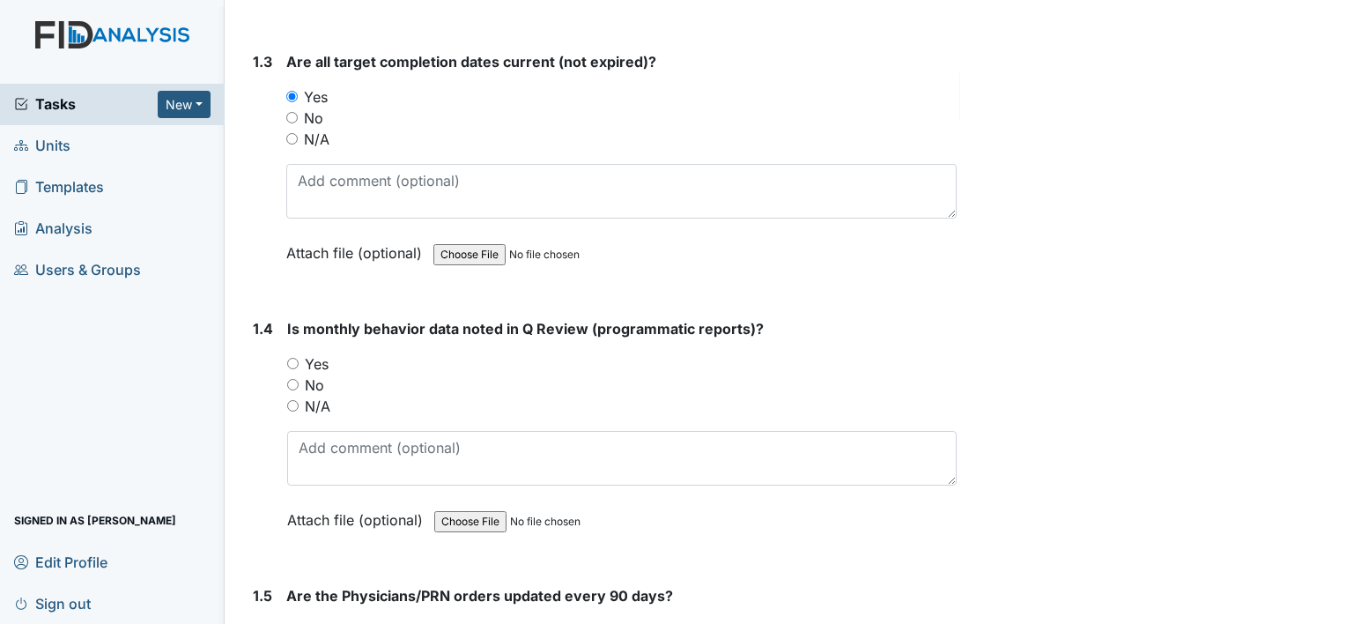
scroll to position [793, 0]
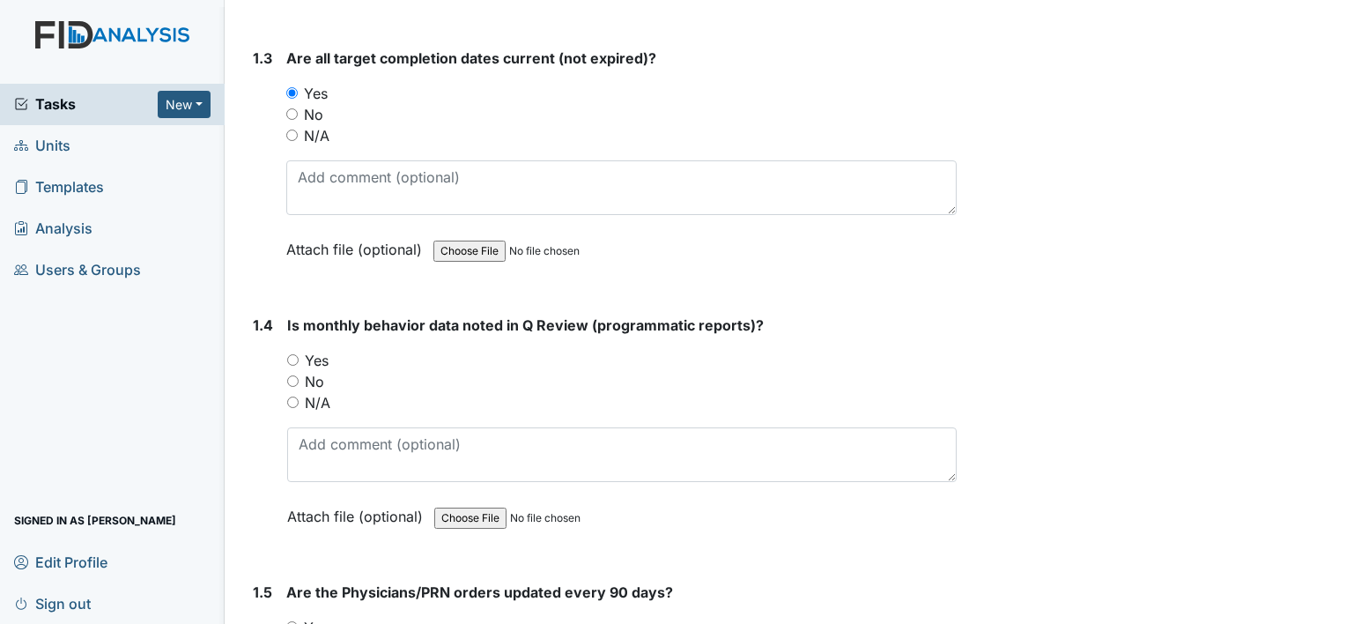
click at [293, 358] on input "Yes" at bounding box center [292, 359] width 11 height 11
radio input "true"
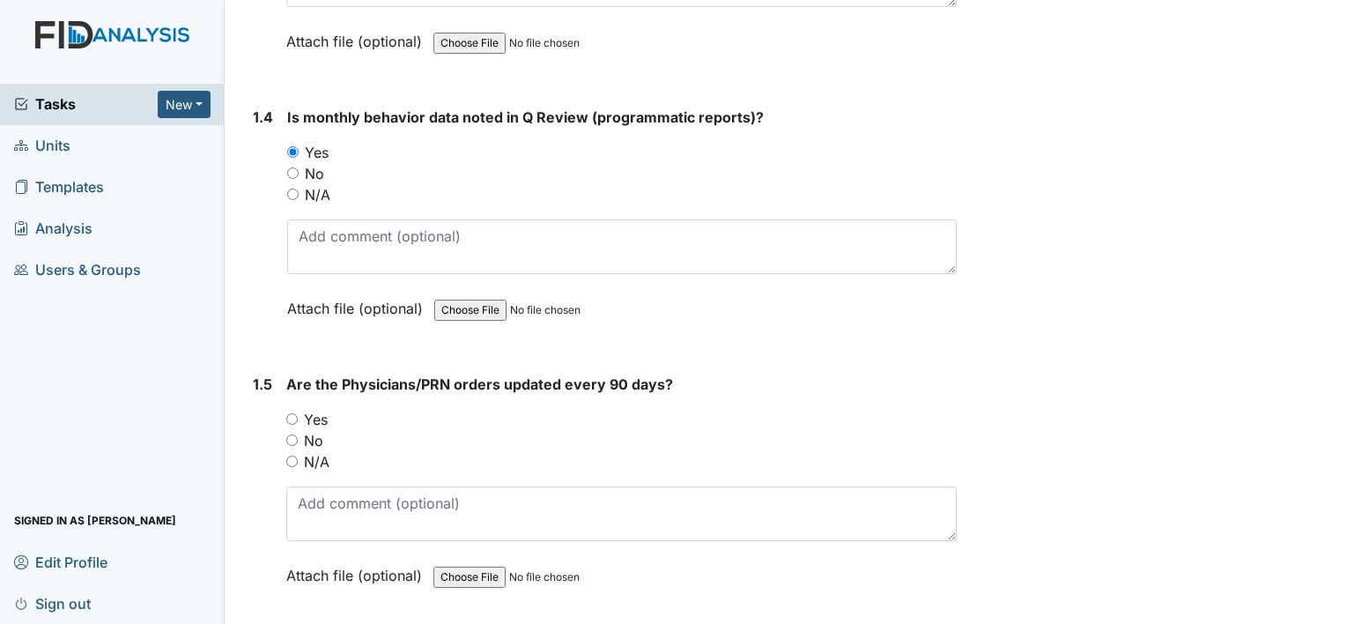
scroll to position [1057, 0]
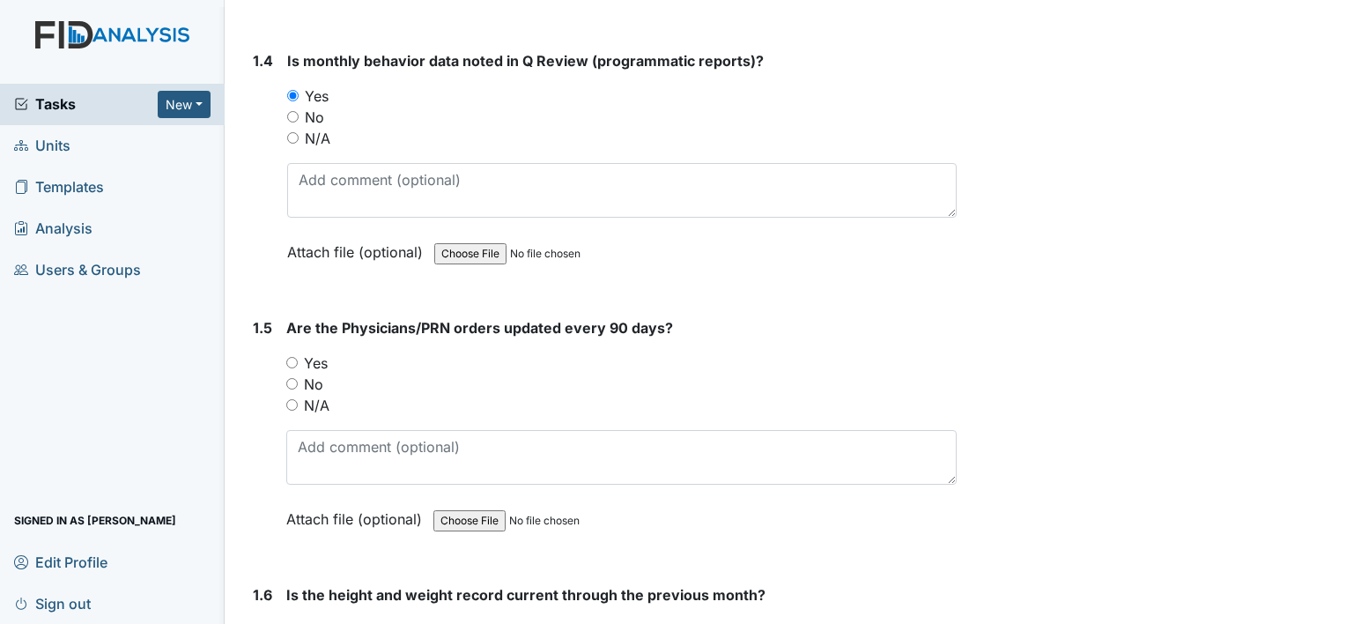
click at [295, 363] on input "Yes" at bounding box center [291, 362] width 11 height 11
radio input "true"
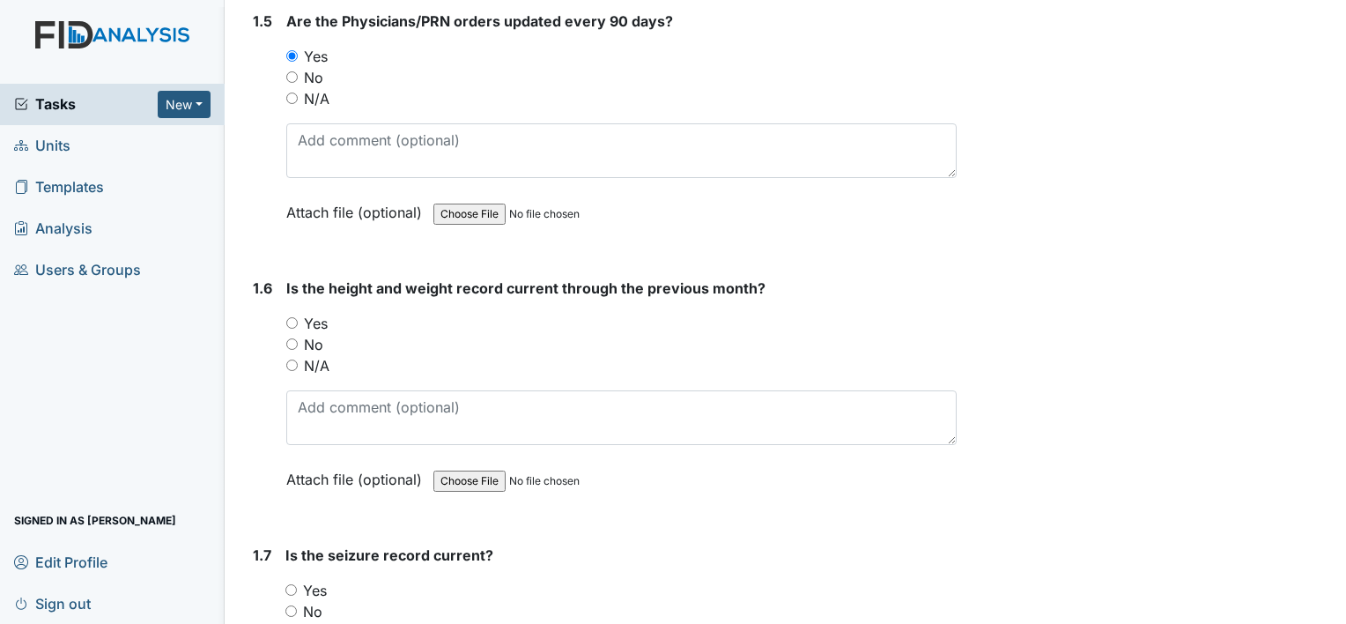
scroll to position [1498, 0]
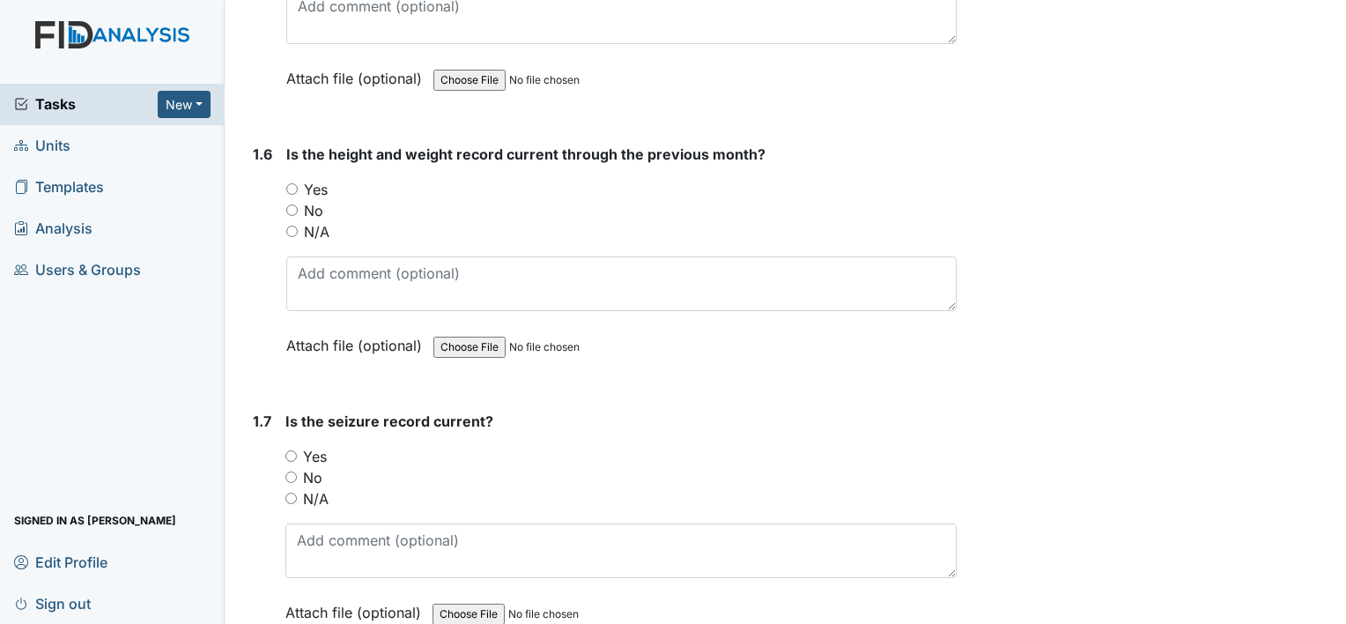
click at [291, 492] on input "N/A" at bounding box center [290, 497] width 11 height 11
radio input "true"
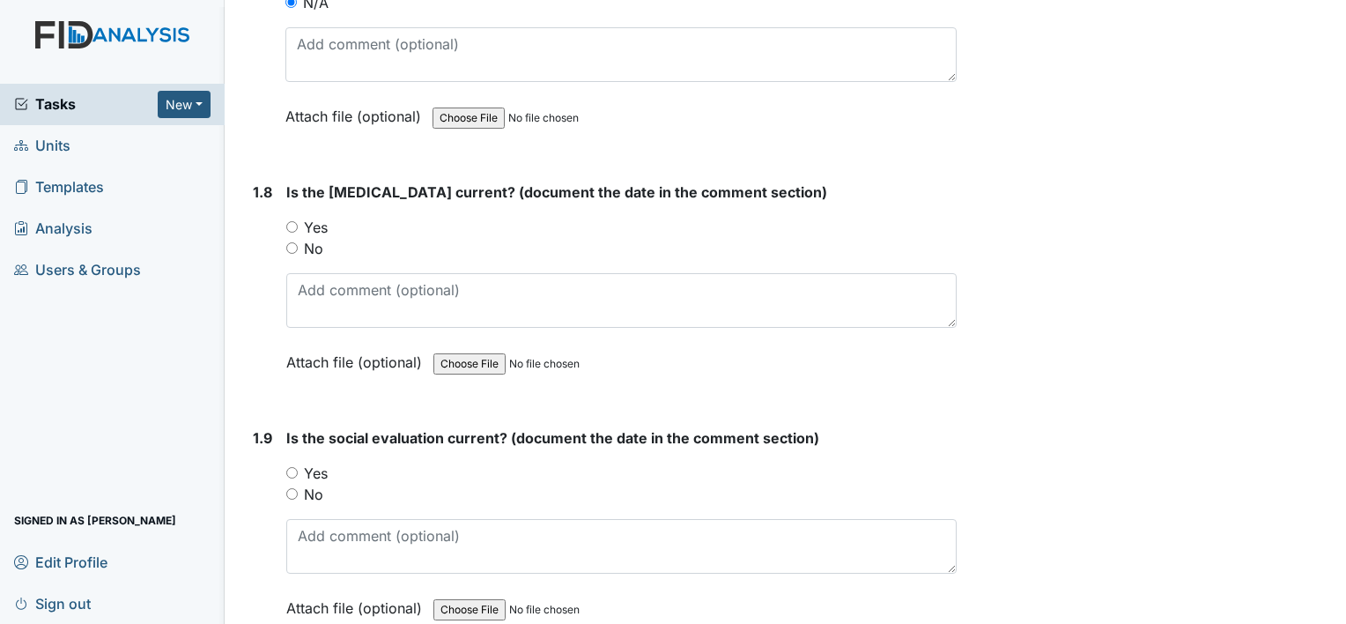
scroll to position [1762, 0]
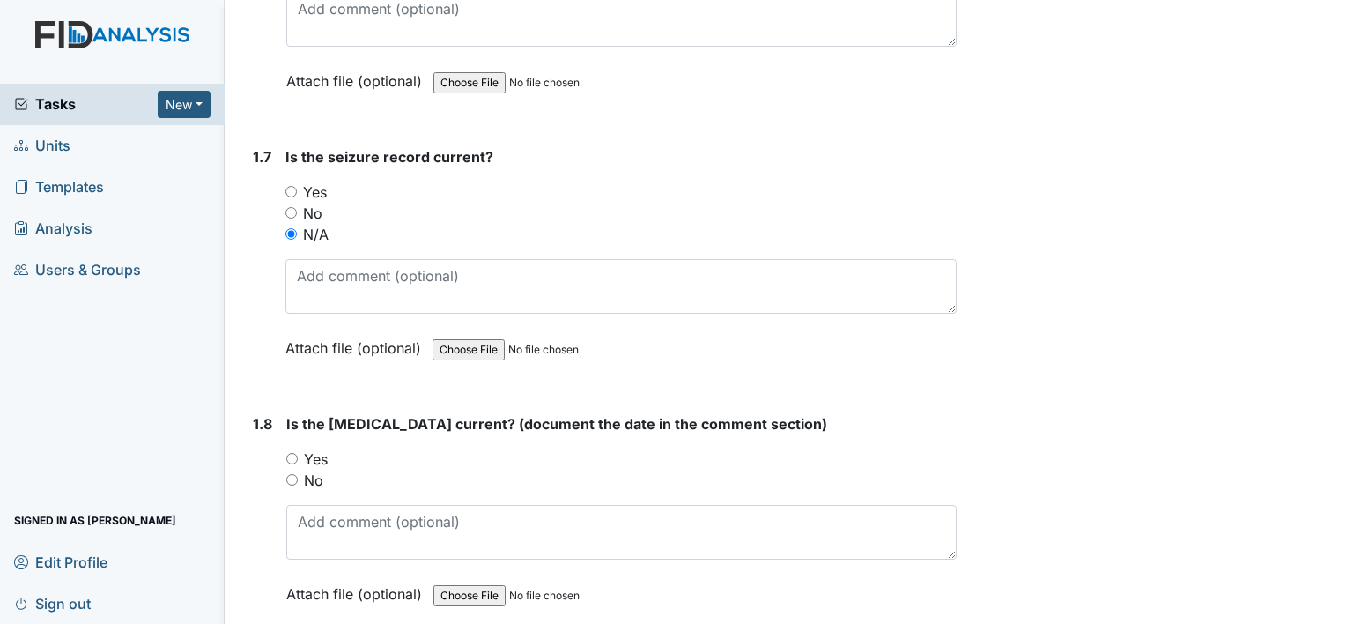
click at [293, 453] on input "Yes" at bounding box center [291, 458] width 11 height 11
radio input "true"
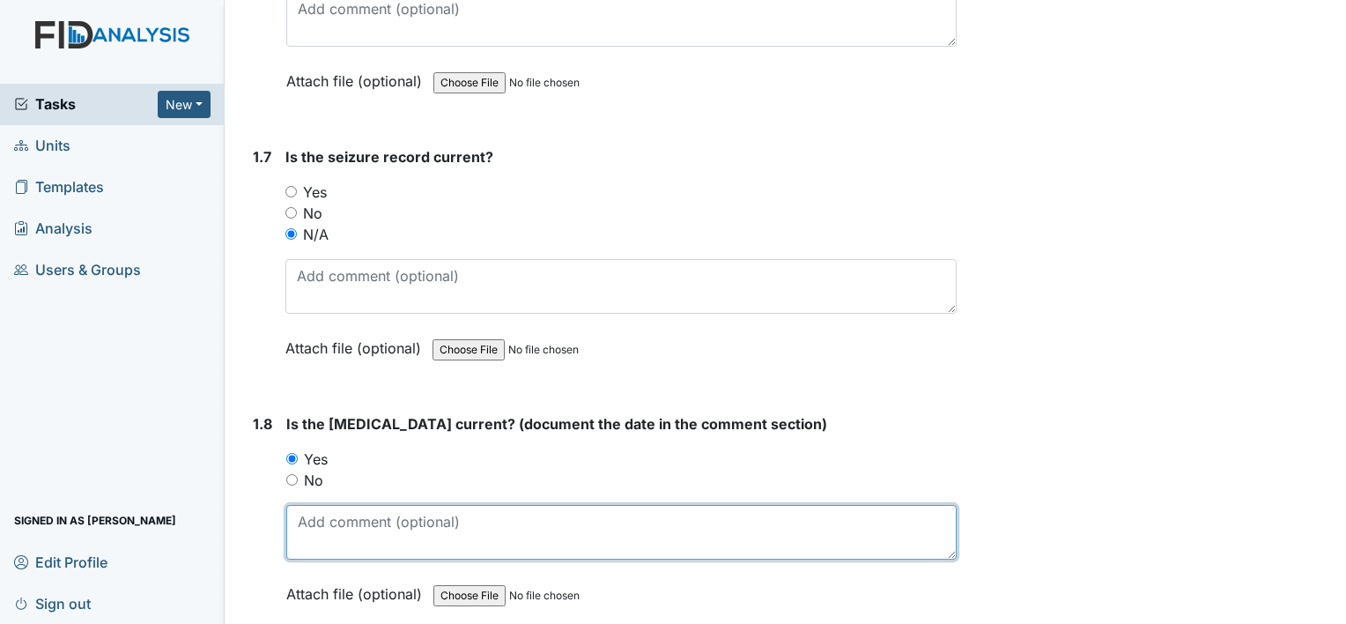
click at [376, 530] on textarea at bounding box center [621, 532] width 670 height 55
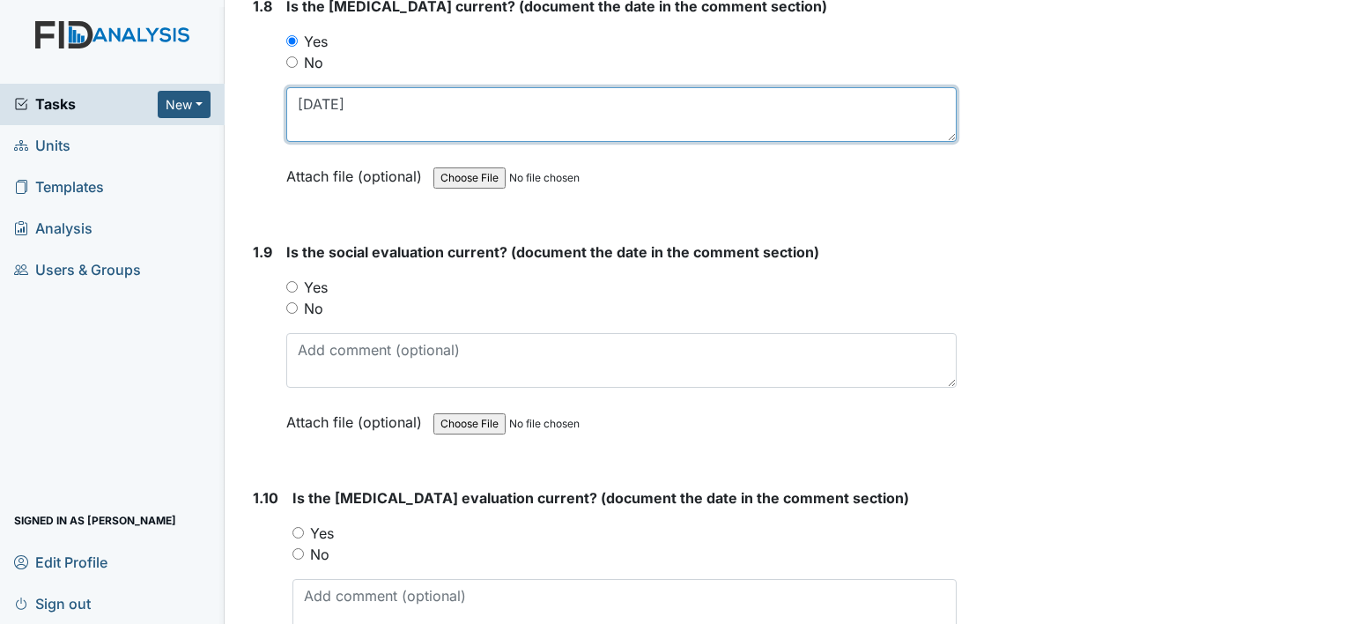
scroll to position [2203, 0]
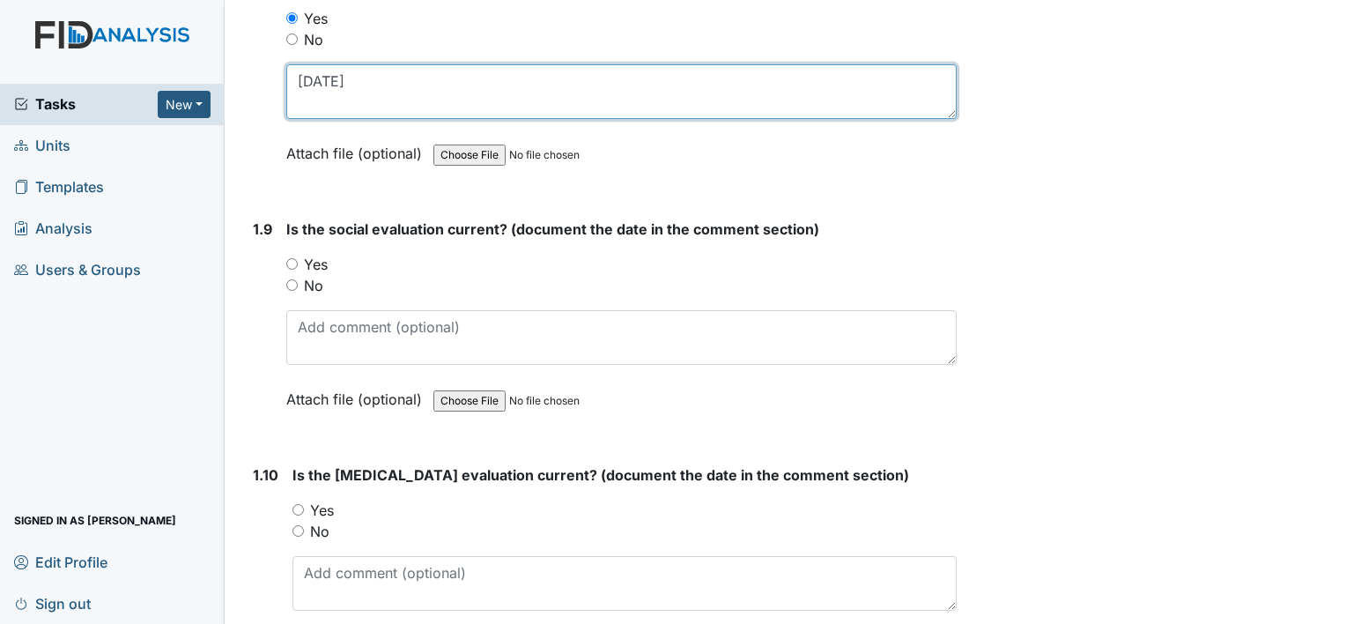
type textarea "06/10/22"
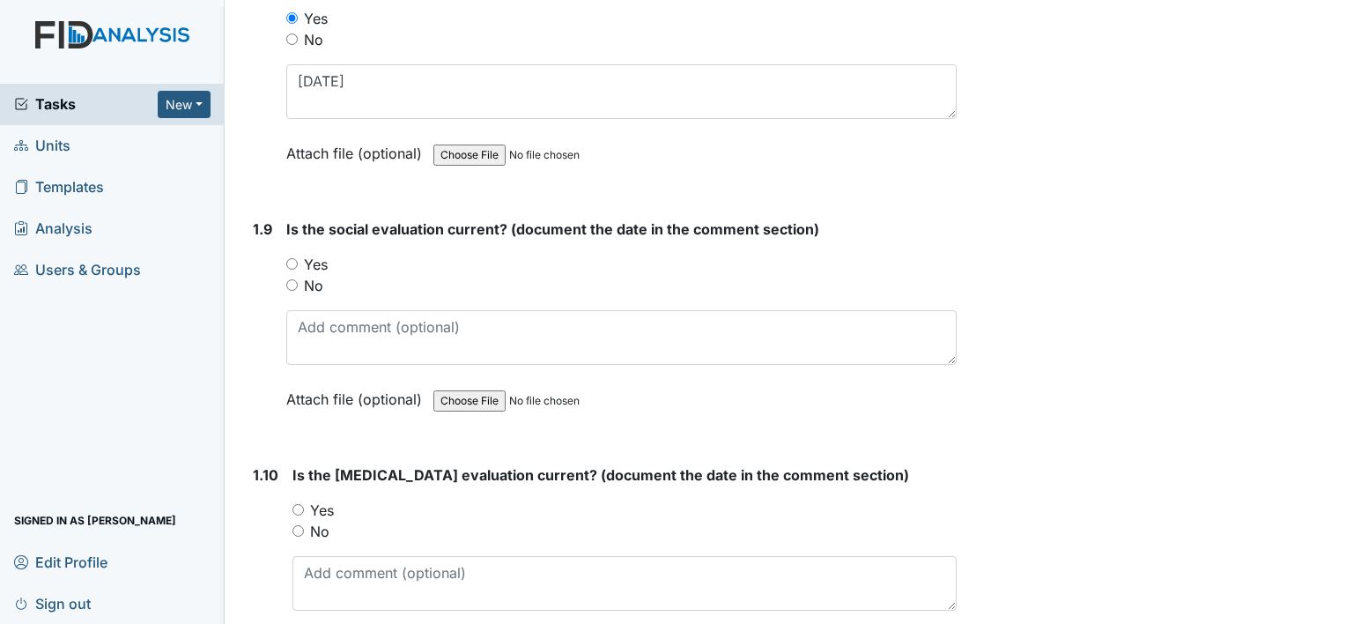
drag, startPoint x: 292, startPoint y: 252, endPoint x: 325, endPoint y: 278, distance: 42.7
click at [292, 258] on input "Yes" at bounding box center [291, 263] width 11 height 11
radio input "true"
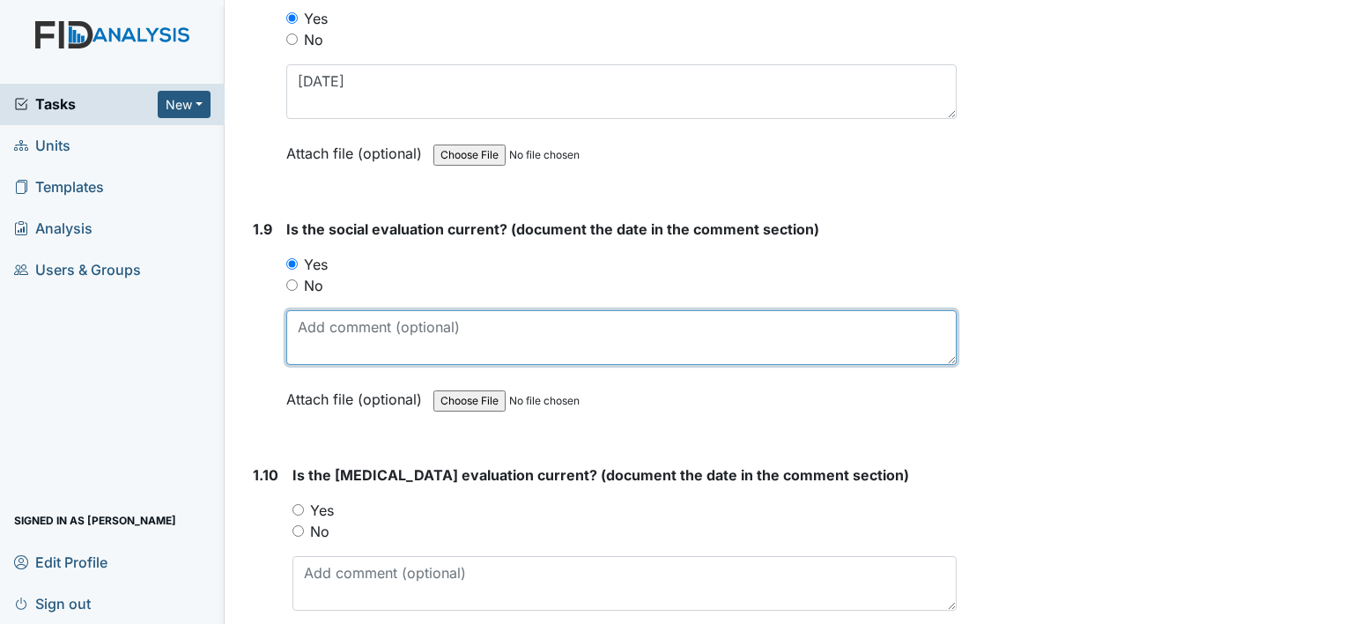
click at [369, 322] on textarea at bounding box center [621, 337] width 670 height 55
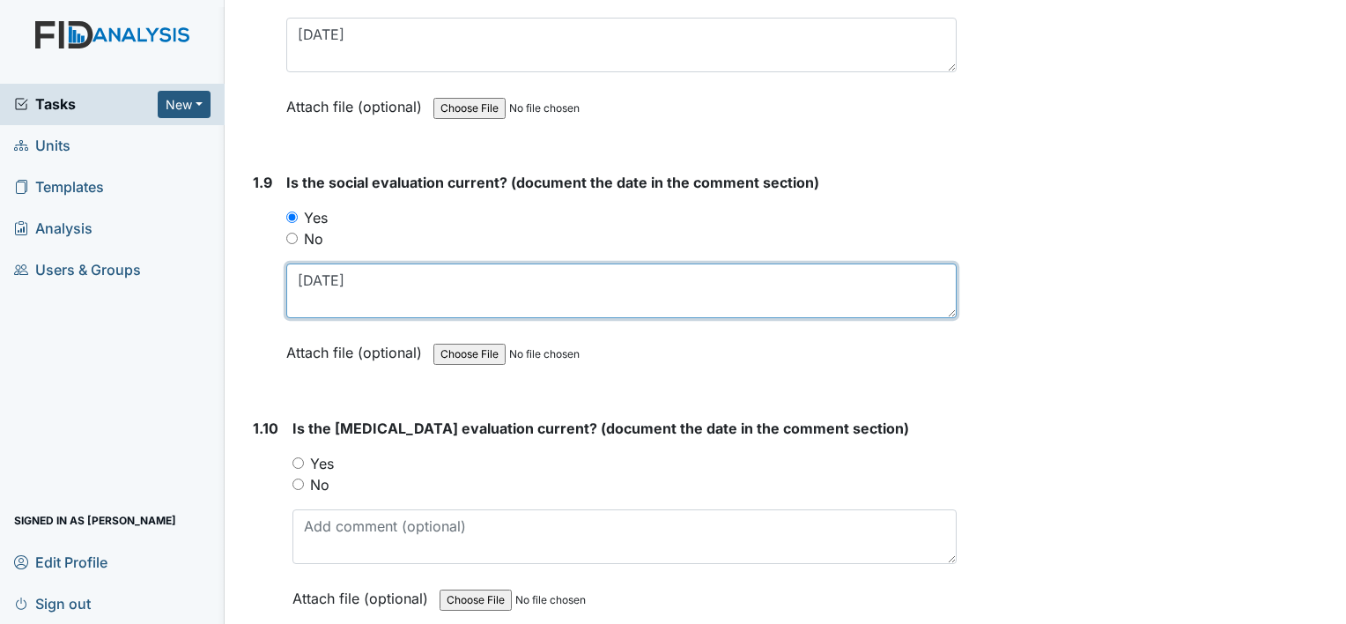
scroll to position [2291, 0]
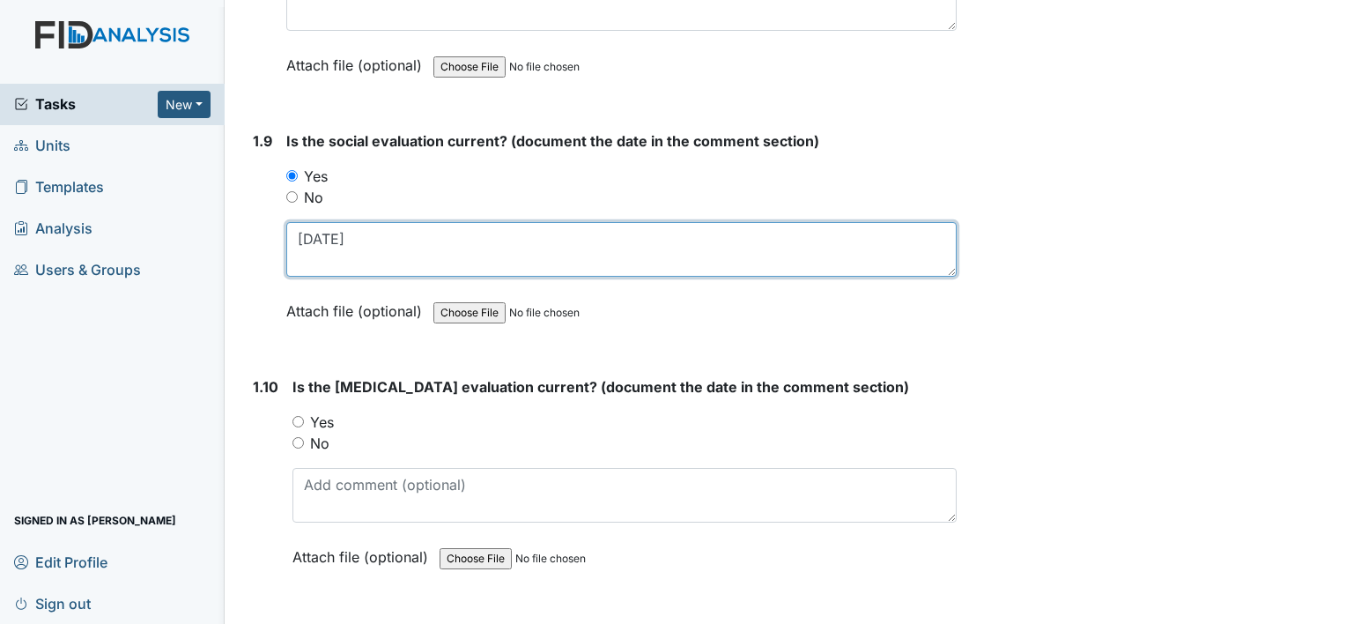
type textarea "06/10/22"
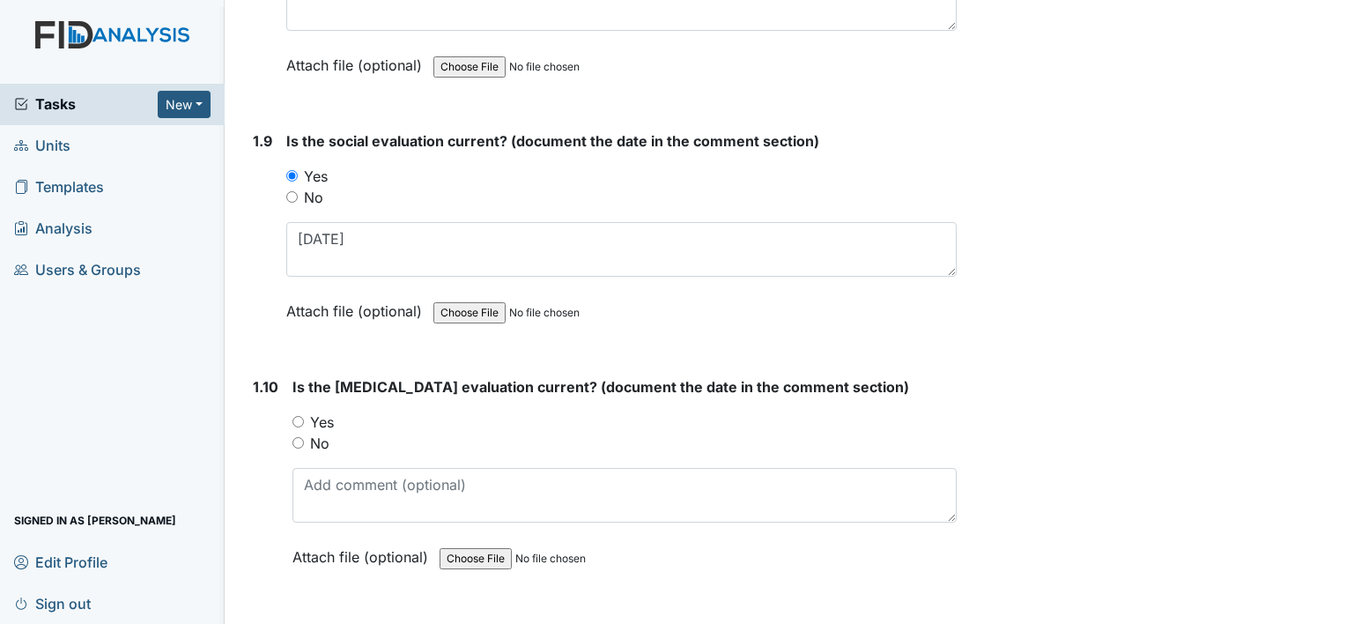
click at [293, 418] on input "Yes" at bounding box center [298, 421] width 11 height 11
radio input "true"
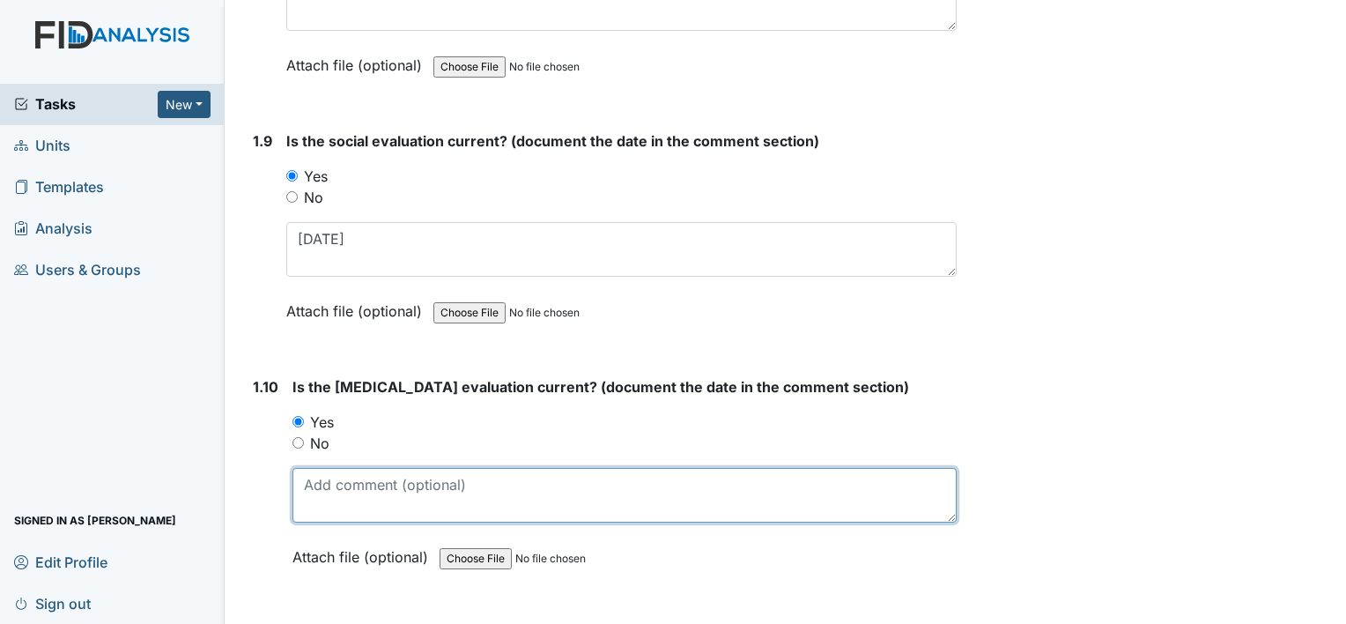
click at [368, 491] on textarea at bounding box center [625, 495] width 664 height 55
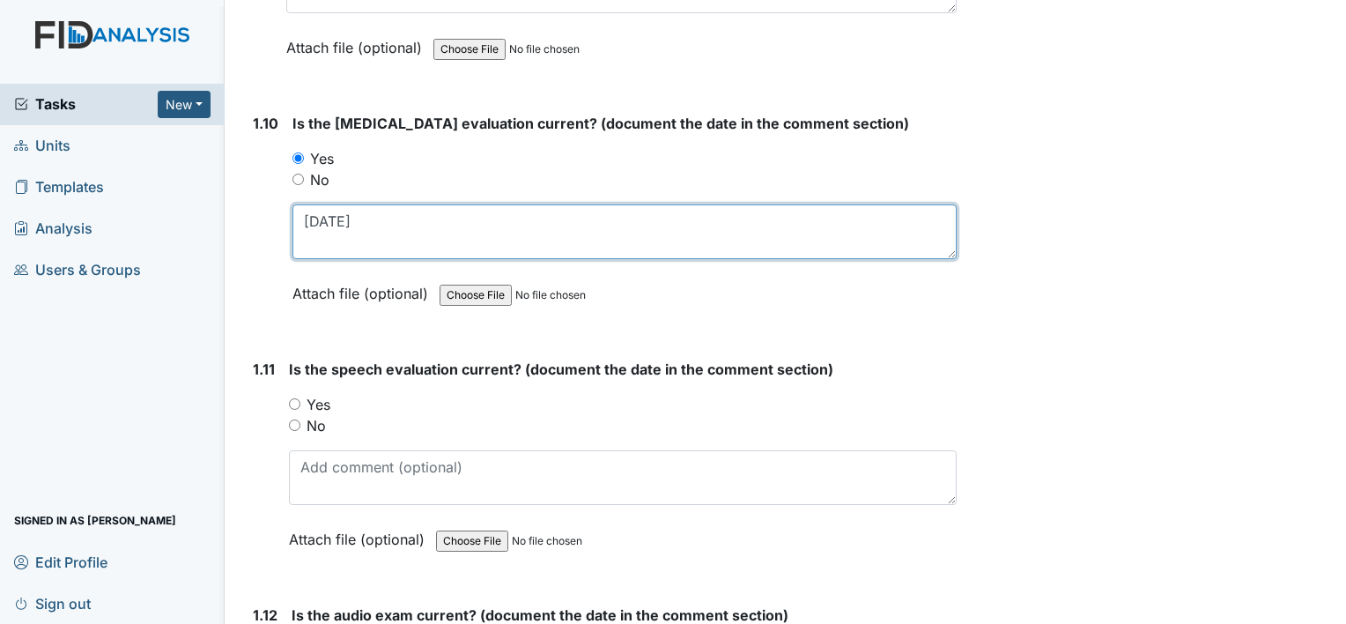
scroll to position [2555, 0]
type textarea "12/20/23"
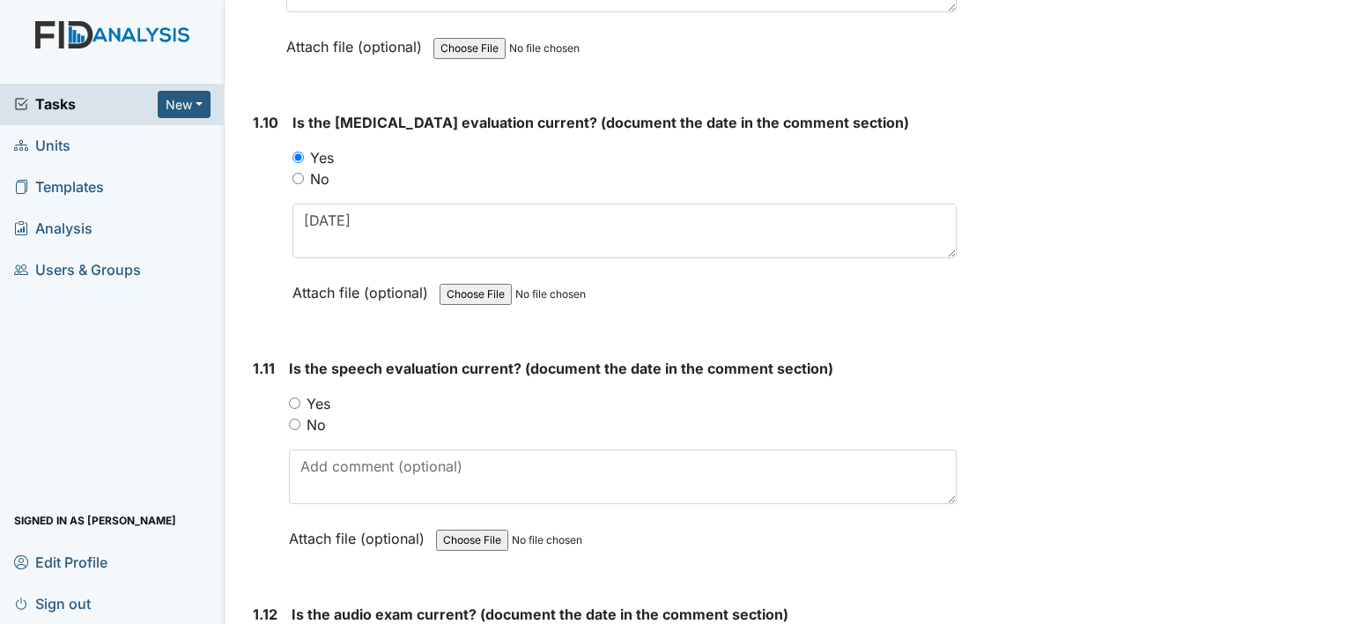
click at [293, 418] on input "No" at bounding box center [294, 423] width 11 height 11
radio input "true"
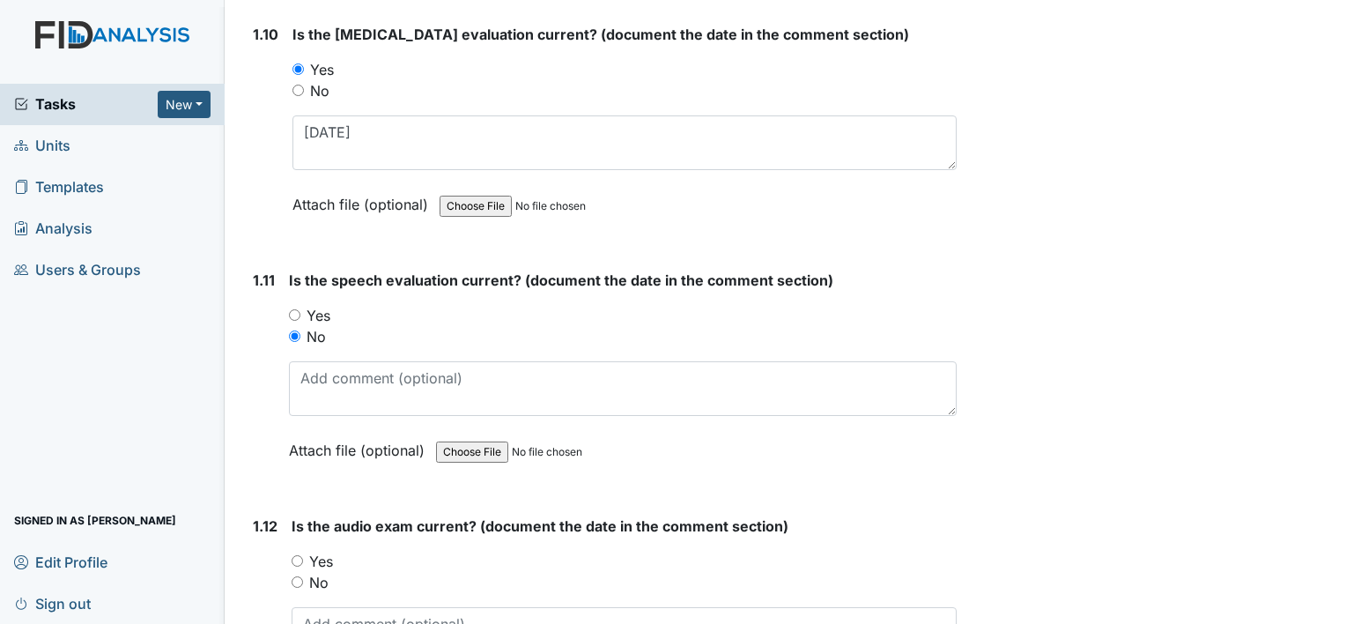
drag, startPoint x: 291, startPoint y: 550, endPoint x: 309, endPoint y: 568, distance: 26.2
click at [292, 555] on input "Yes" at bounding box center [297, 560] width 11 height 11
radio input "true"
click at [326, 591] on div "Is the audio exam current? (document the date in the comment section) You must …" at bounding box center [624, 617] width 665 height 204
click at [337, 607] on textarea at bounding box center [624, 634] width 665 height 55
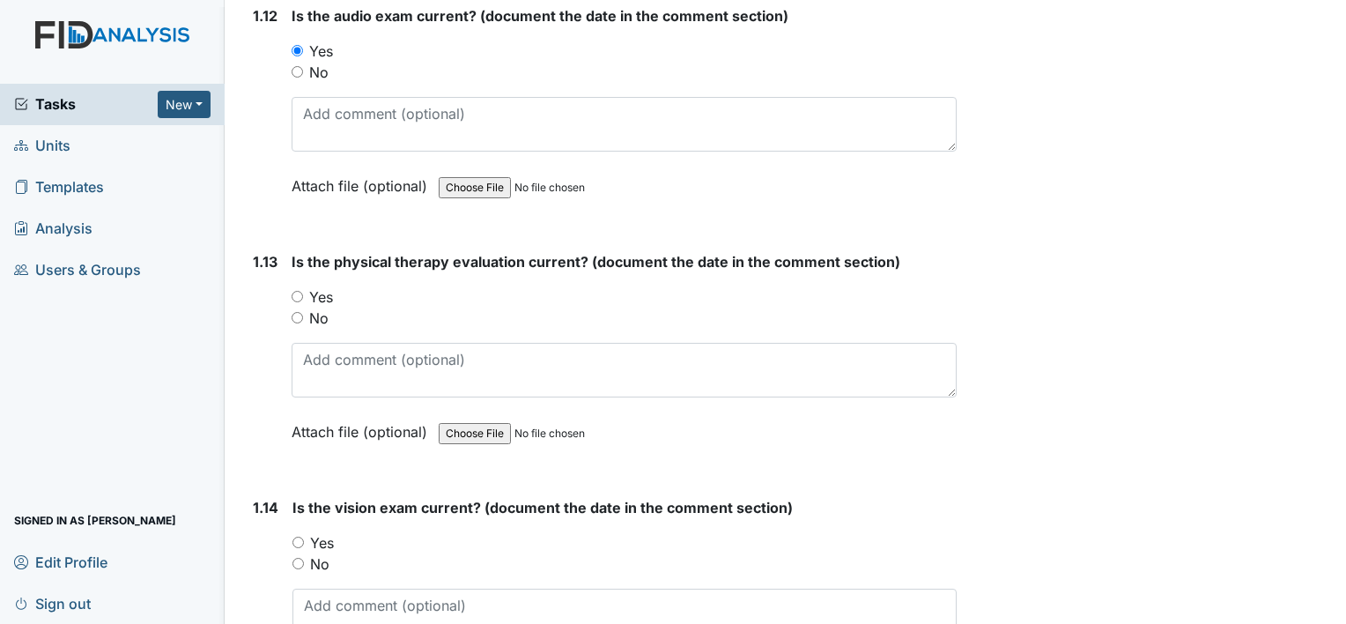
scroll to position [3172, 0]
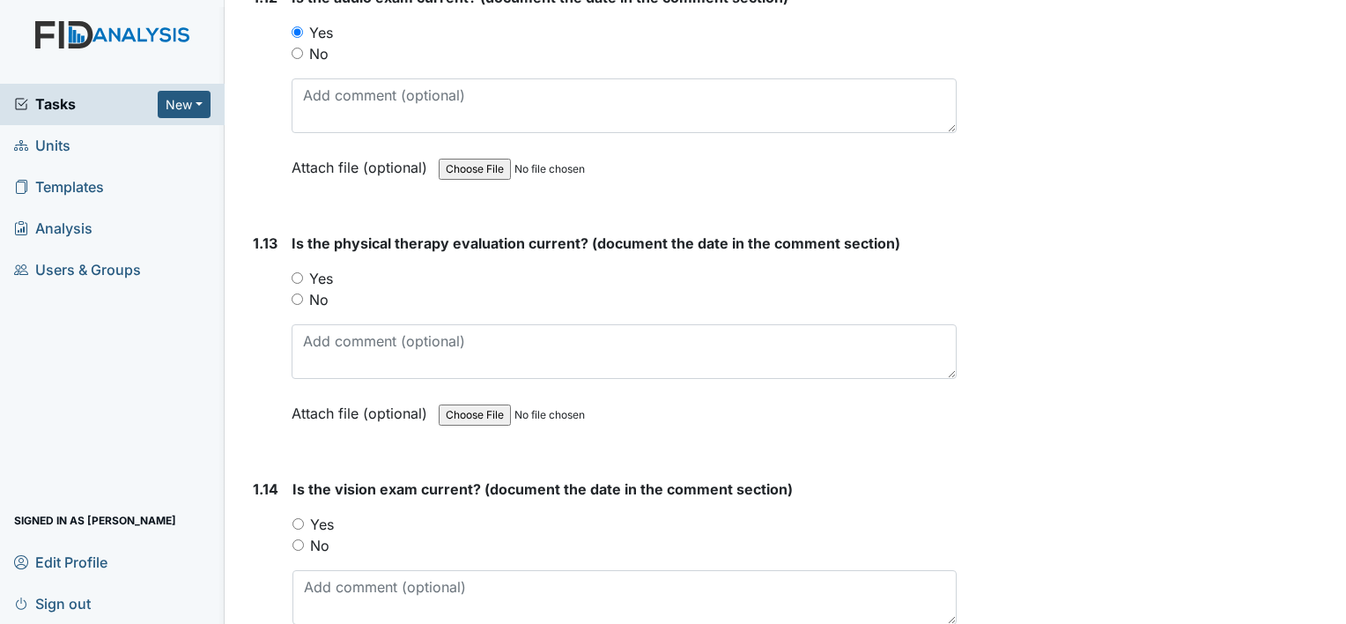
drag, startPoint x: 292, startPoint y: 263, endPoint x: 313, endPoint y: 275, distance: 24.0
click at [293, 272] on input "Yes" at bounding box center [297, 277] width 11 height 11
radio input "true"
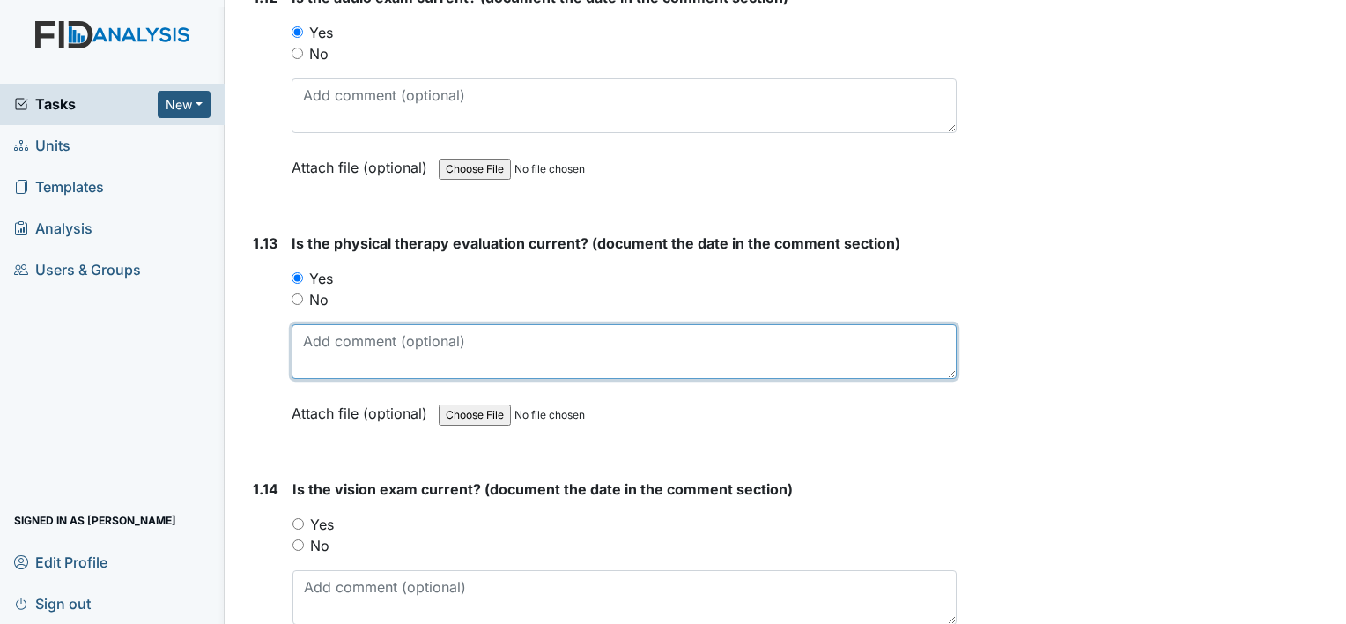
click at [358, 359] on textarea at bounding box center [624, 351] width 665 height 55
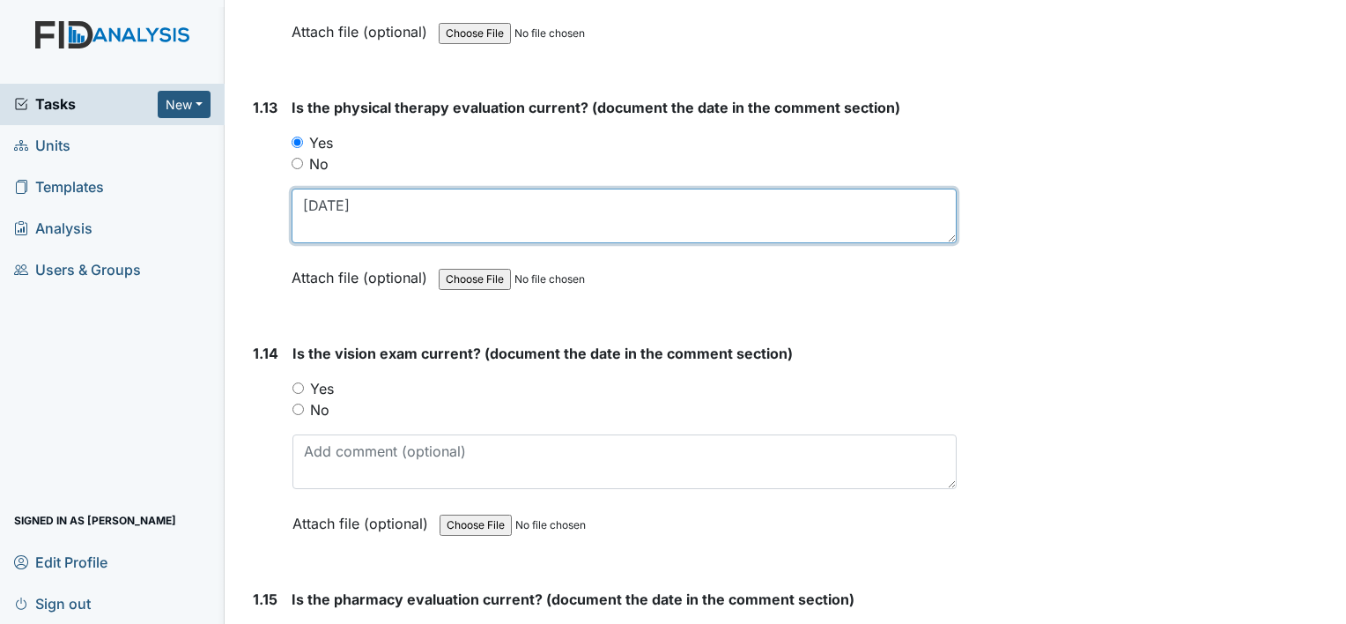
scroll to position [3348, 0]
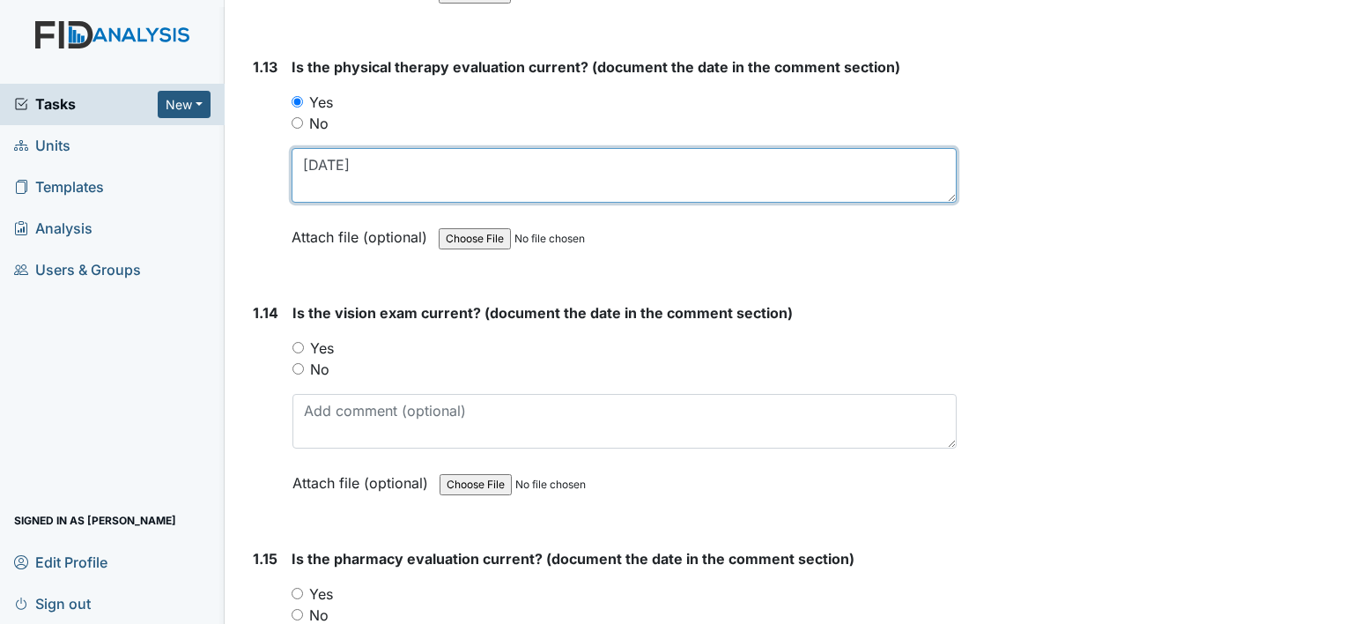
type textarea "03/15/24"
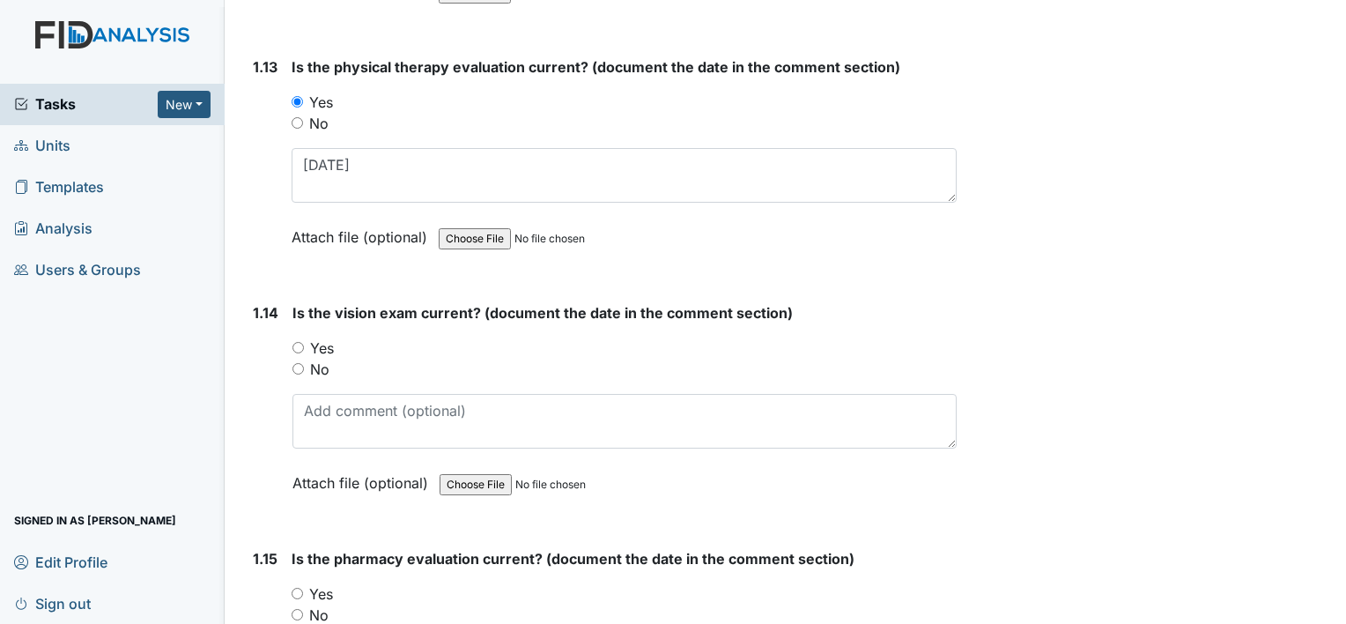
click at [293, 337] on div "1.14 Is the vision exam current? (document the date in the comment section) You…" at bounding box center [601, 411] width 711 height 218
click at [298, 342] on input "Yes" at bounding box center [298, 347] width 11 height 11
radio input "true"
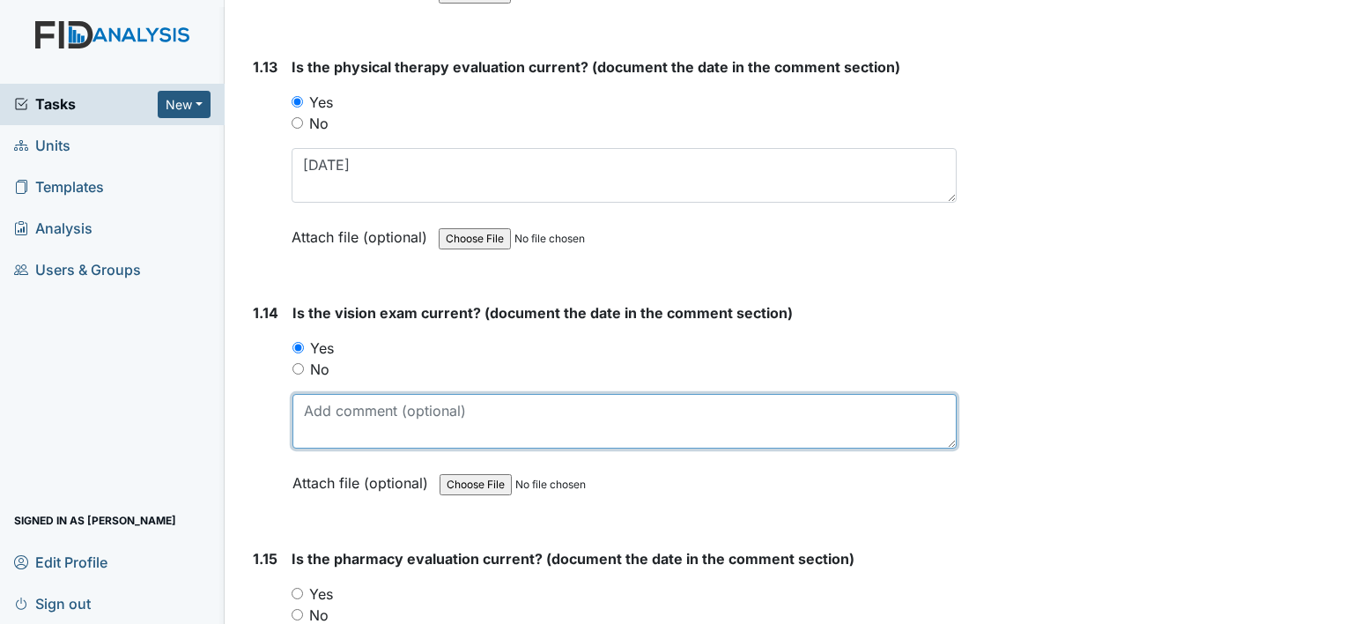
click at [324, 394] on textarea at bounding box center [625, 421] width 664 height 55
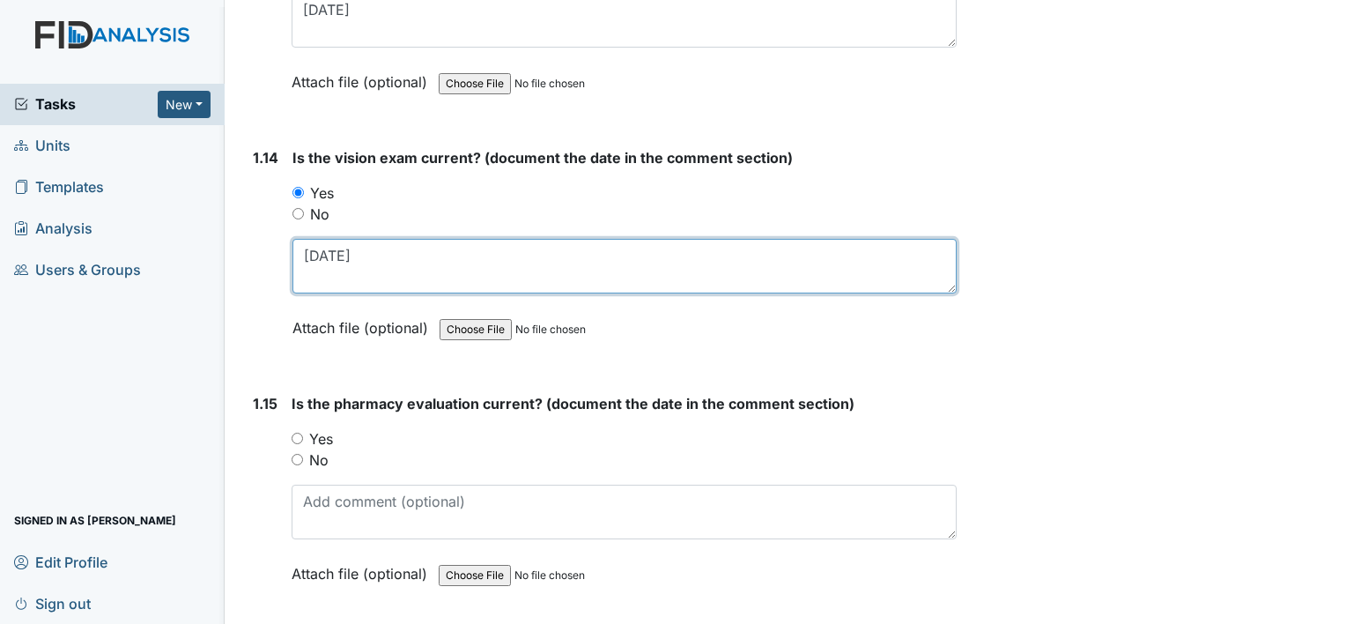
scroll to position [3524, 0]
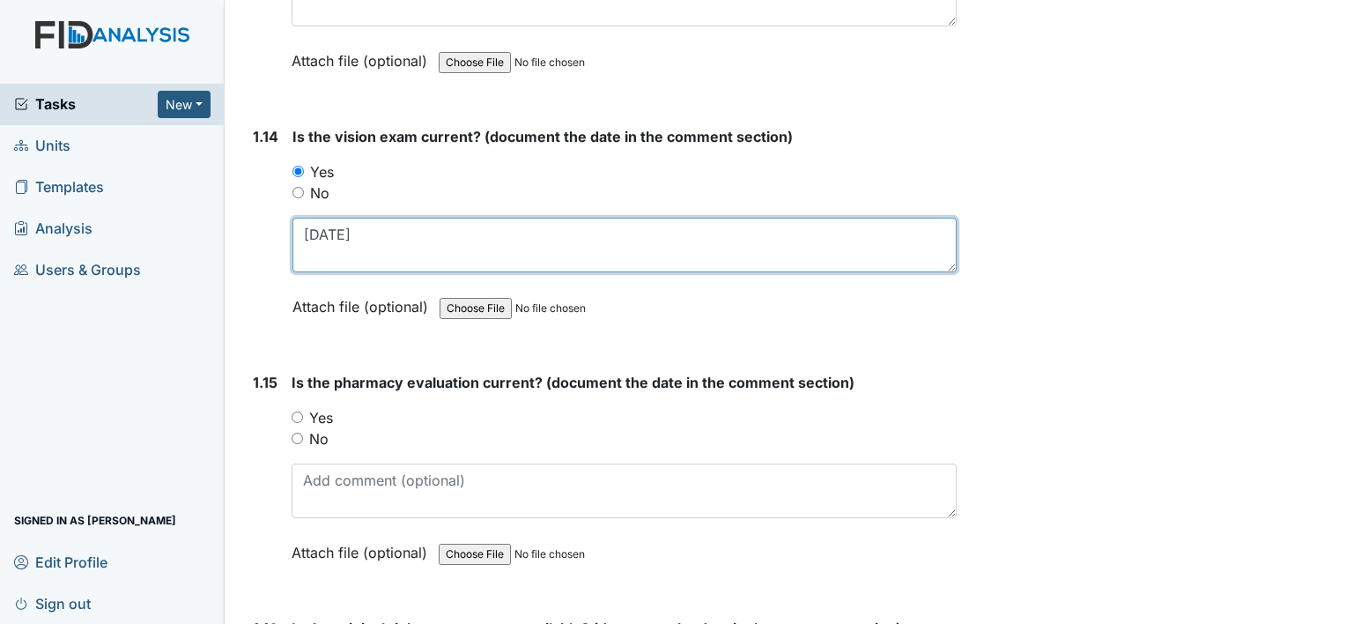
type textarea "08/29/23"
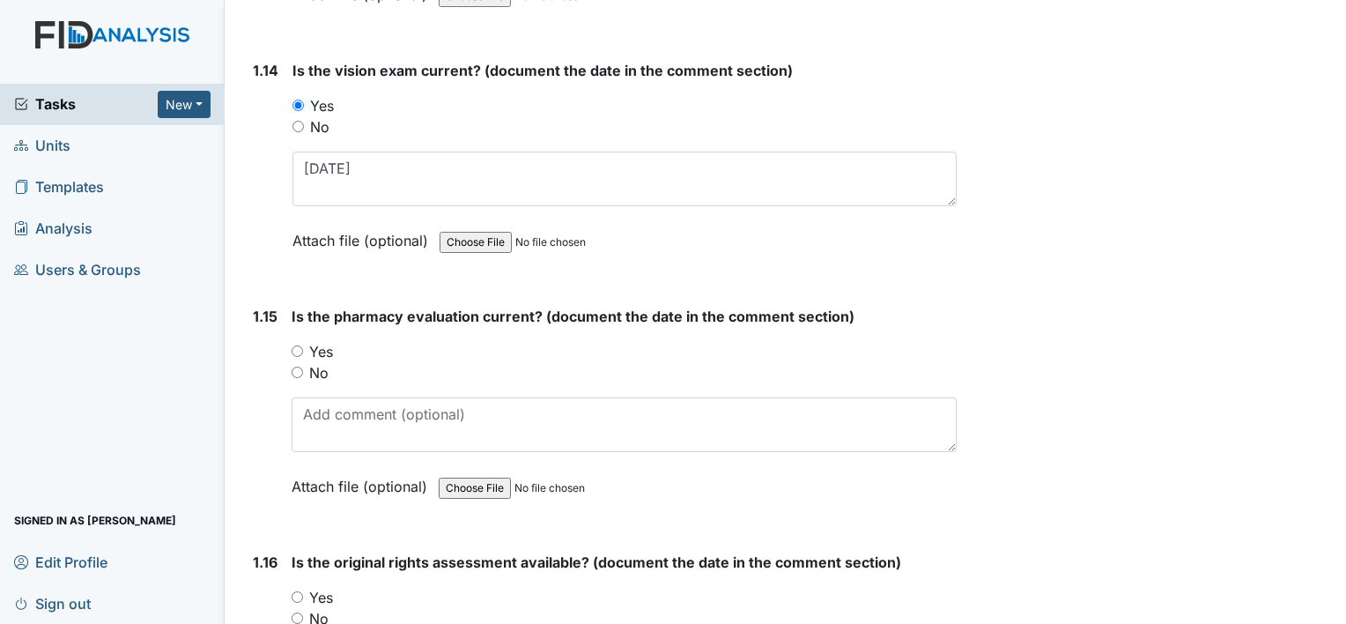
scroll to position [3612, 0]
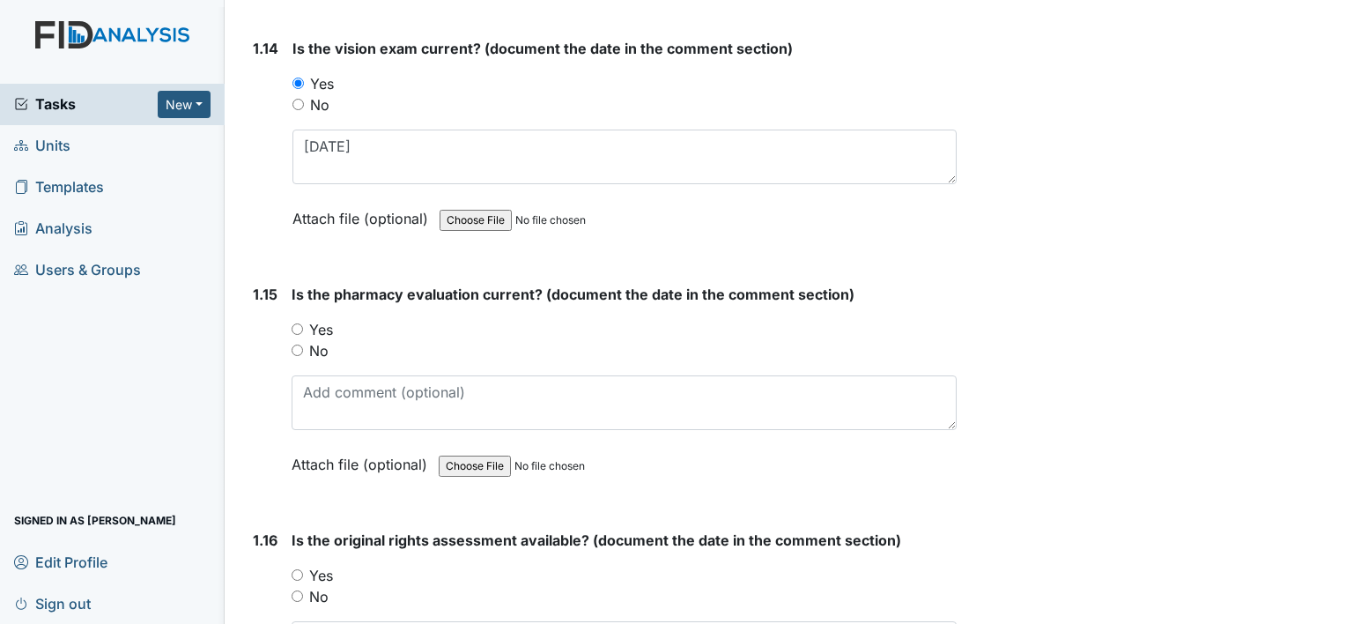
click at [293, 323] on input "Yes" at bounding box center [297, 328] width 11 height 11
radio input "true"
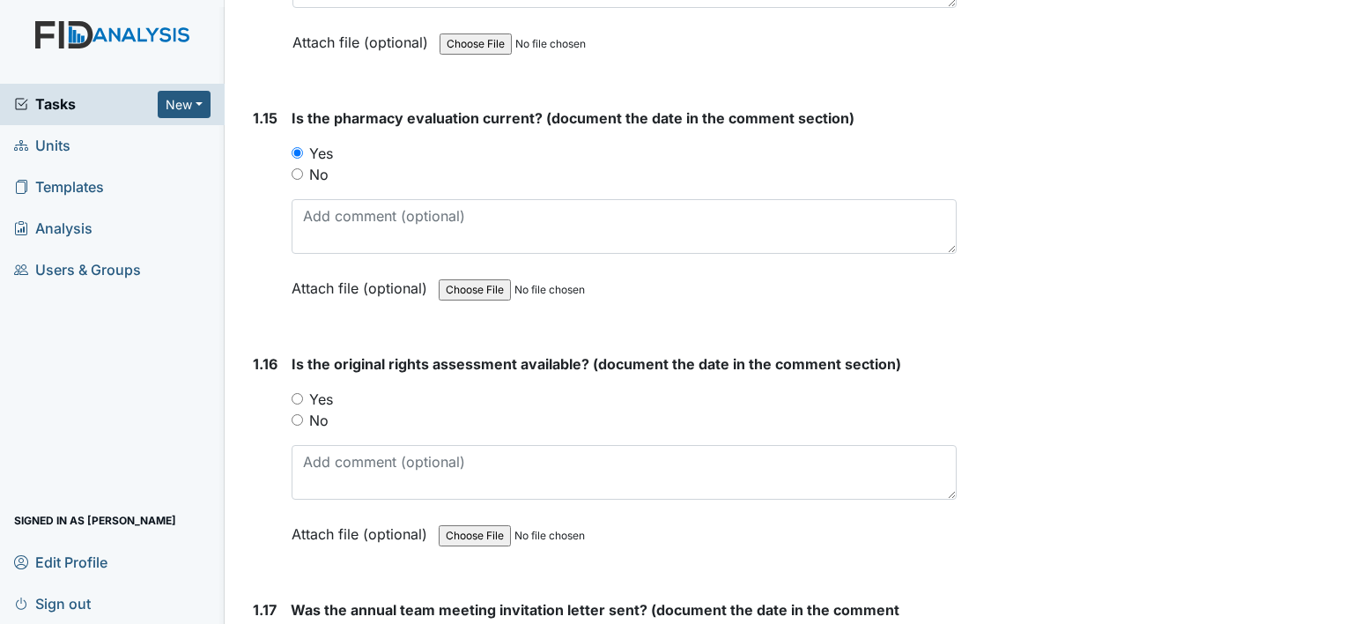
scroll to position [3877, 0]
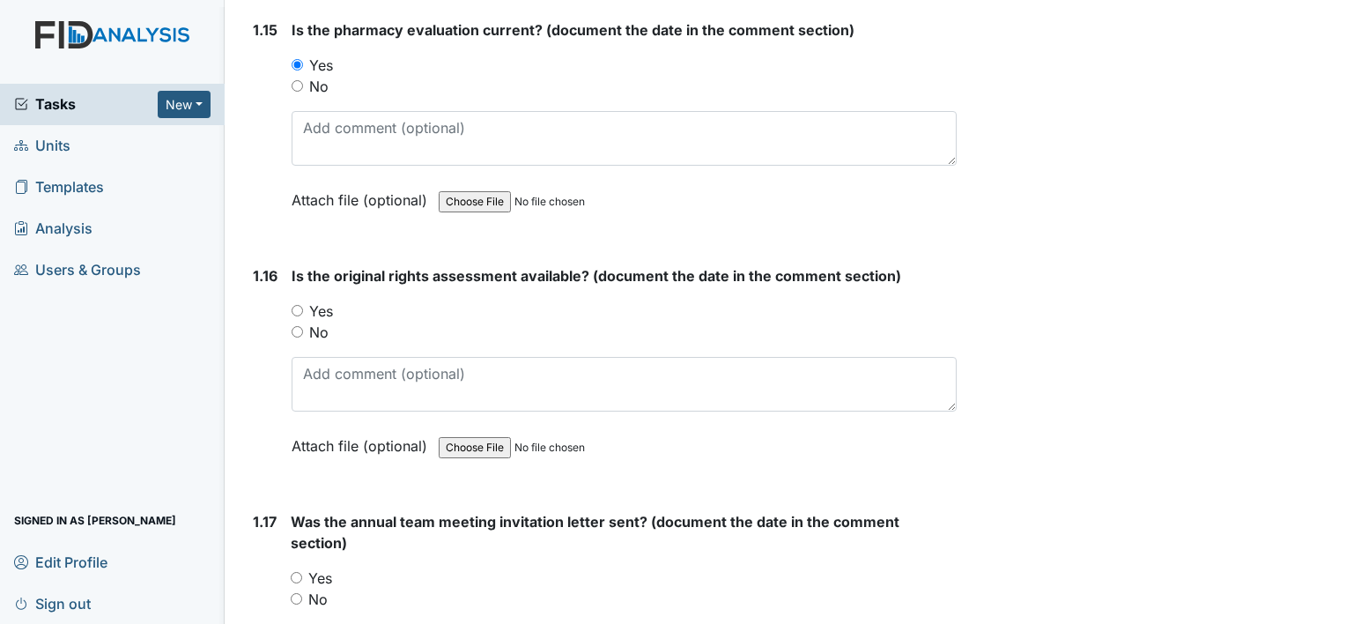
click at [296, 300] on div "Yes" at bounding box center [624, 310] width 665 height 21
drag, startPoint x: 285, startPoint y: 292, endPoint x: 296, endPoint y: 300, distance: 13.9
click at [288, 295] on div "1.16 Is the original rights assessment available? (document the date in the com…" at bounding box center [601, 374] width 711 height 218
click at [298, 305] on input "Yes" at bounding box center [297, 310] width 11 height 11
radio input "true"
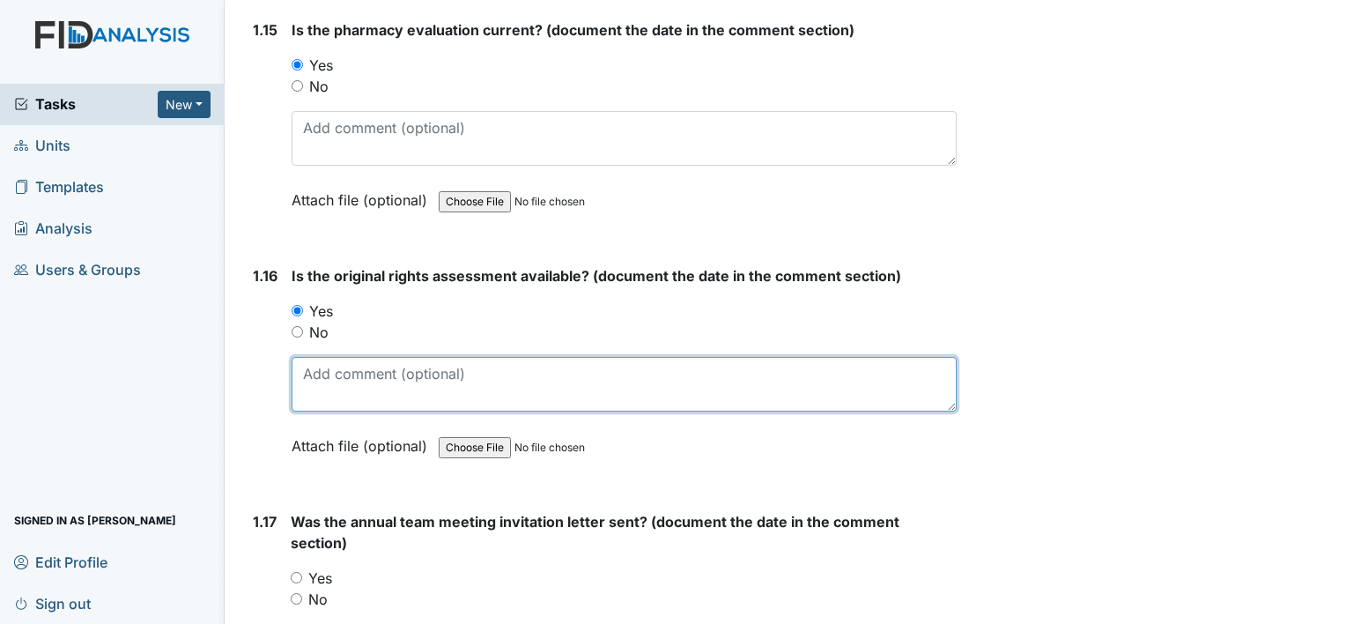
click at [356, 363] on textarea at bounding box center [624, 384] width 665 height 55
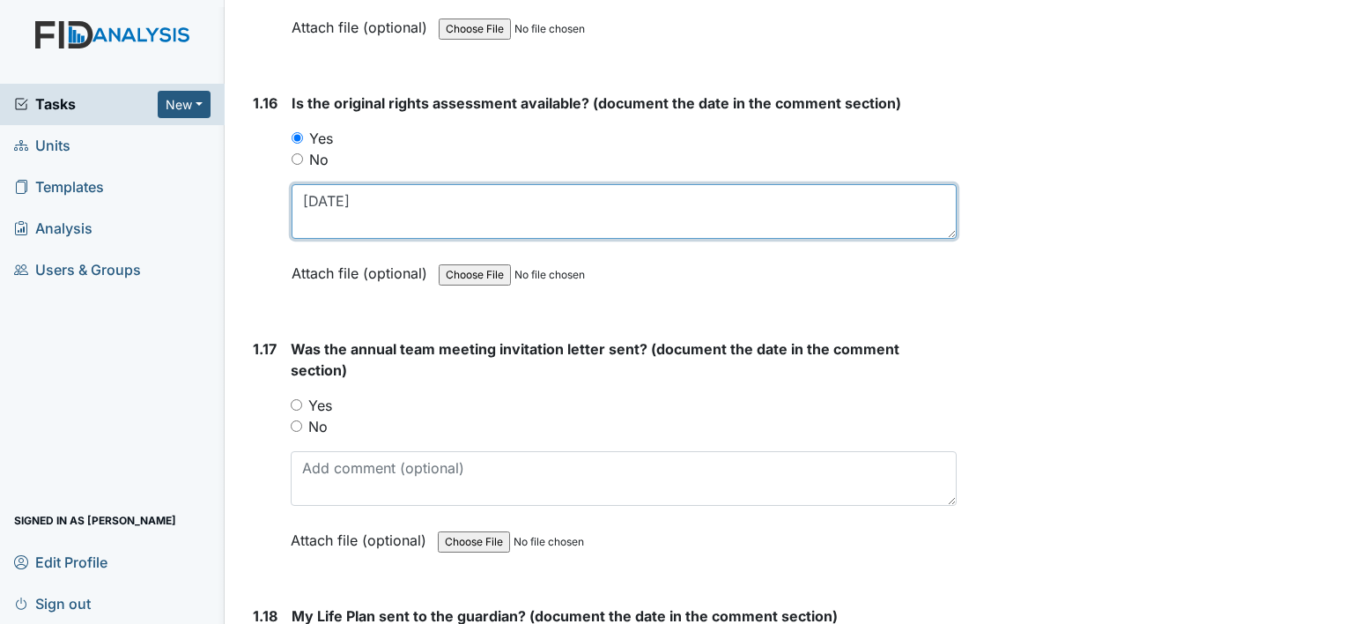
scroll to position [4053, 0]
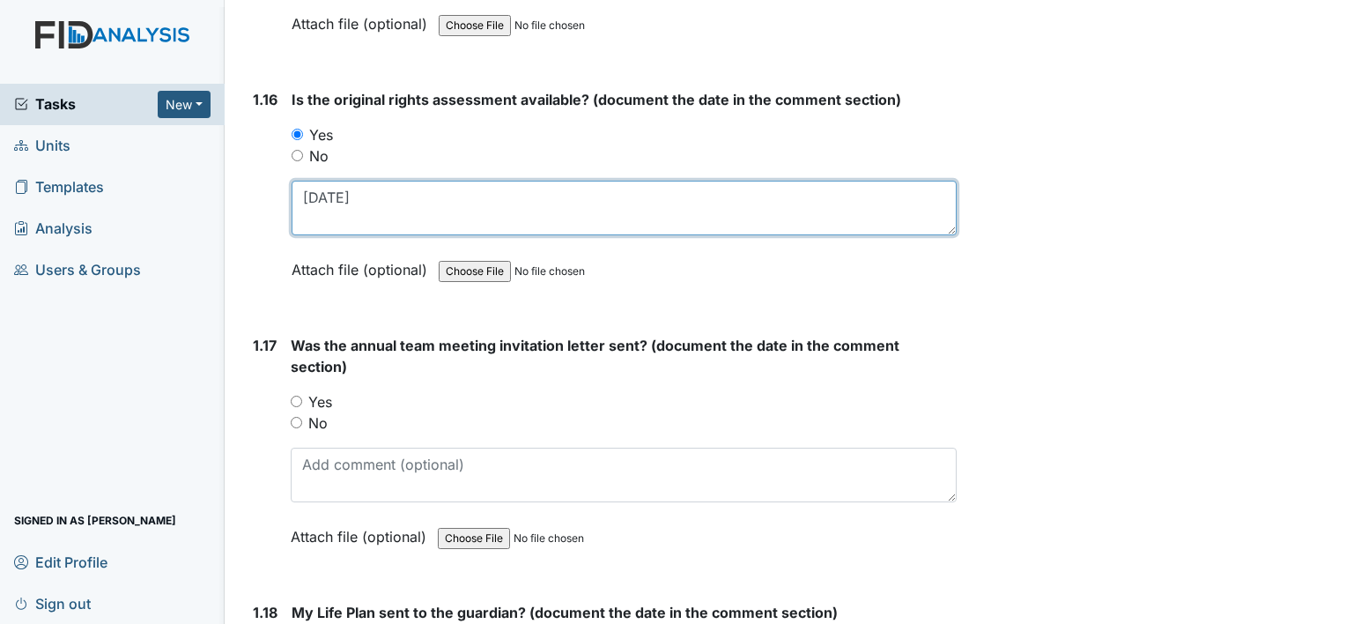
type textarea "09/30/93"
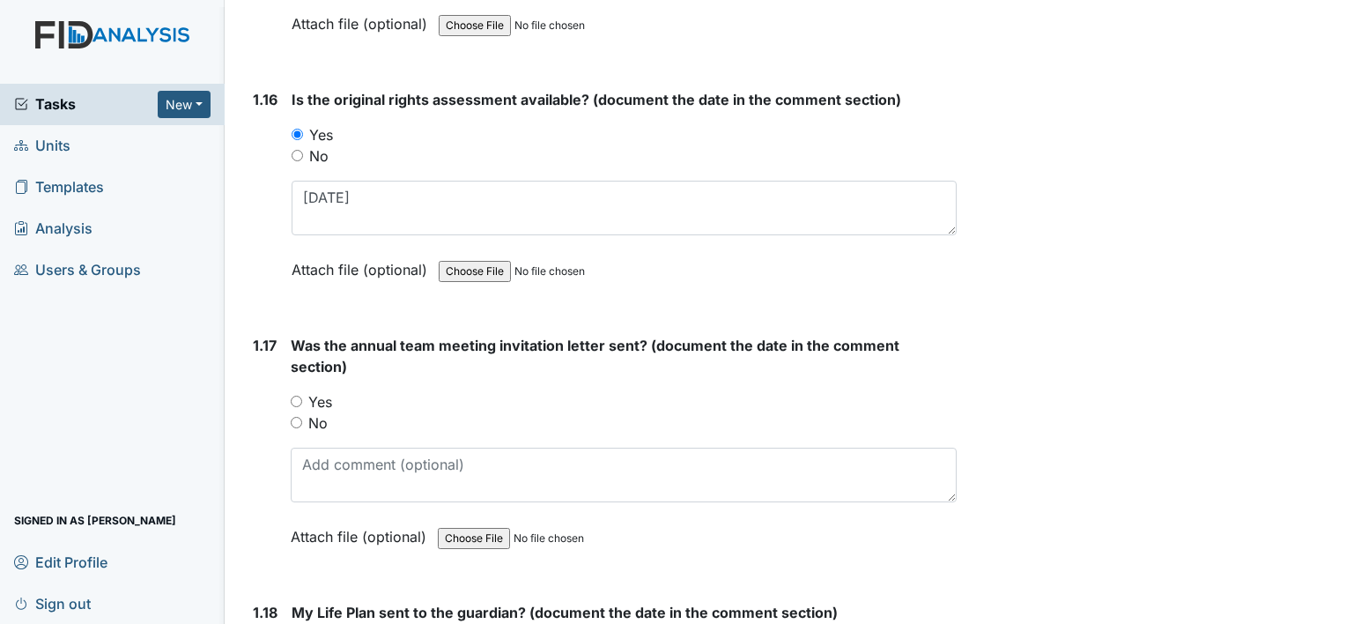
click at [293, 396] on input "Yes" at bounding box center [296, 401] width 11 height 11
radio input "true"
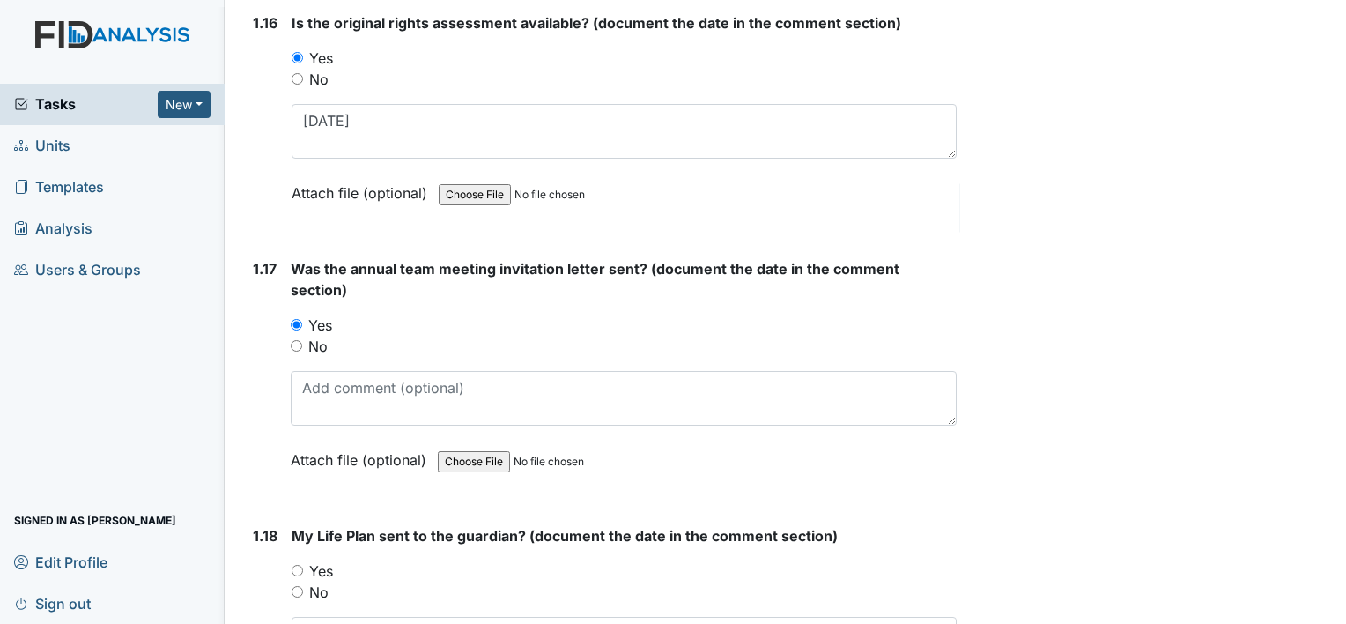
scroll to position [4229, 0]
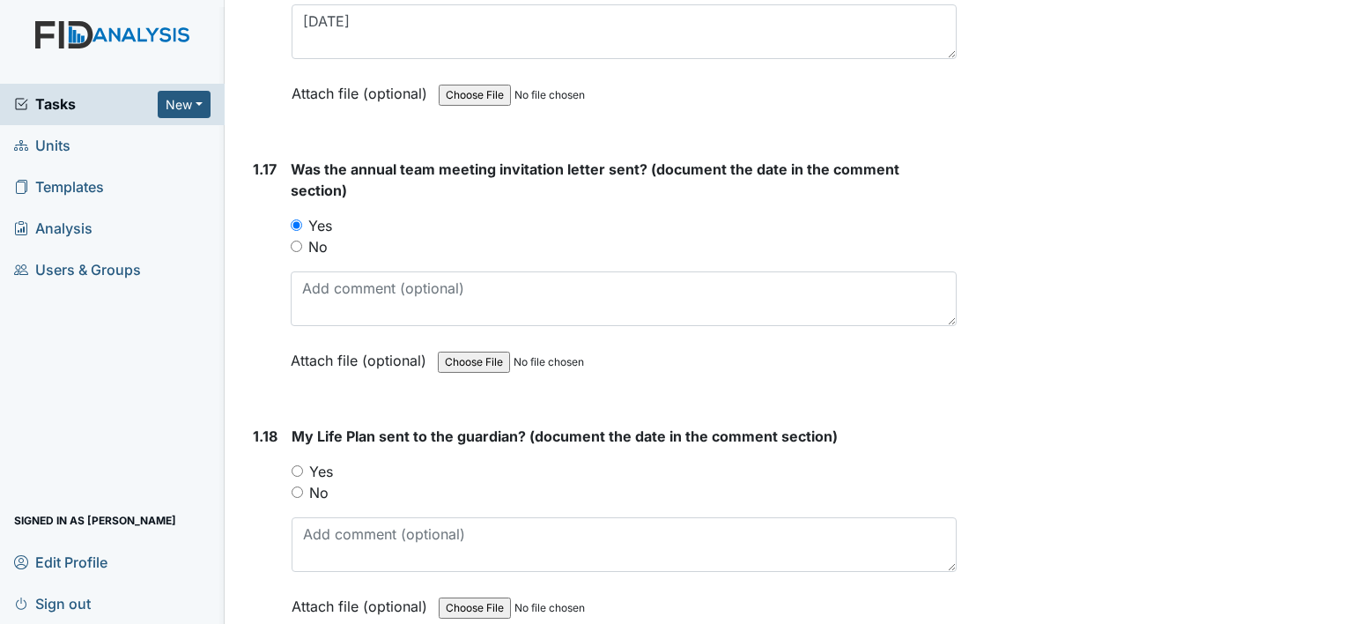
click at [303, 461] on div "Yes" at bounding box center [624, 471] width 665 height 21
click at [296, 465] on input "Yes" at bounding box center [297, 470] width 11 height 11
radio input "true"
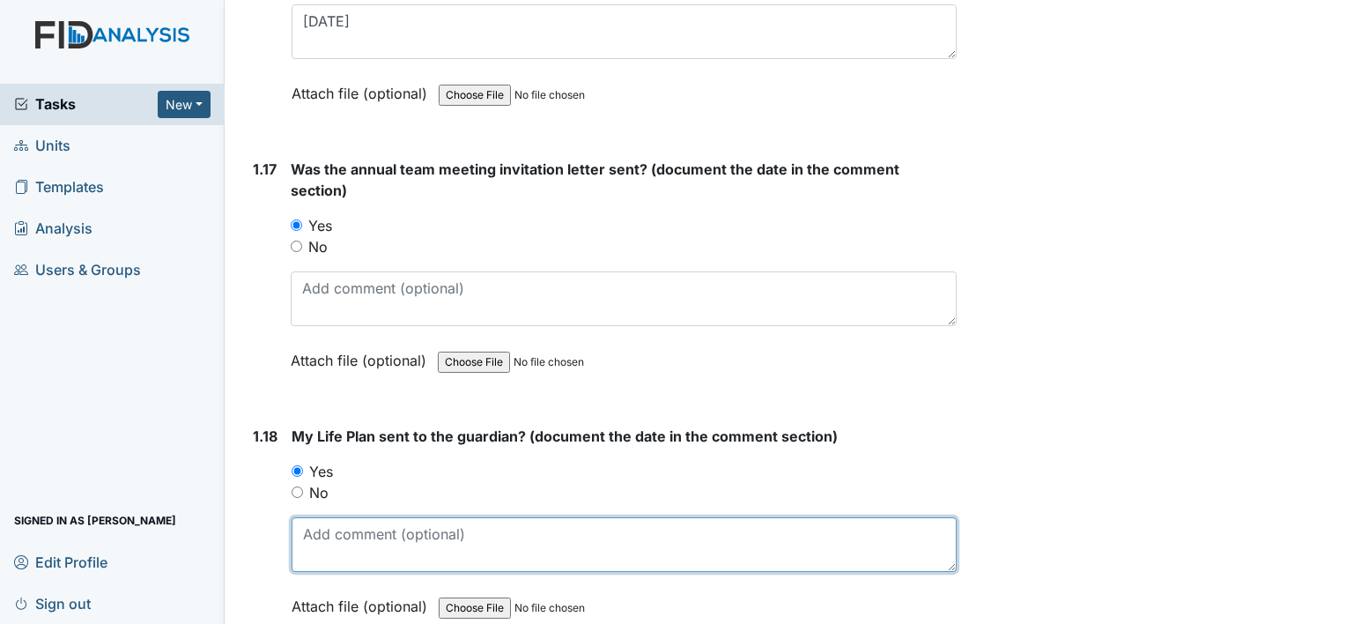
click at [324, 517] on textarea at bounding box center [624, 544] width 665 height 55
click at [331, 527] on textarea at bounding box center [624, 544] width 665 height 55
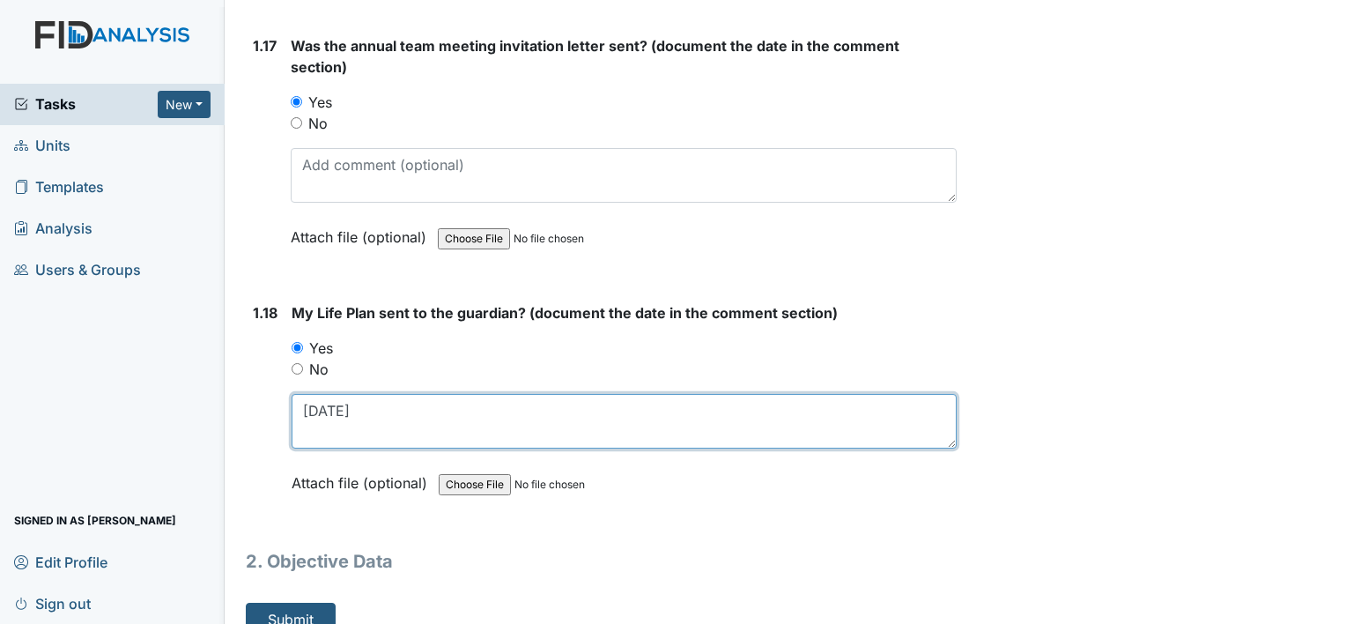
scroll to position [4362, 0]
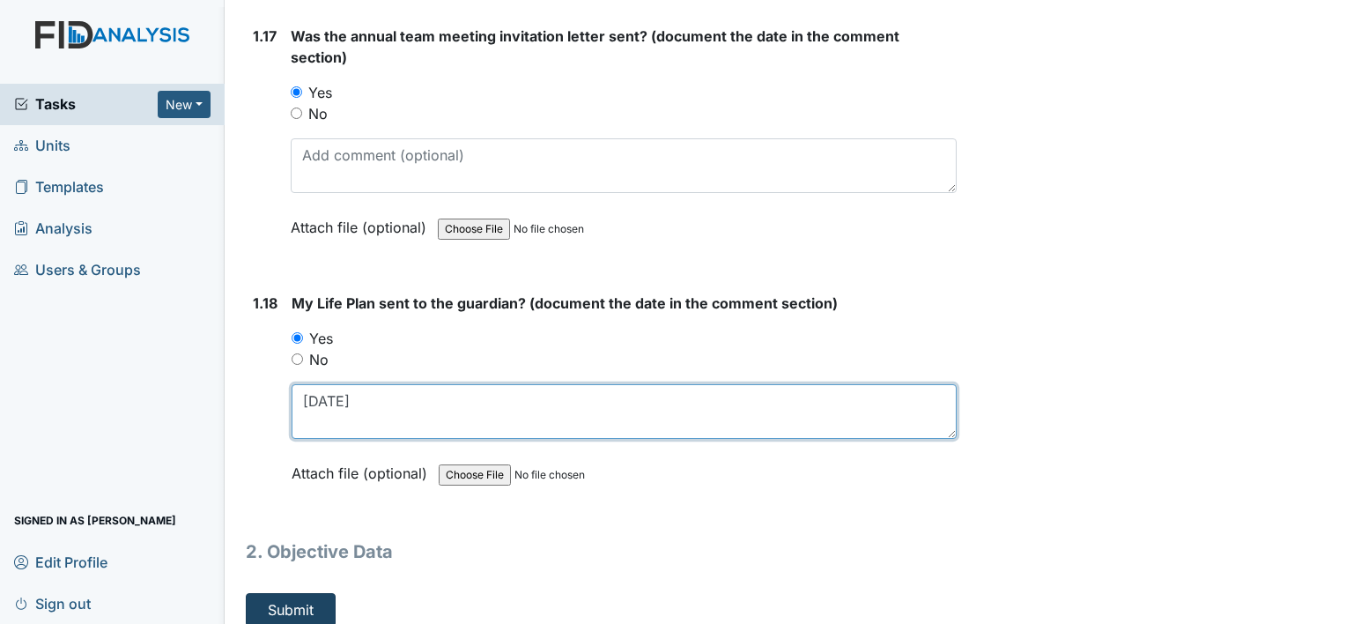
type textarea "01/15/25"
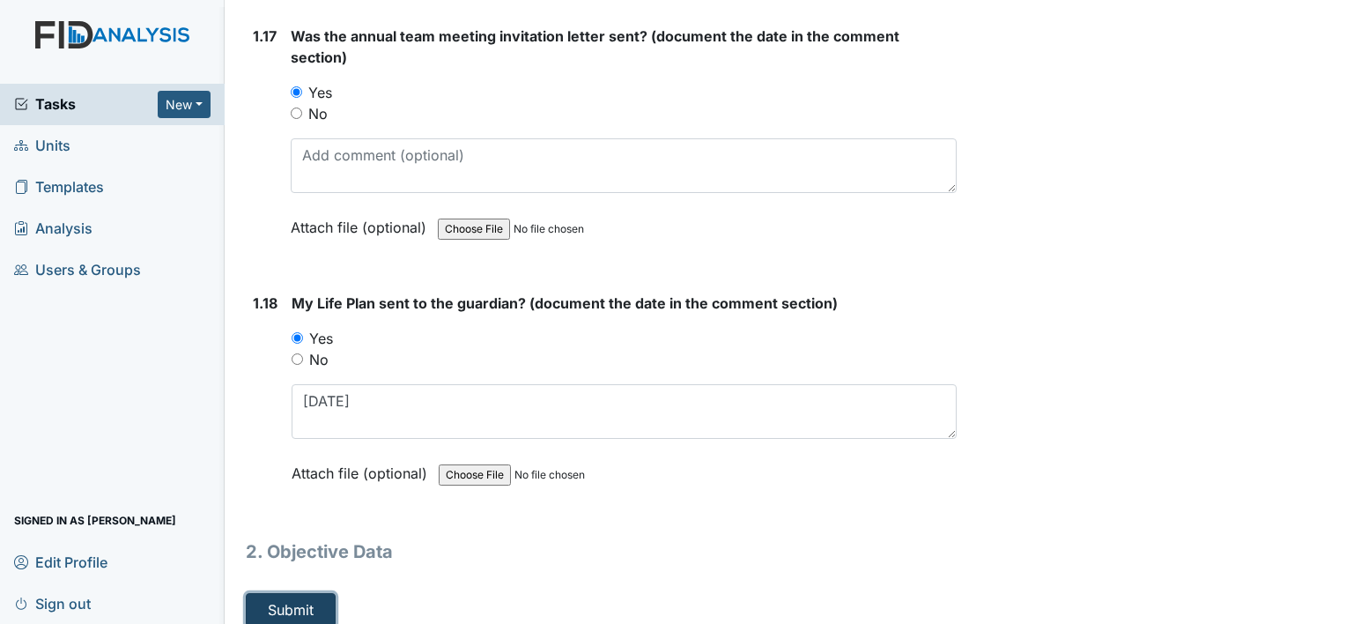
click at [314, 593] on button "Submit" at bounding box center [291, 609] width 90 height 33
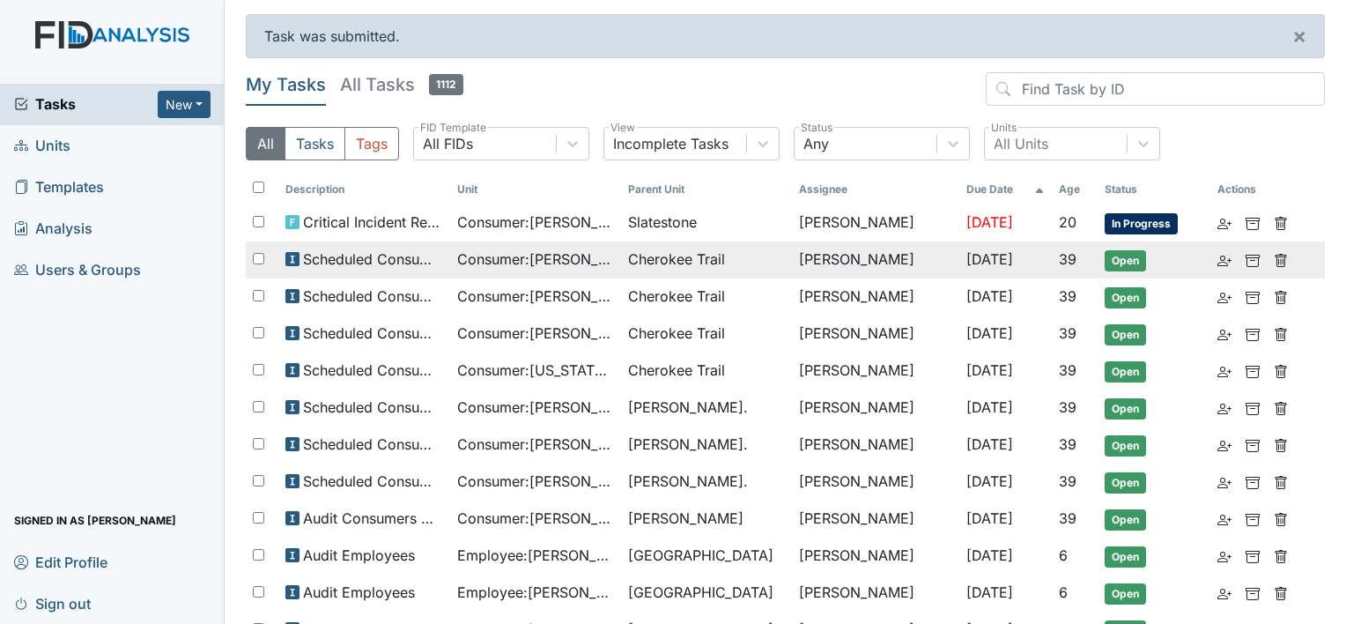
click at [646, 264] on span "Cherokee Trail" at bounding box center [676, 258] width 97 height 21
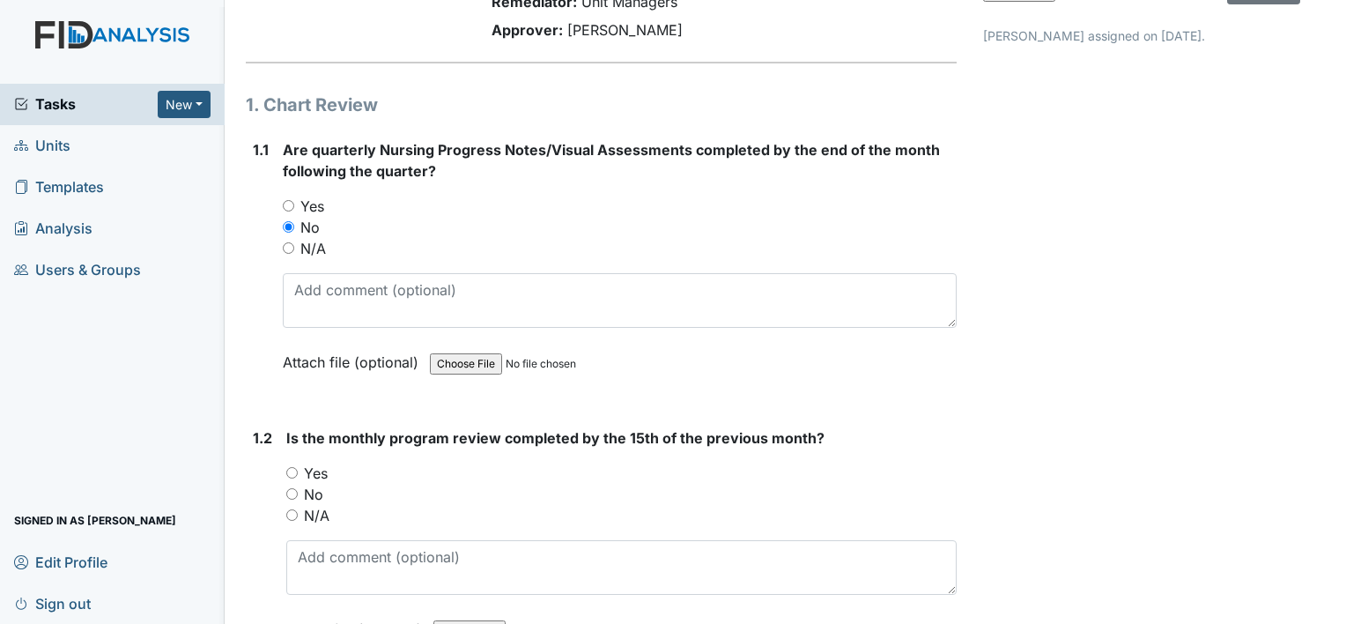
scroll to position [176, 0]
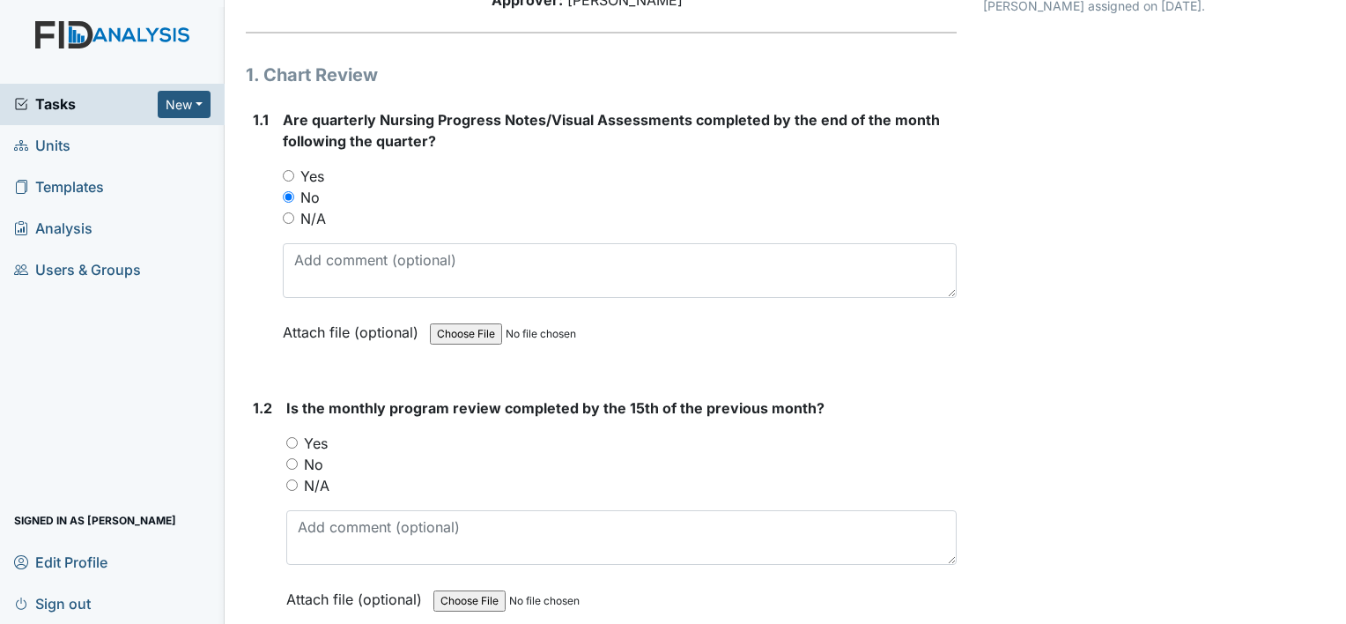
click at [293, 445] on input "Yes" at bounding box center [291, 442] width 11 height 11
radio input "true"
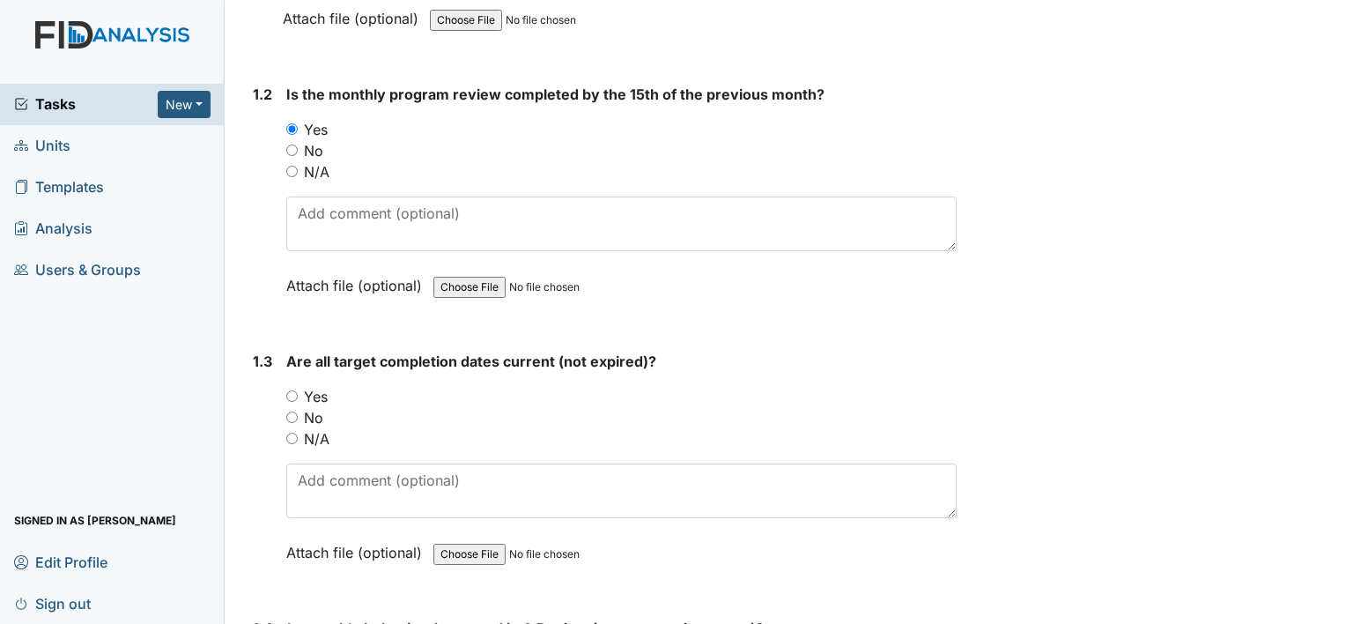
scroll to position [529, 0]
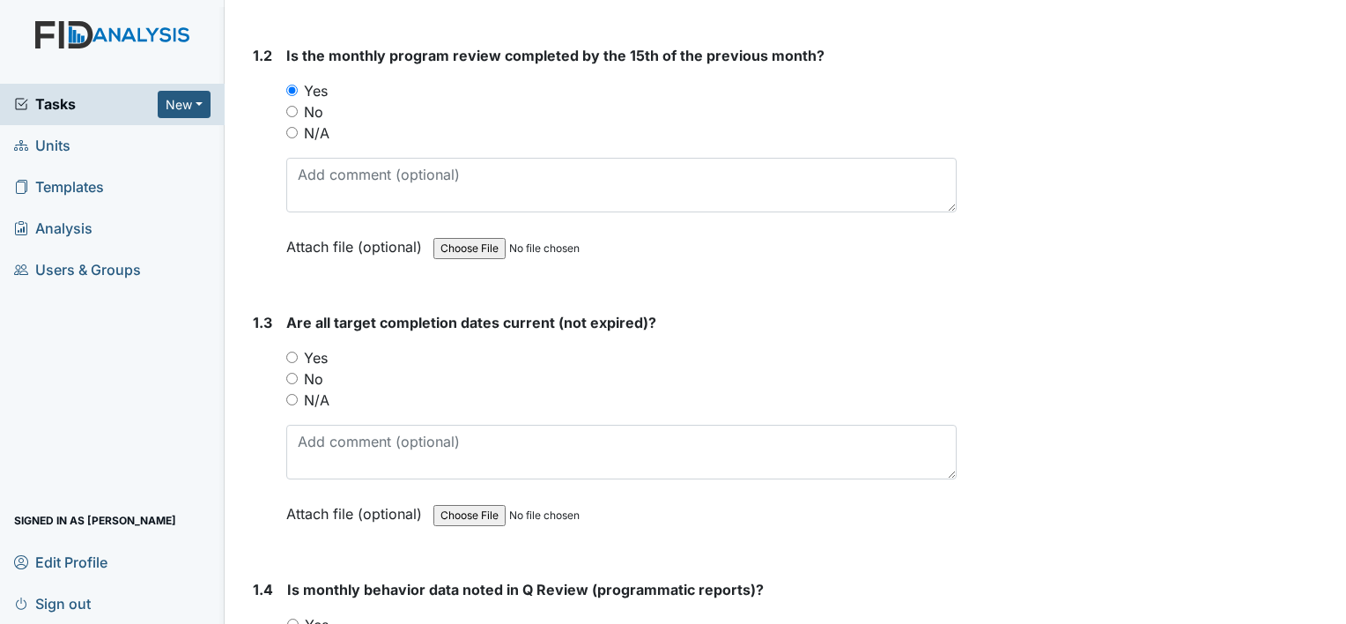
click at [292, 352] on input "Yes" at bounding box center [291, 357] width 11 height 11
radio input "true"
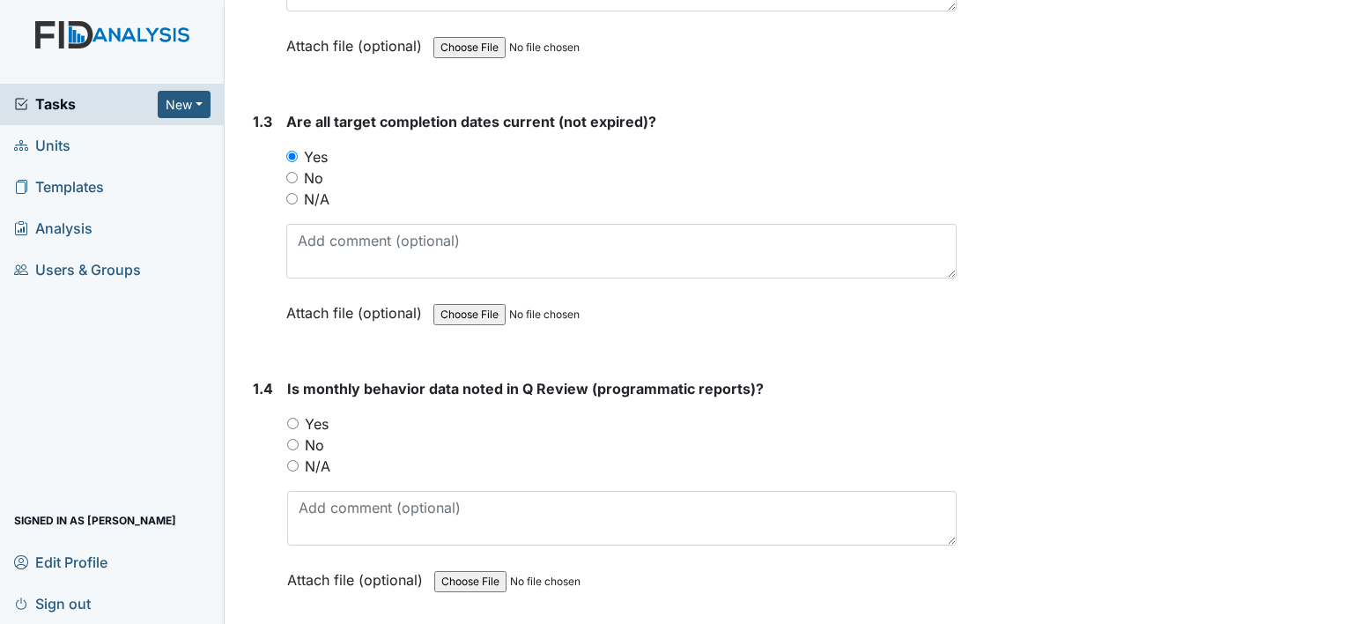
scroll to position [793, 0]
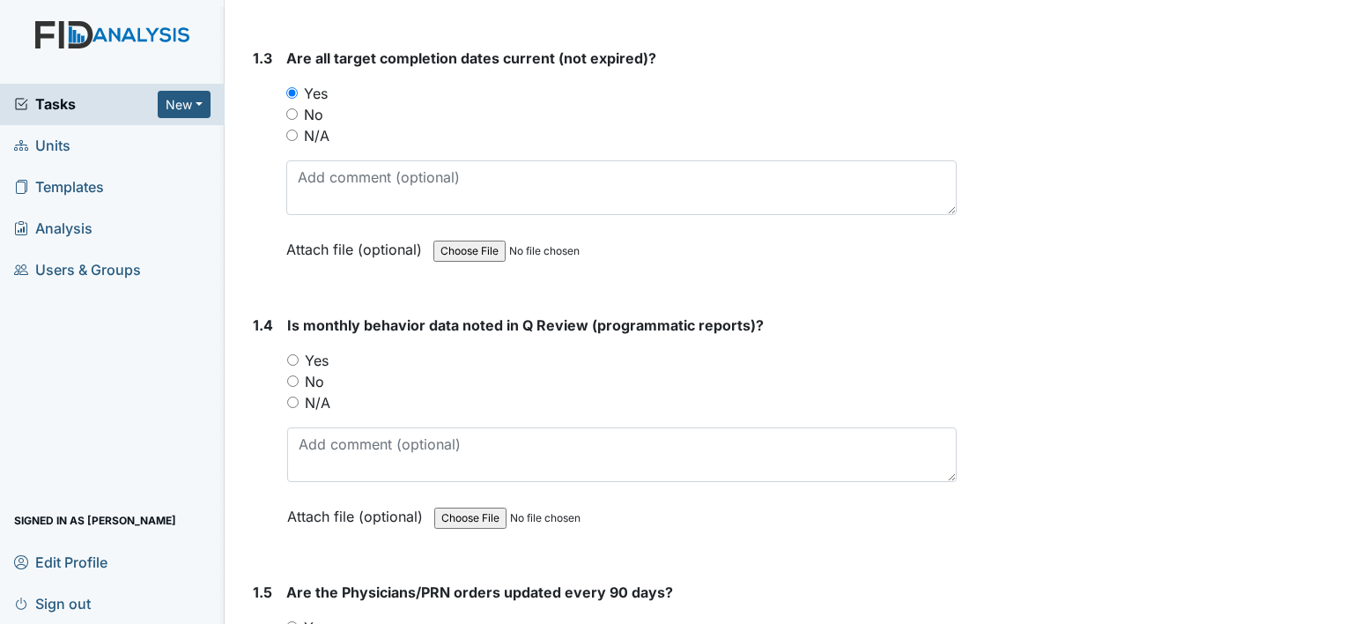
click at [293, 355] on input "Yes" at bounding box center [292, 359] width 11 height 11
radio input "true"
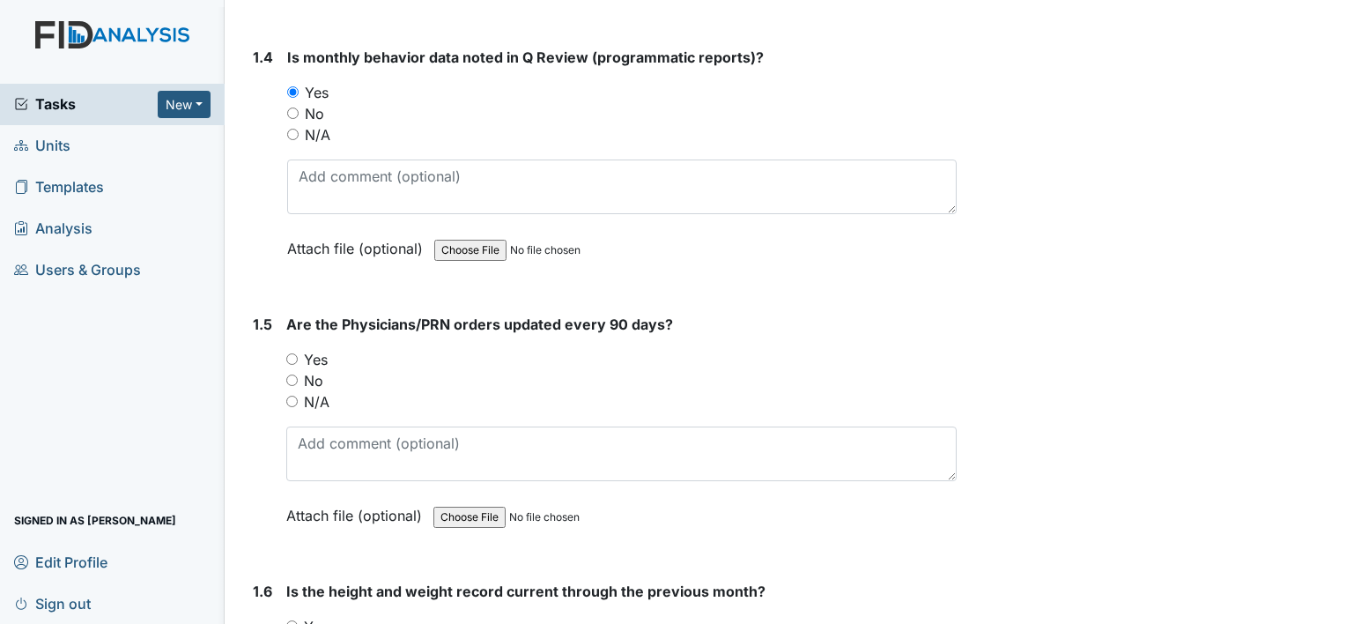
scroll to position [1057, 0]
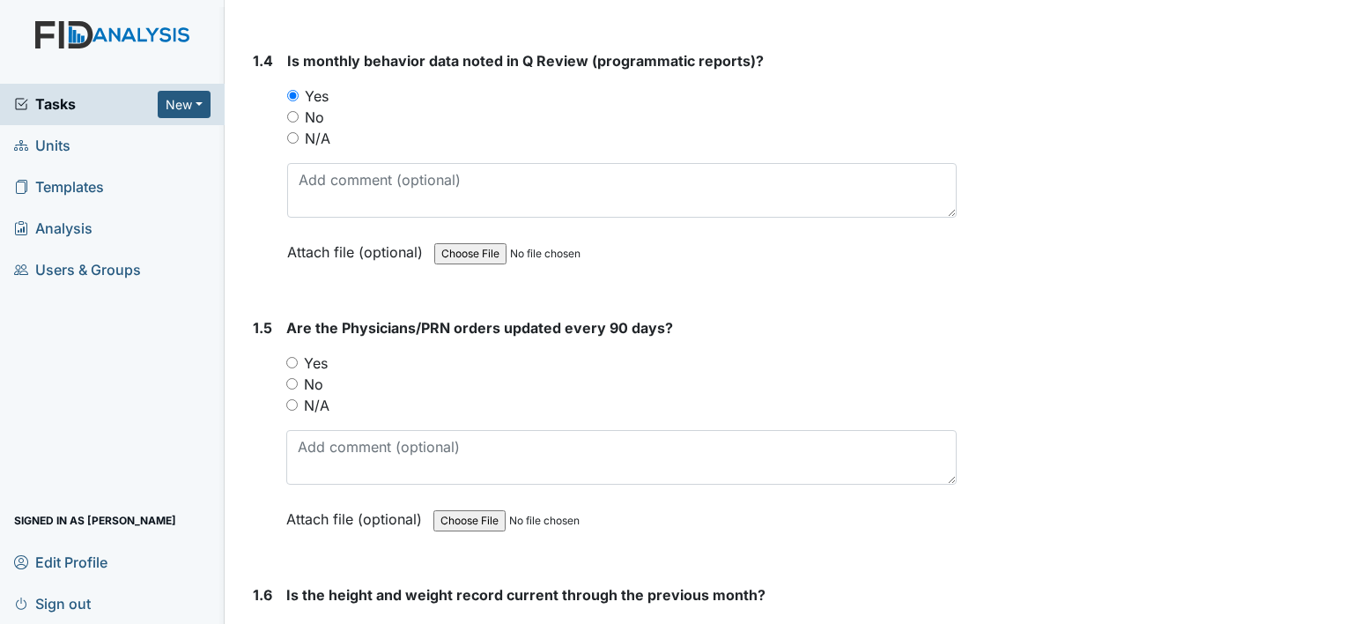
click at [288, 359] on input "Yes" at bounding box center [291, 362] width 11 height 11
radio input "true"
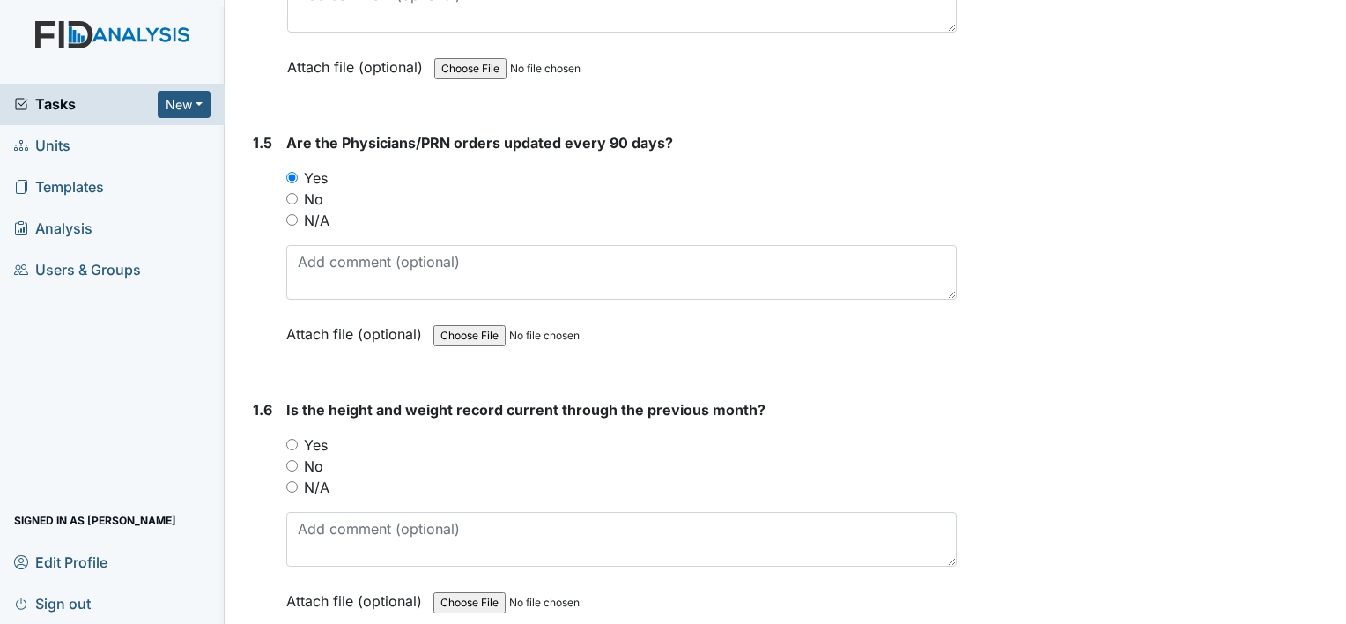
scroll to position [1322, 0]
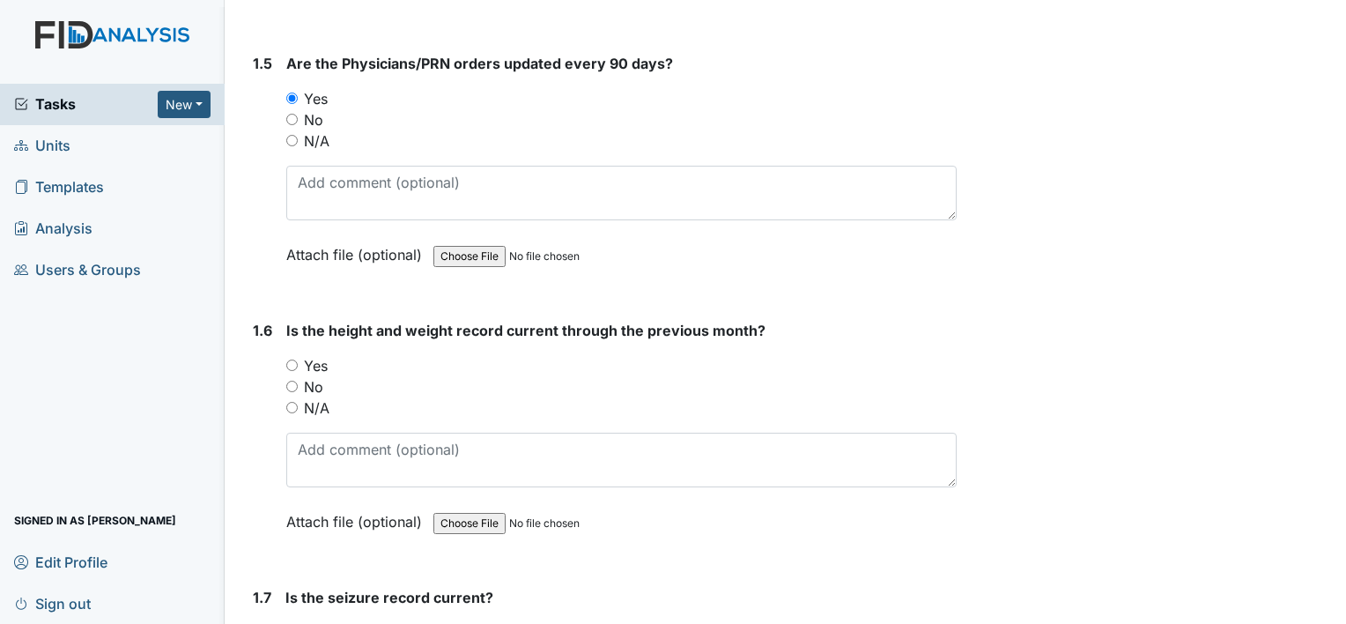
click at [282, 361] on div "1.6 Is the height and weight record current through the previous month? You mus…" at bounding box center [601, 439] width 711 height 239
click at [293, 359] on input "Yes" at bounding box center [291, 364] width 11 height 11
radio input "true"
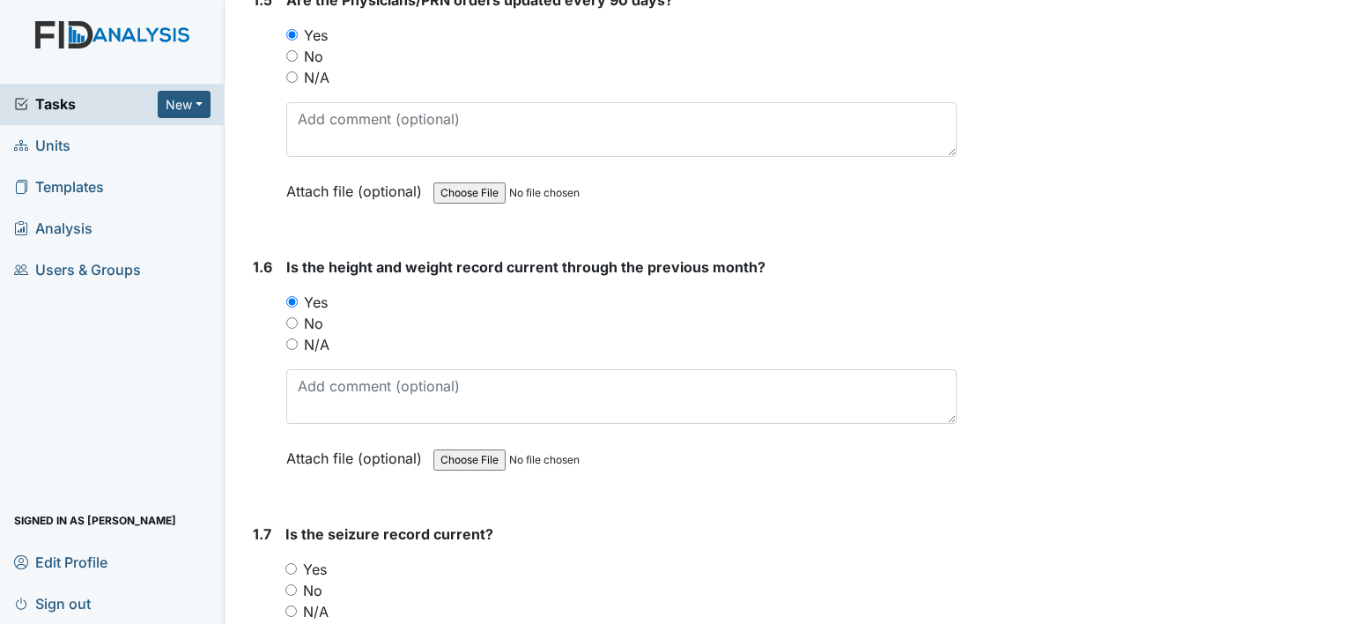
scroll to position [1498, 0]
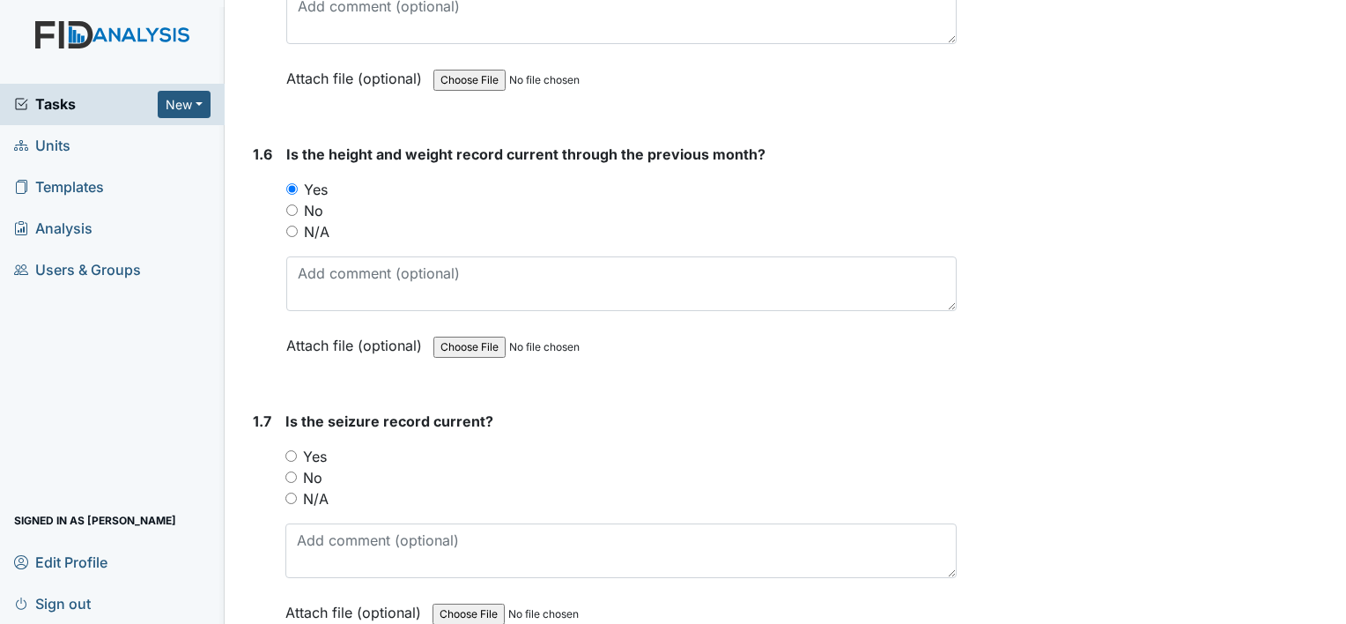
click at [292, 452] on input "Yes" at bounding box center [290, 455] width 11 height 11
radio input "true"
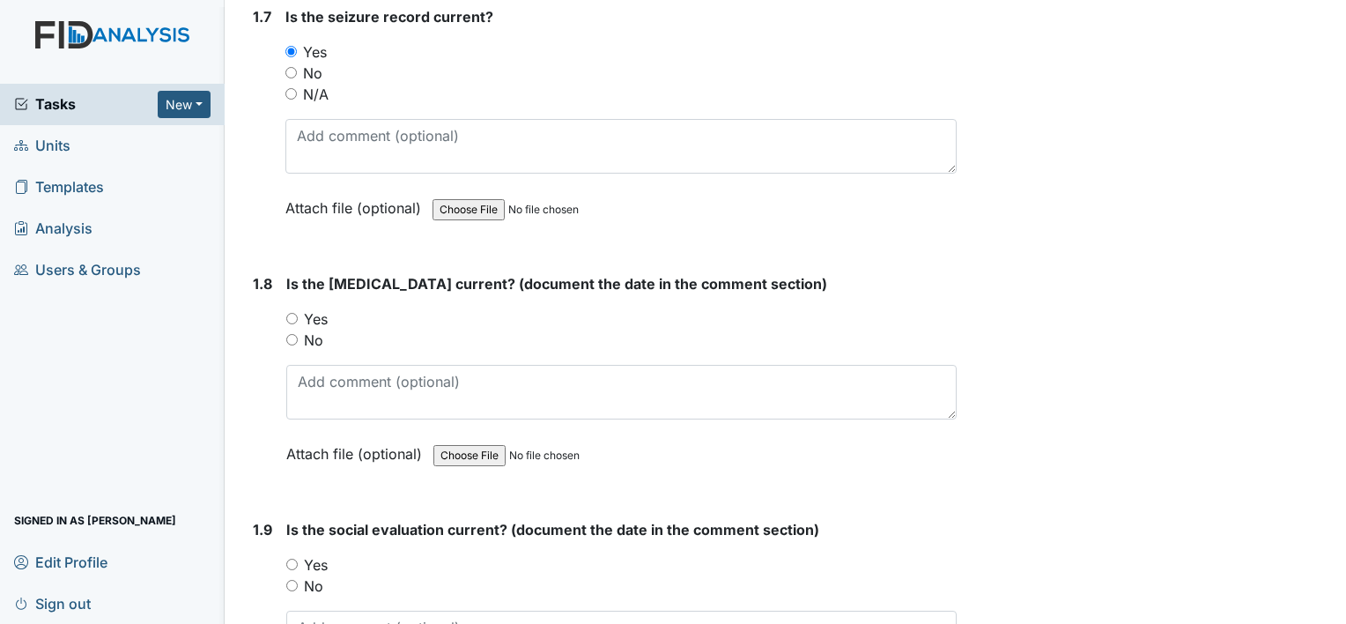
scroll to position [1938, 0]
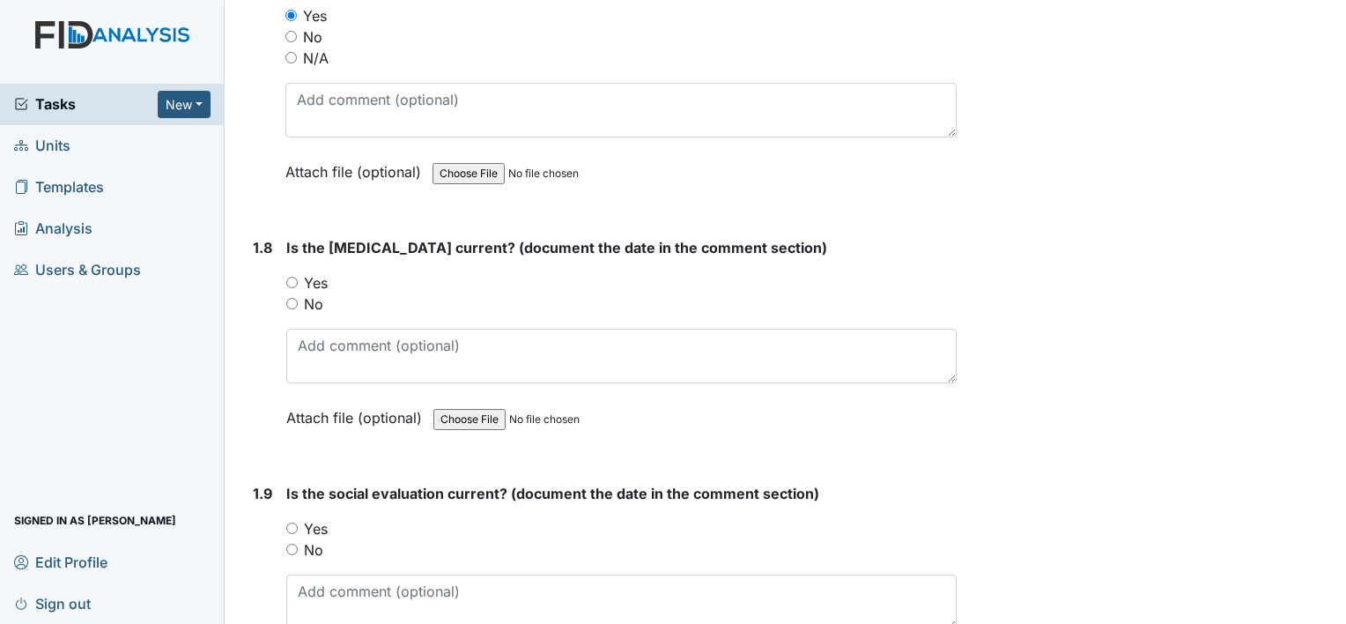
click at [293, 281] on input "Yes" at bounding box center [291, 282] width 11 height 11
radio input "true"
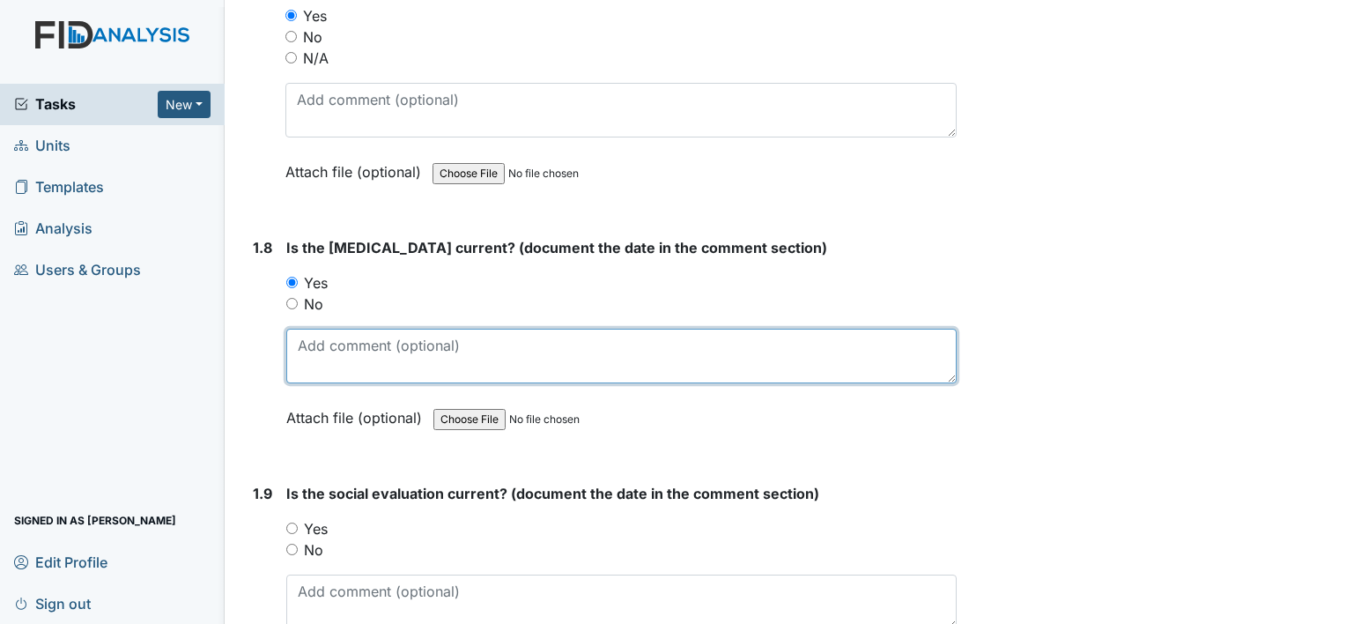
click at [321, 333] on textarea at bounding box center [621, 356] width 670 height 55
type textarea "[DATE]"
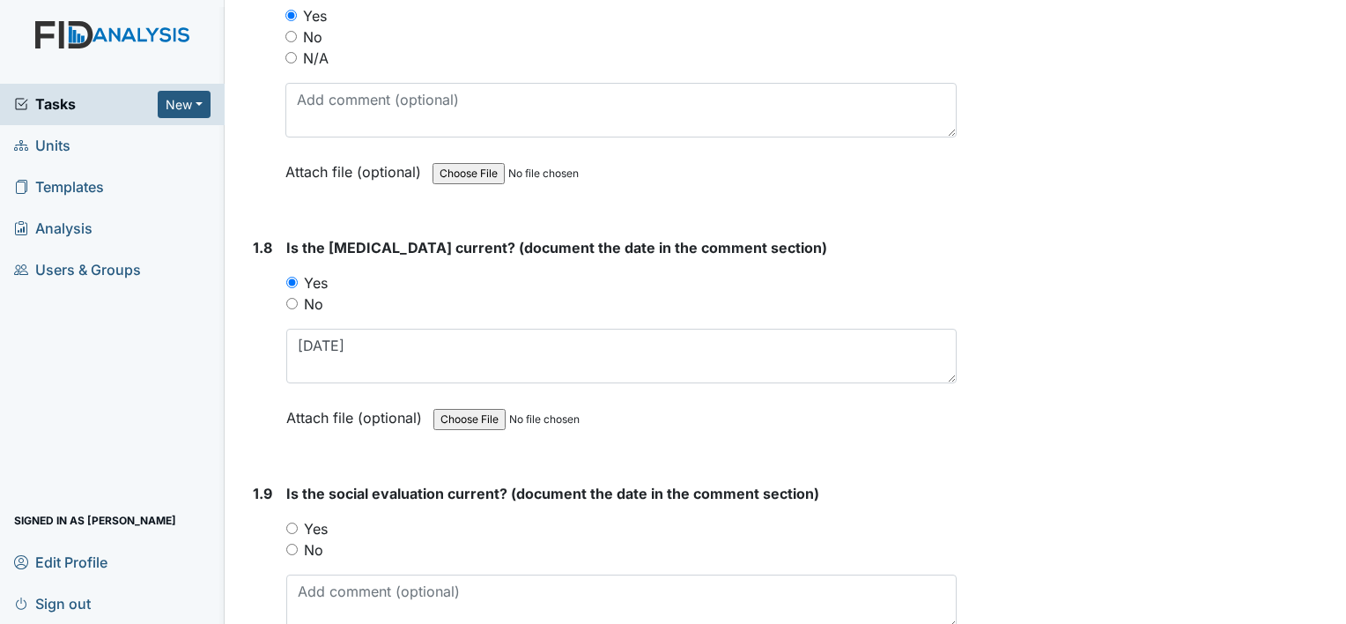
drag, startPoint x: 299, startPoint y: 511, endPoint x: 293, endPoint y: 519, distance: 10.0
click at [296, 518] on div "Yes" at bounding box center [621, 528] width 670 height 21
click at [290, 522] on input "Yes" at bounding box center [291, 527] width 11 height 11
radio input "true"
click at [342, 608] on textarea at bounding box center [621, 601] width 670 height 55
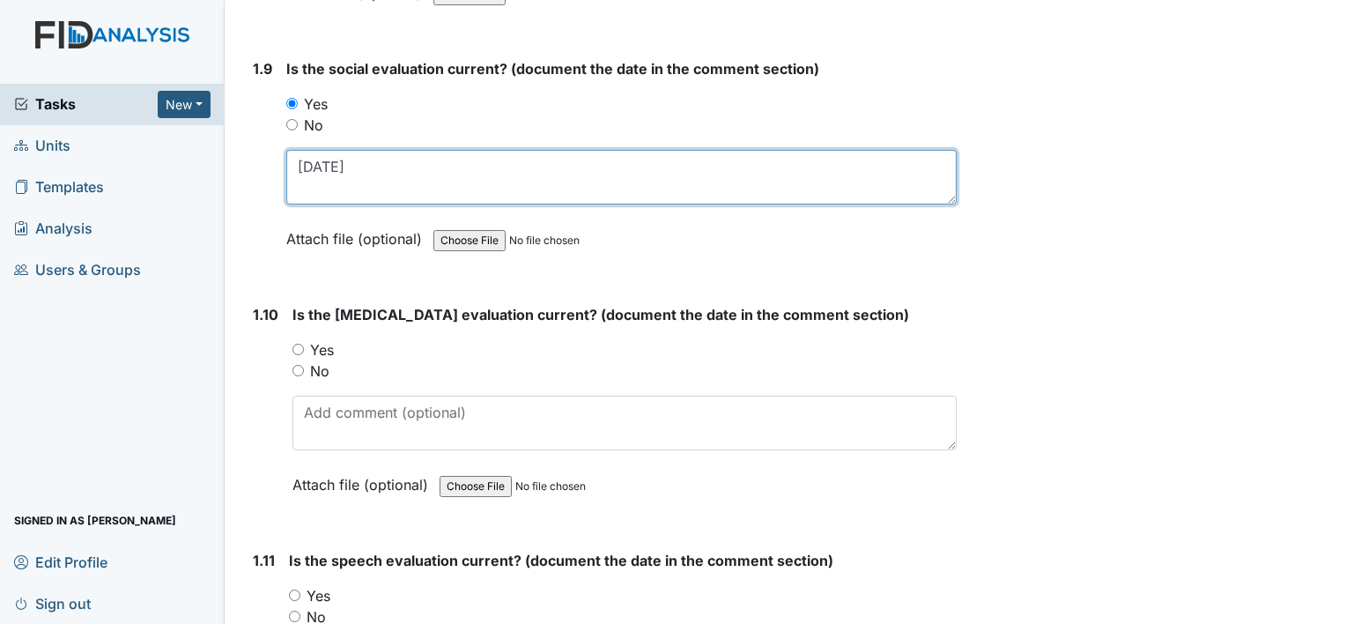
scroll to position [2379, 0]
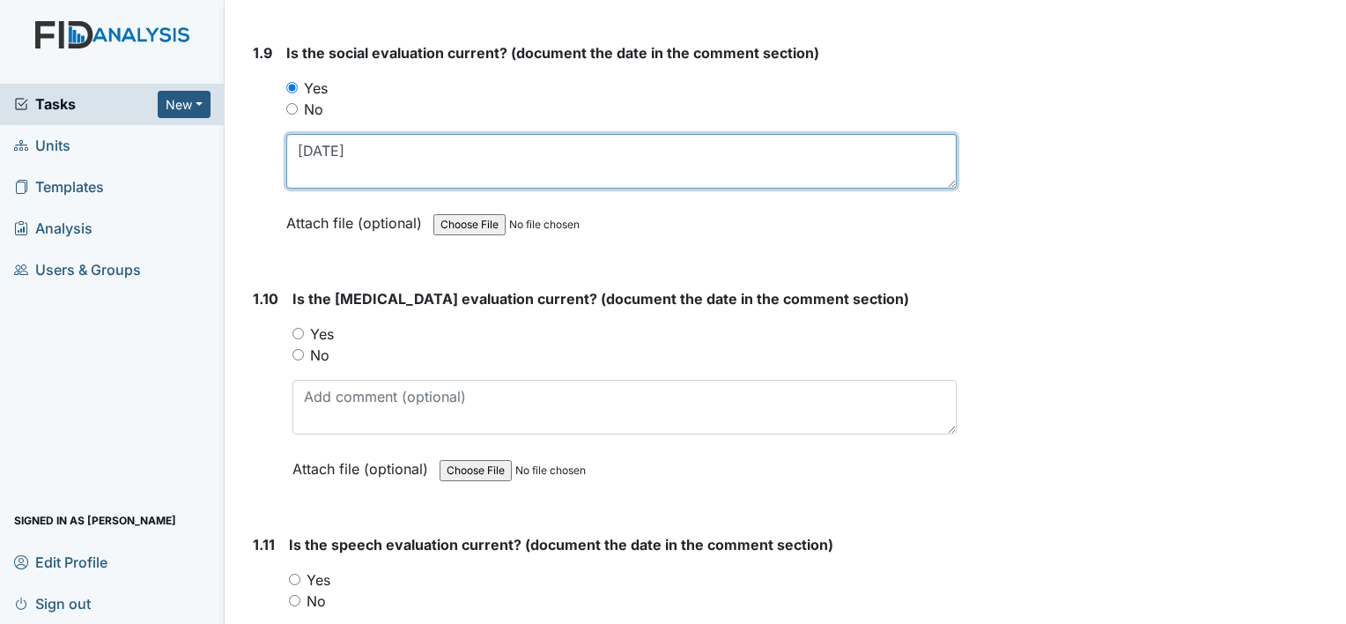
type textarea "[DATE]"
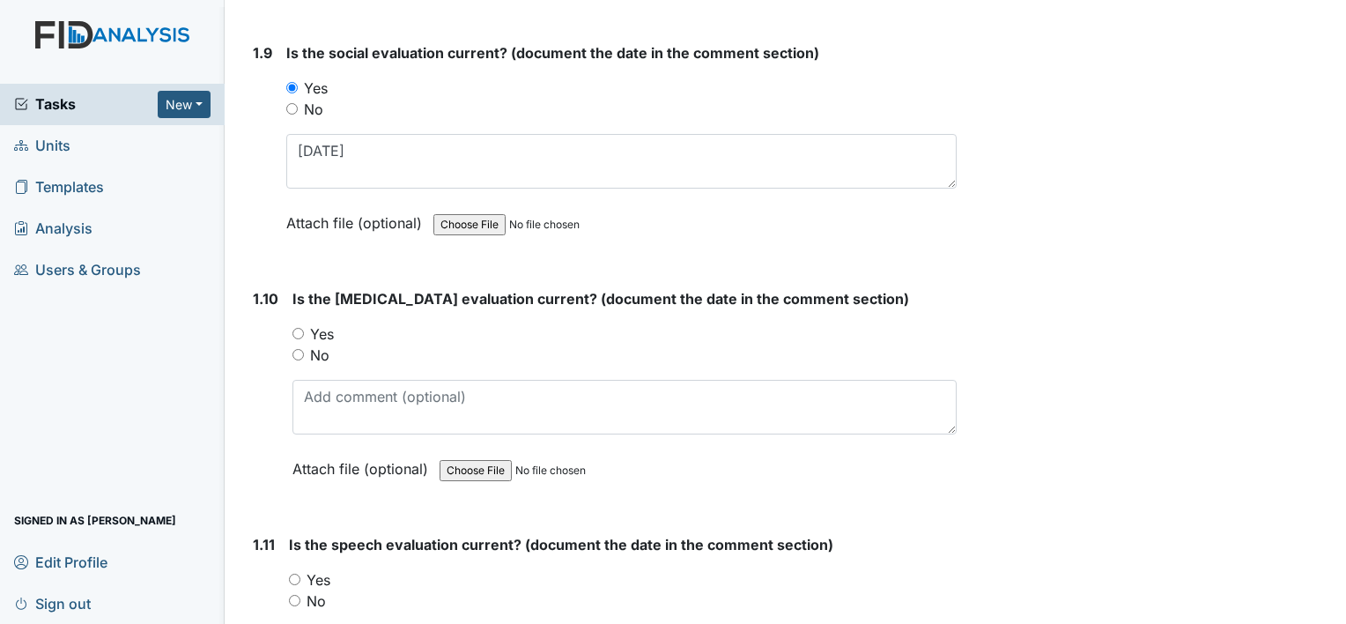
drag, startPoint x: 293, startPoint y: 327, endPoint x: 316, endPoint y: 344, distance: 28.4
click at [293, 328] on input "Yes" at bounding box center [298, 333] width 11 height 11
radio input "true"
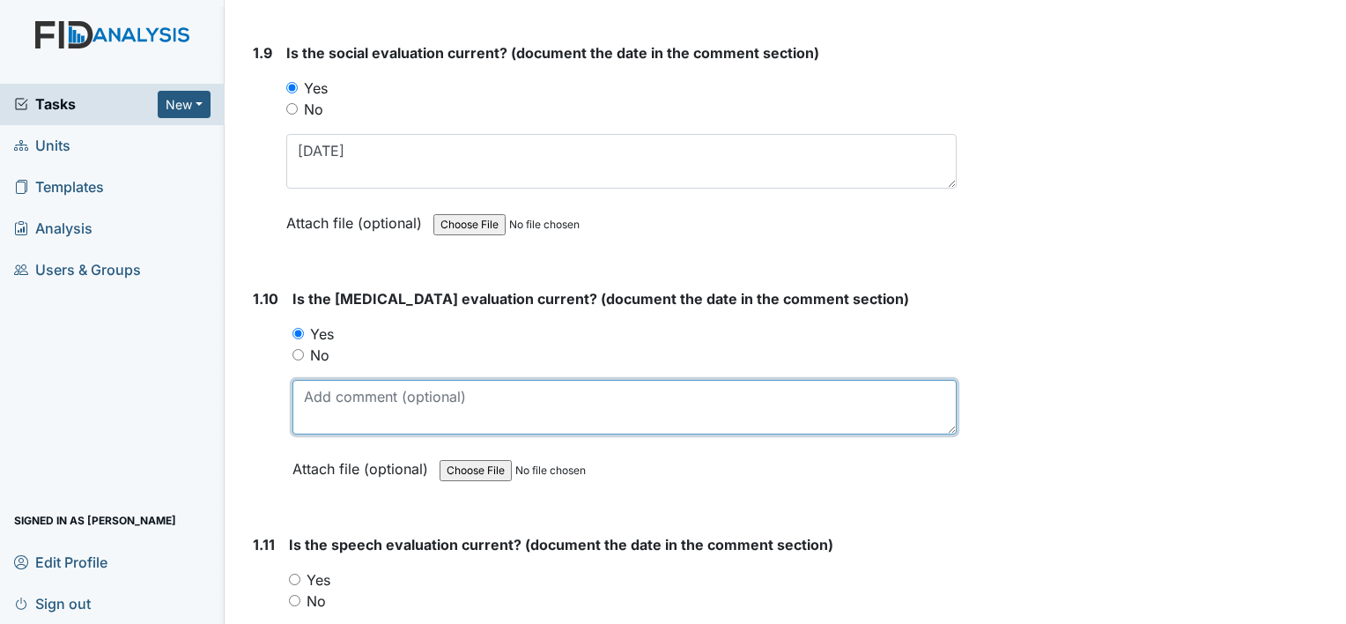
click at [346, 380] on textarea at bounding box center [625, 407] width 664 height 55
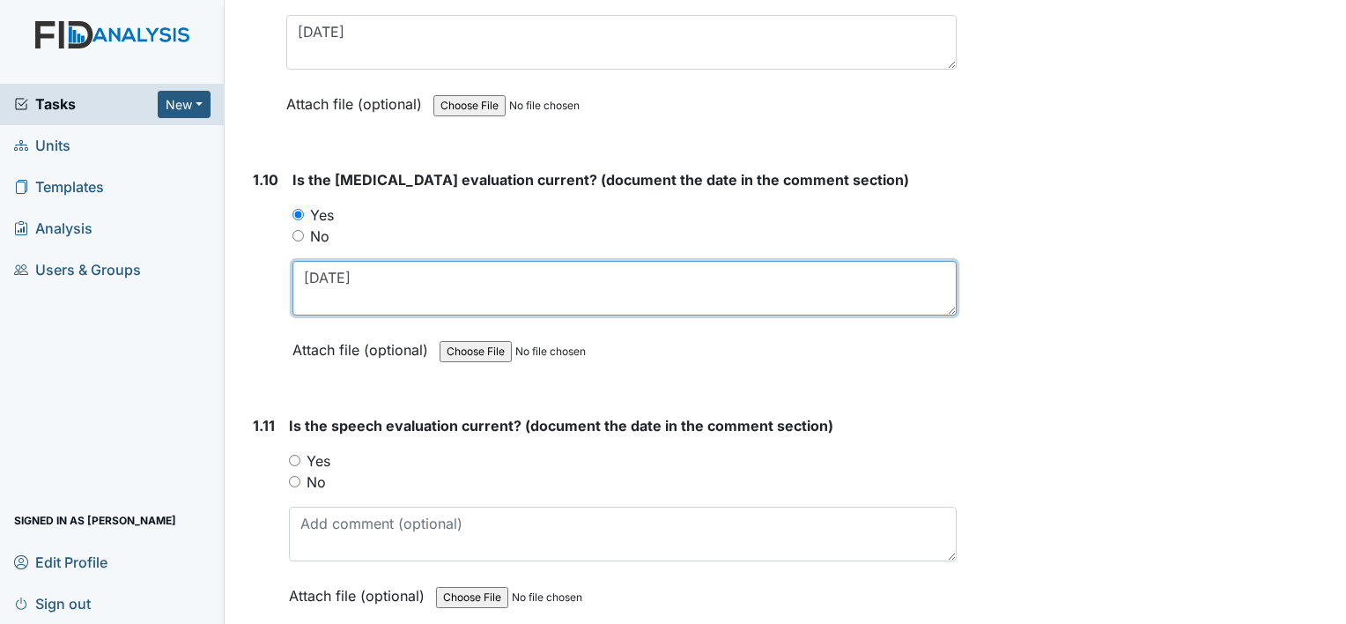
scroll to position [2555, 0]
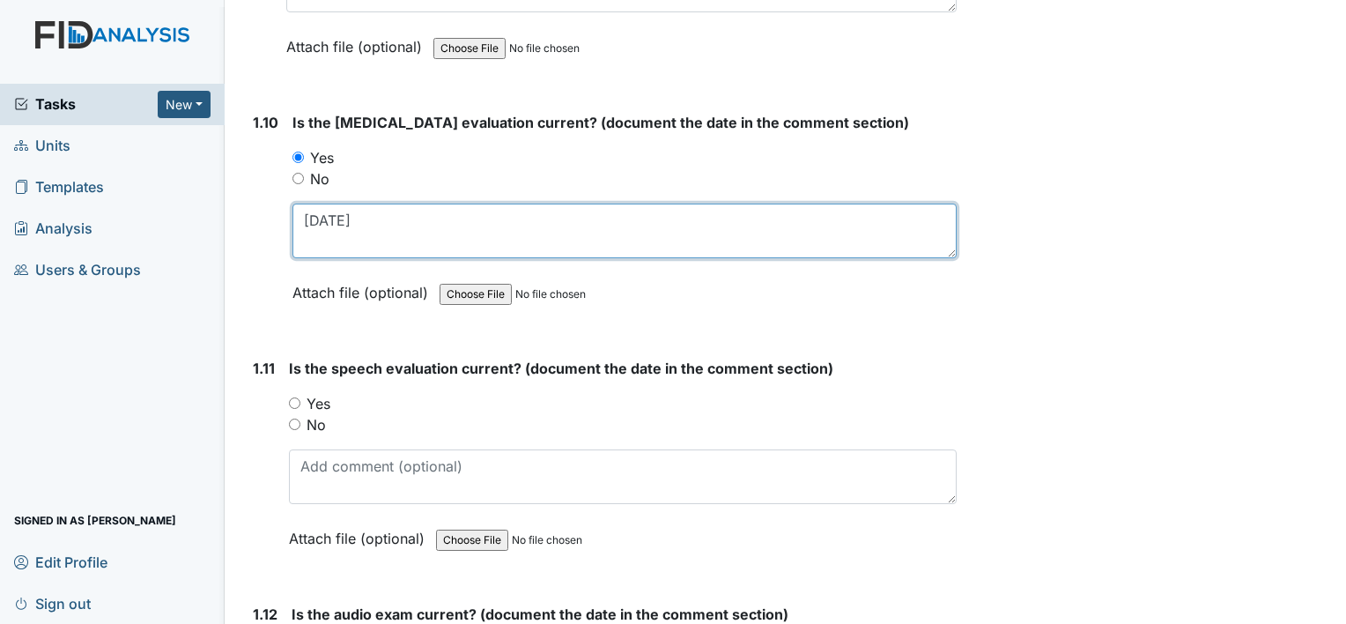
type textarea "[DATE]"
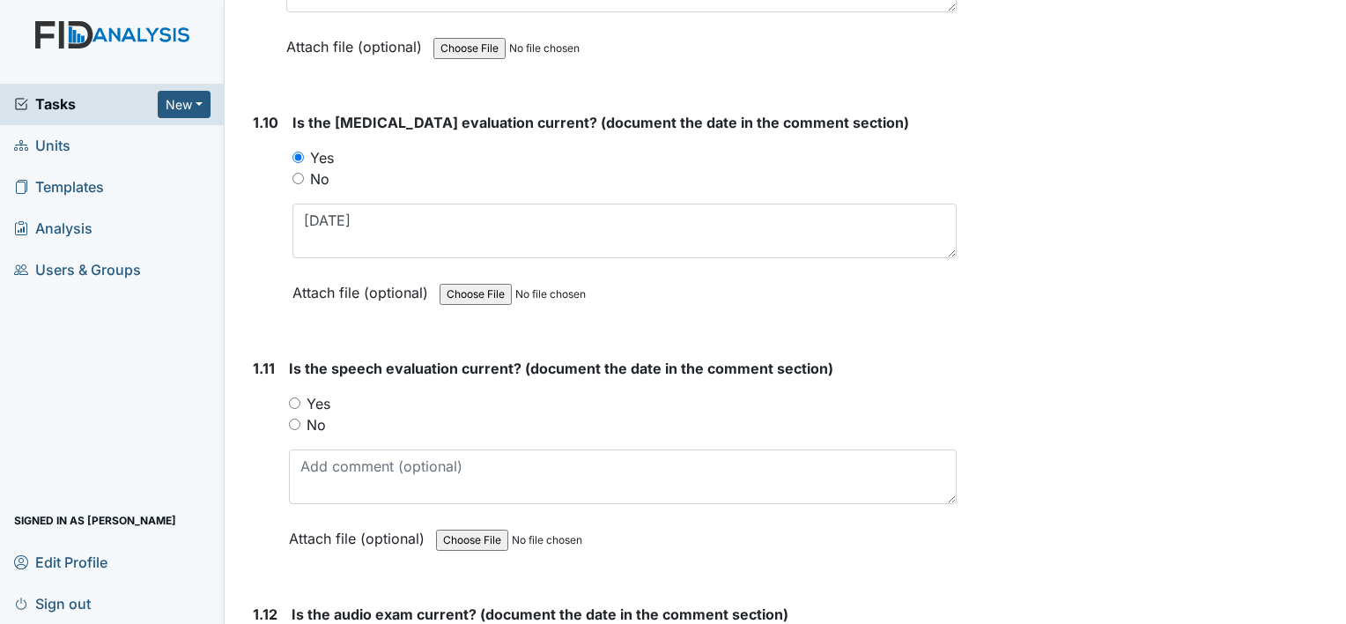
click at [292, 397] on input "Yes" at bounding box center [294, 402] width 11 height 11
radio input "true"
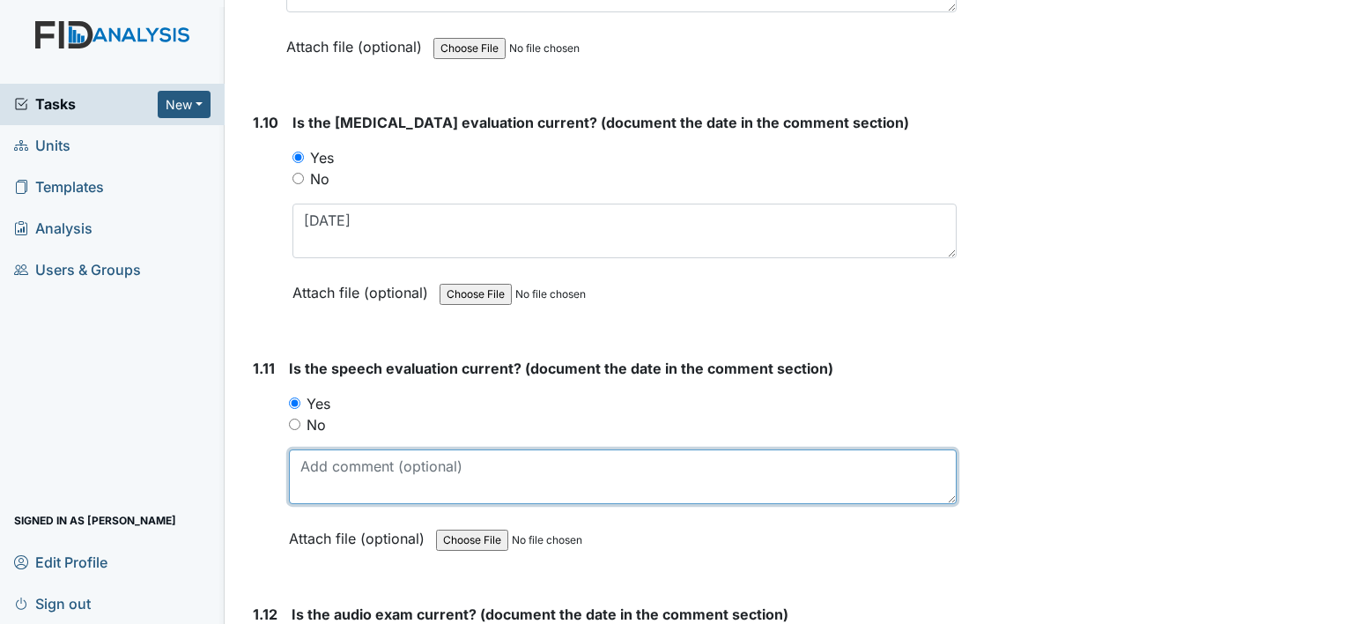
click at [331, 449] on textarea at bounding box center [623, 476] width 668 height 55
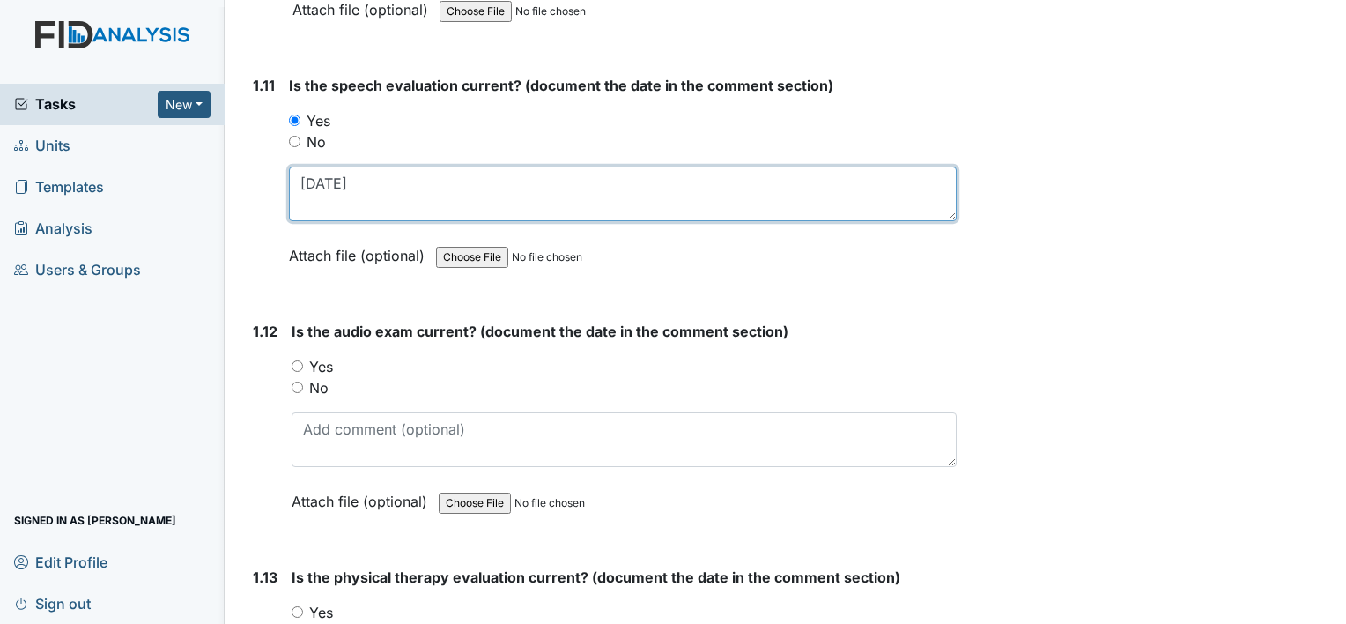
scroll to position [2907, 0]
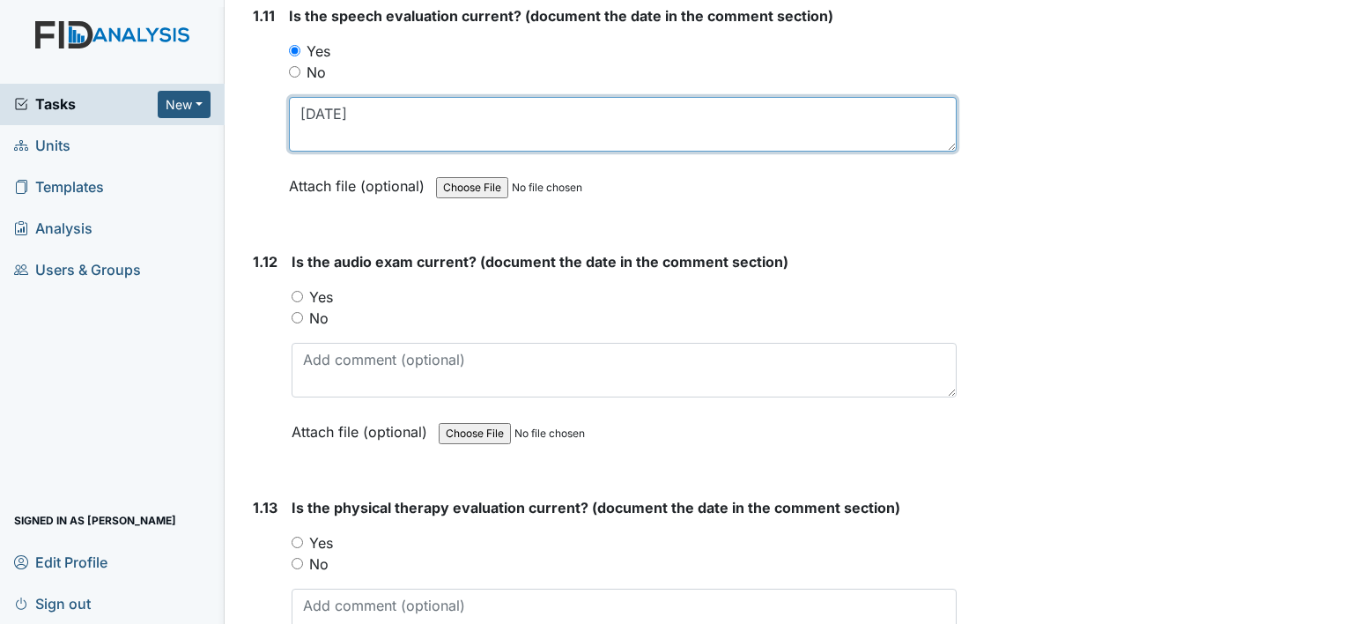
type textarea "[DATE]"
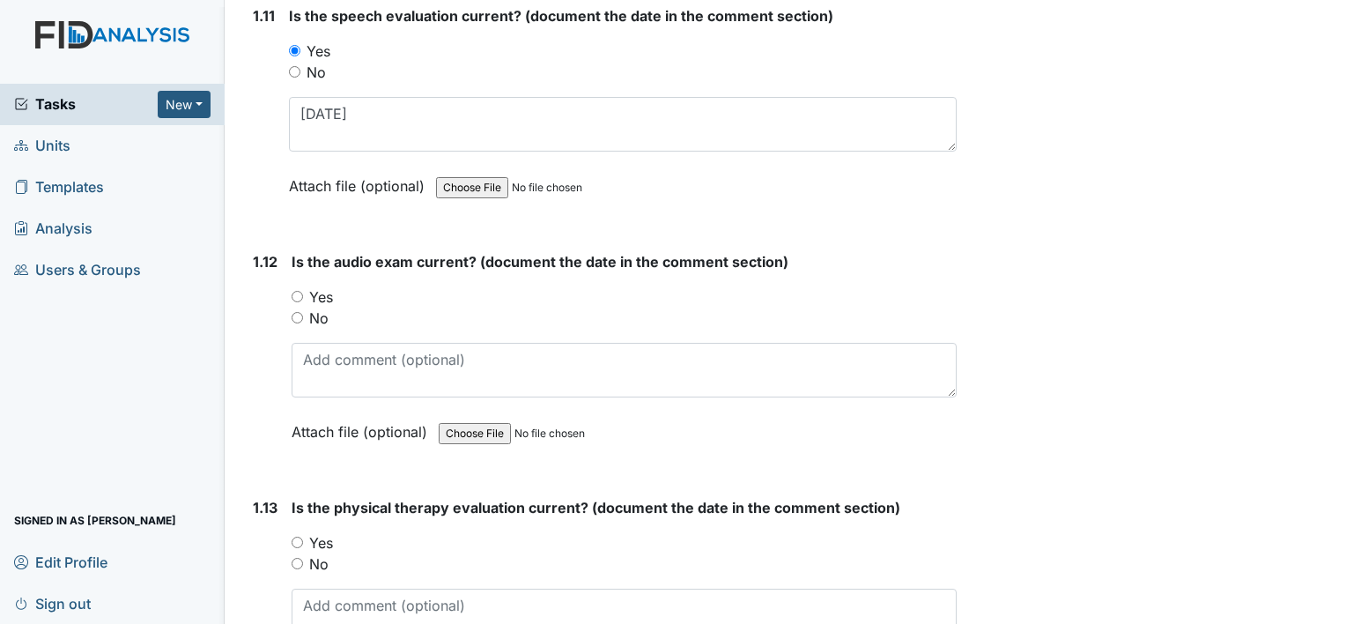
click at [297, 312] on input "No" at bounding box center [297, 317] width 11 height 11
radio input "true"
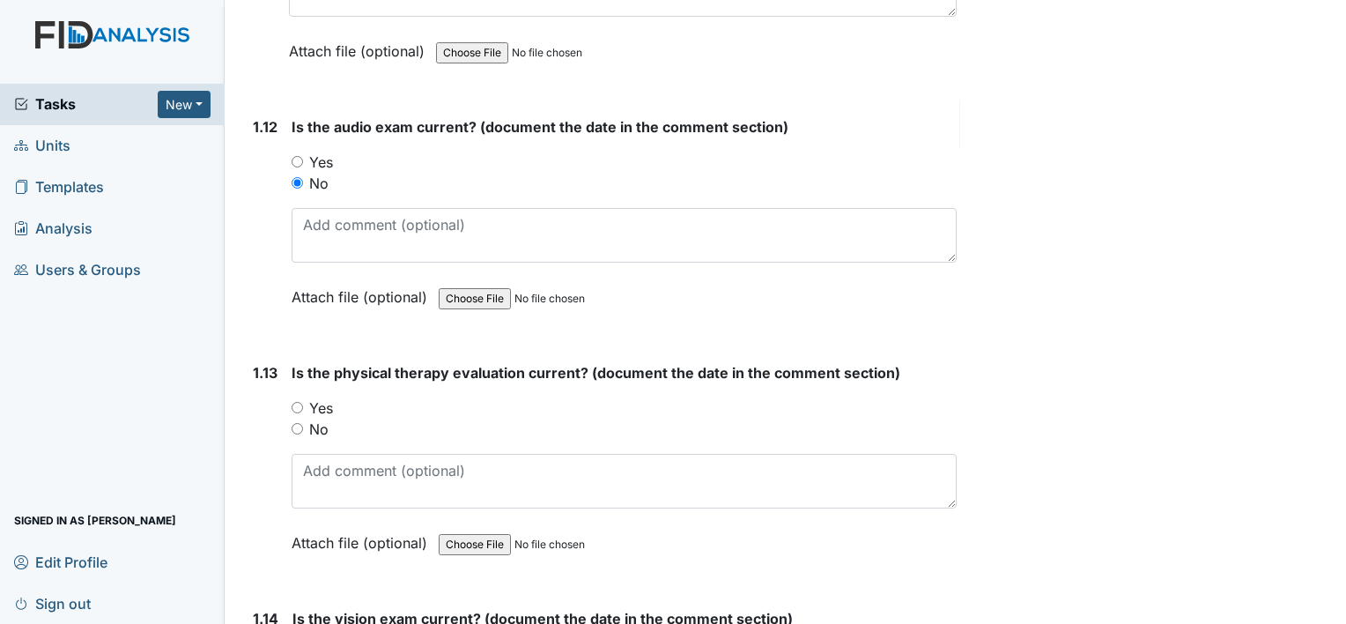
scroll to position [3172, 0]
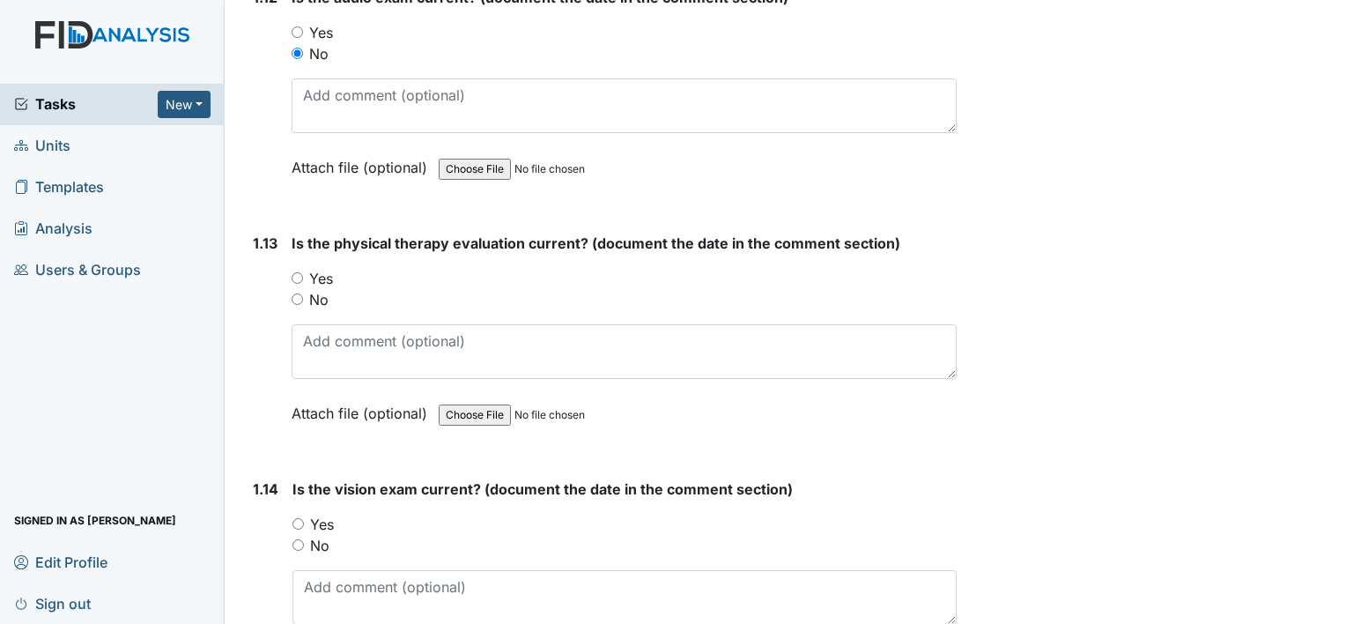
drag, startPoint x: 294, startPoint y: 263, endPoint x: 300, endPoint y: 271, distance: 10.3
click at [296, 272] on input "Yes" at bounding box center [297, 277] width 11 height 11
radio input "true"
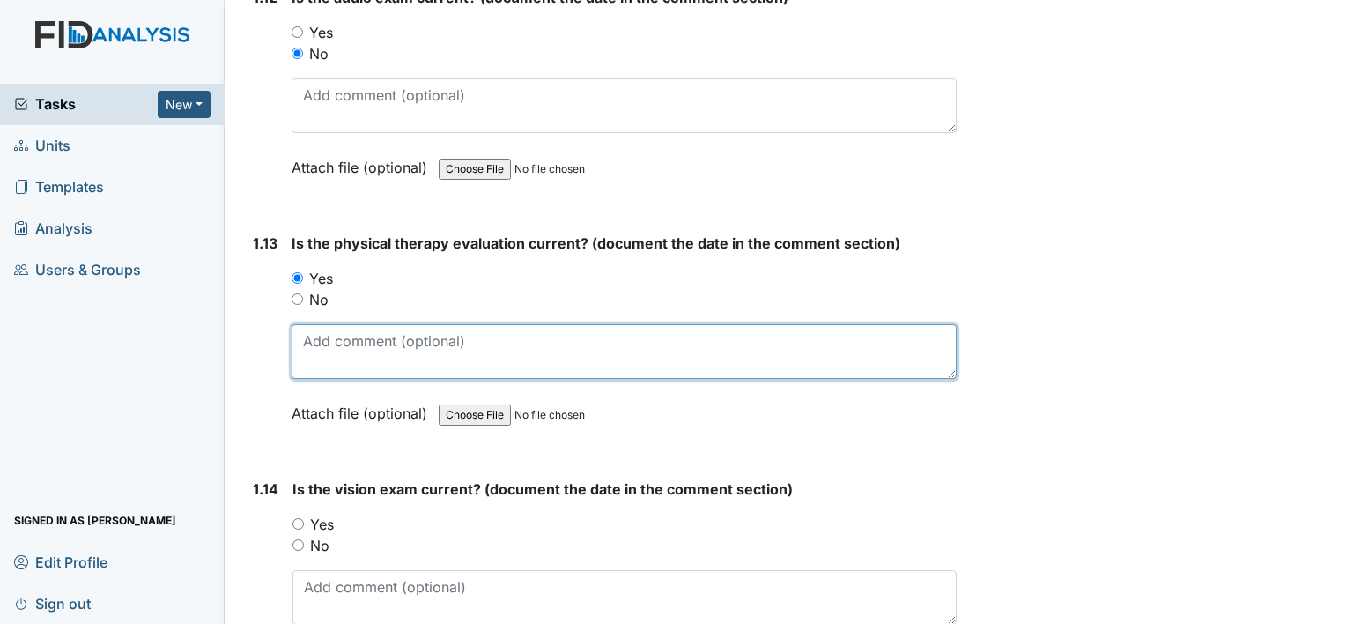
click at [314, 324] on textarea at bounding box center [624, 351] width 665 height 55
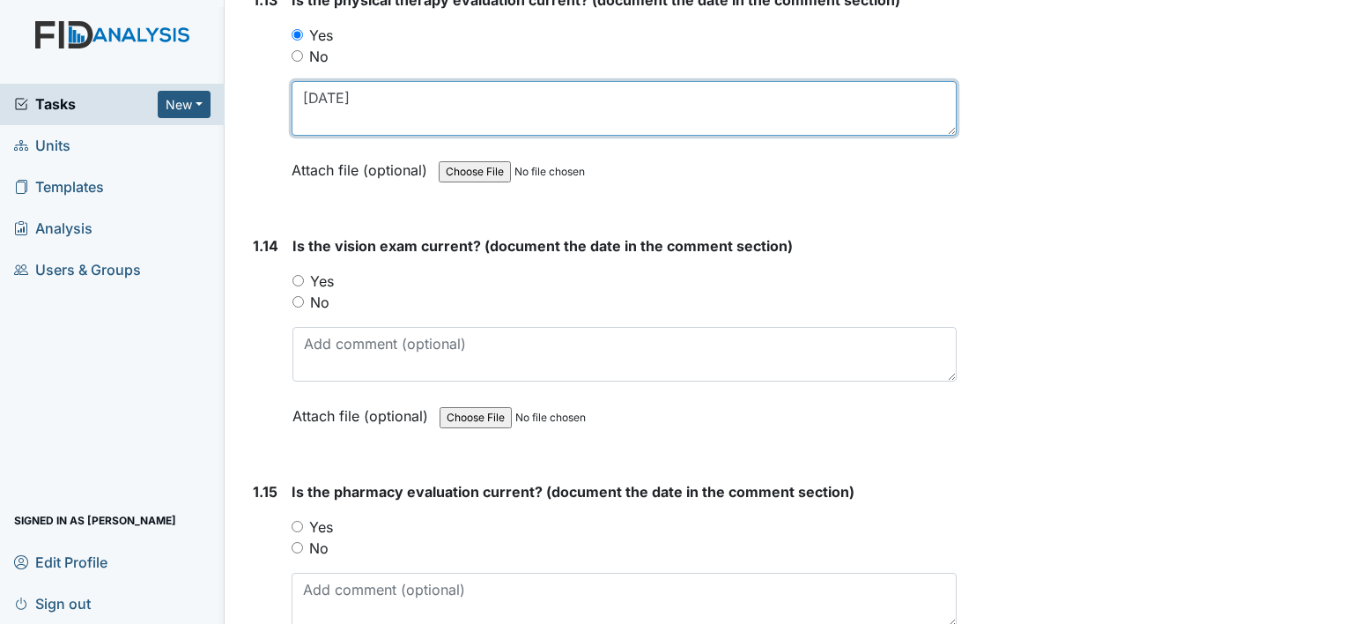
scroll to position [3436, 0]
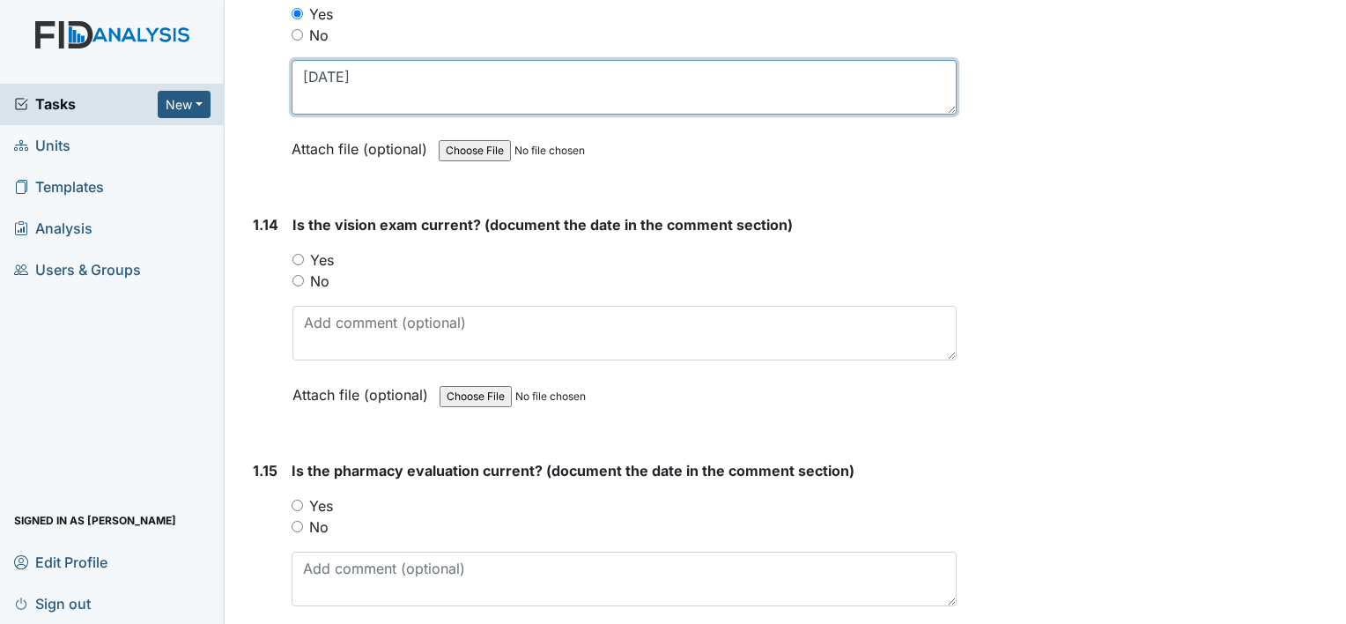
type textarea "[DATE]"
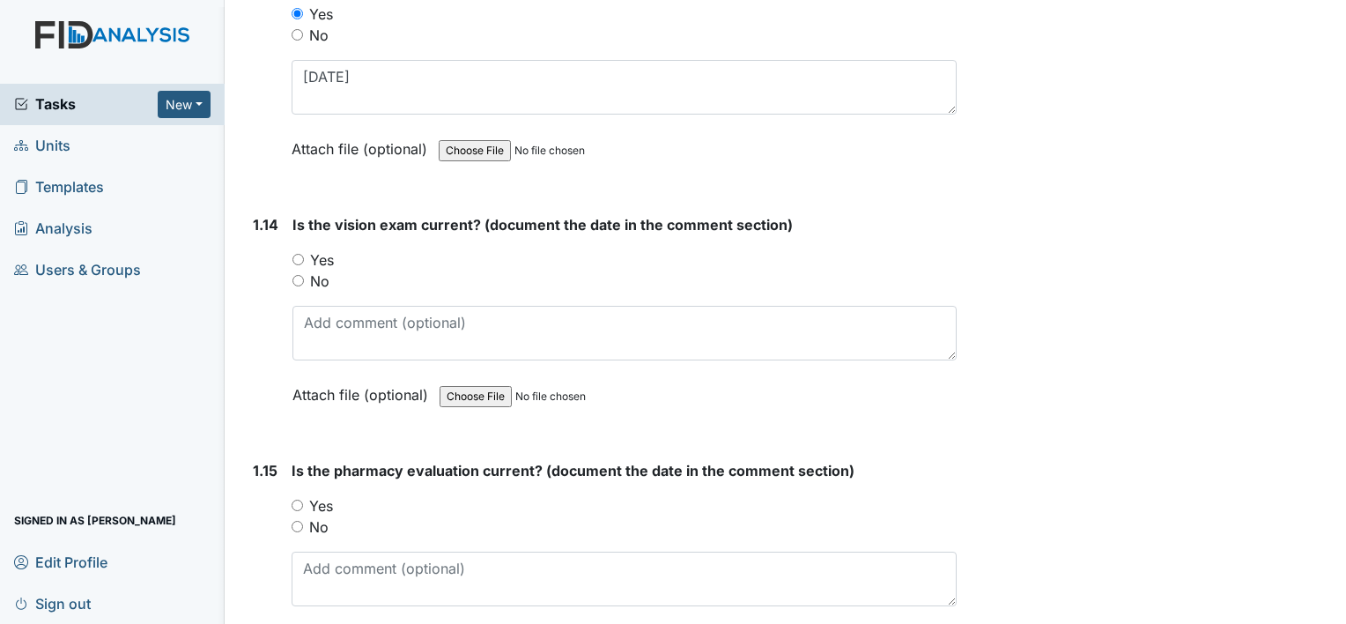
click at [296, 254] on input "Yes" at bounding box center [298, 259] width 11 height 11
radio input "true"
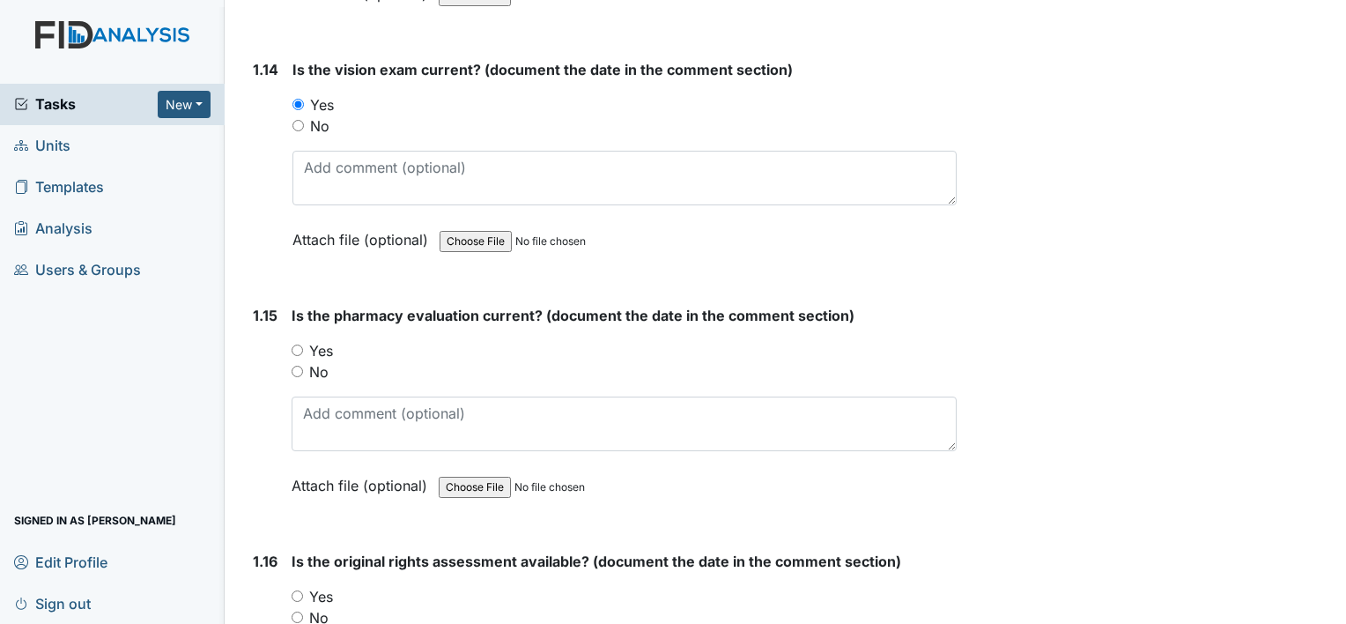
scroll to position [3612, 0]
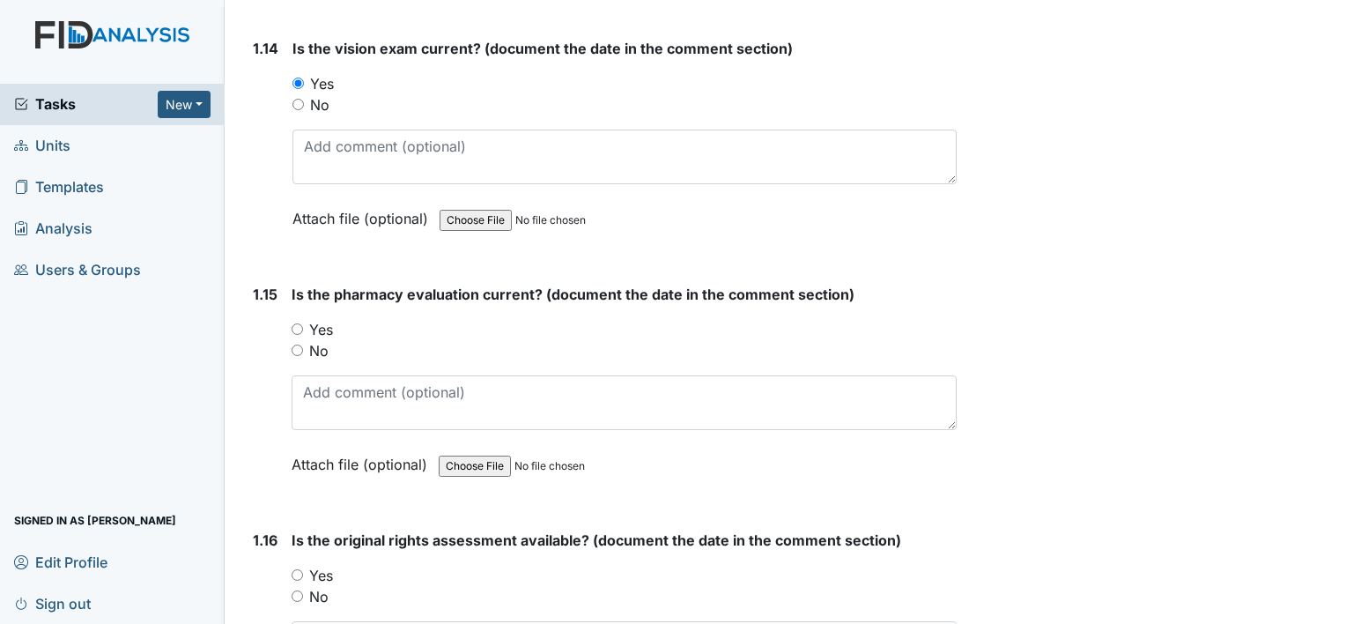
click at [298, 344] on input "No" at bounding box center [297, 349] width 11 height 11
radio input "true"
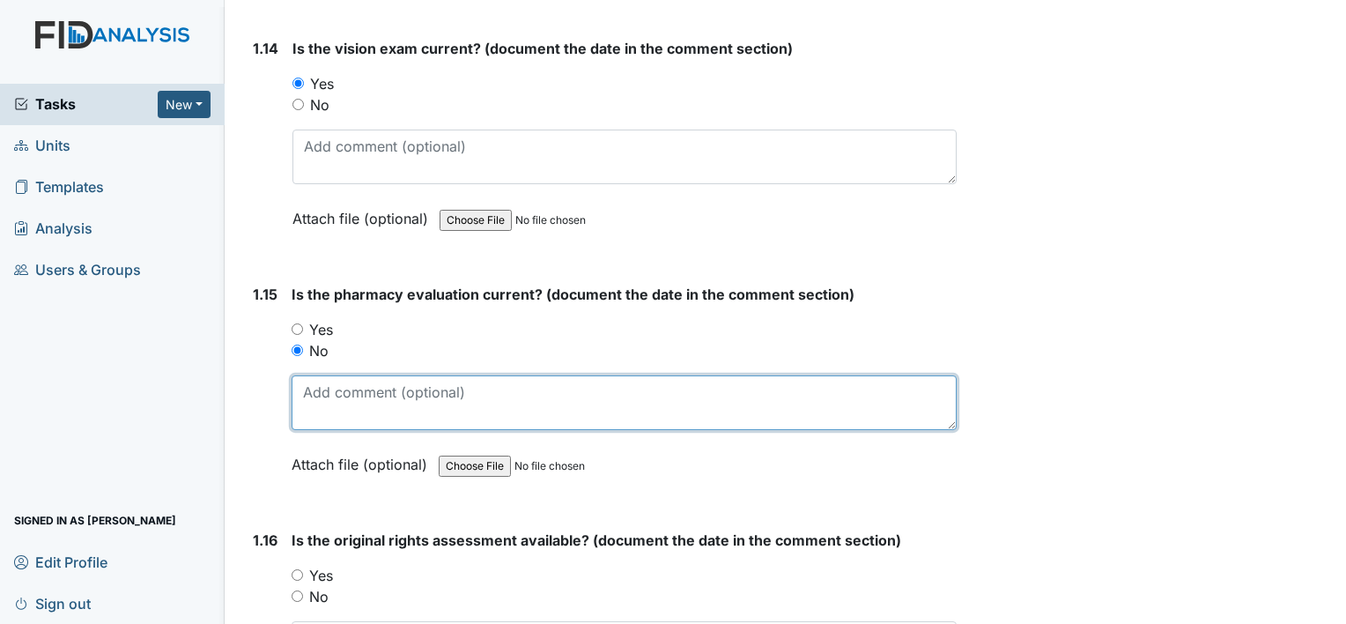
click at [370, 390] on textarea at bounding box center [624, 402] width 665 height 55
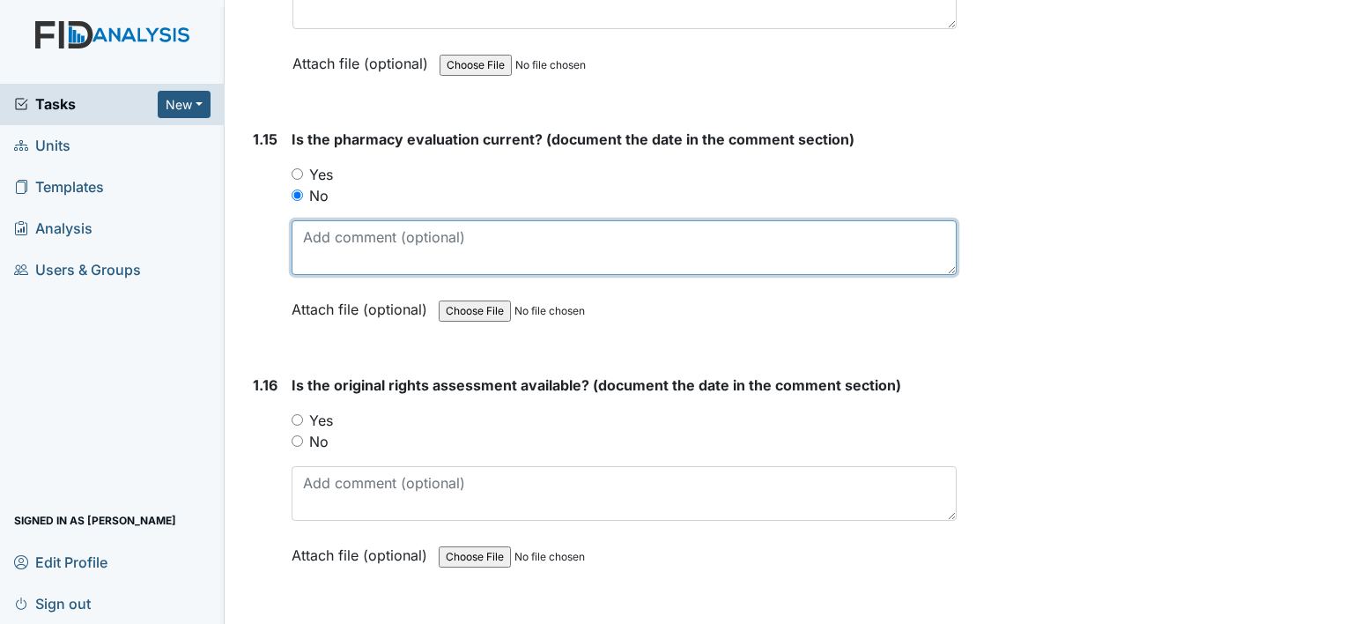
scroll to position [3788, 0]
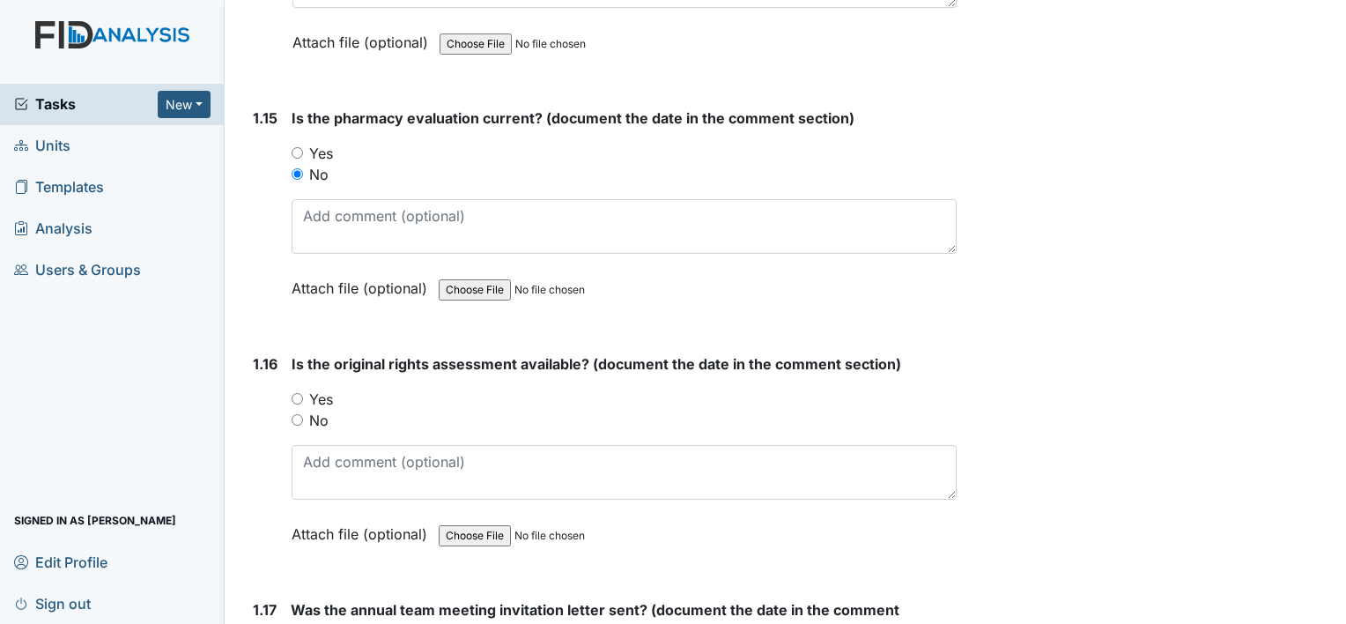
click at [293, 393] on input "Yes" at bounding box center [297, 398] width 11 height 11
radio input "true"
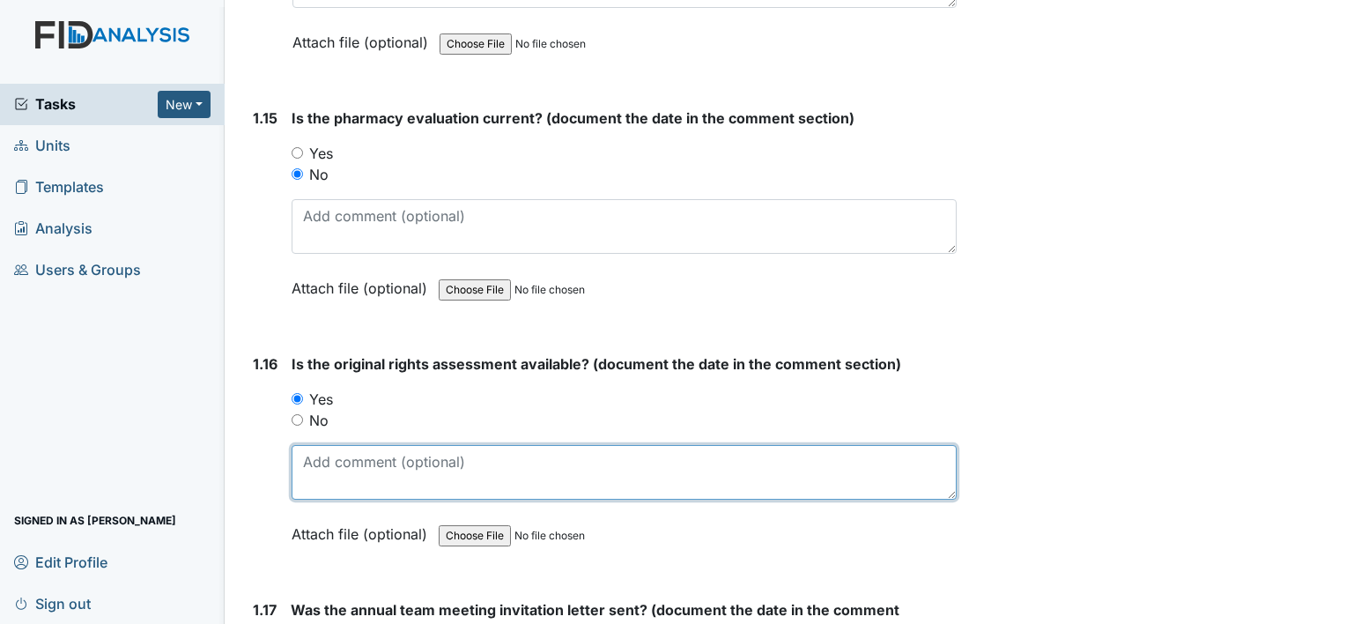
click at [356, 458] on textarea at bounding box center [624, 472] width 665 height 55
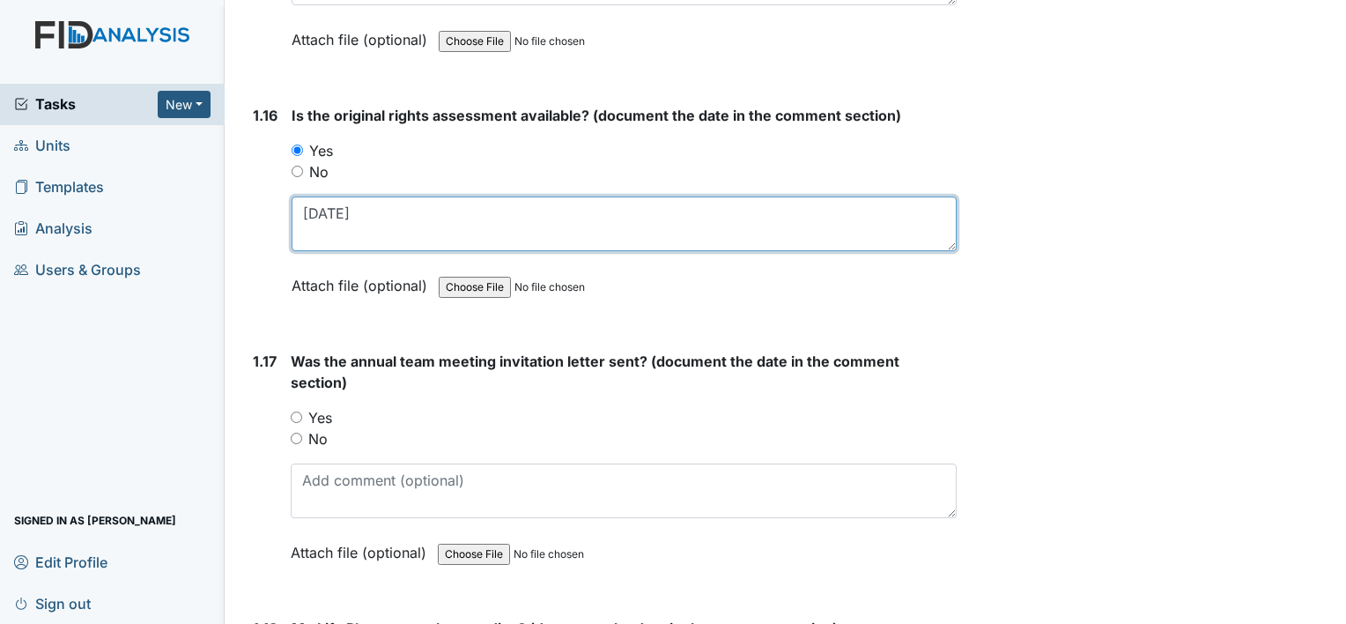
scroll to position [4053, 0]
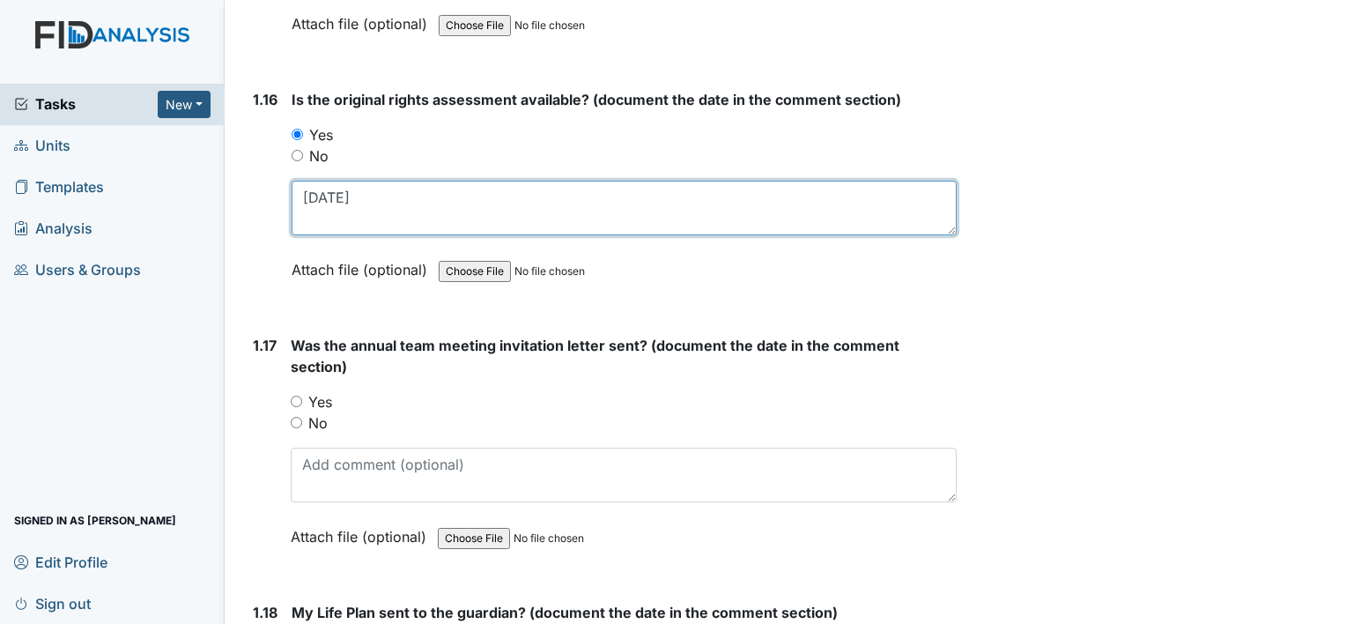
type textarea "10/10/24"
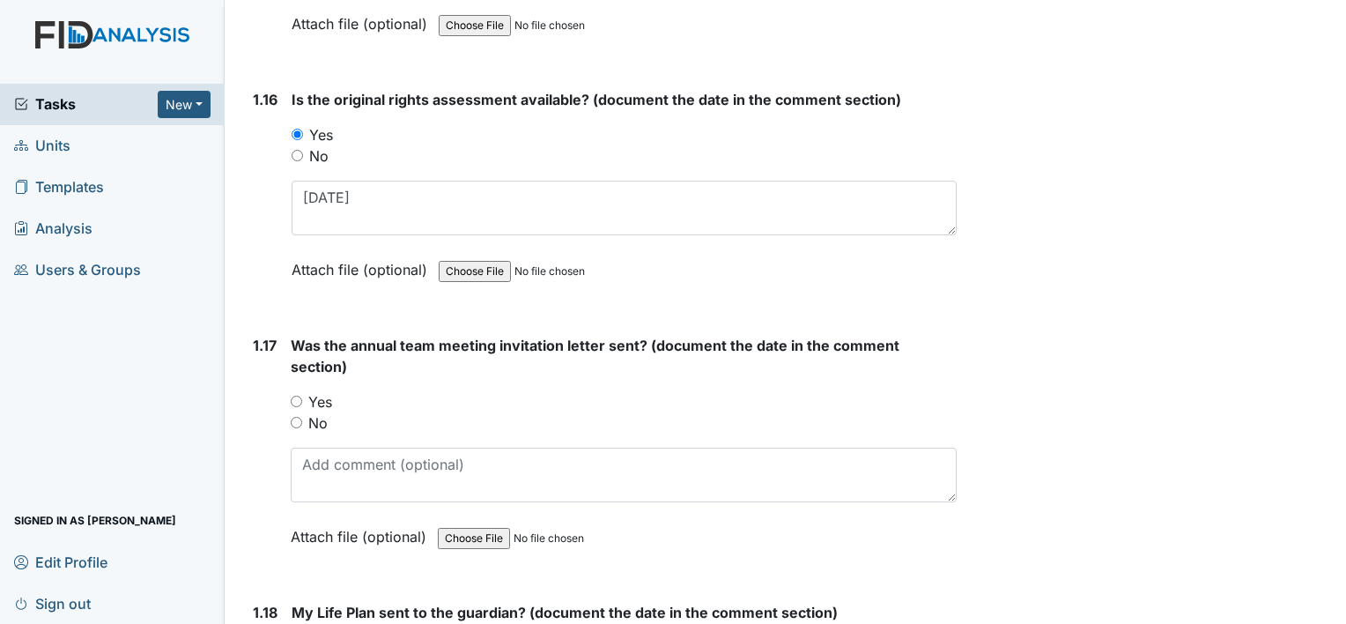
click at [296, 396] on input "Yes" at bounding box center [296, 401] width 11 height 11
radio input "true"
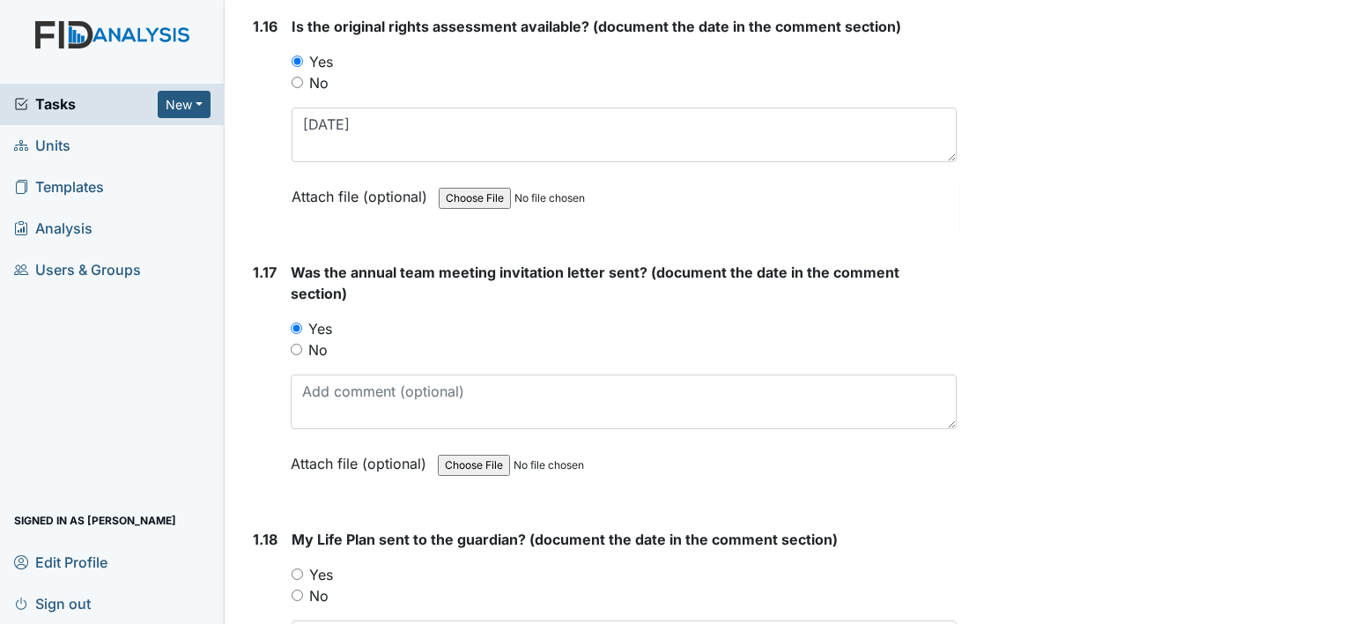
scroll to position [4317, 0]
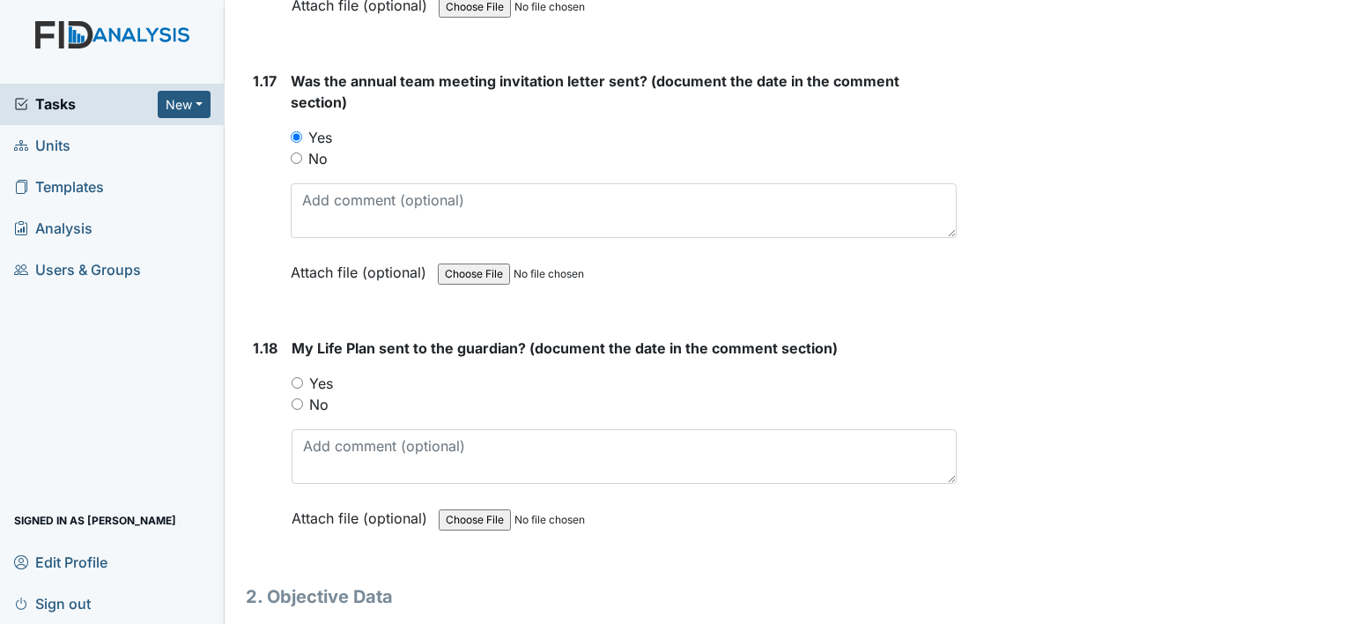
drag, startPoint x: 290, startPoint y: 368, endPoint x: 306, endPoint y: 372, distance: 16.2
click at [292, 368] on div "1.18 My Life Plan sent to the guardian? (document the date in the comment secti…" at bounding box center [601, 446] width 711 height 218
click at [303, 373] on div "Yes" at bounding box center [624, 383] width 665 height 21
click at [297, 377] on input "Yes" at bounding box center [297, 382] width 11 height 11
radio input "true"
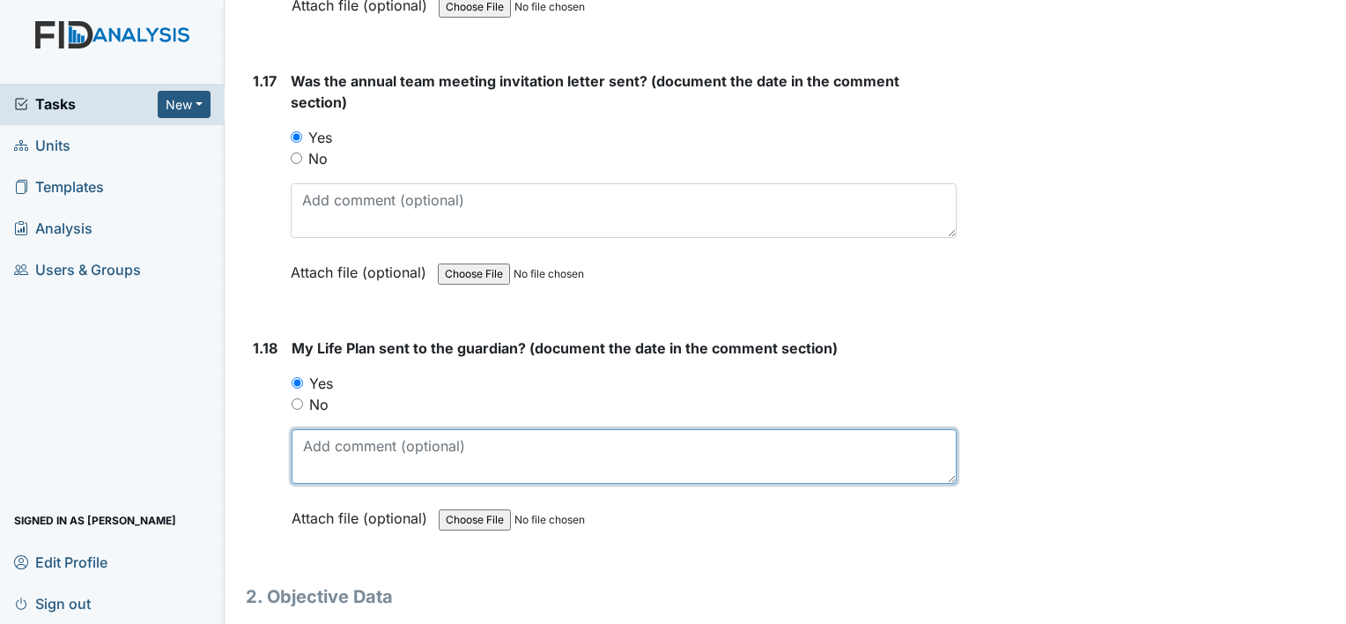
click at [341, 429] on textarea at bounding box center [624, 456] width 665 height 55
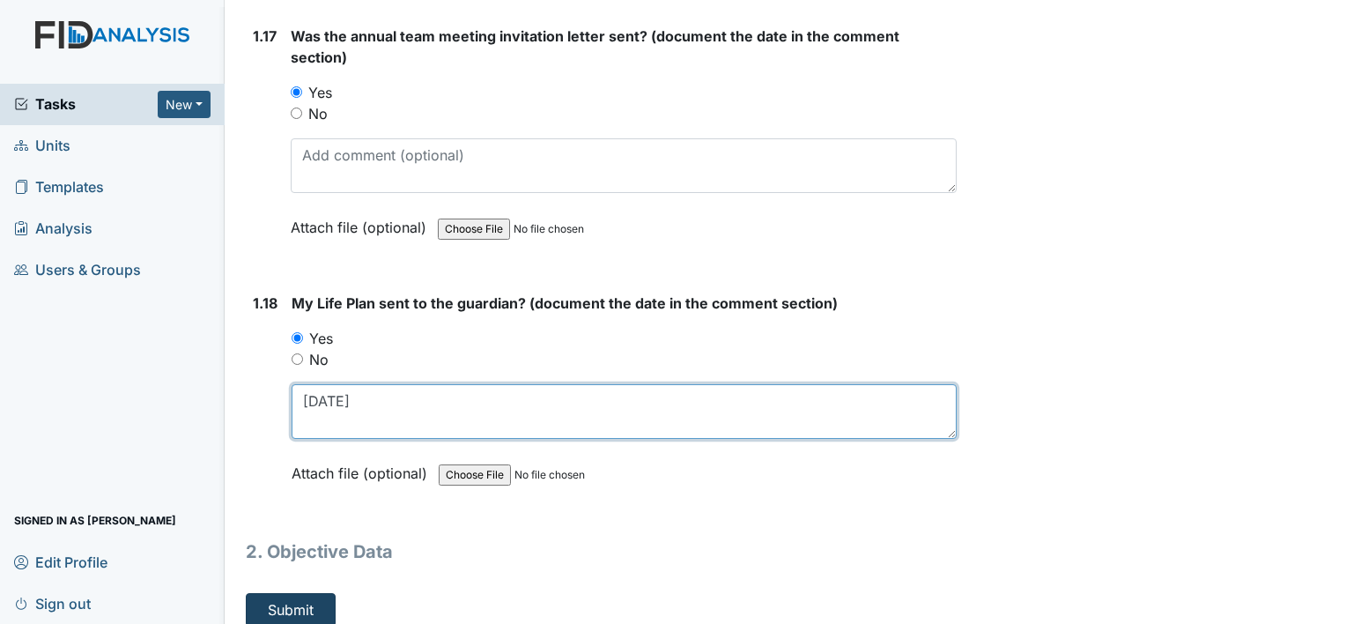
type textarea "10/10/24"
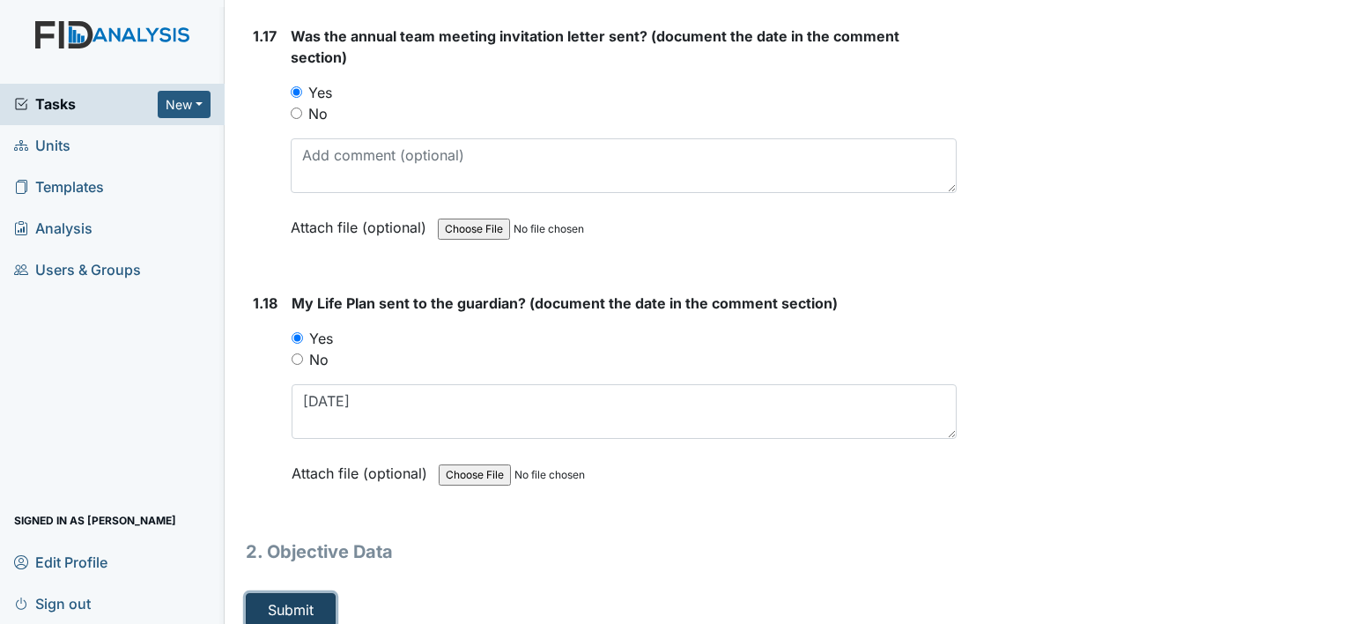
click at [290, 595] on button "Submit" at bounding box center [291, 609] width 90 height 33
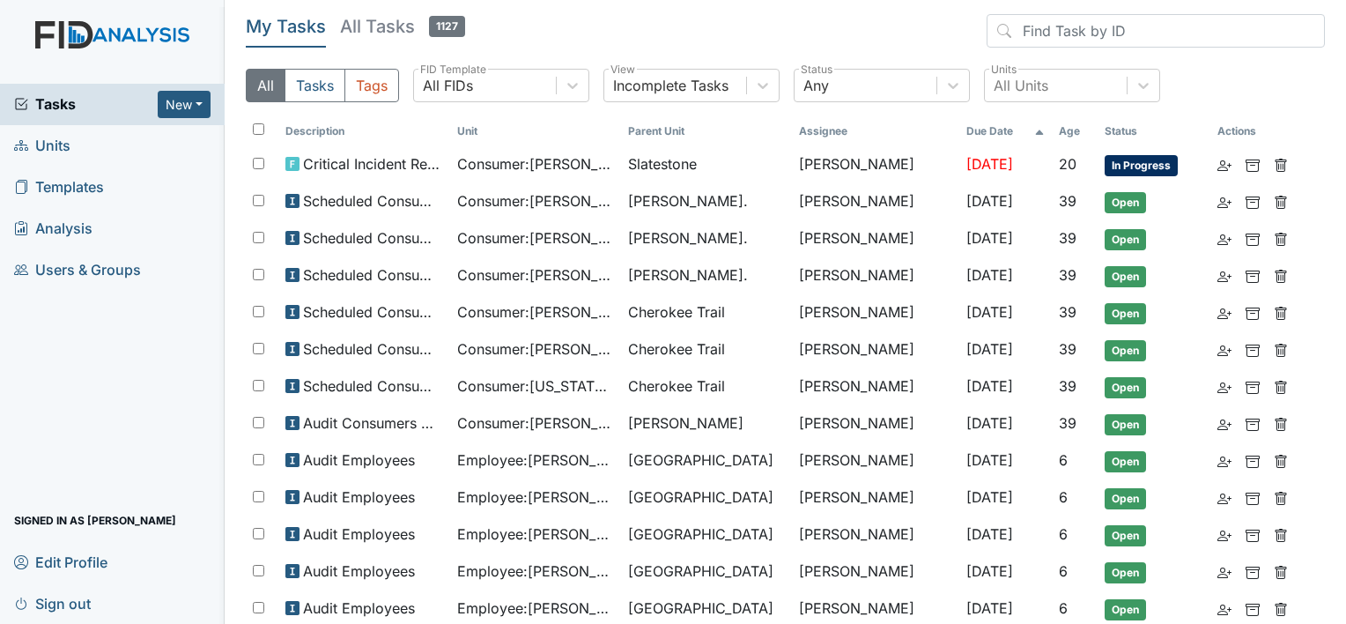
click at [82, 143] on link "Units" at bounding box center [112, 145] width 225 height 41
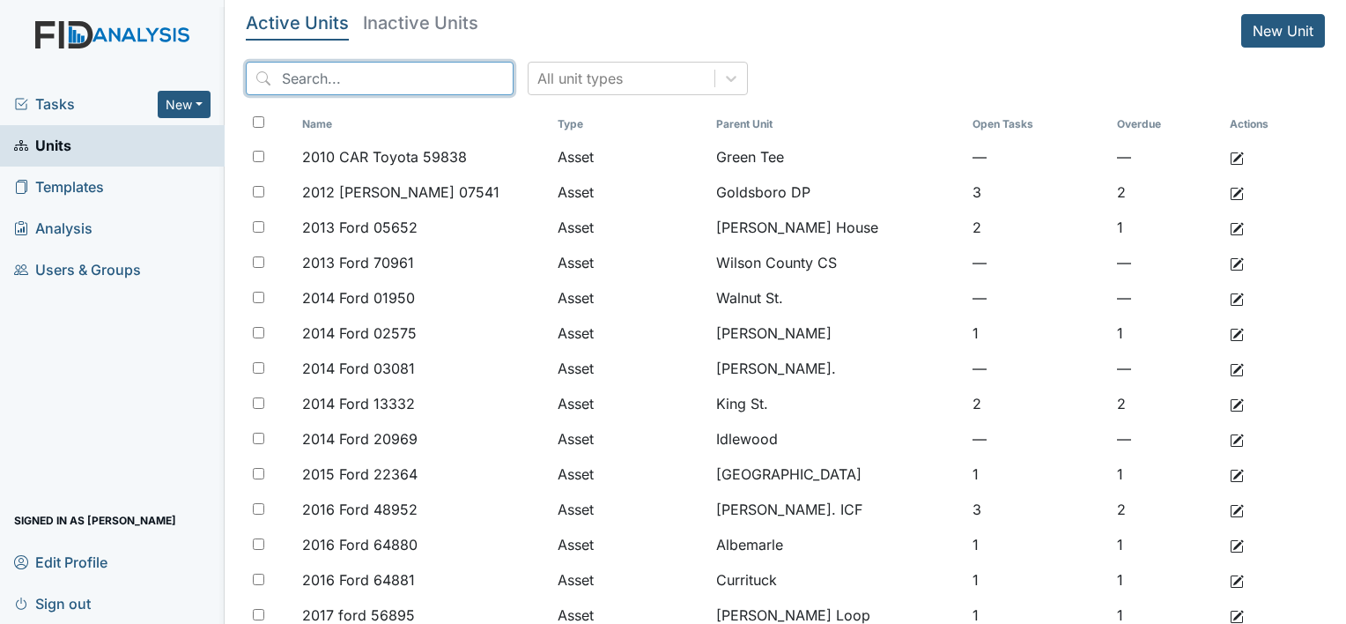
click at [335, 93] on input "search" at bounding box center [380, 78] width 268 height 33
click at [332, 89] on input "search" at bounding box center [380, 78] width 268 height 33
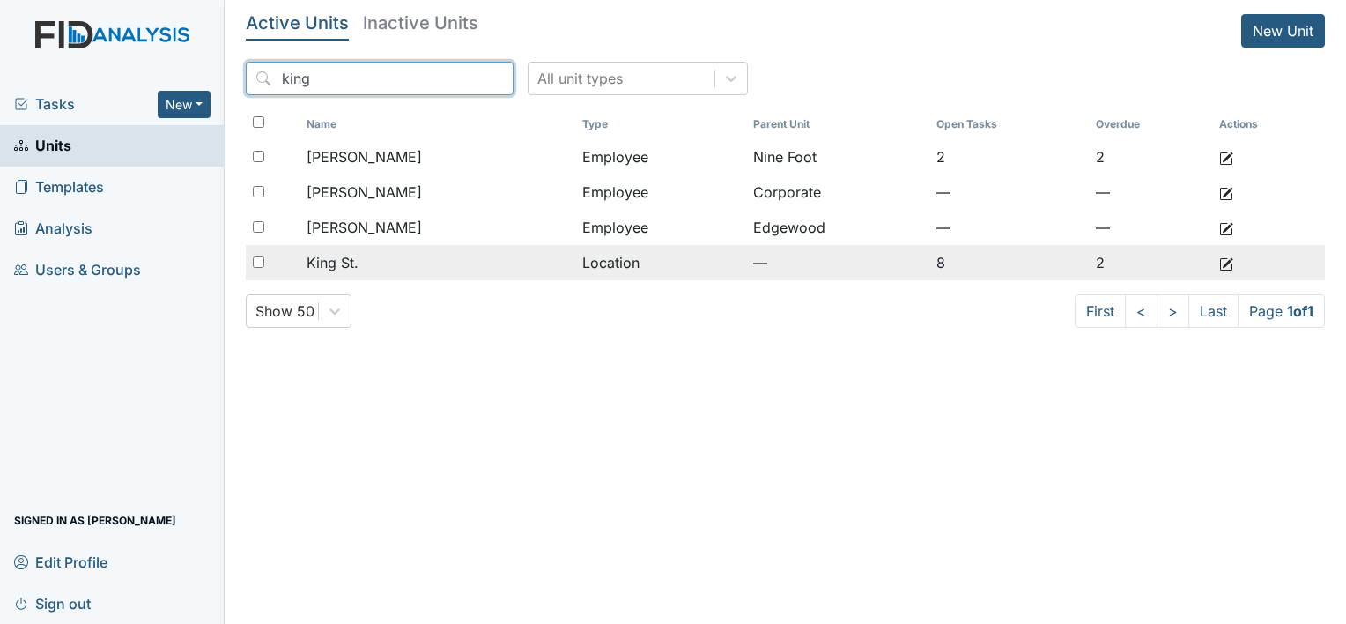
type input "king"
click at [460, 274] on td "King St." at bounding box center [438, 262] width 276 height 35
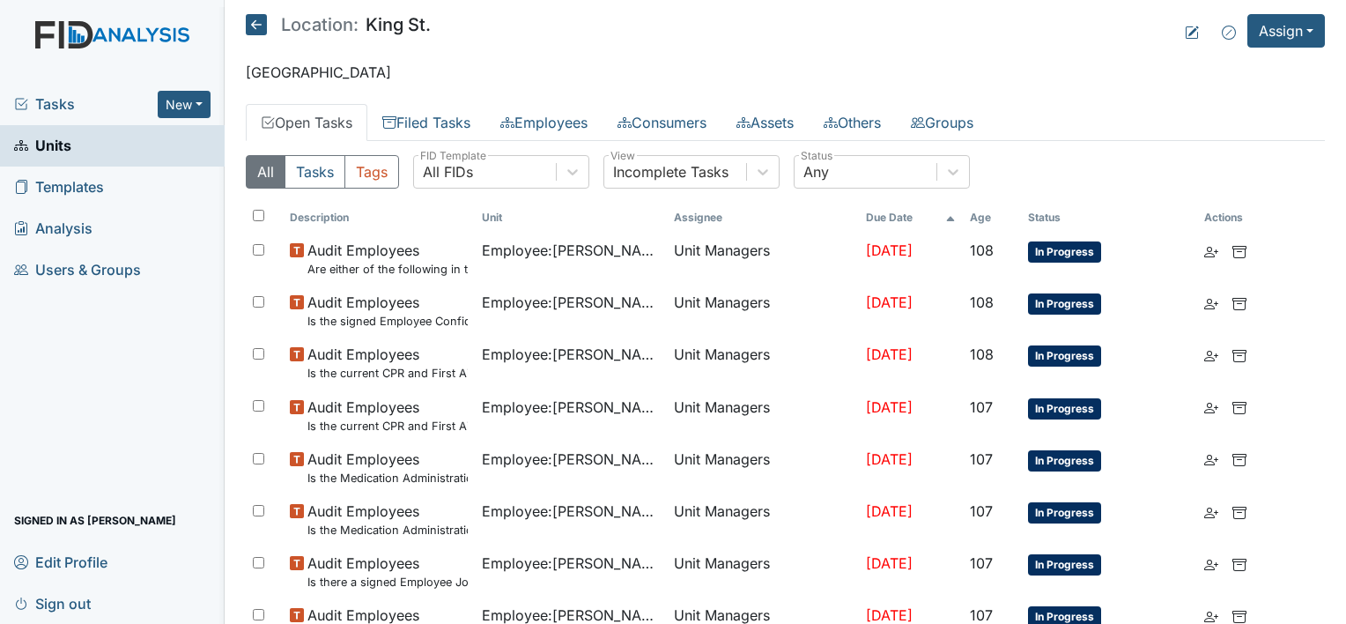
click at [322, 126] on link "Open Tasks" at bounding box center [307, 122] width 122 height 37
click at [88, 183] on span "Templates" at bounding box center [59, 187] width 90 height 27
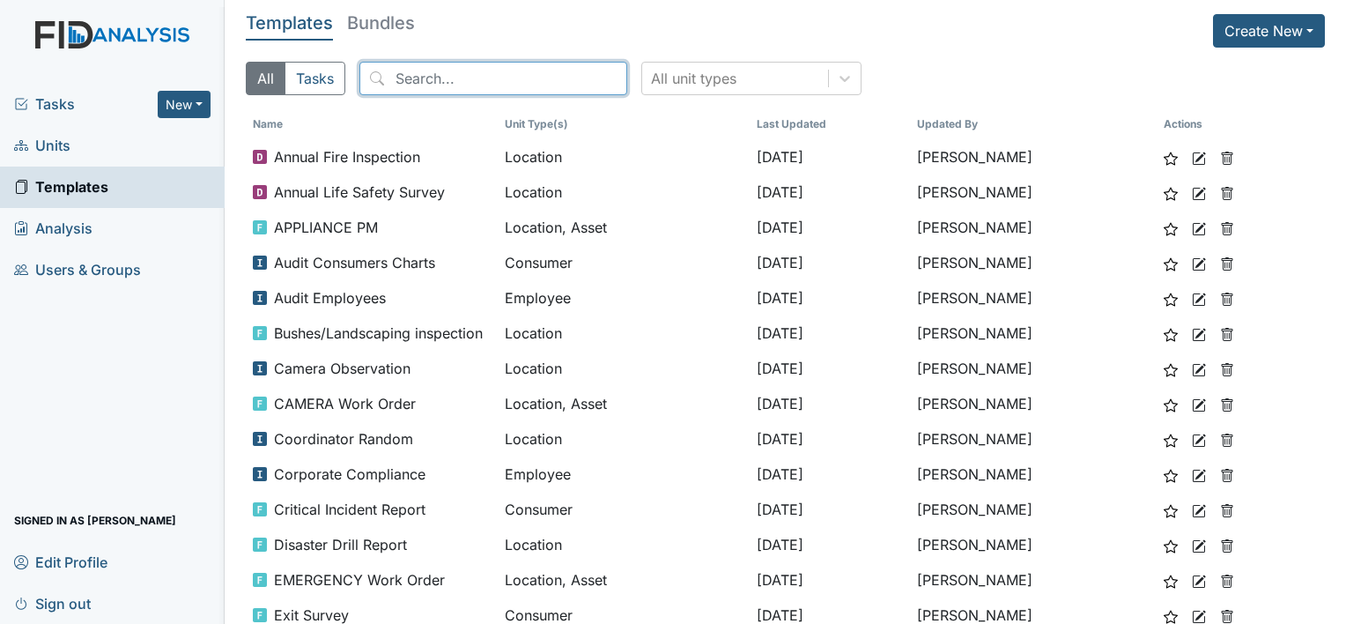
click at [552, 84] on input "search" at bounding box center [493, 78] width 268 height 33
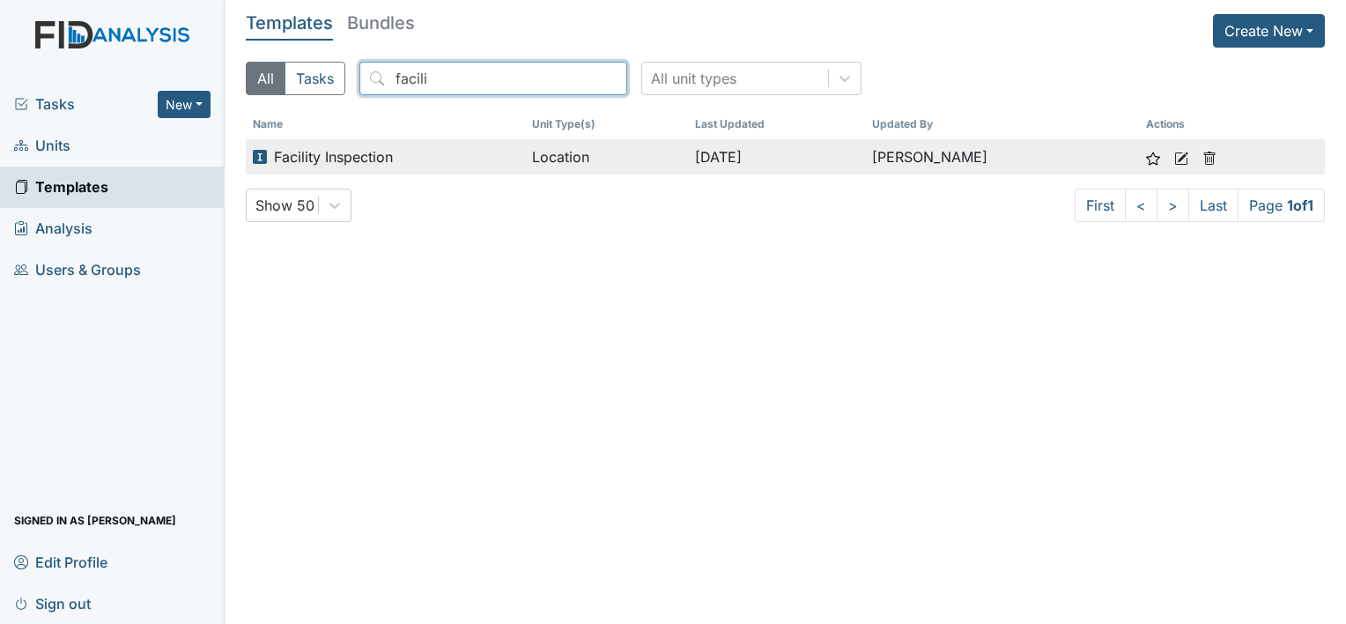
type input "facili"
click at [1184, 149] on link at bounding box center [1181, 156] width 14 height 21
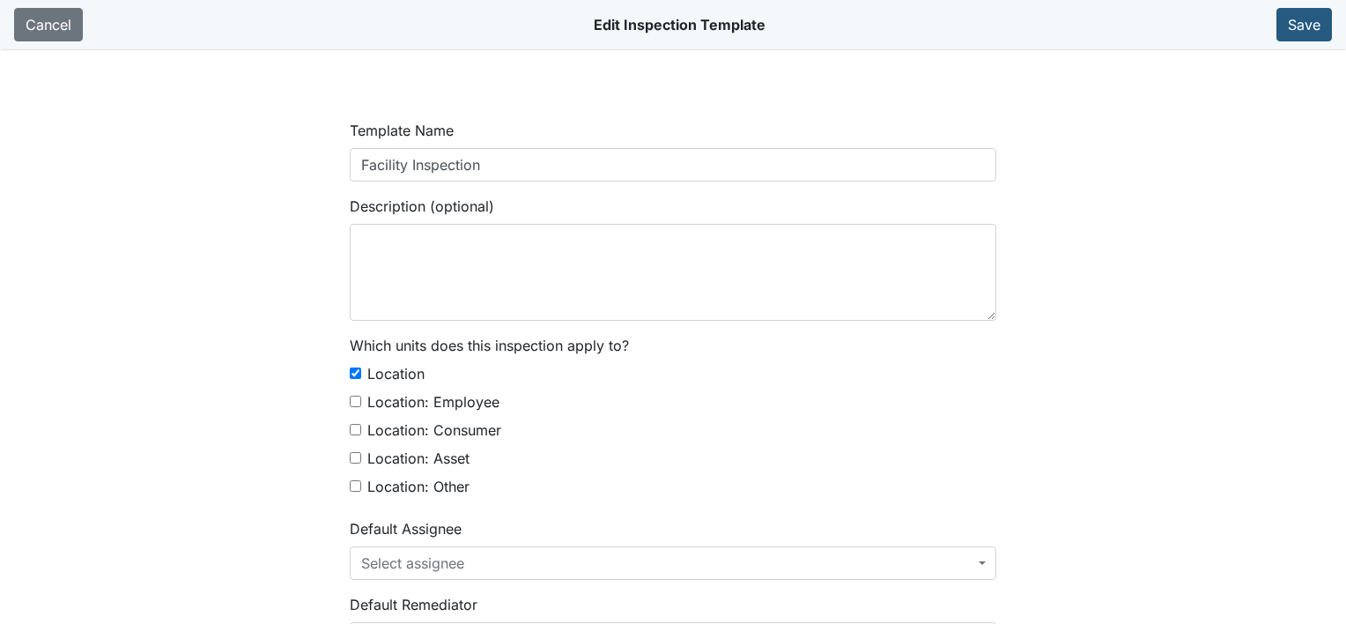
select select "text"
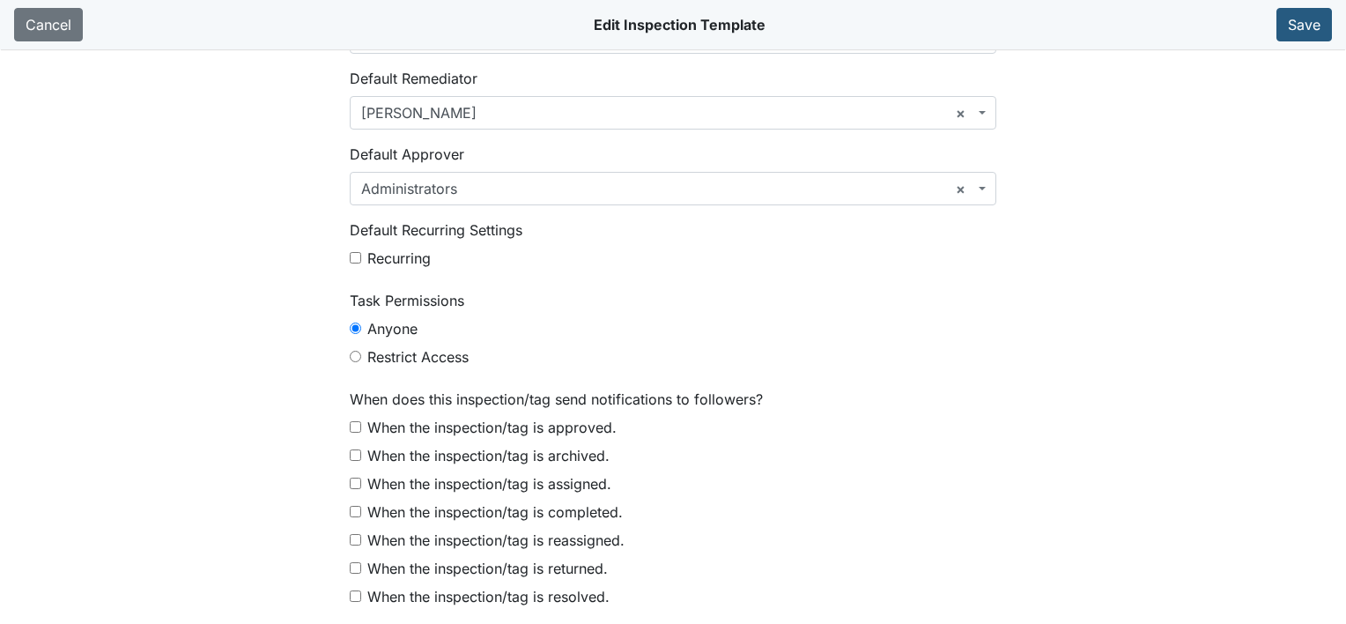
scroll to position [264, 0]
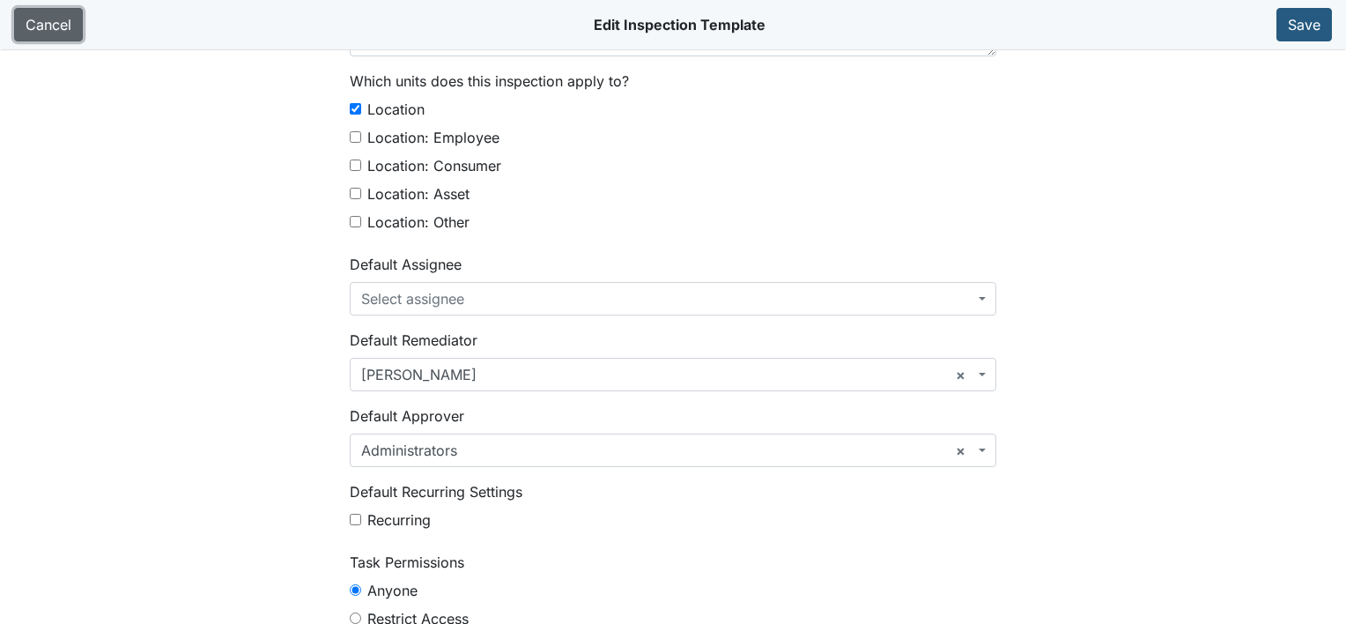
click at [56, 21] on link "Cancel" at bounding box center [48, 24] width 69 height 33
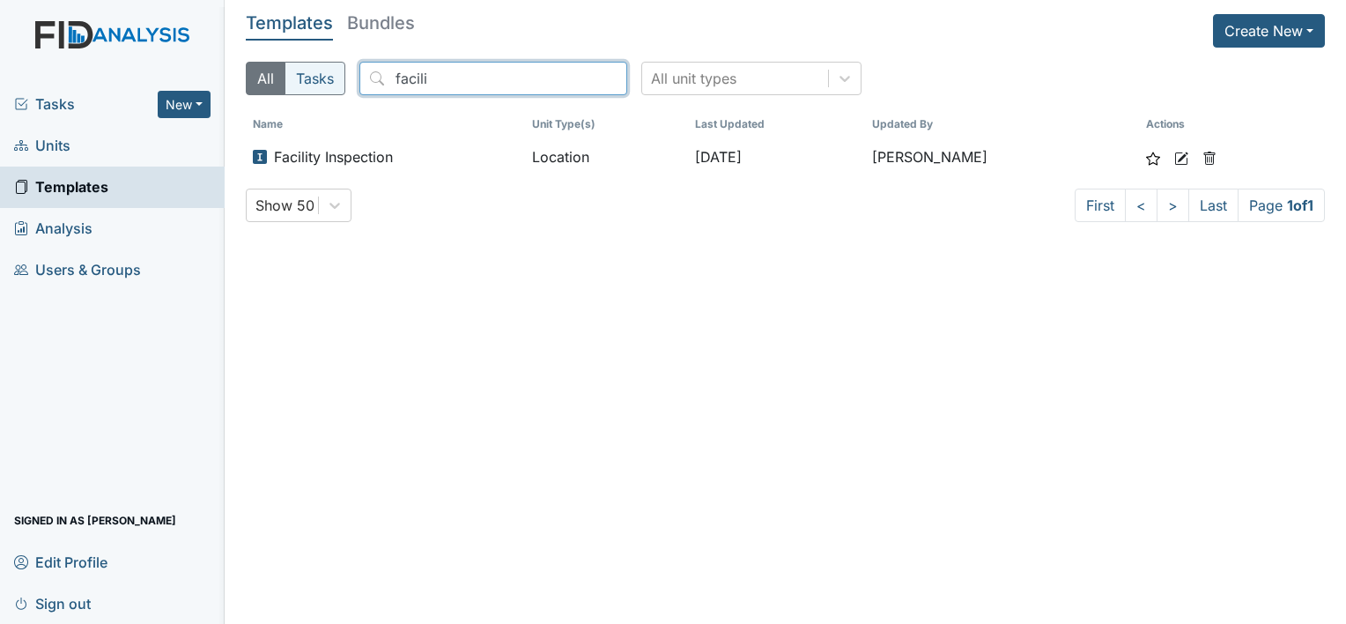
drag, startPoint x: 426, startPoint y: 79, endPoint x: 339, endPoint y: 82, distance: 86.4
click at [345, 83] on div "All Tasks facili All unit types" at bounding box center [785, 86] width 1079 height 48
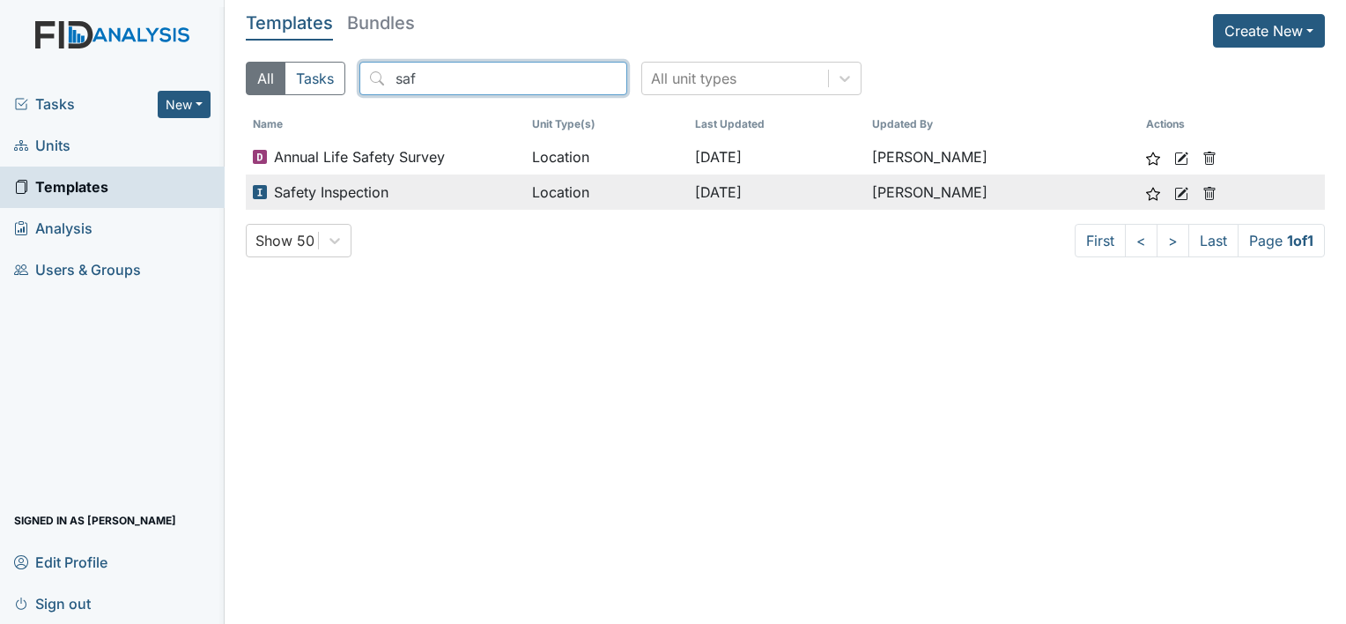
type input "saf"
click at [416, 185] on div "Safety Inspection" at bounding box center [385, 191] width 265 height 21
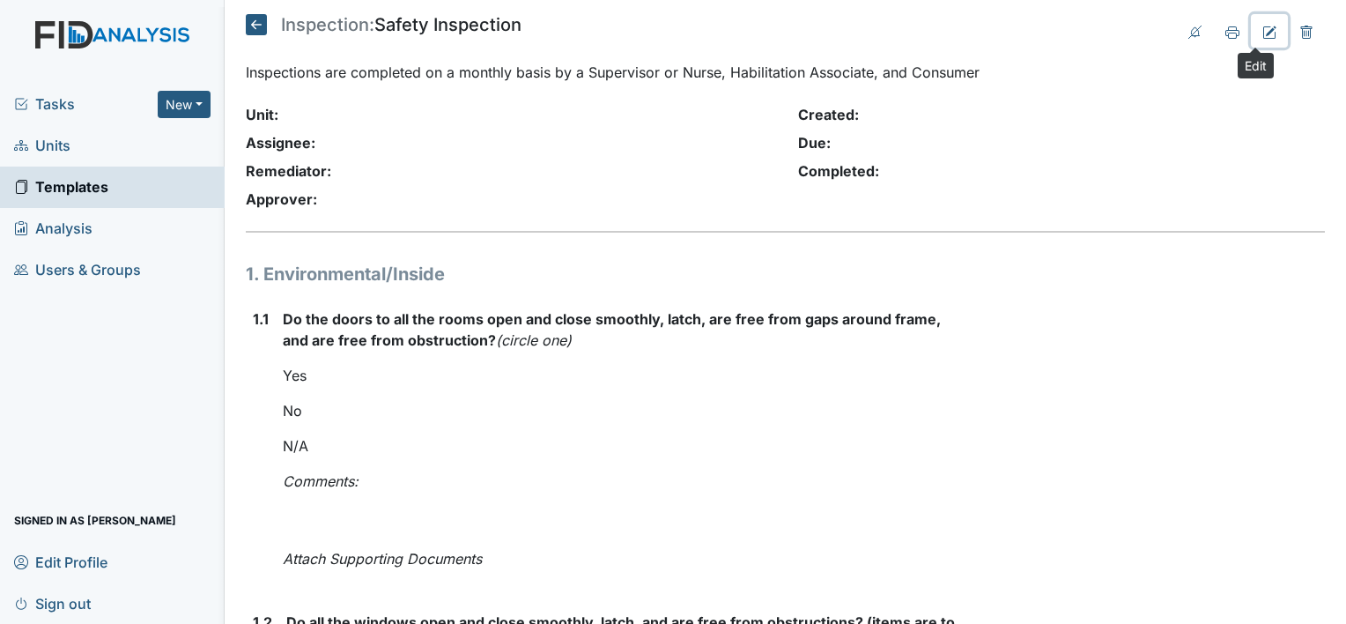
click at [1263, 26] on icon at bounding box center [1269, 32] width 12 height 12
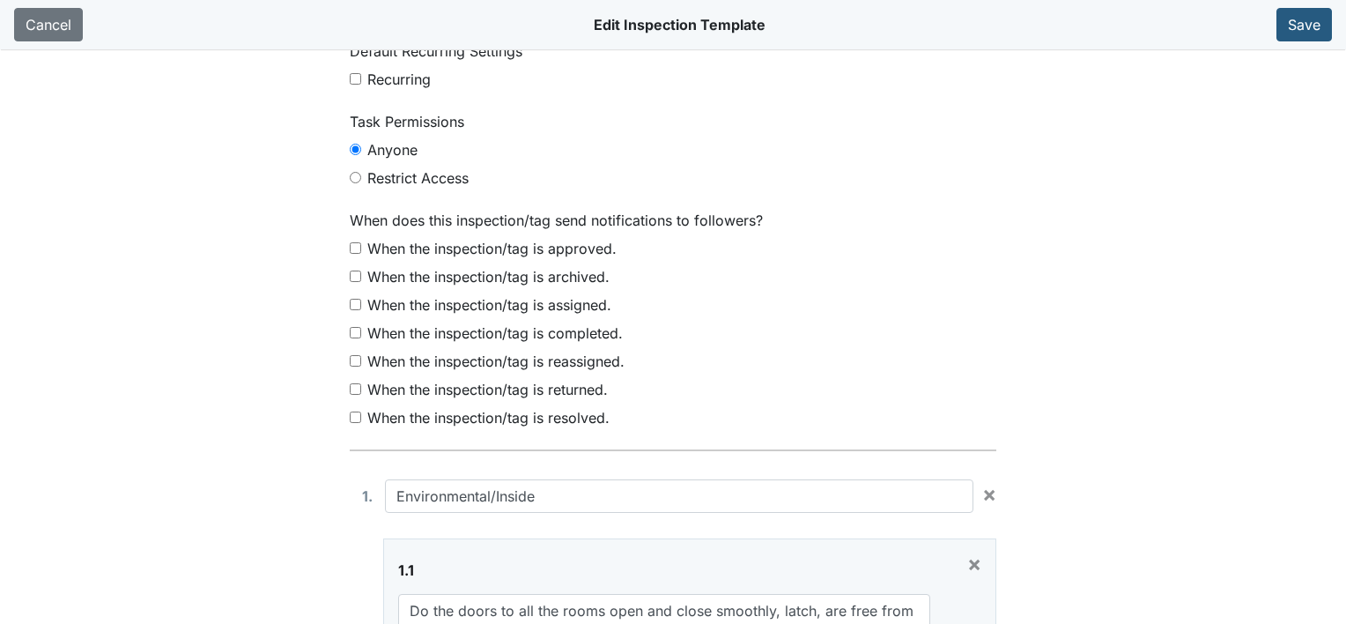
scroll to position [441, 0]
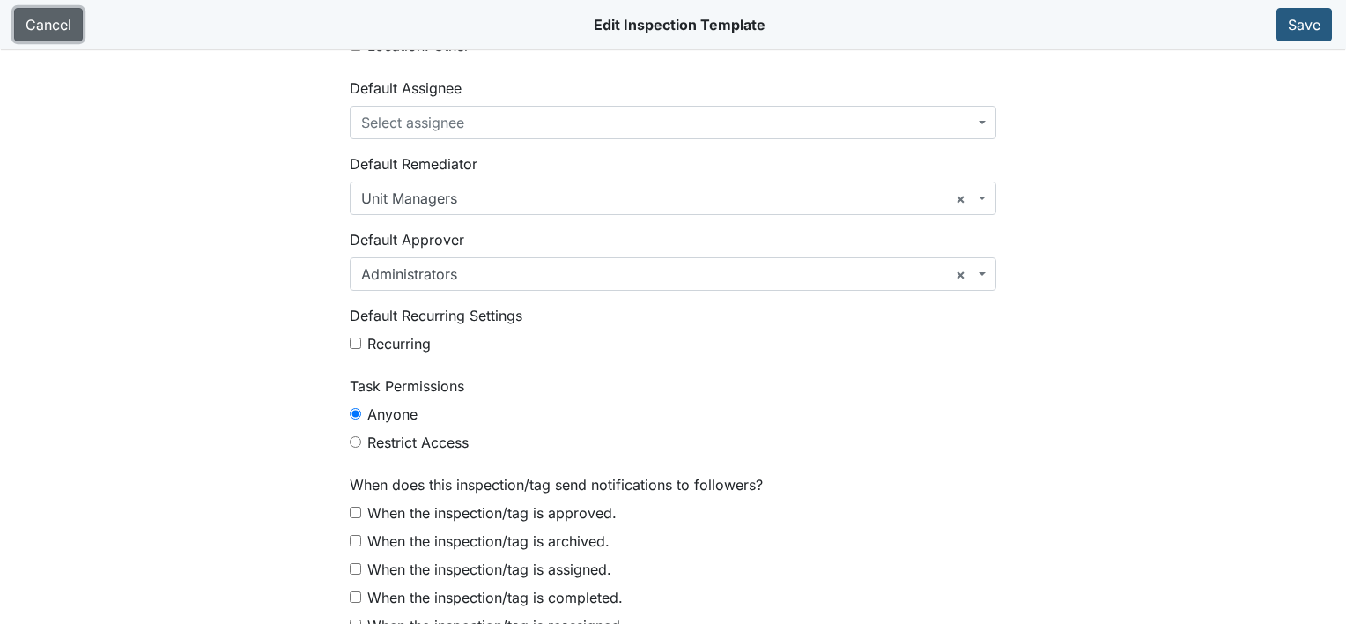
click at [67, 27] on link "Cancel" at bounding box center [48, 24] width 69 height 33
click at [44, 22] on link "Cancel" at bounding box center [48, 24] width 69 height 33
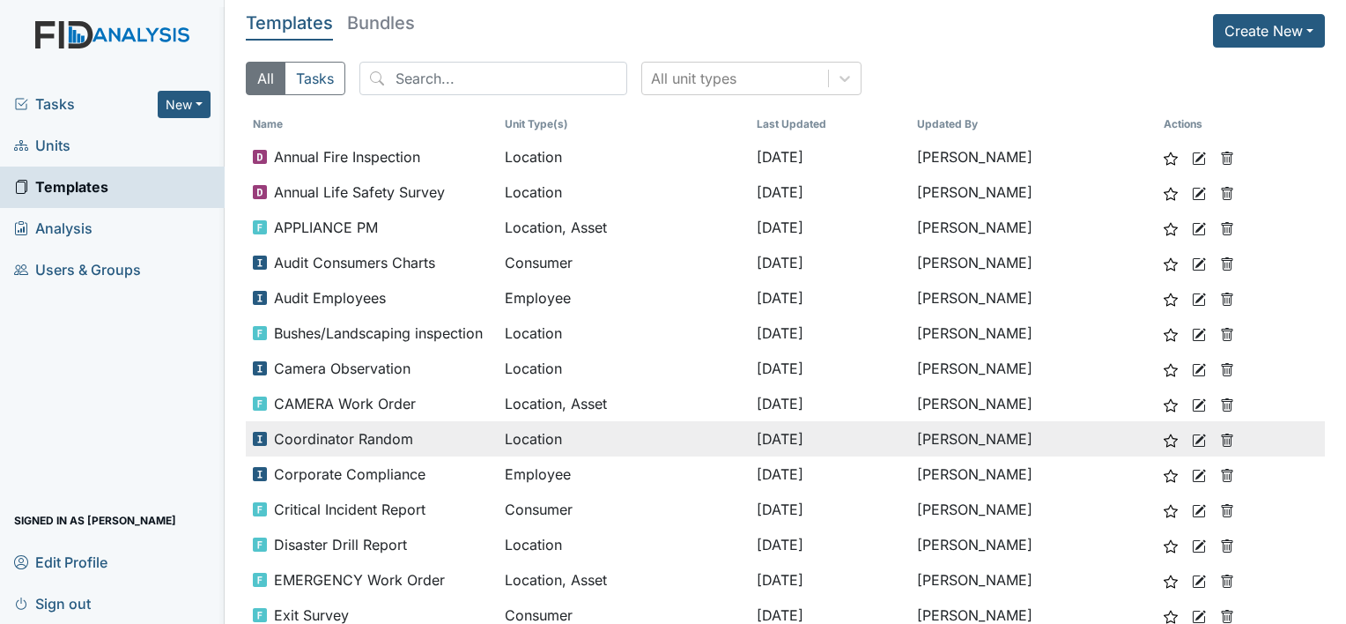
click at [1192, 433] on icon at bounding box center [1199, 440] width 14 height 14
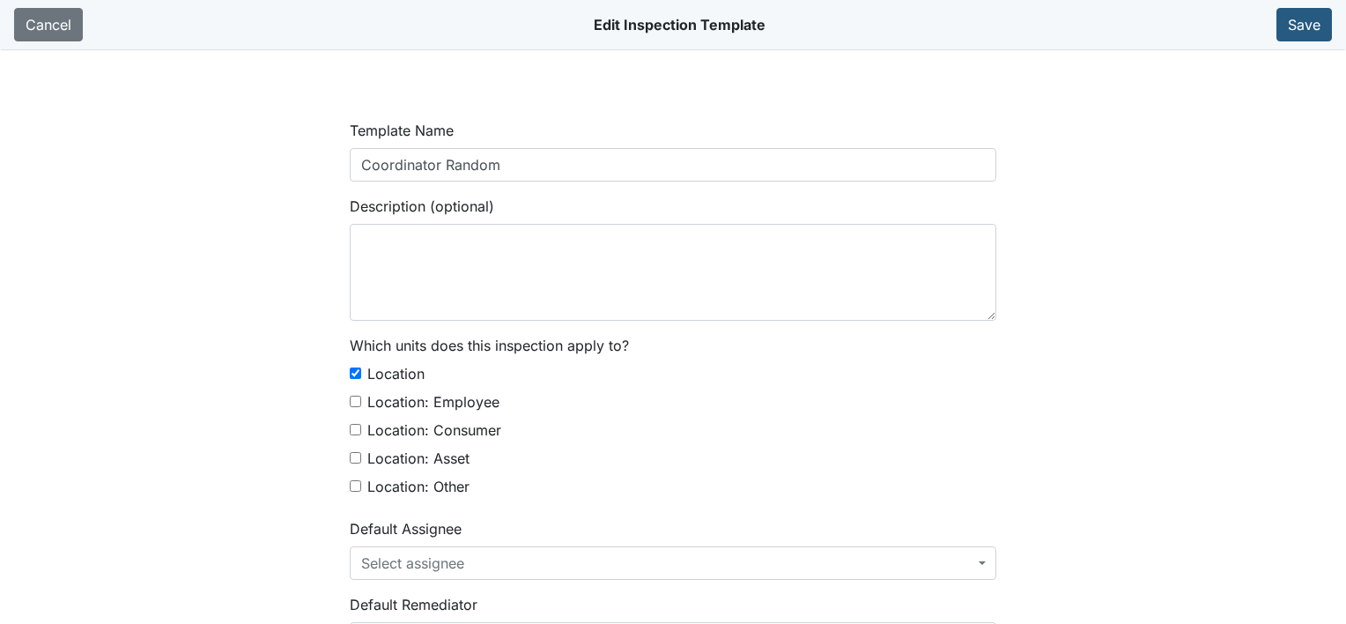
select select "text"
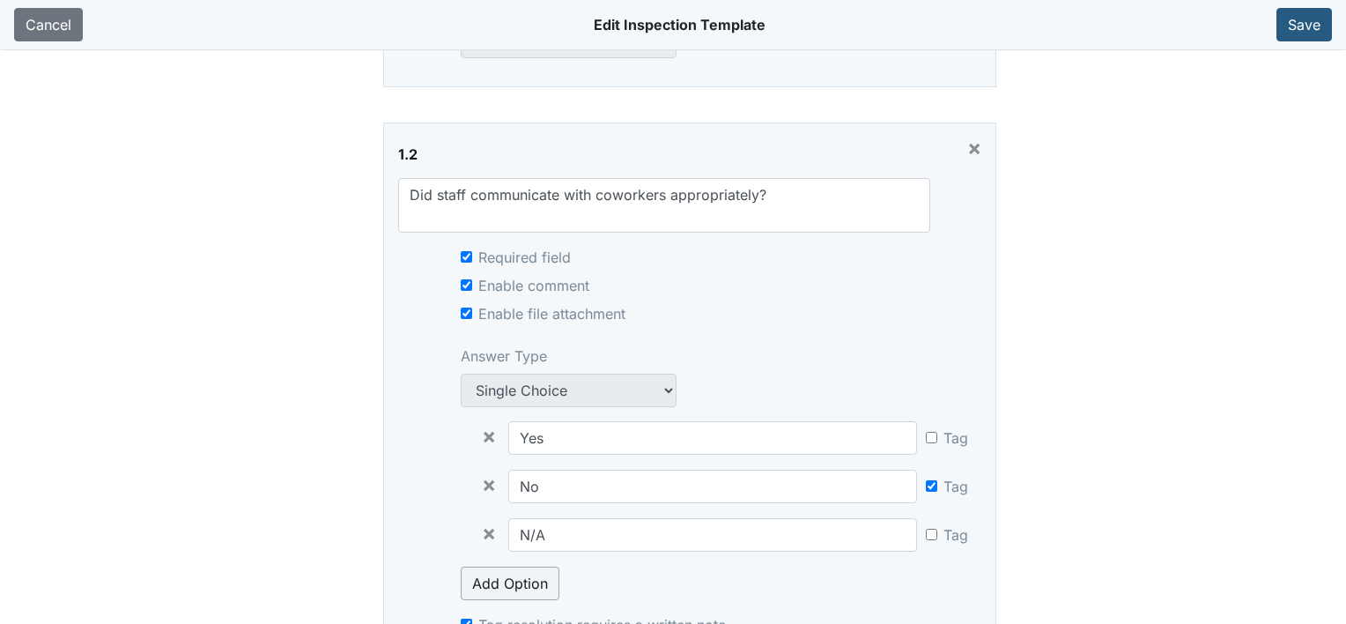
scroll to position [1498, 0]
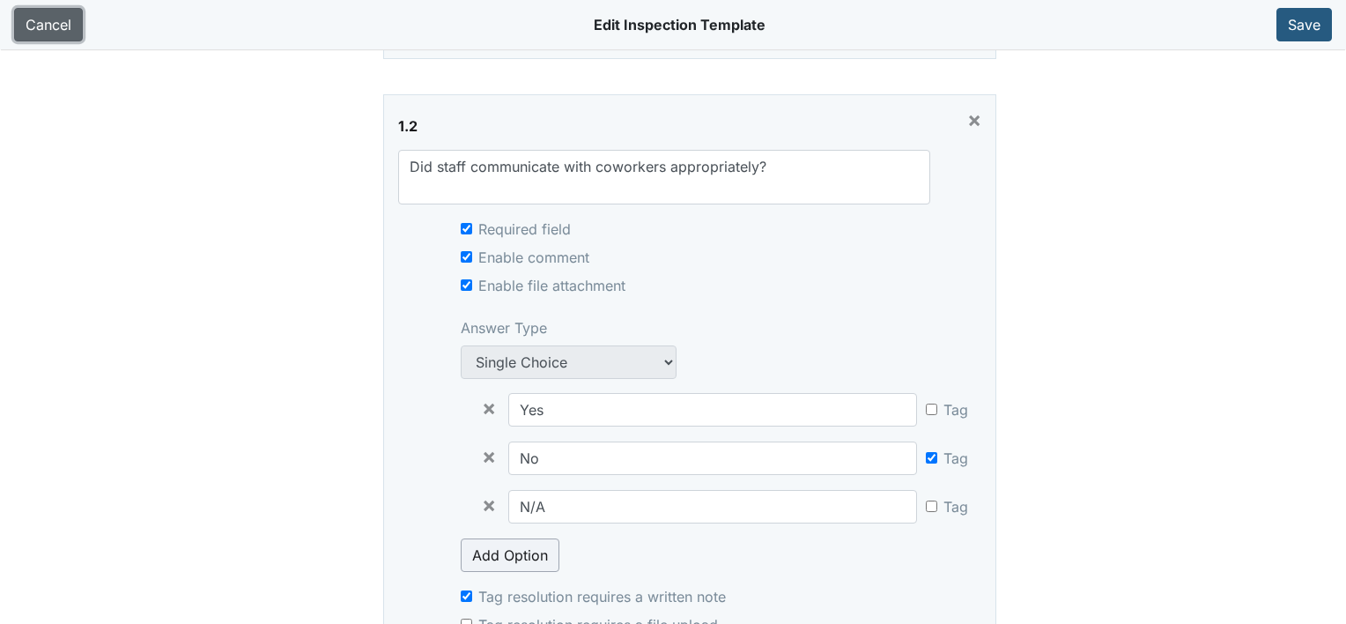
click at [59, 32] on link "Cancel" at bounding box center [48, 24] width 69 height 33
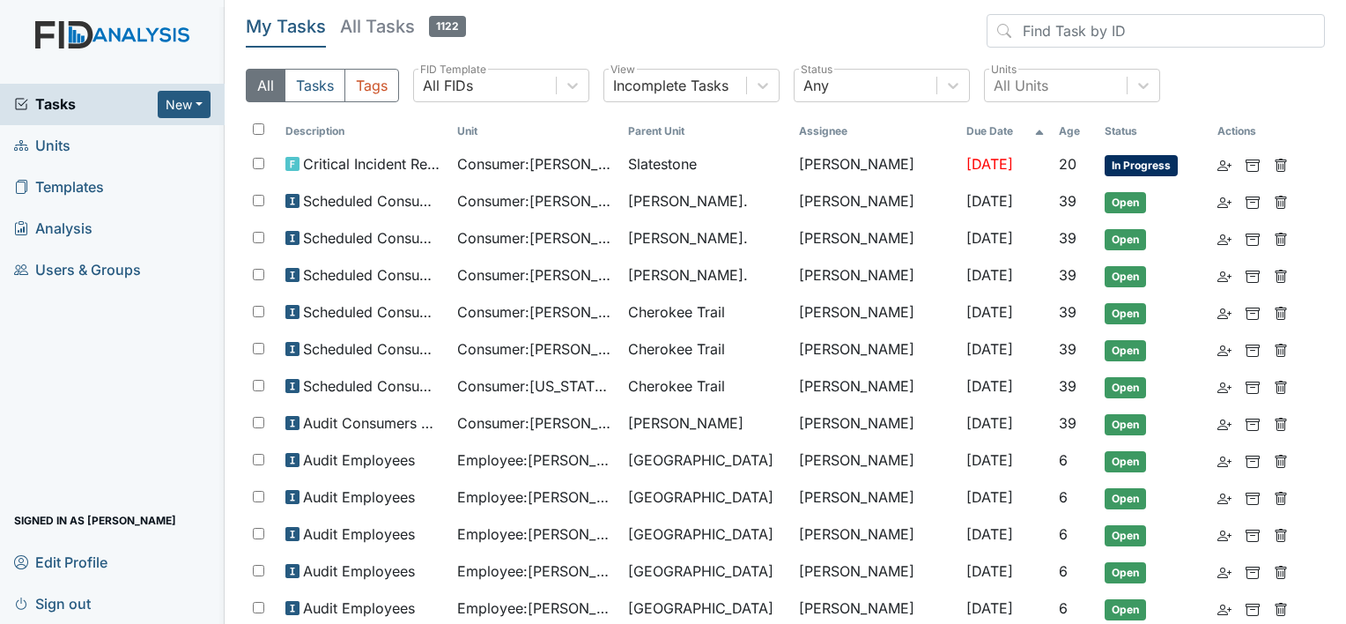
click at [78, 136] on link "Units" at bounding box center [112, 145] width 225 height 41
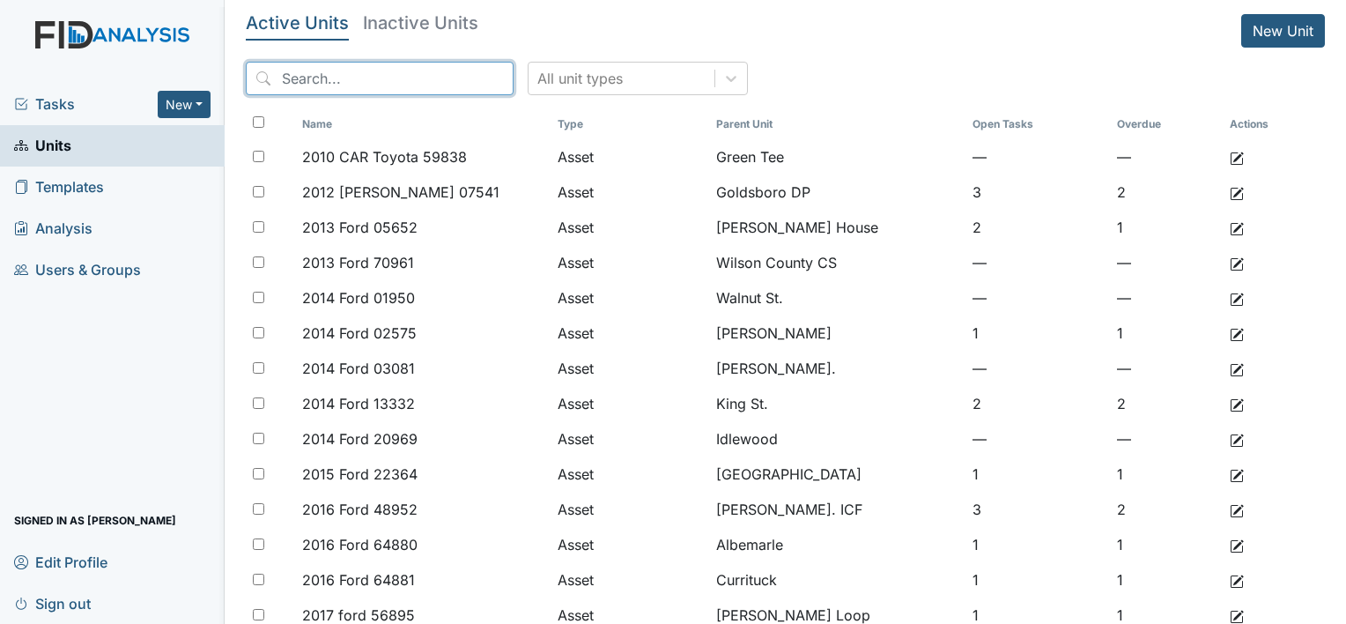
click at [376, 78] on input "search" at bounding box center [380, 78] width 268 height 33
click at [88, 187] on span "Templates" at bounding box center [59, 187] width 90 height 27
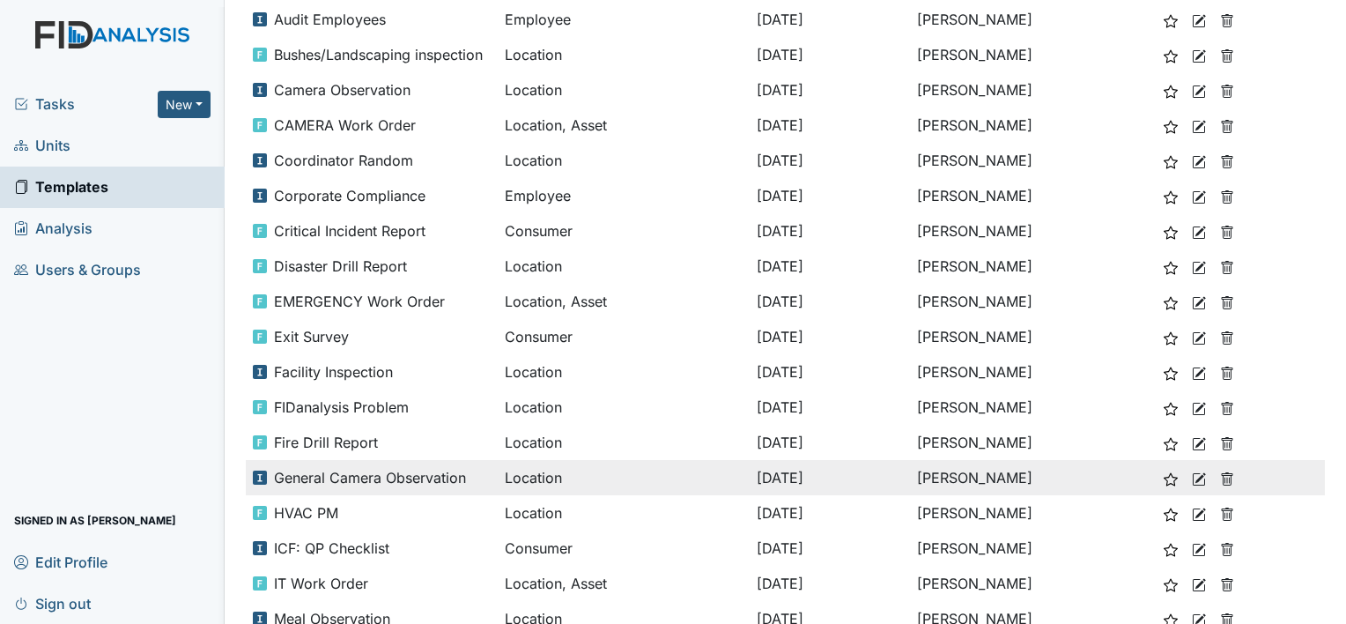
scroll to position [261, 0]
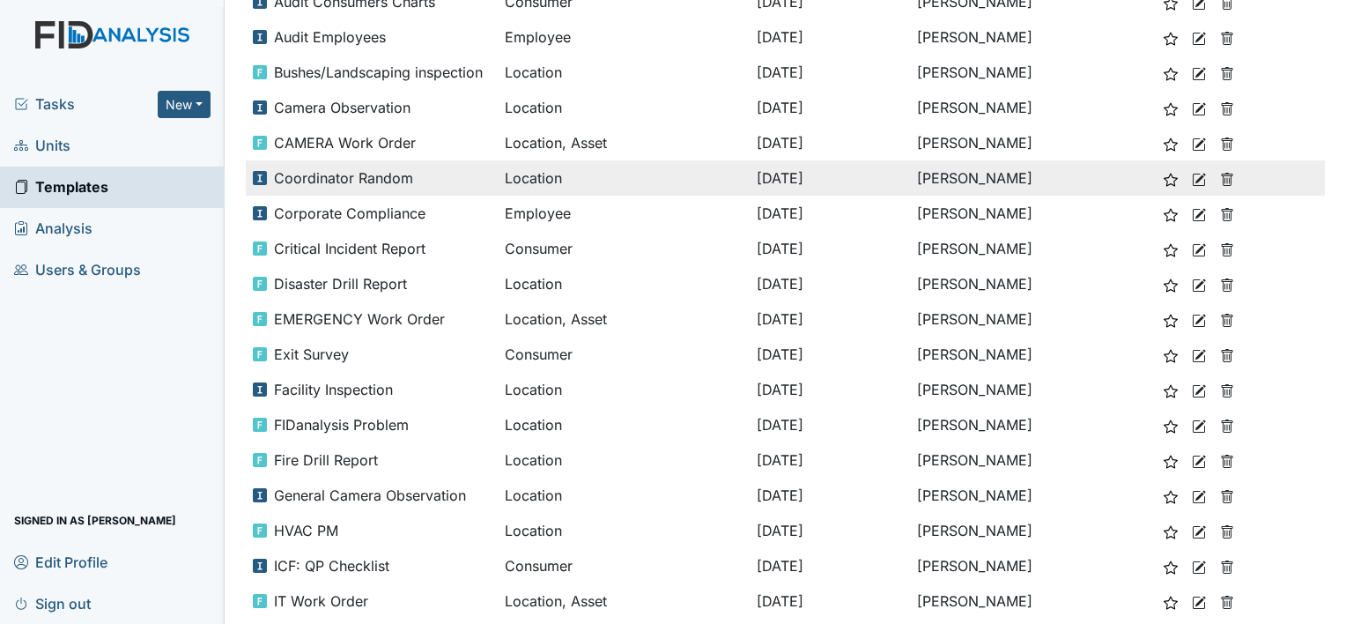
click at [401, 166] on td "Coordinator Random" at bounding box center [372, 177] width 252 height 35
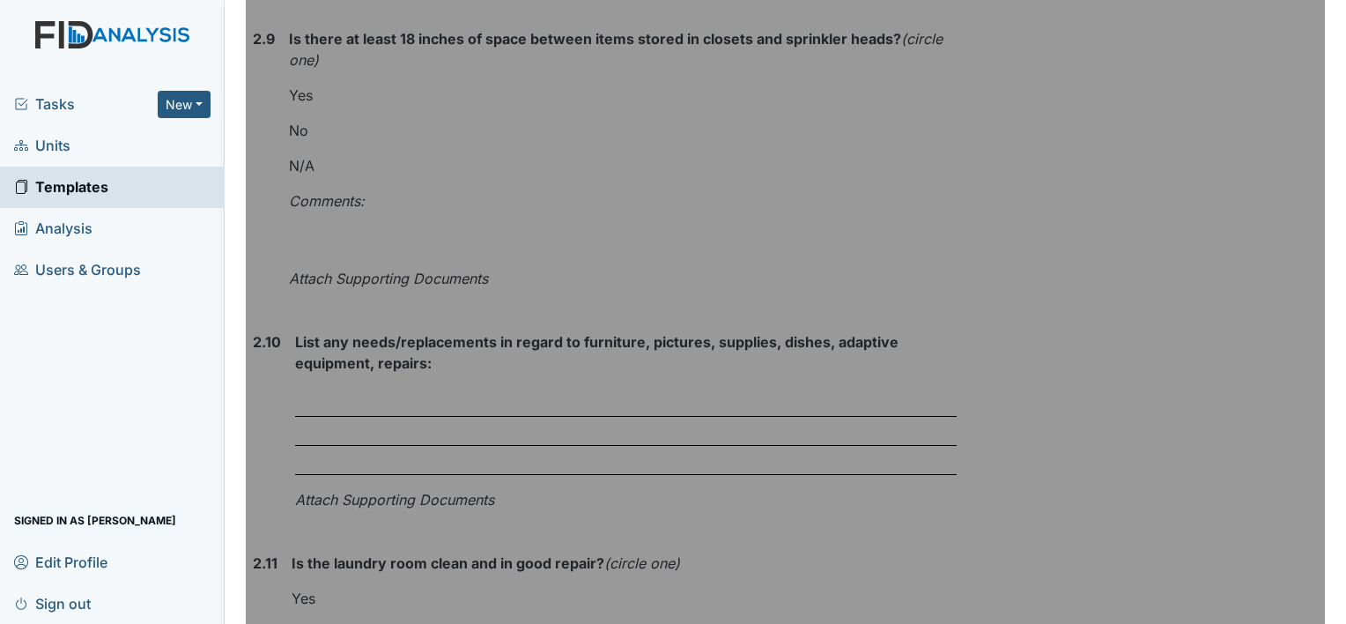
scroll to position [5374, 0]
